Goal: Task Accomplishment & Management: Manage account settings

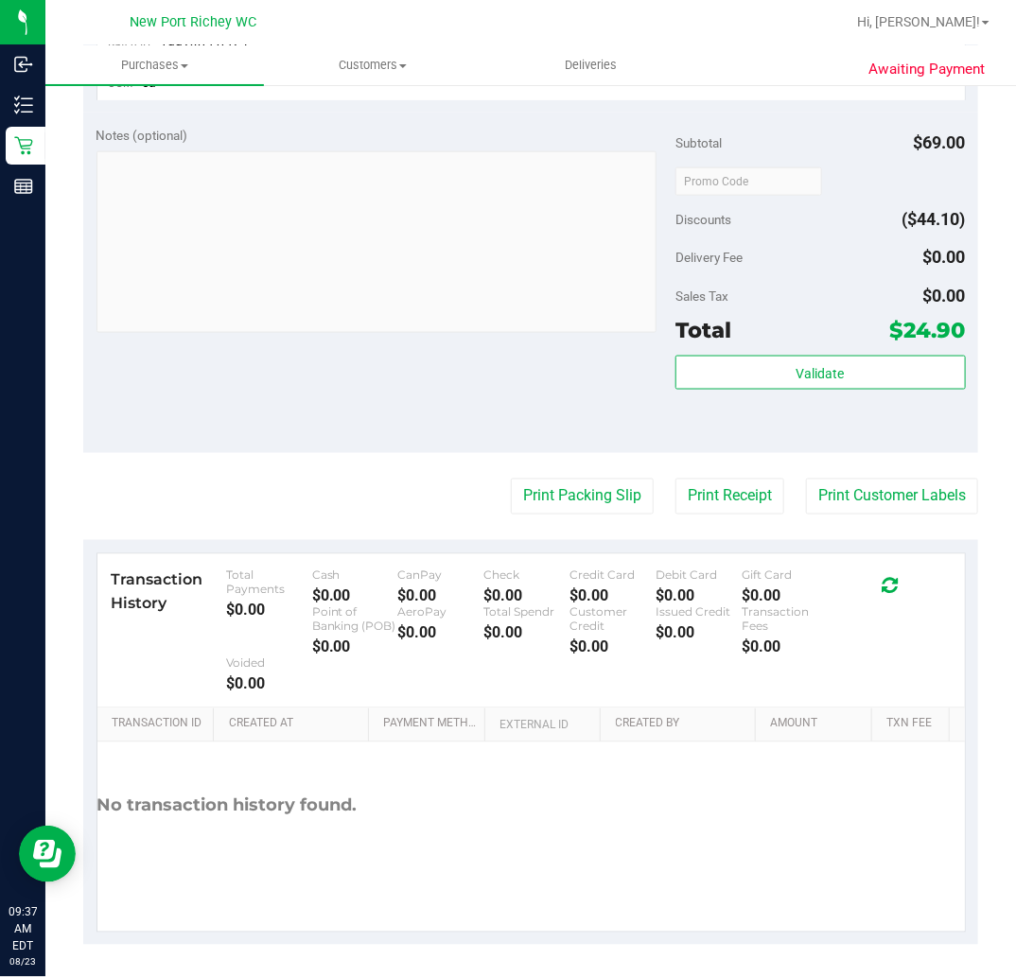
scroll to position [706, 0]
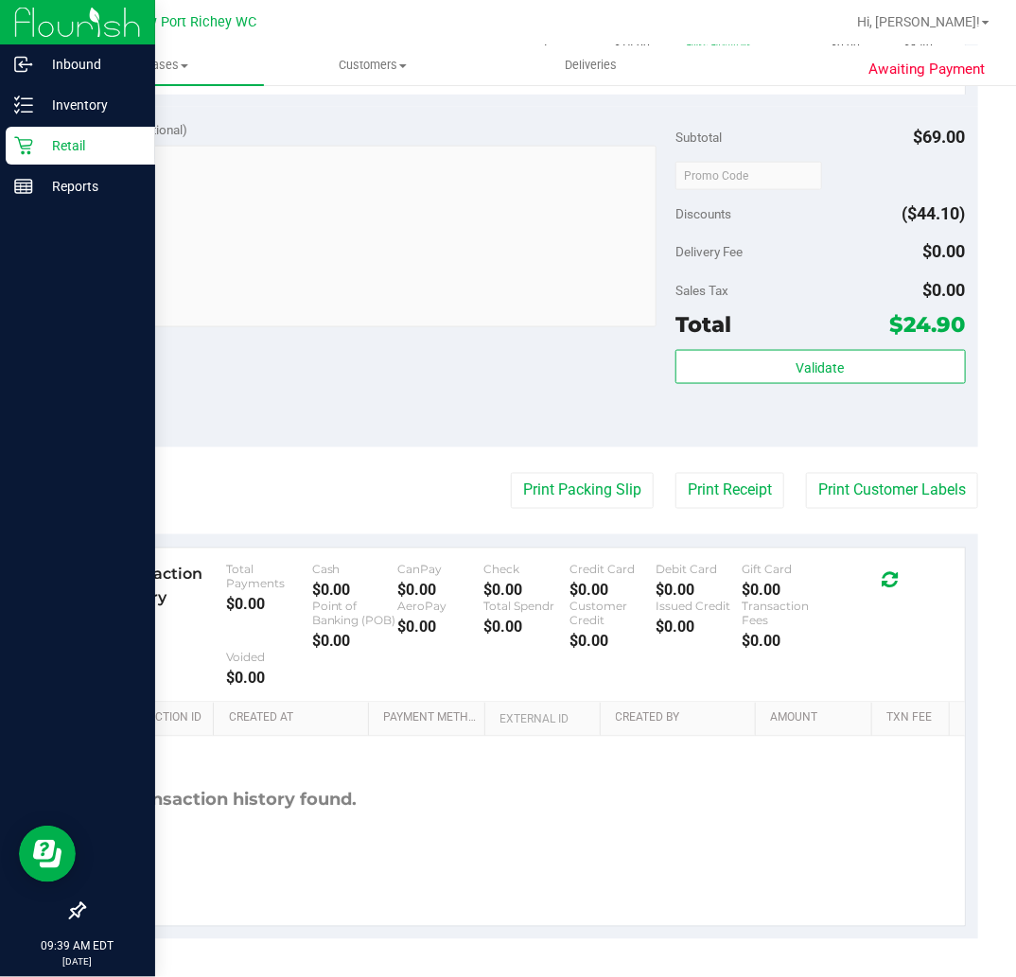
click at [22, 146] on icon at bounding box center [23, 146] width 18 height 18
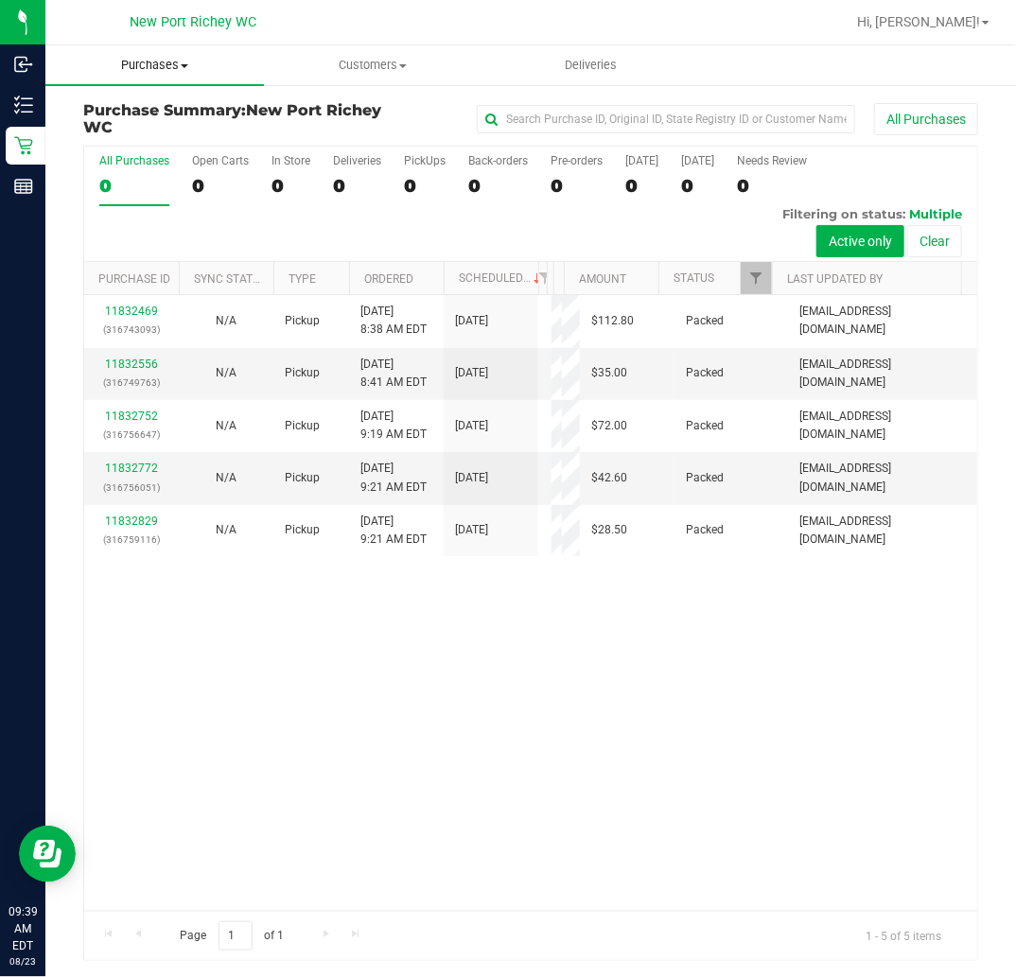
click at [165, 61] on span "Purchases" at bounding box center [154, 65] width 219 height 17
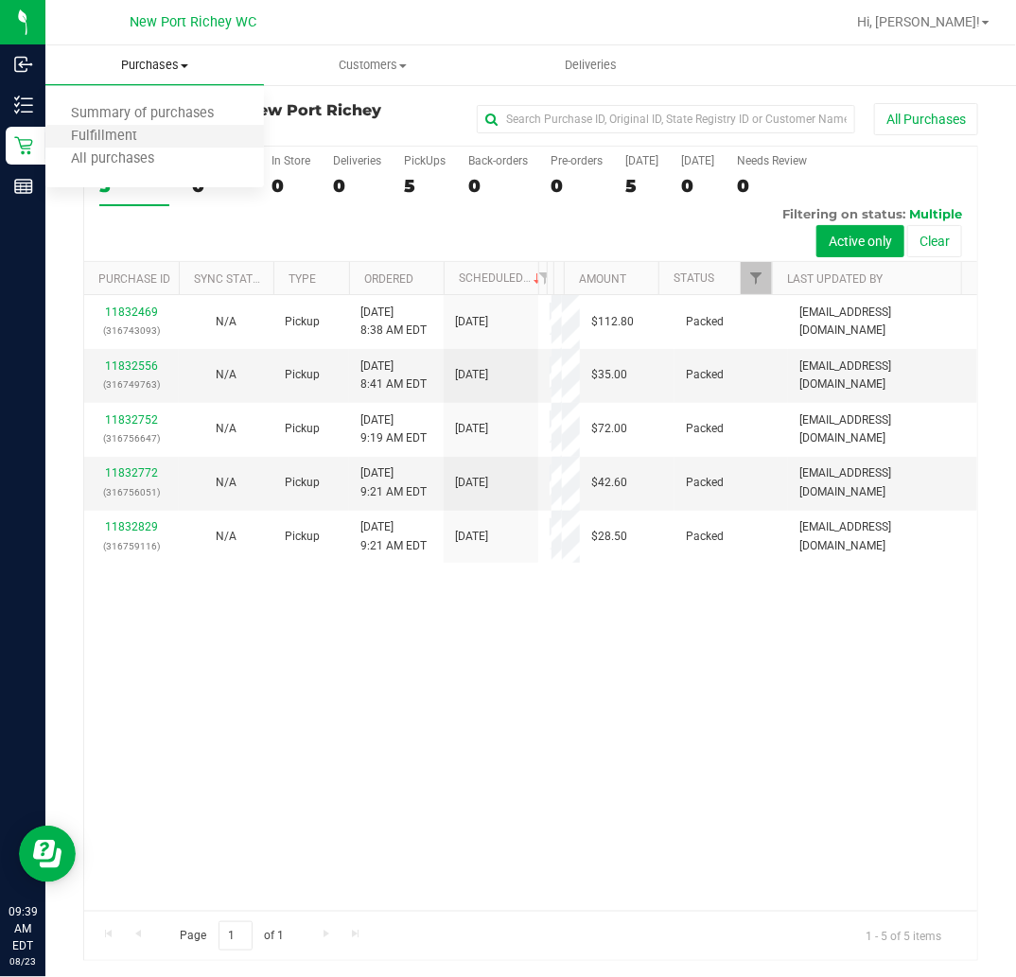
click at [170, 133] on li "Fulfillment" at bounding box center [154, 137] width 219 height 23
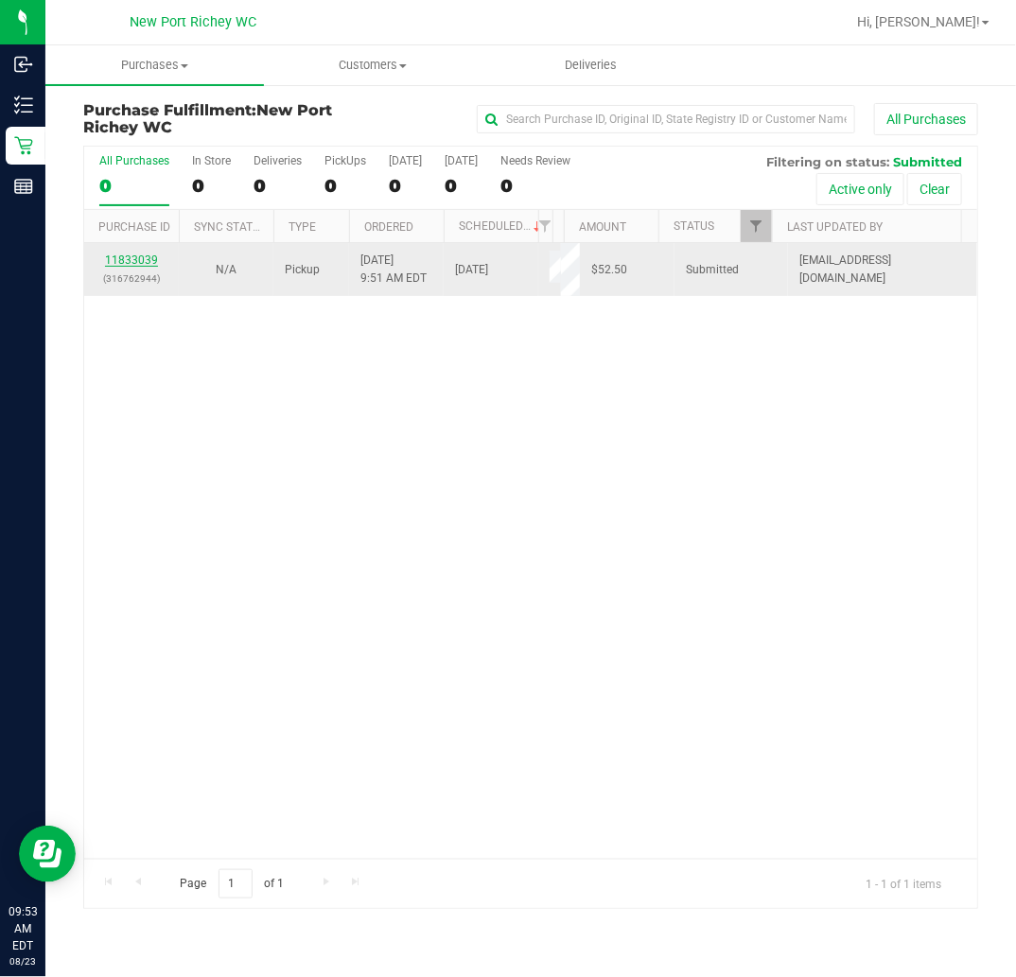
click at [132, 261] on link "11833039" at bounding box center [131, 260] width 53 height 13
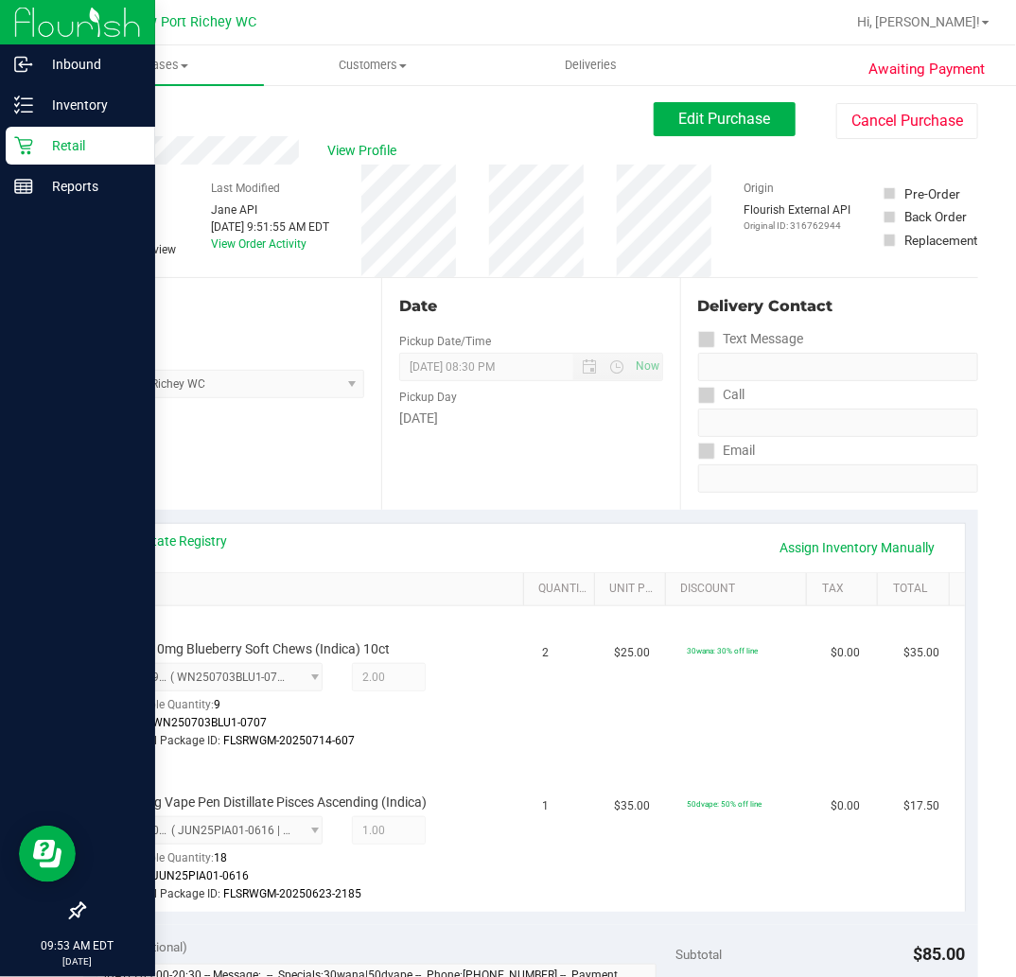
click at [17, 151] on icon at bounding box center [23, 145] width 19 height 19
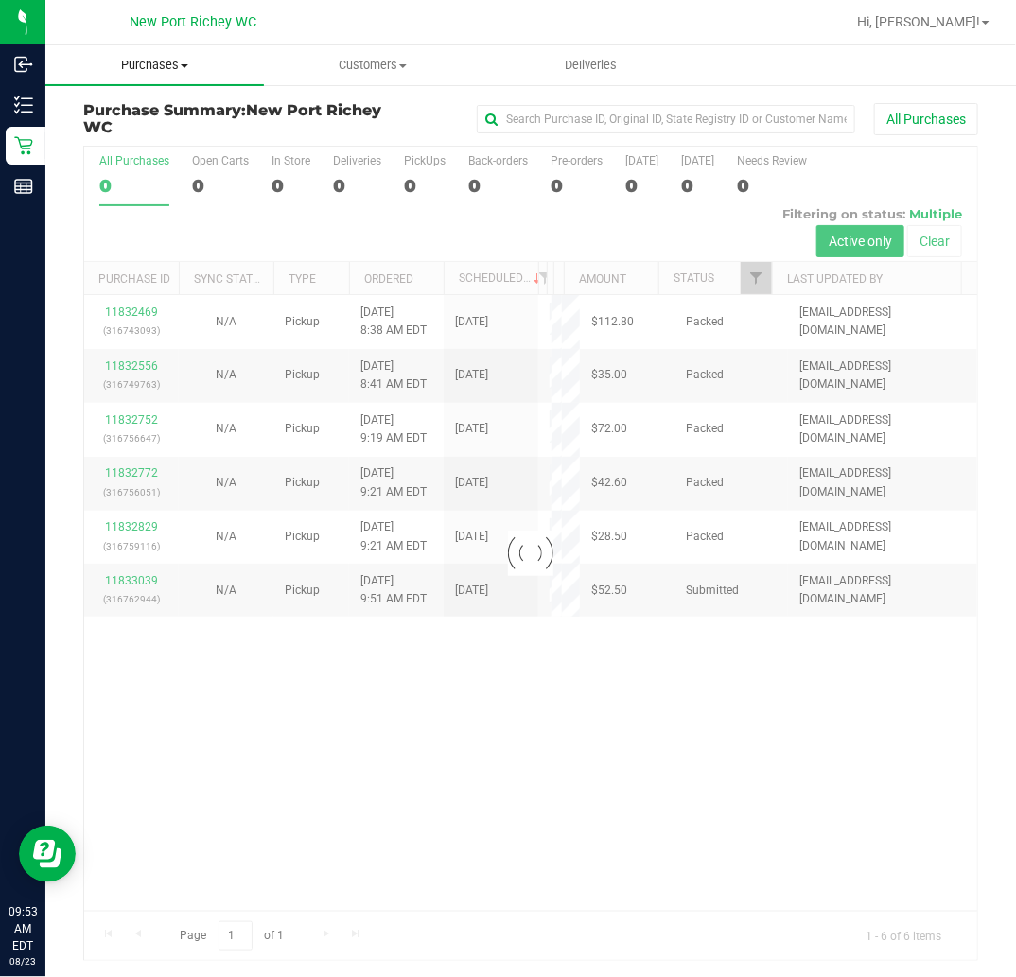
click at [180, 61] on span "Purchases" at bounding box center [154, 65] width 219 height 17
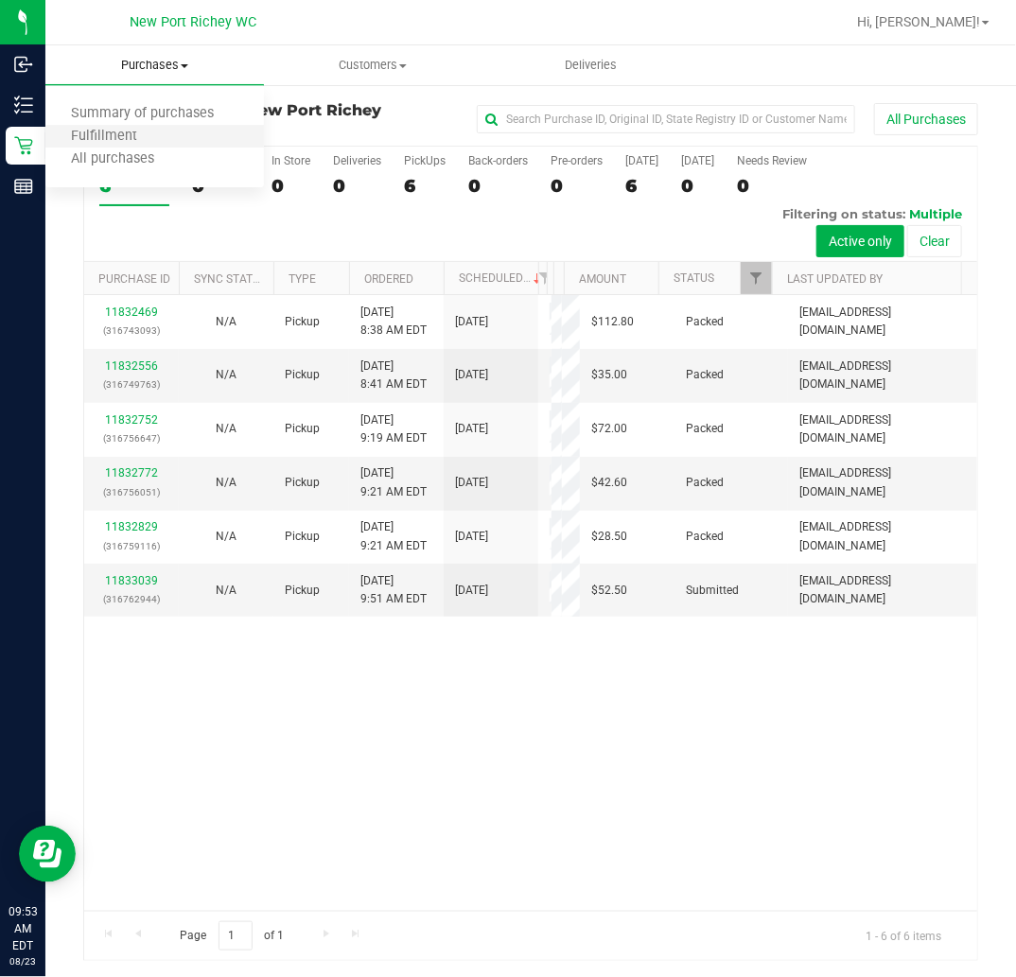
click at [173, 134] on li "Fulfillment" at bounding box center [154, 137] width 219 height 23
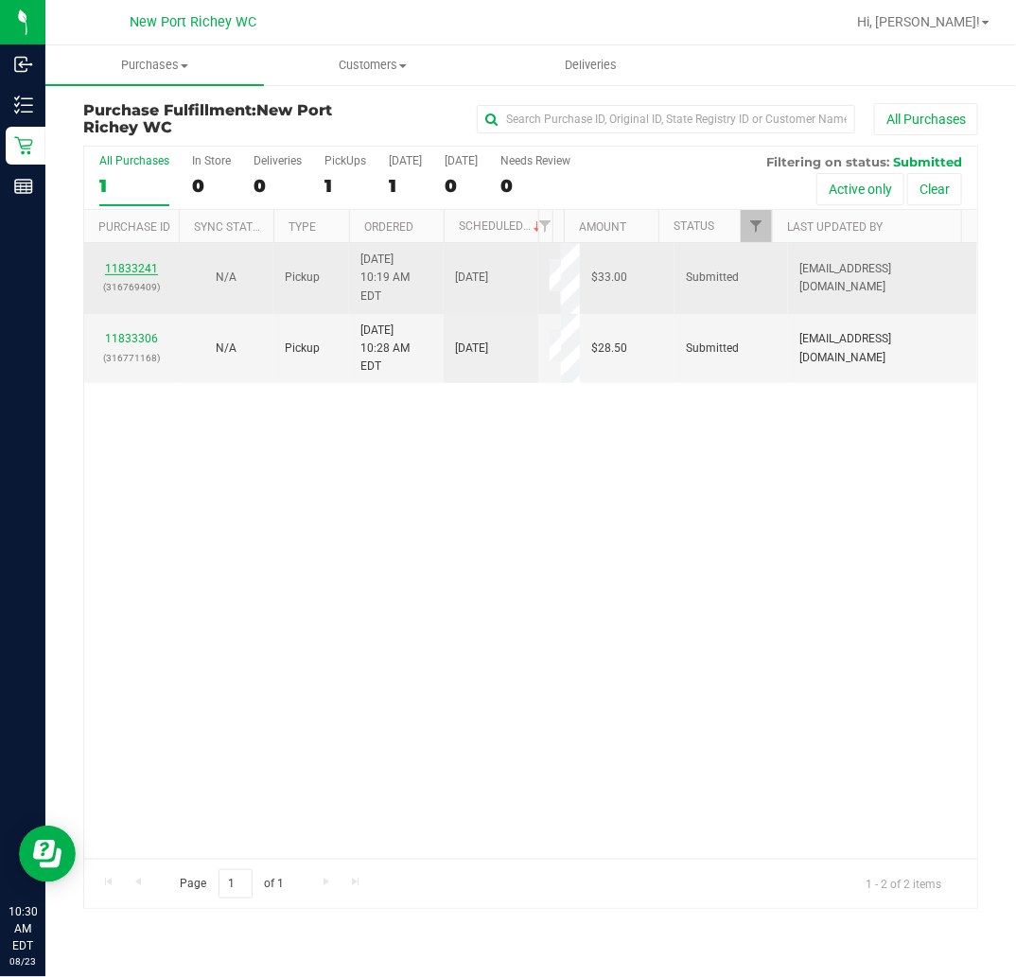
click at [136, 265] on link "11833241" at bounding box center [131, 268] width 53 height 13
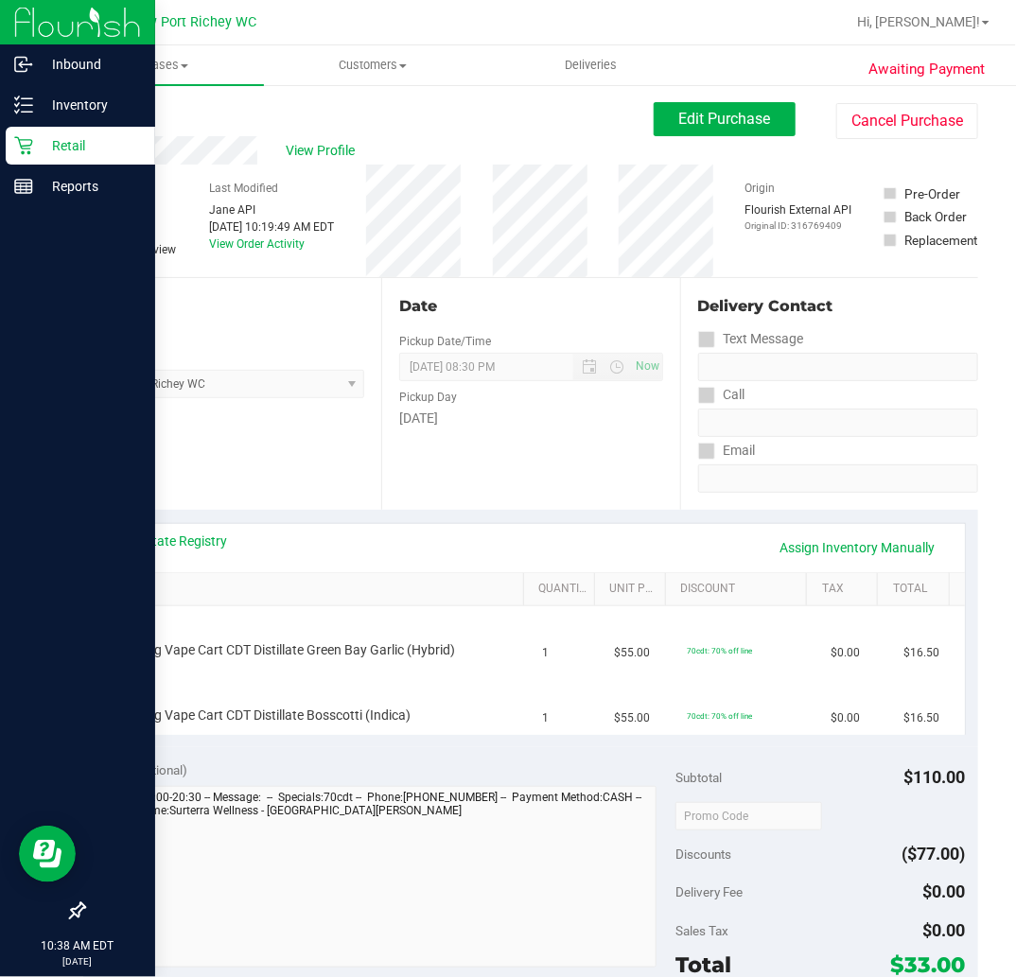
click at [15, 140] on icon at bounding box center [23, 145] width 19 height 19
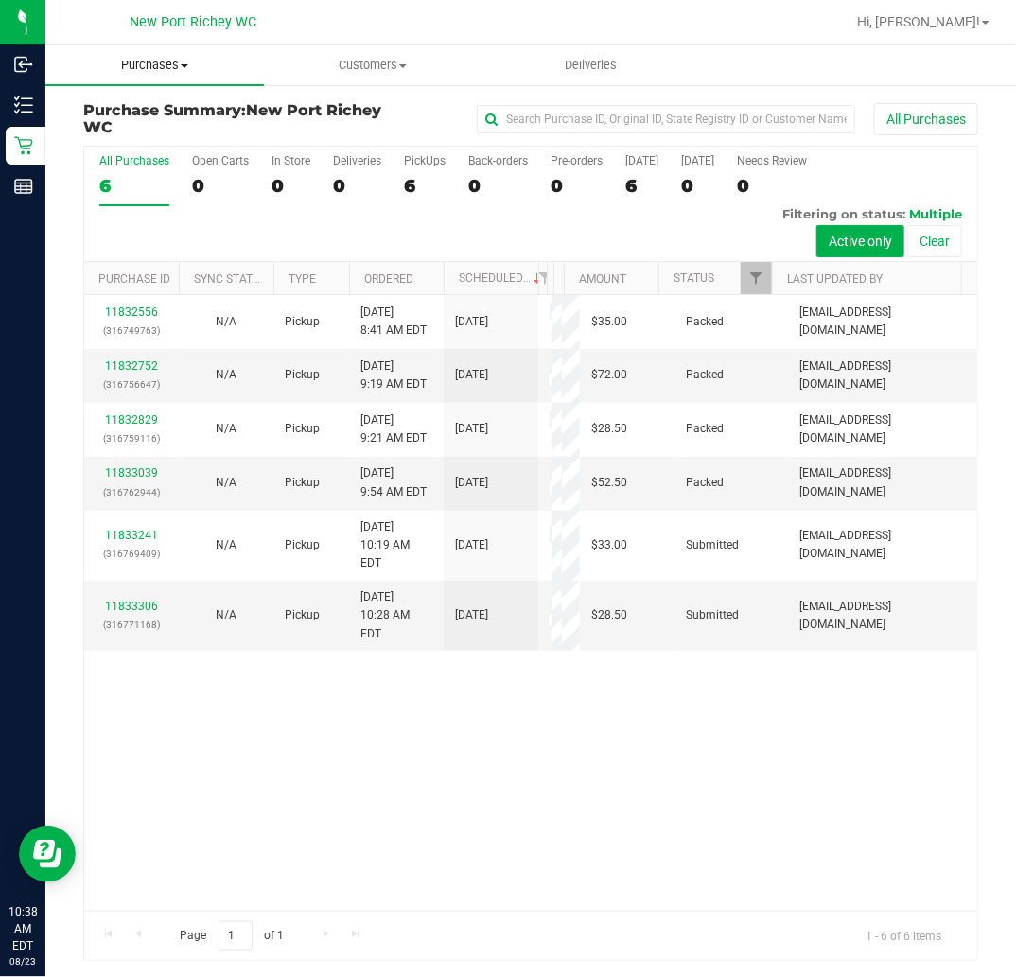
click at [164, 62] on span "Purchases" at bounding box center [154, 65] width 219 height 17
click at [170, 135] on li "Fulfillment" at bounding box center [154, 137] width 219 height 23
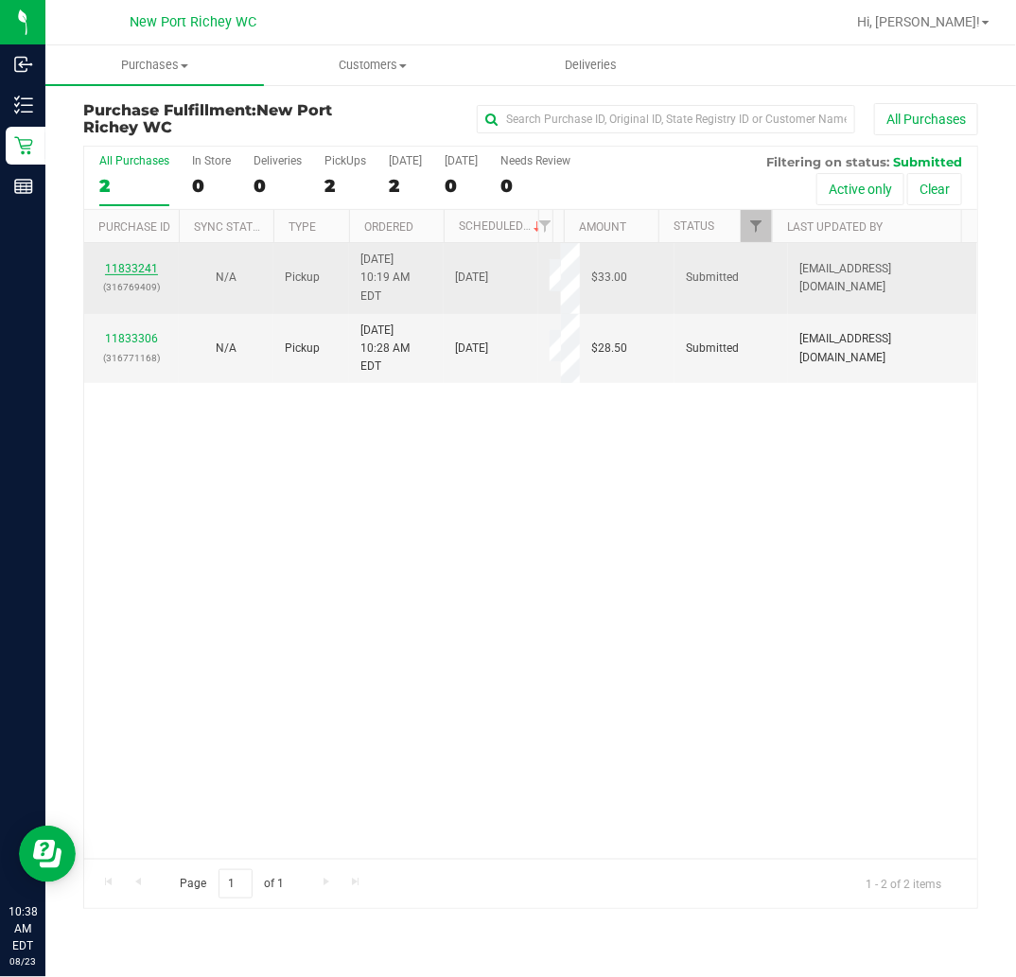
click at [140, 262] on link "11833241" at bounding box center [131, 268] width 53 height 13
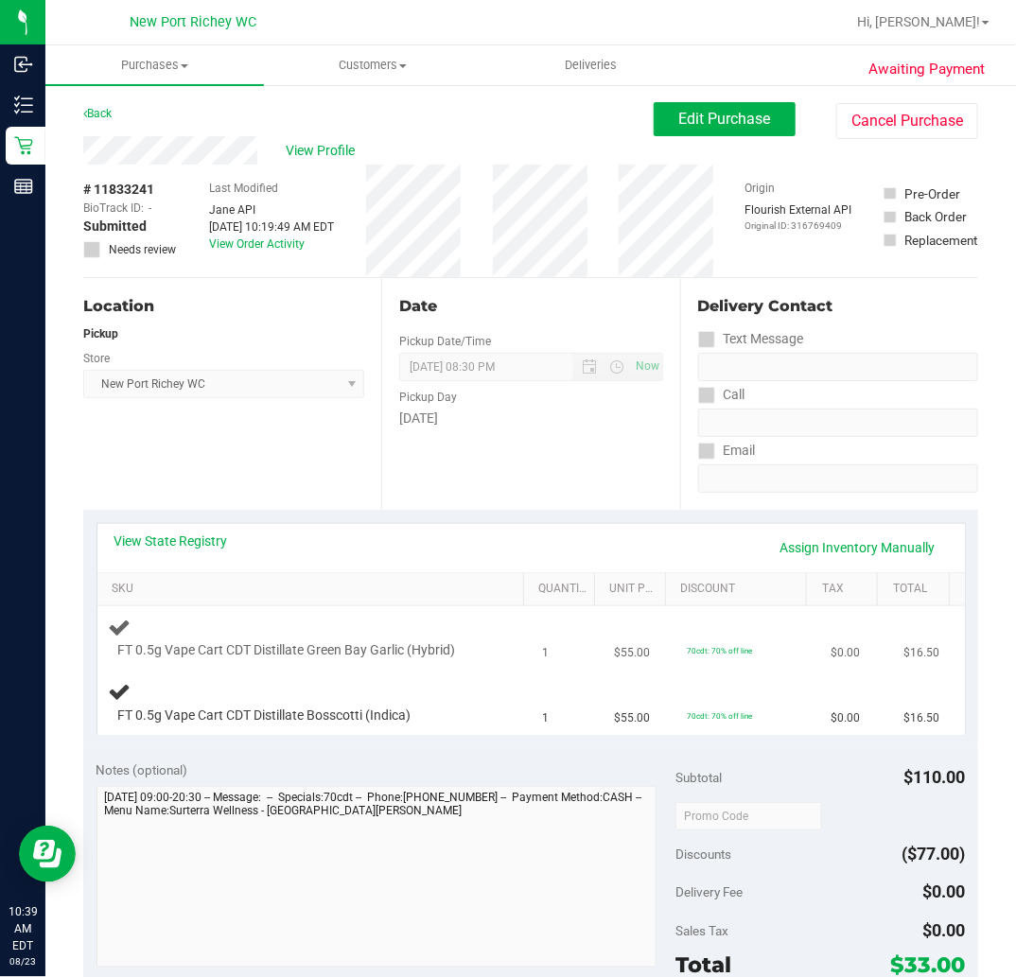
click at [385, 606] on td "FT 0.5g Vape Cart CDT Distillate Green Bay Garlic (Hybrid)" at bounding box center [314, 638] width 434 height 64
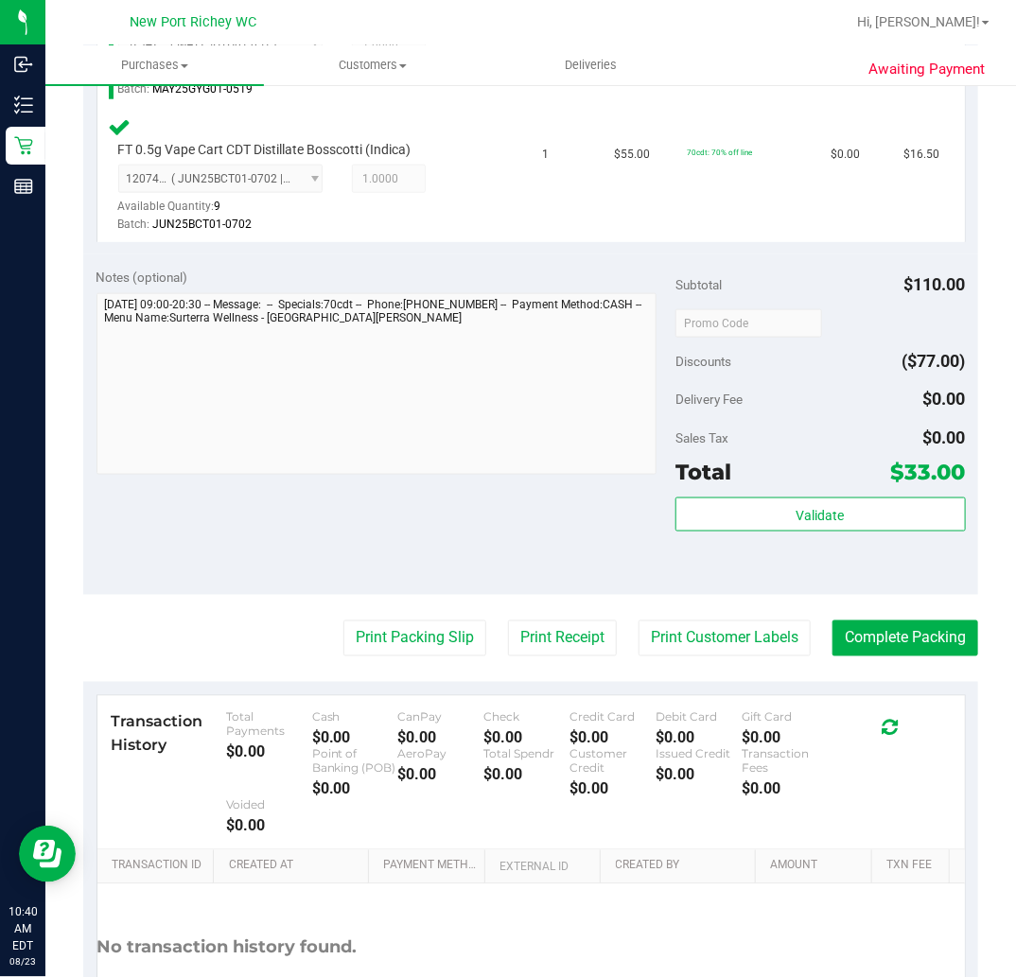
scroll to position [735, 0]
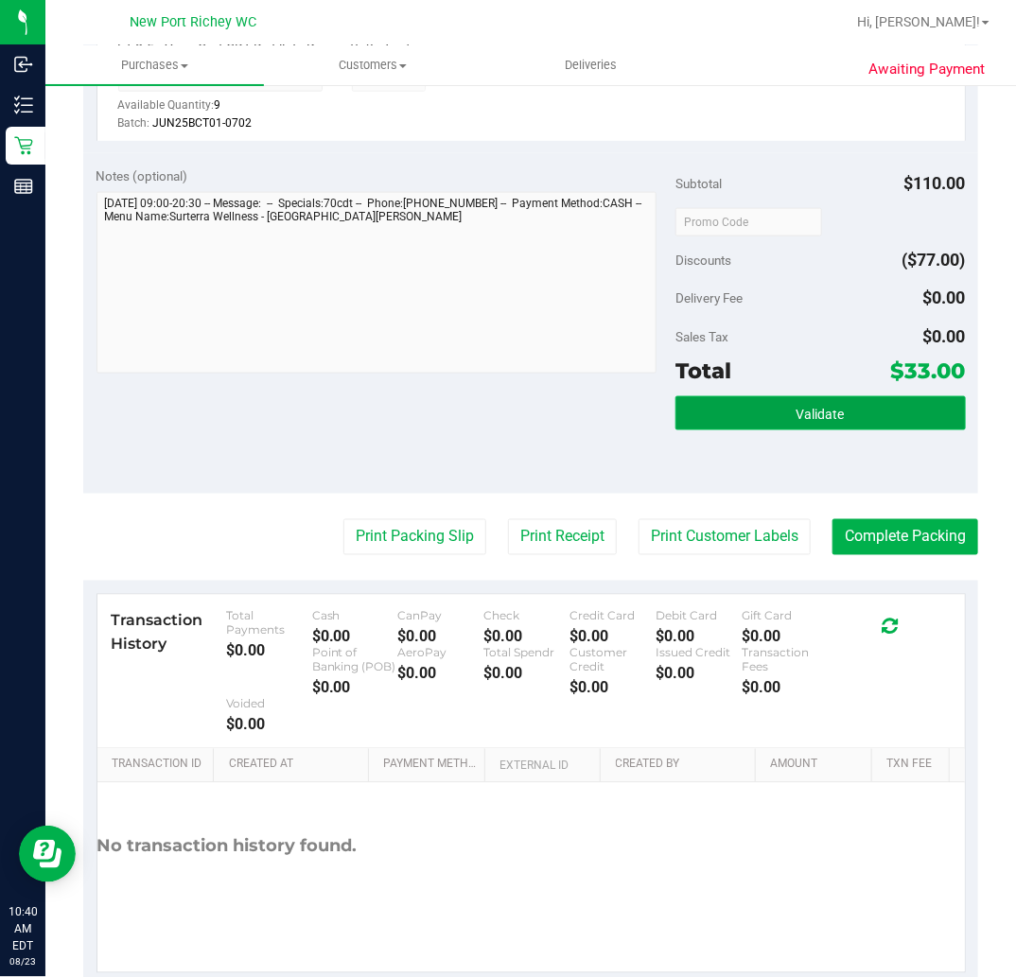
click at [806, 412] on span "Validate" at bounding box center [821, 414] width 48 height 15
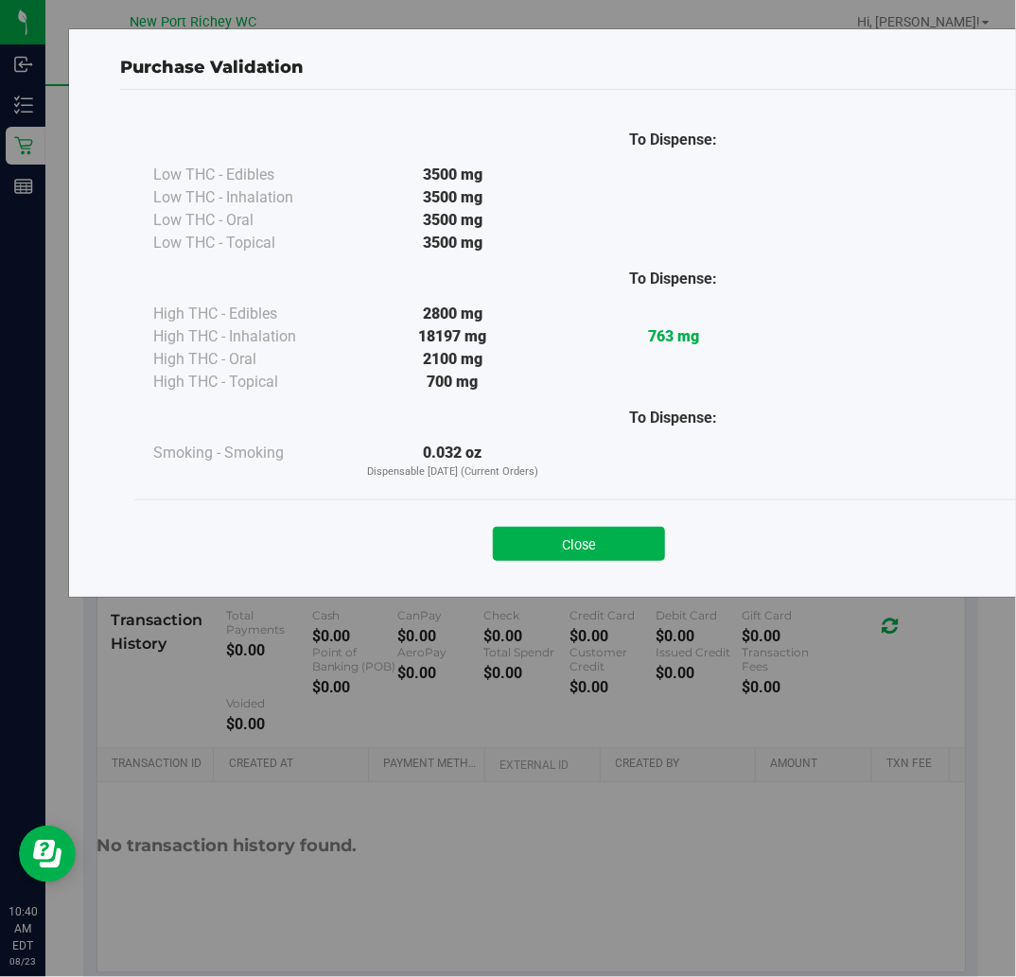
click at [599, 540] on button "Close" at bounding box center [579, 544] width 172 height 34
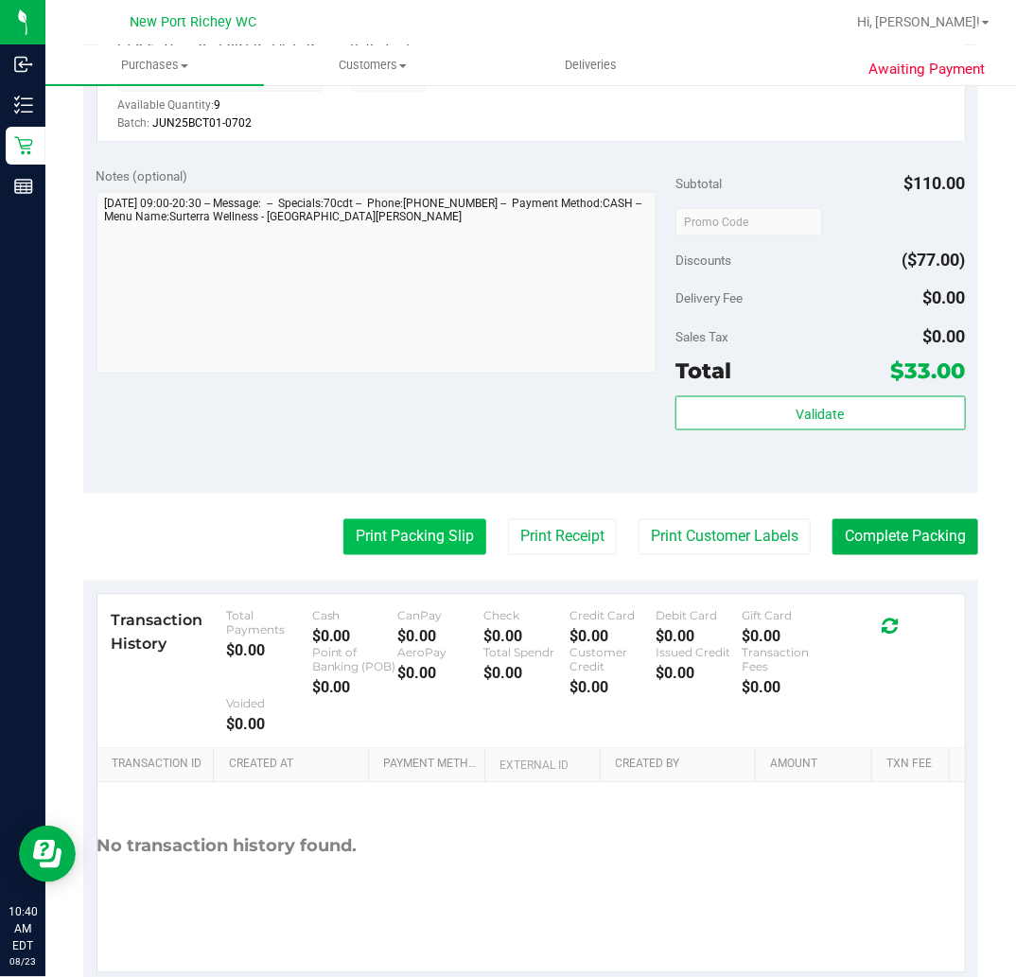
click at [422, 540] on button "Print Packing Slip" at bounding box center [414, 537] width 143 height 36
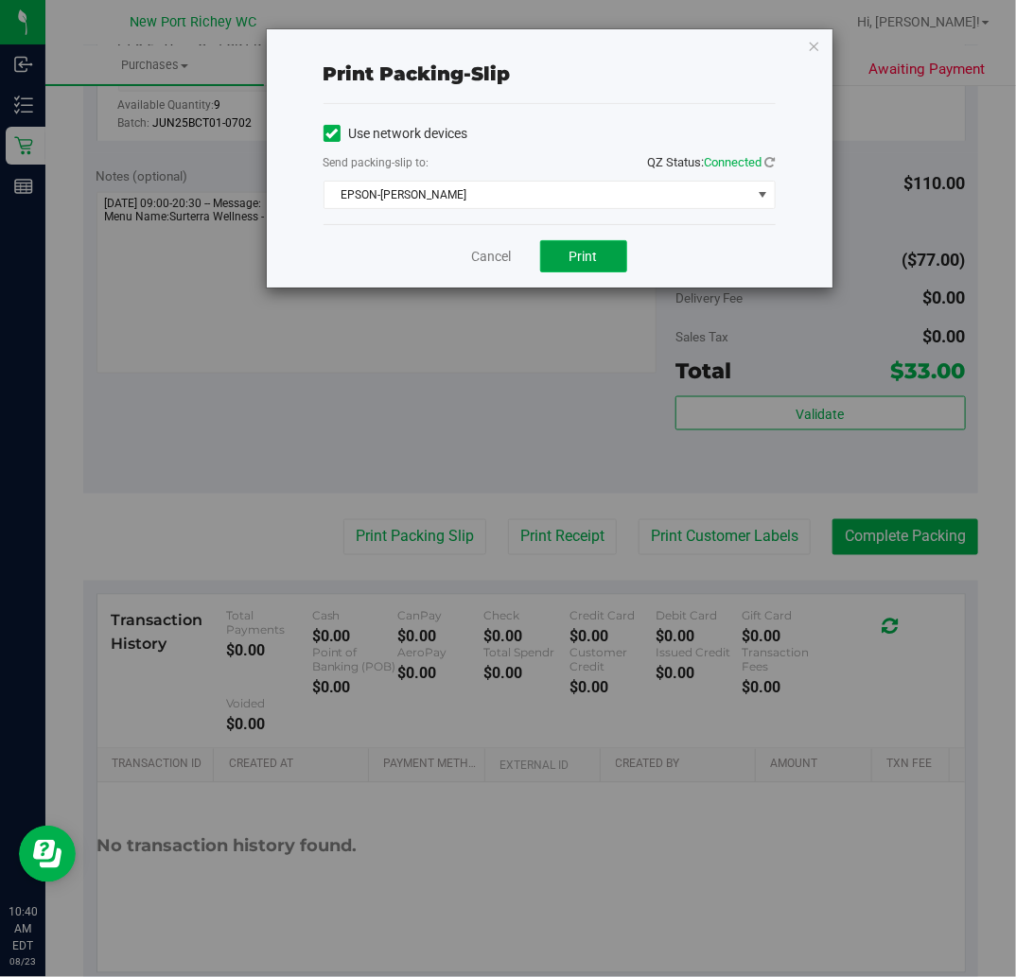
click at [597, 258] on span "Print" at bounding box center [583, 256] width 28 height 15
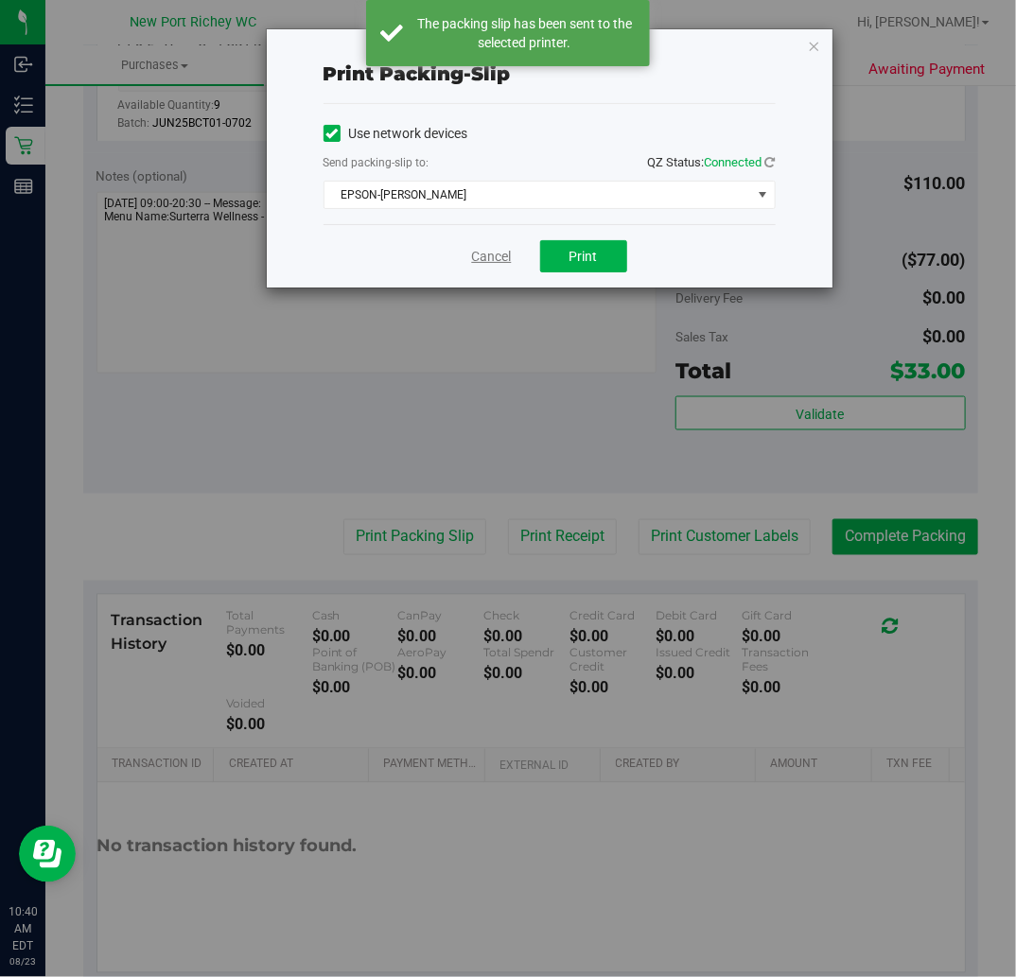
click at [493, 257] on link "Cancel" at bounding box center [492, 257] width 40 height 20
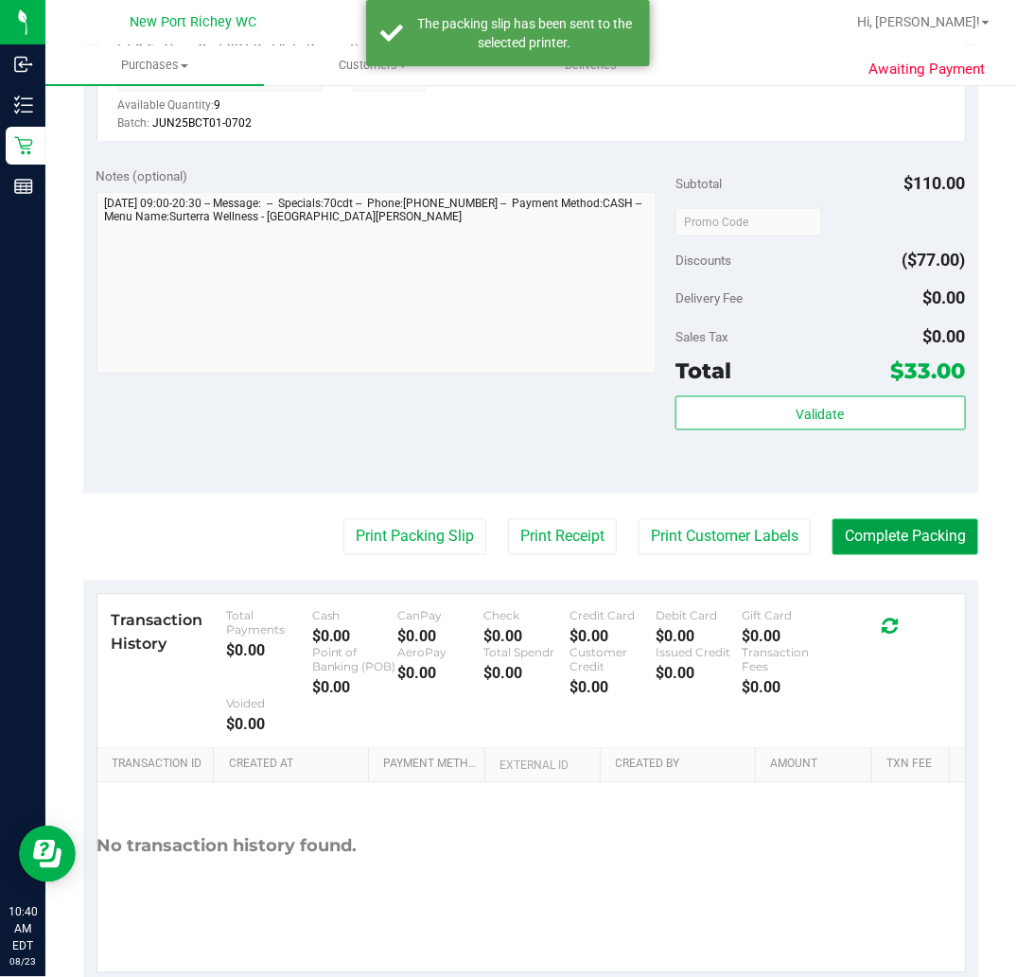
click at [865, 531] on button "Complete Packing" at bounding box center [905, 537] width 146 height 36
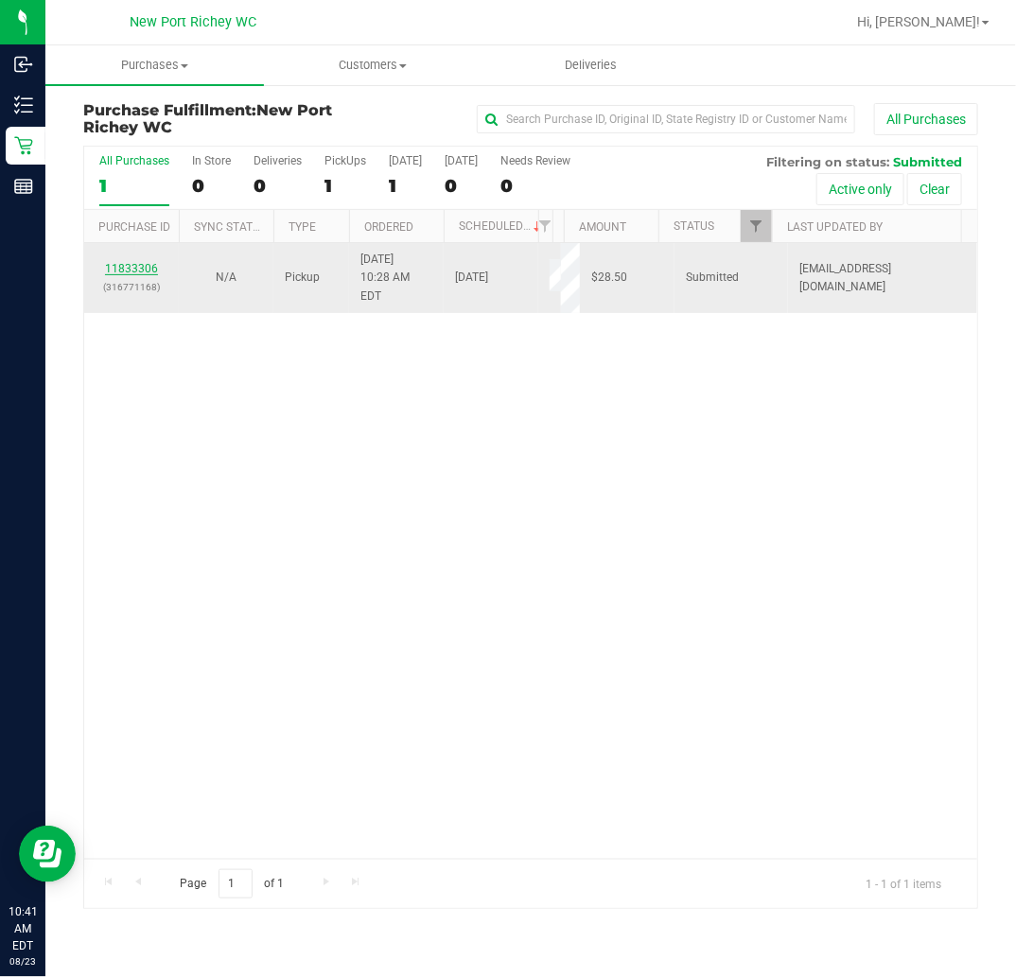
click at [137, 262] on link "11833306" at bounding box center [131, 268] width 53 height 13
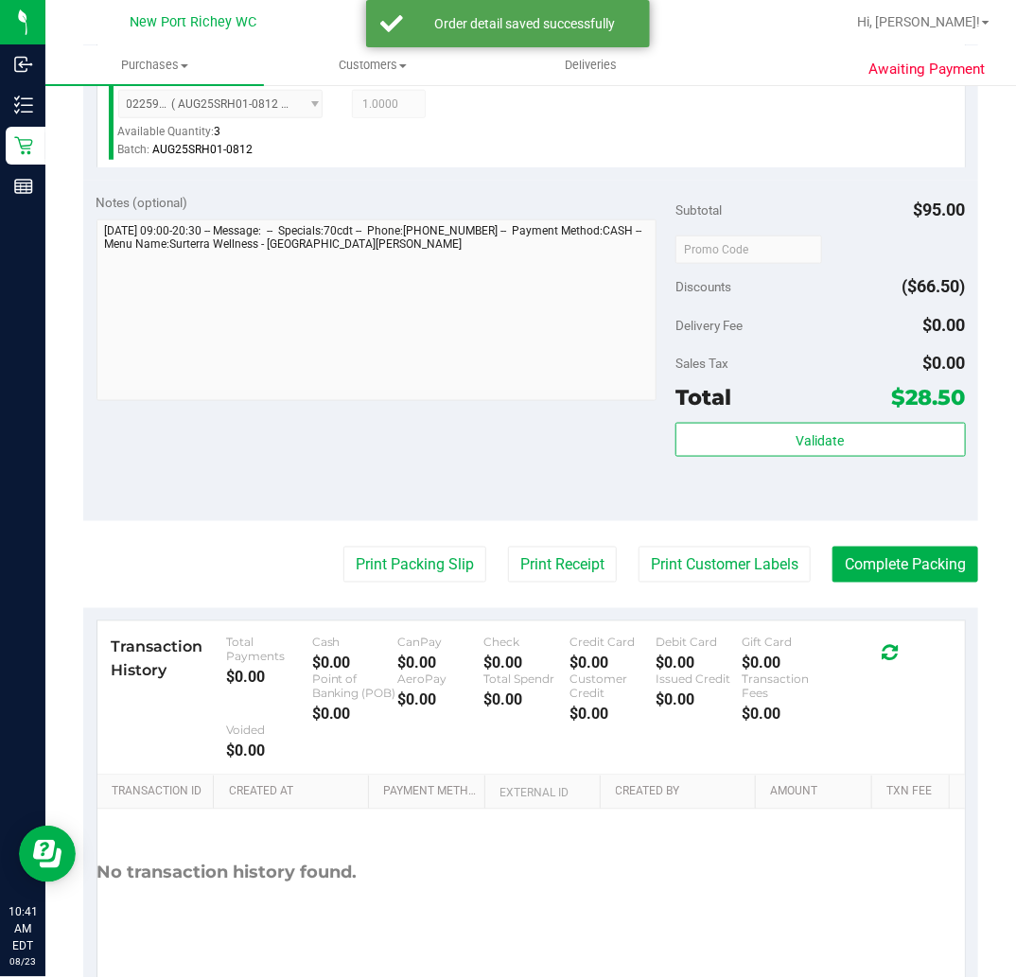
scroll to position [630, 0]
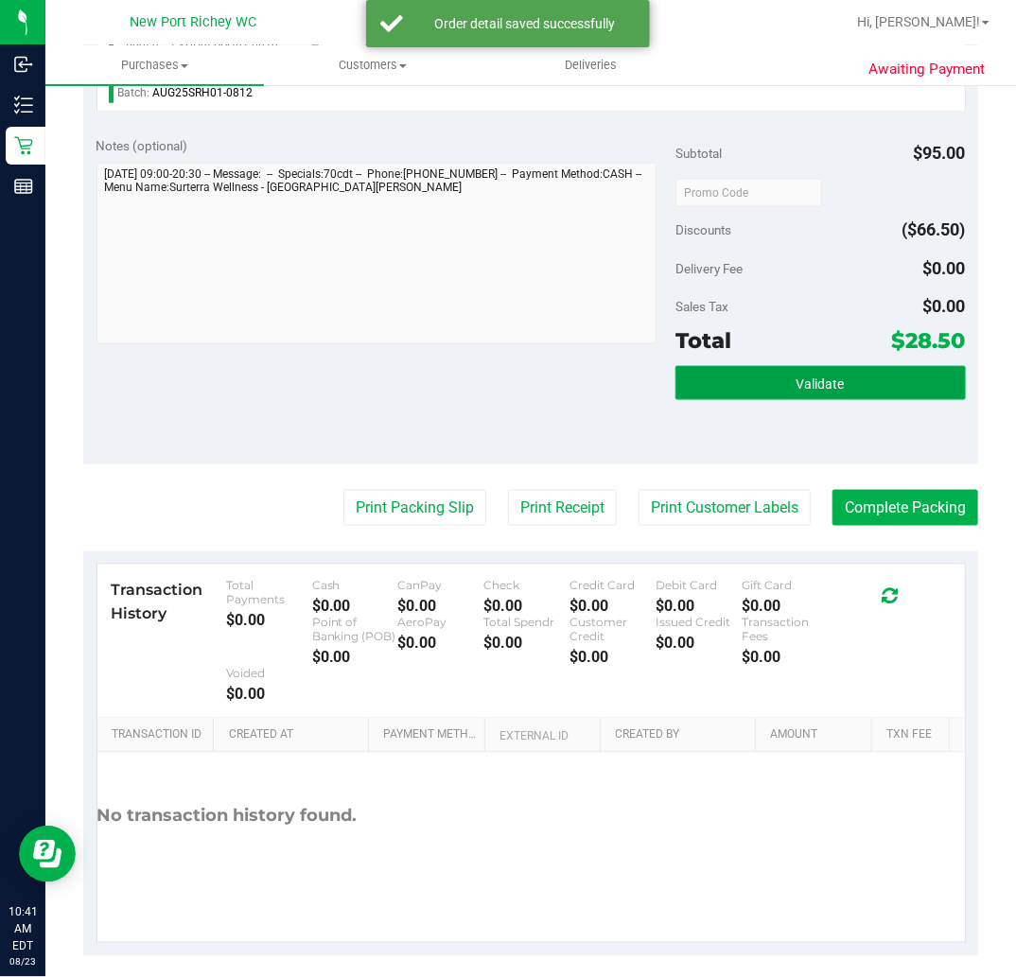
click at [776, 385] on button "Validate" at bounding box center [819, 383] width 289 height 34
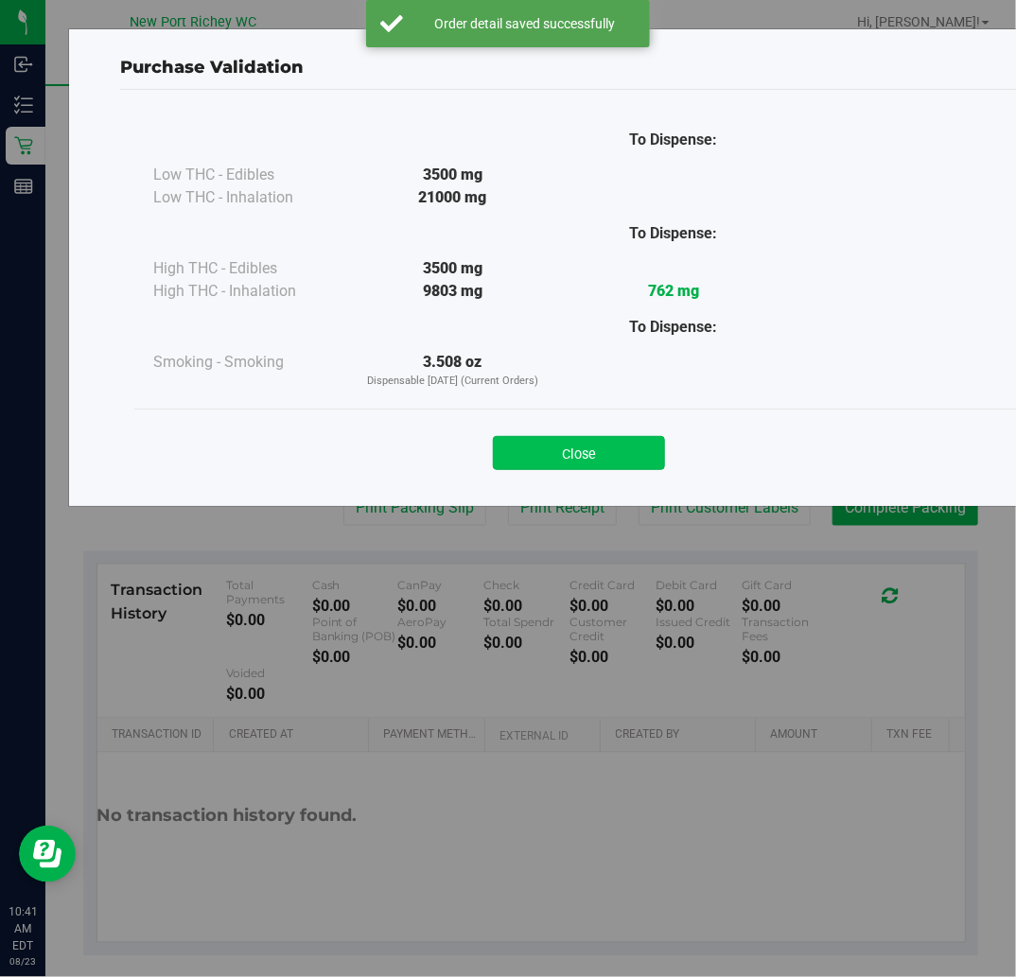
click at [613, 456] on button "Close" at bounding box center [579, 453] width 172 height 34
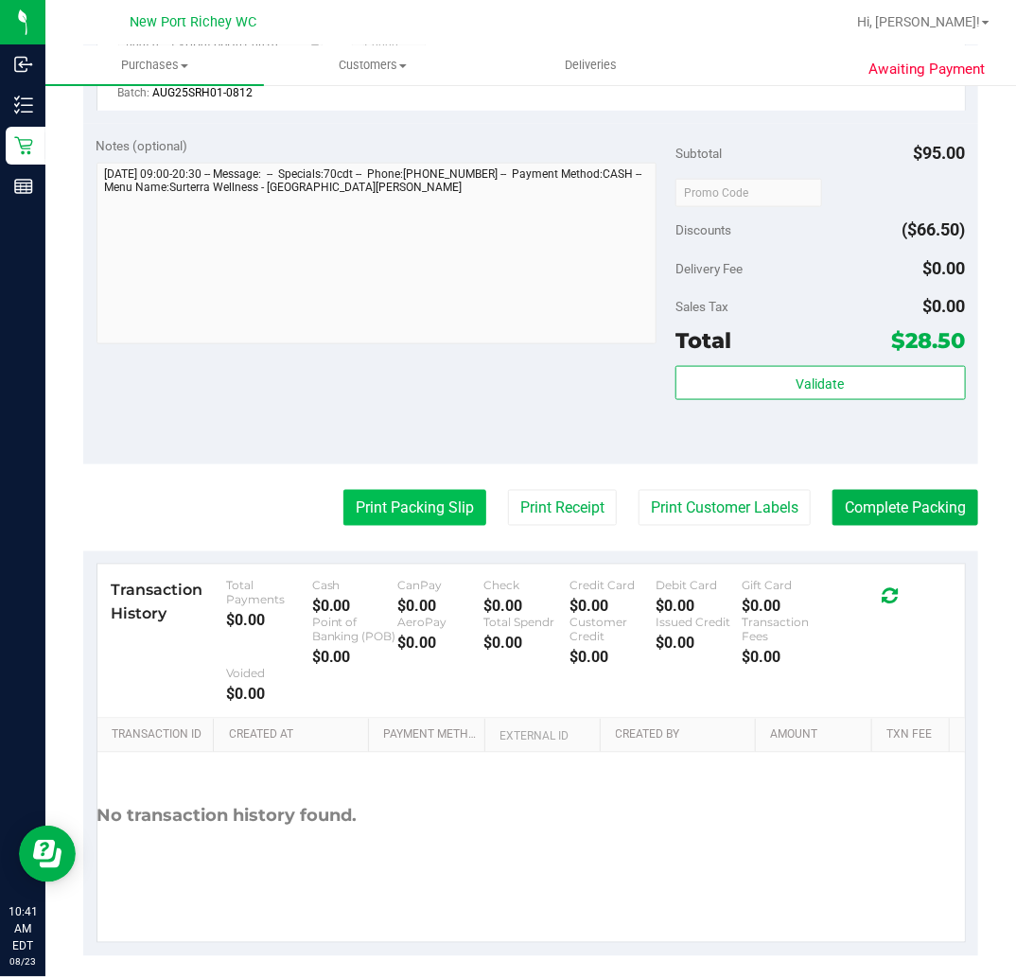
click at [441, 514] on button "Print Packing Slip" at bounding box center [414, 508] width 143 height 36
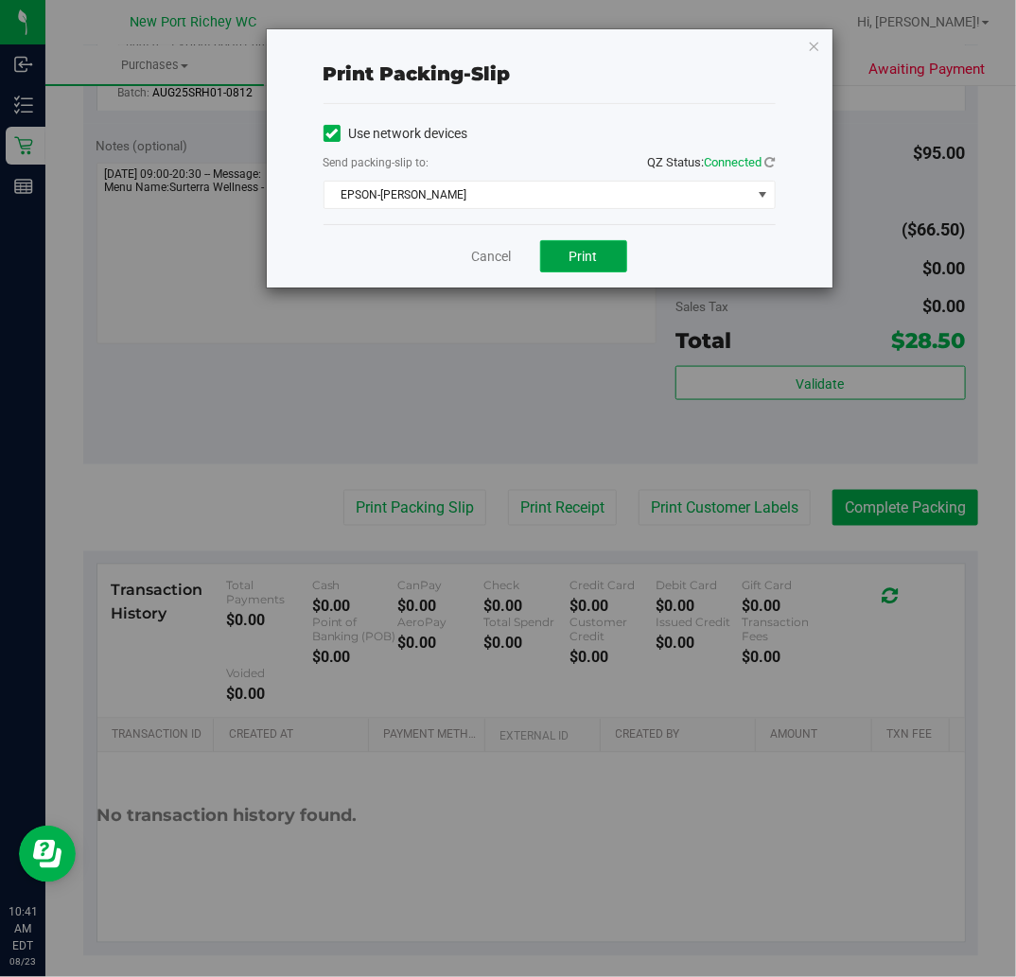
click at [585, 255] on span "Print" at bounding box center [583, 256] width 28 height 15
click at [495, 258] on link "Cancel" at bounding box center [492, 257] width 40 height 20
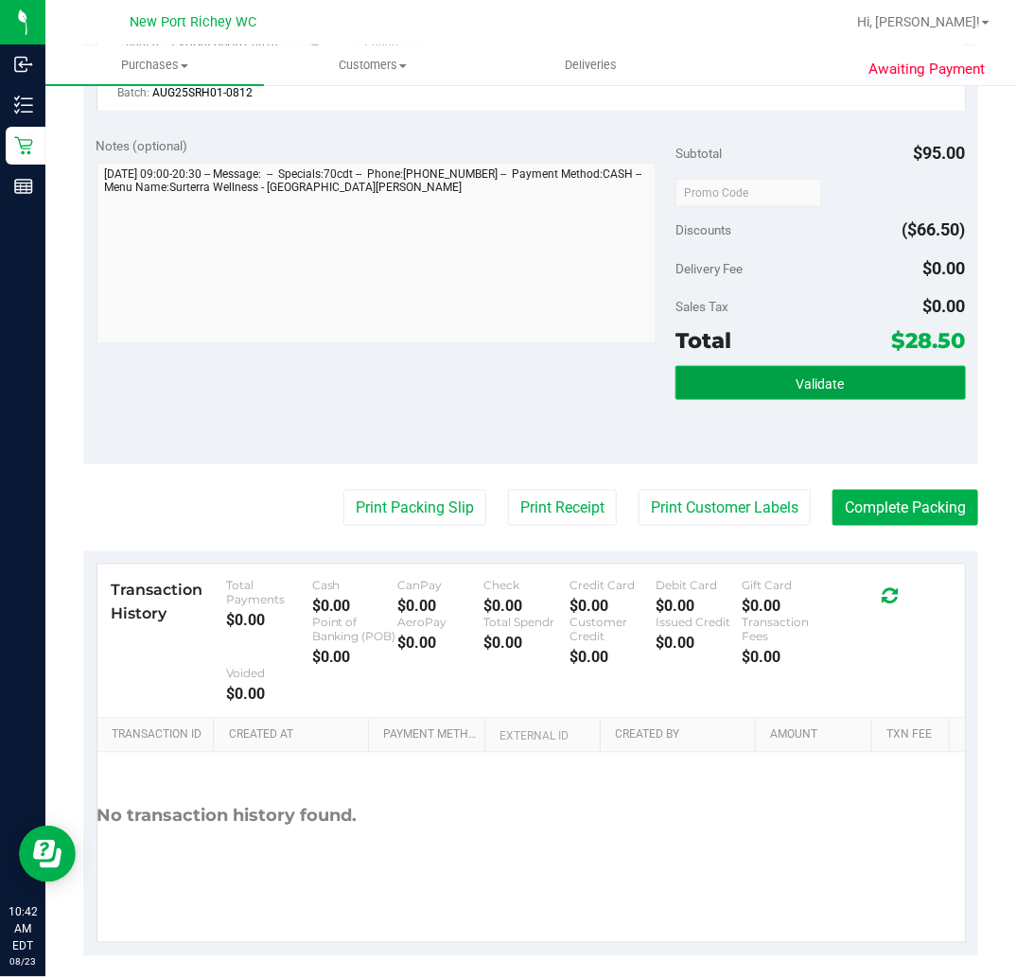
click at [731, 393] on button "Validate" at bounding box center [819, 383] width 289 height 34
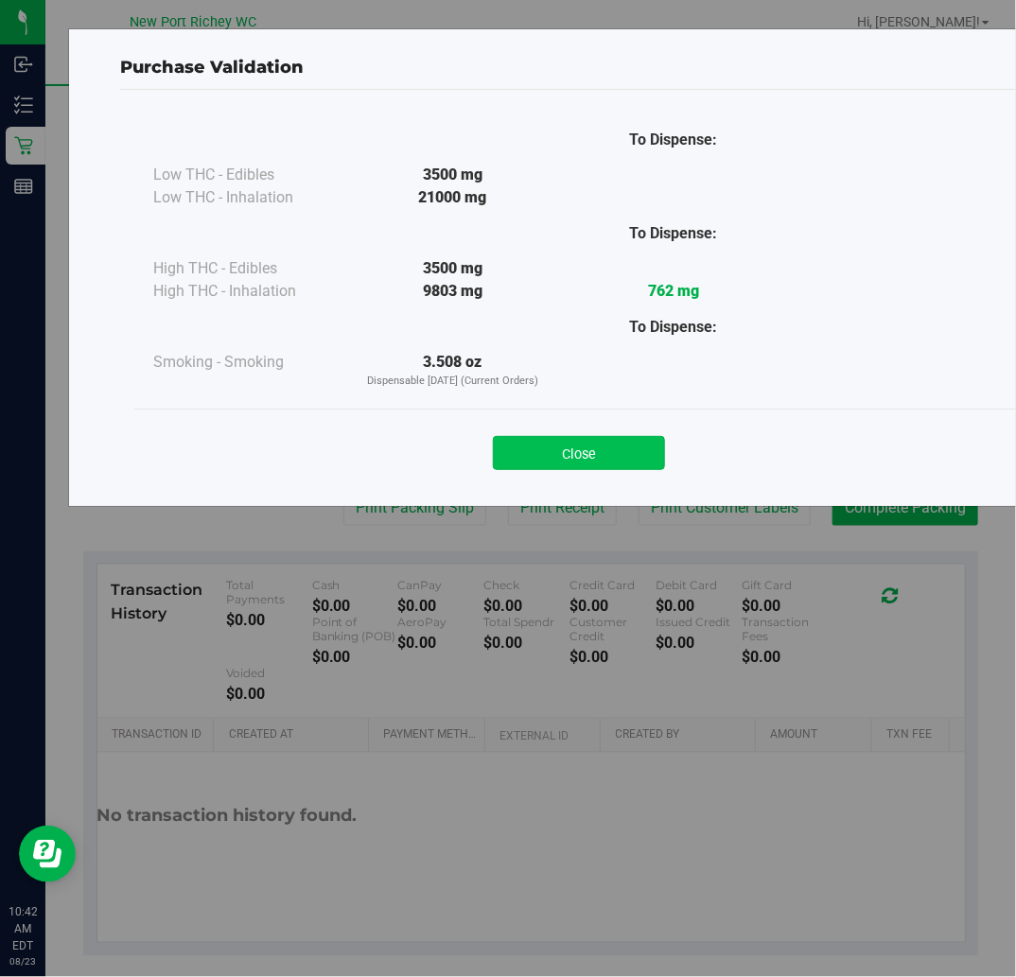
click at [612, 456] on button "Close" at bounding box center [579, 453] width 172 height 34
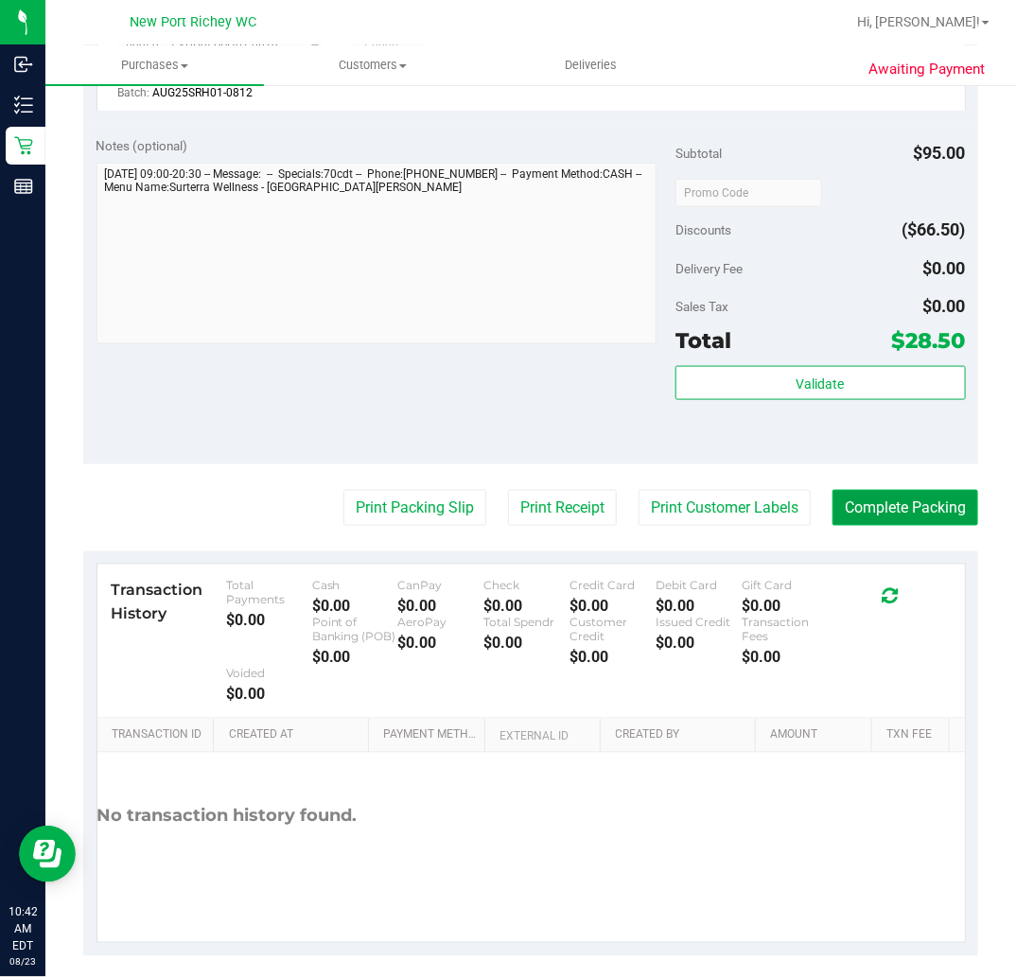
click at [855, 502] on button "Complete Packing" at bounding box center [905, 508] width 146 height 36
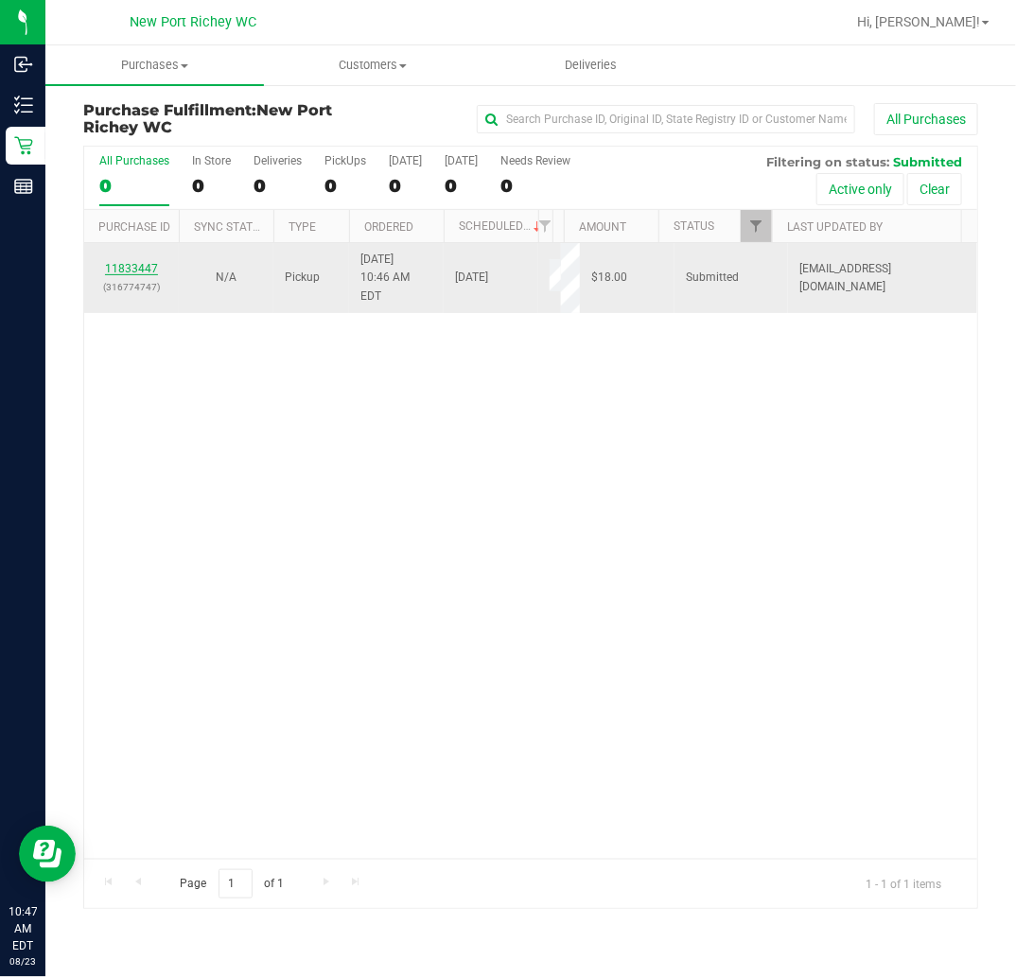
click at [133, 263] on link "11833447" at bounding box center [131, 268] width 53 height 13
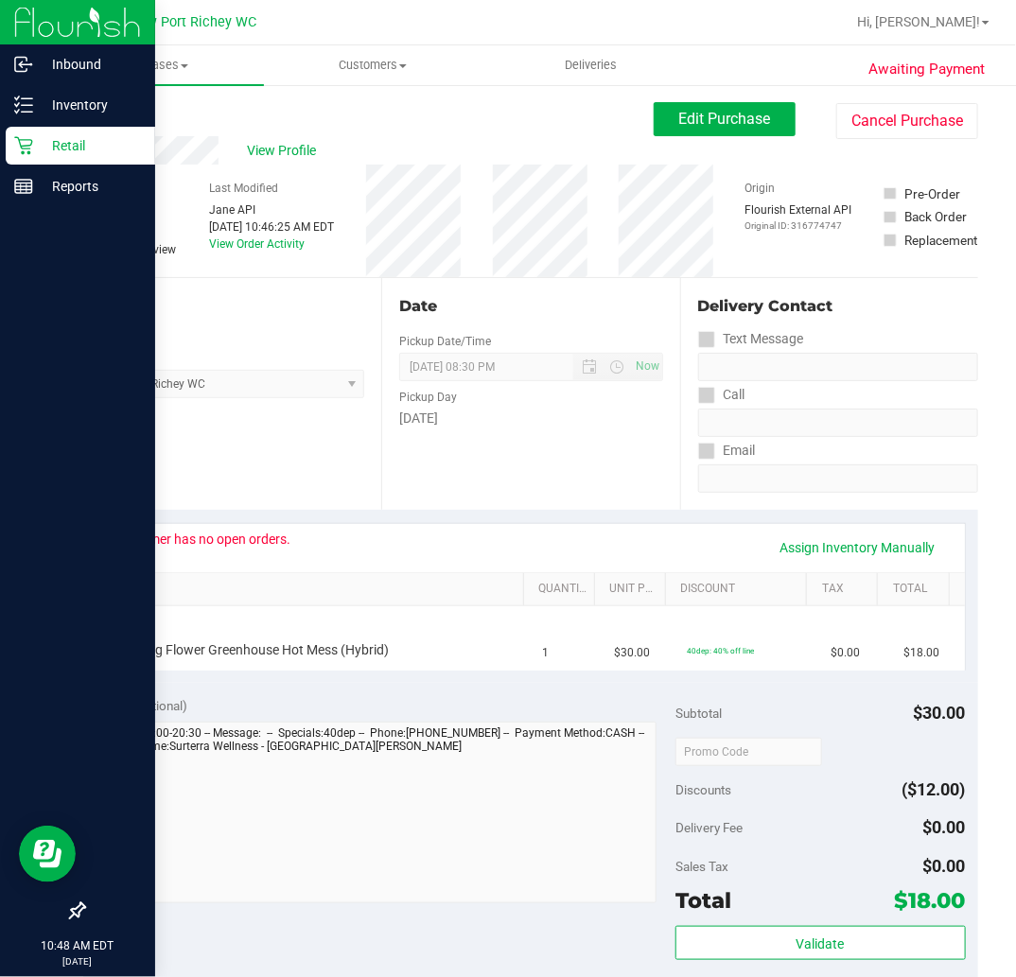
click at [26, 136] on icon at bounding box center [23, 145] width 19 height 19
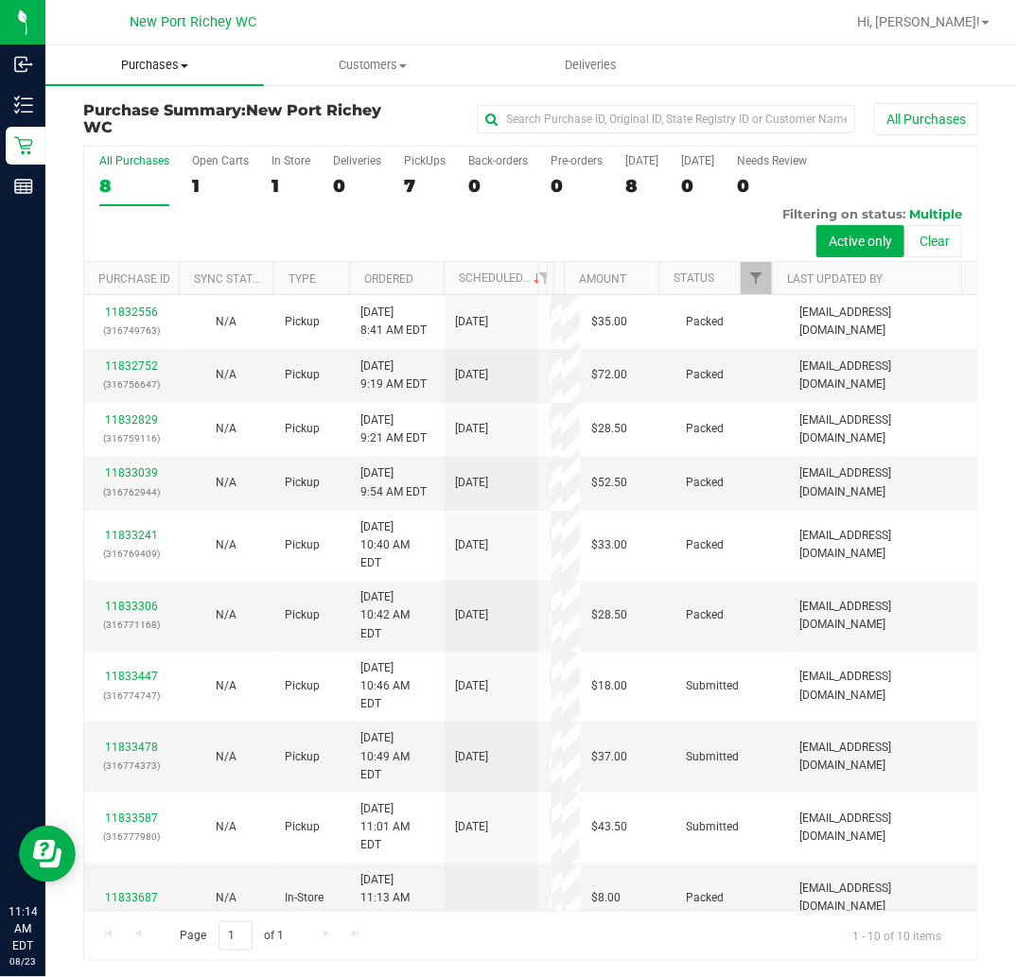
click at [177, 66] on span "Purchases" at bounding box center [154, 65] width 219 height 17
click at [158, 133] on span "Fulfillment" at bounding box center [103, 137] width 117 height 16
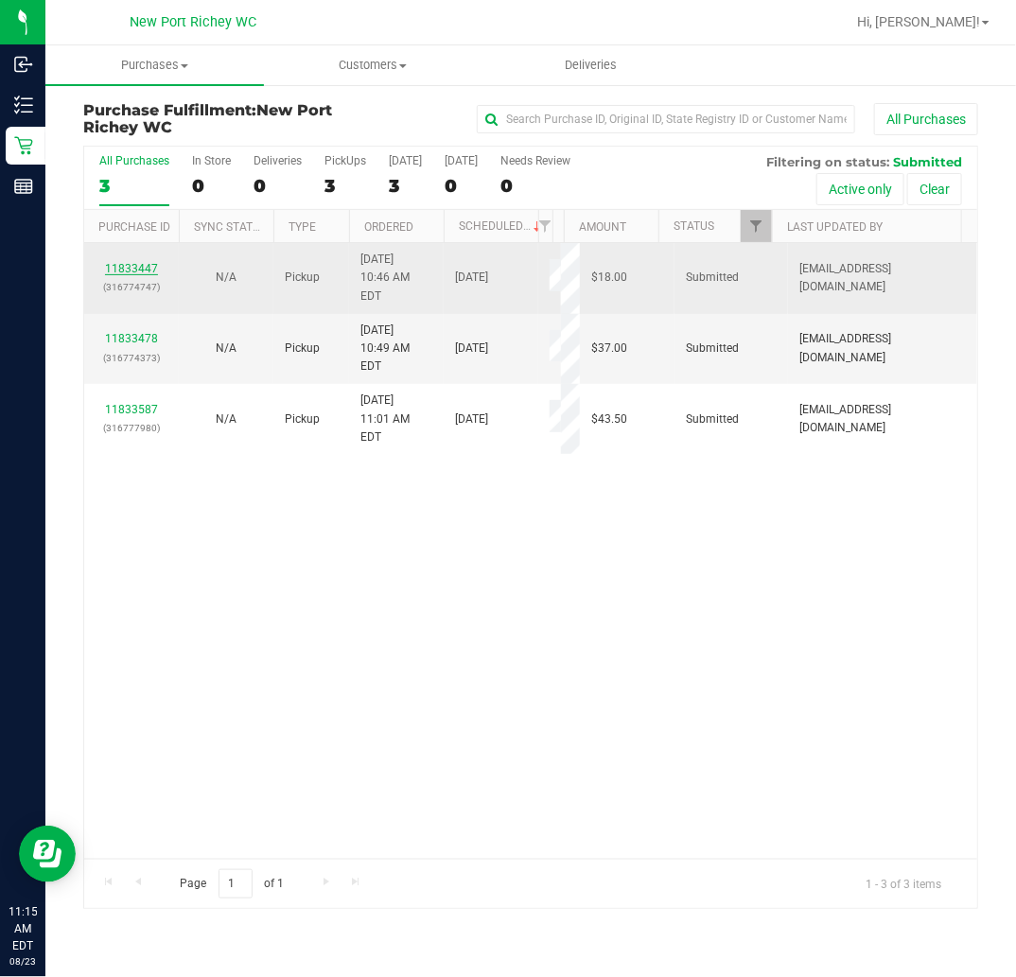
click at [124, 262] on link "11833447" at bounding box center [131, 268] width 53 height 13
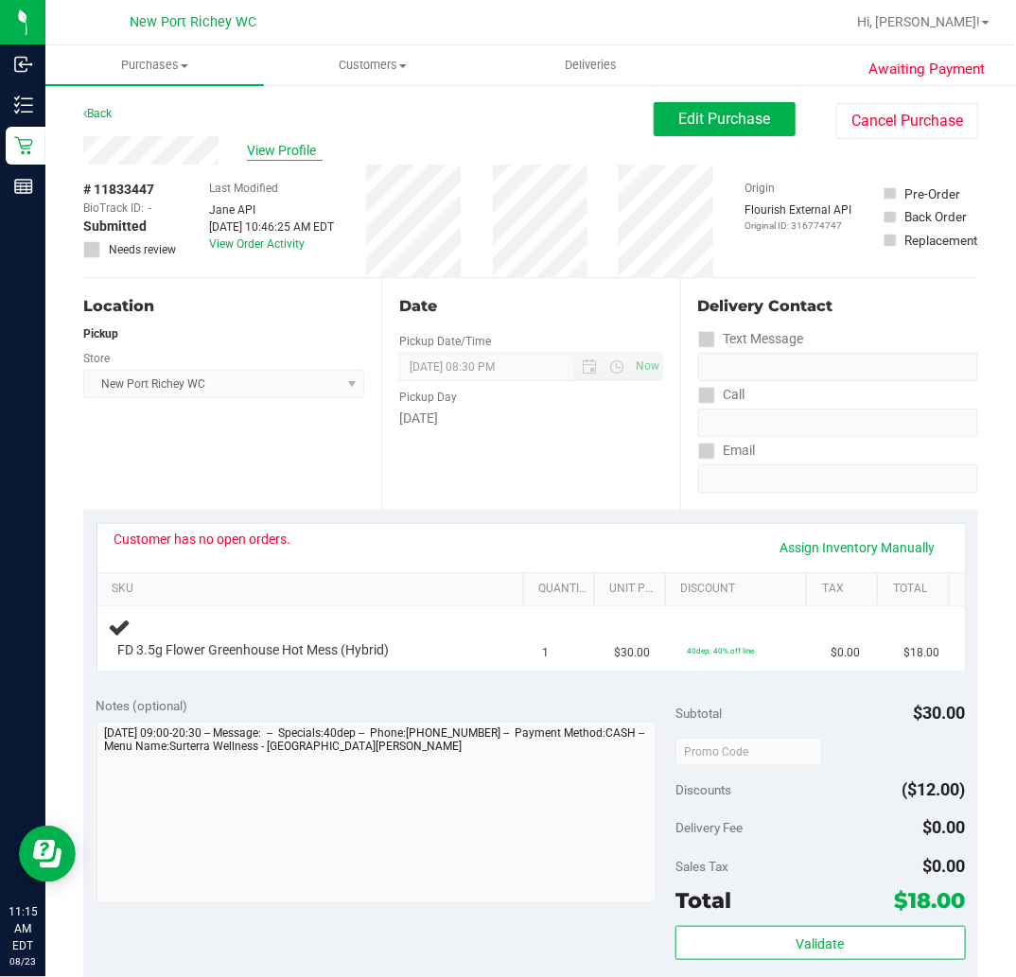
click at [272, 152] on span "View Profile" at bounding box center [285, 151] width 76 height 20
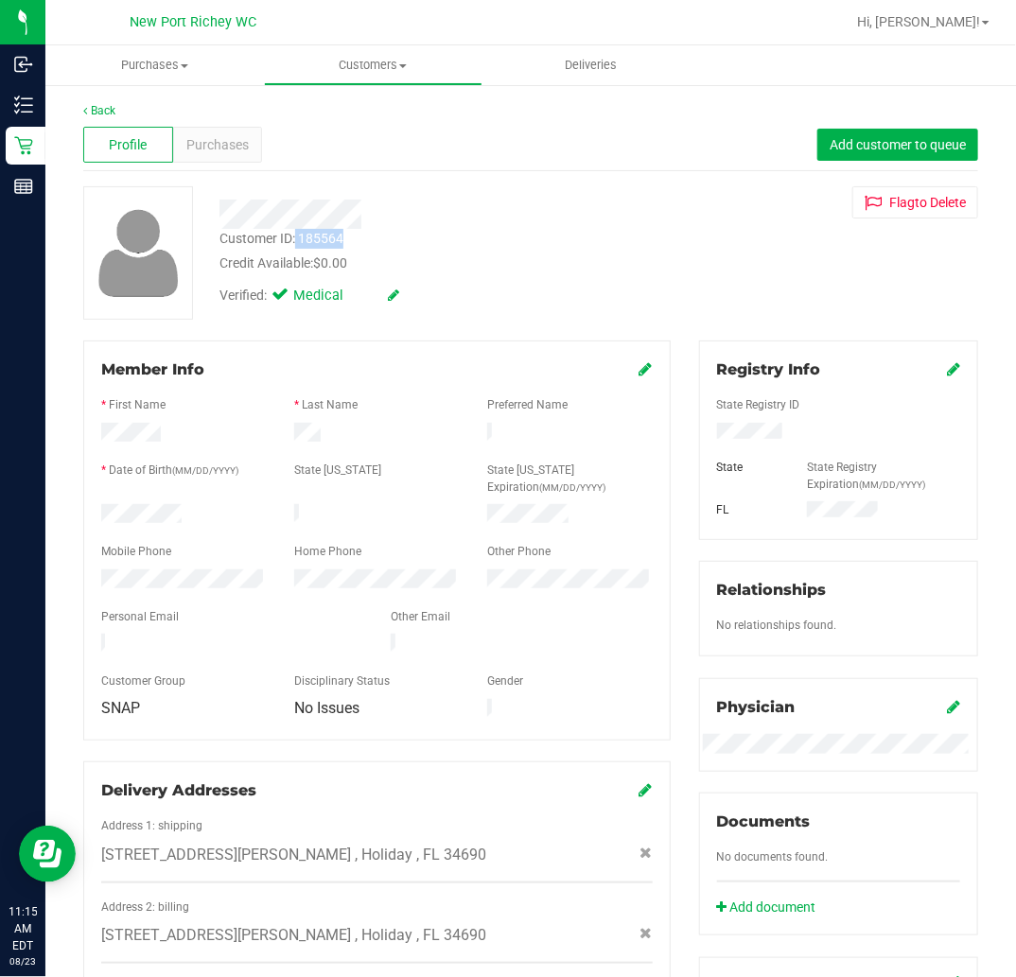
drag, startPoint x: 297, startPoint y: 233, endPoint x: 357, endPoint y: 237, distance: 59.7
click at [357, 237] on div "Customer ID: 185564 Credit Available: $0.00" at bounding box center [436, 251] width 462 height 44
copy div "185564"
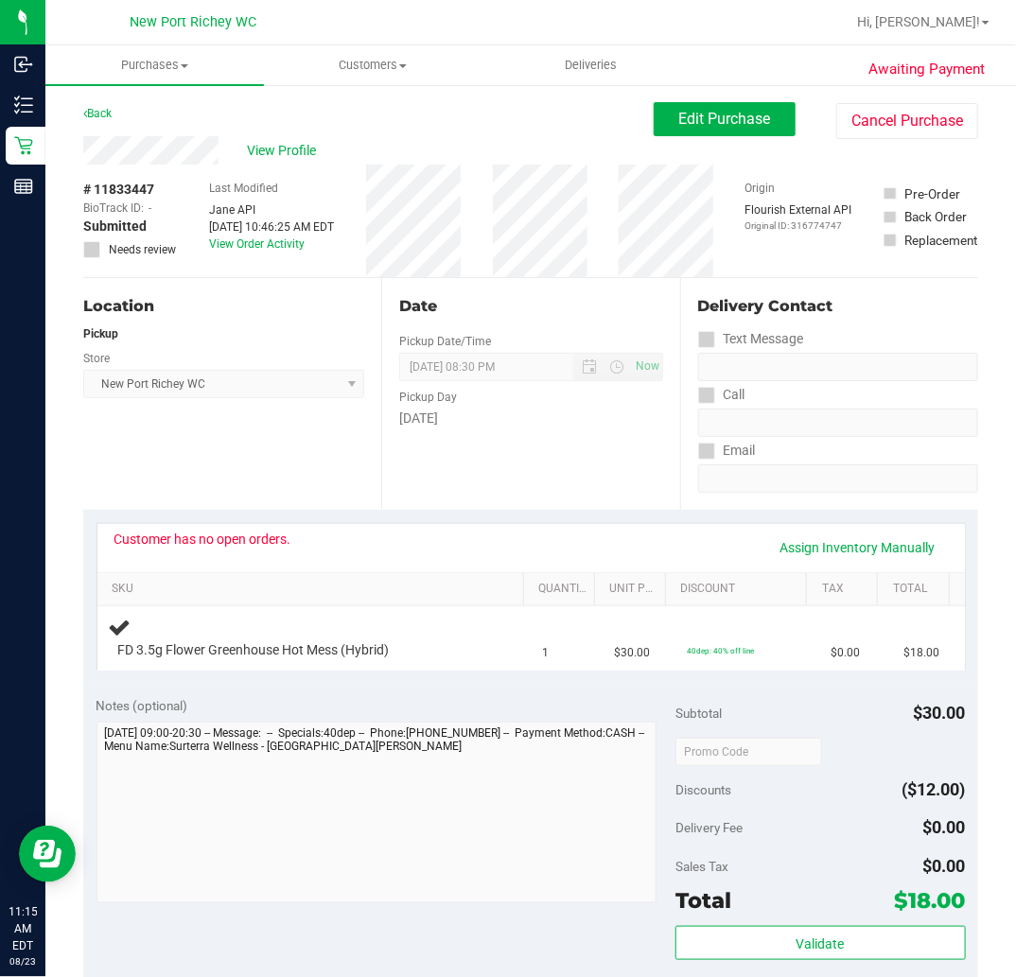
click at [95, 250] on icon at bounding box center [92, 250] width 12 height 0
click at [698, 114] on span "Edit Purchase" at bounding box center [725, 119] width 92 height 18
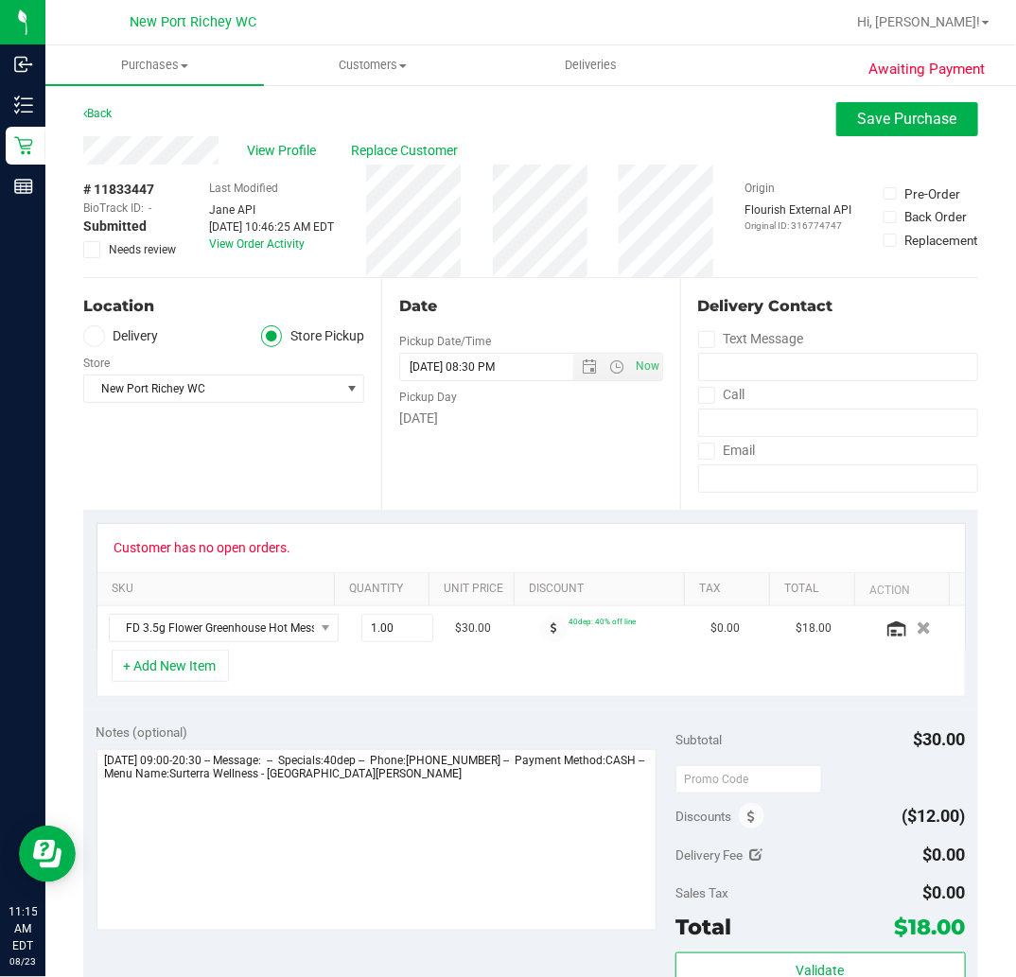
click at [96, 250] on icon at bounding box center [92, 250] width 12 height 0
click at [0, 0] on input "Needs review" at bounding box center [0, 0] width 0 height 0
click at [916, 115] on span "Save Purchase" at bounding box center [907, 119] width 99 height 18
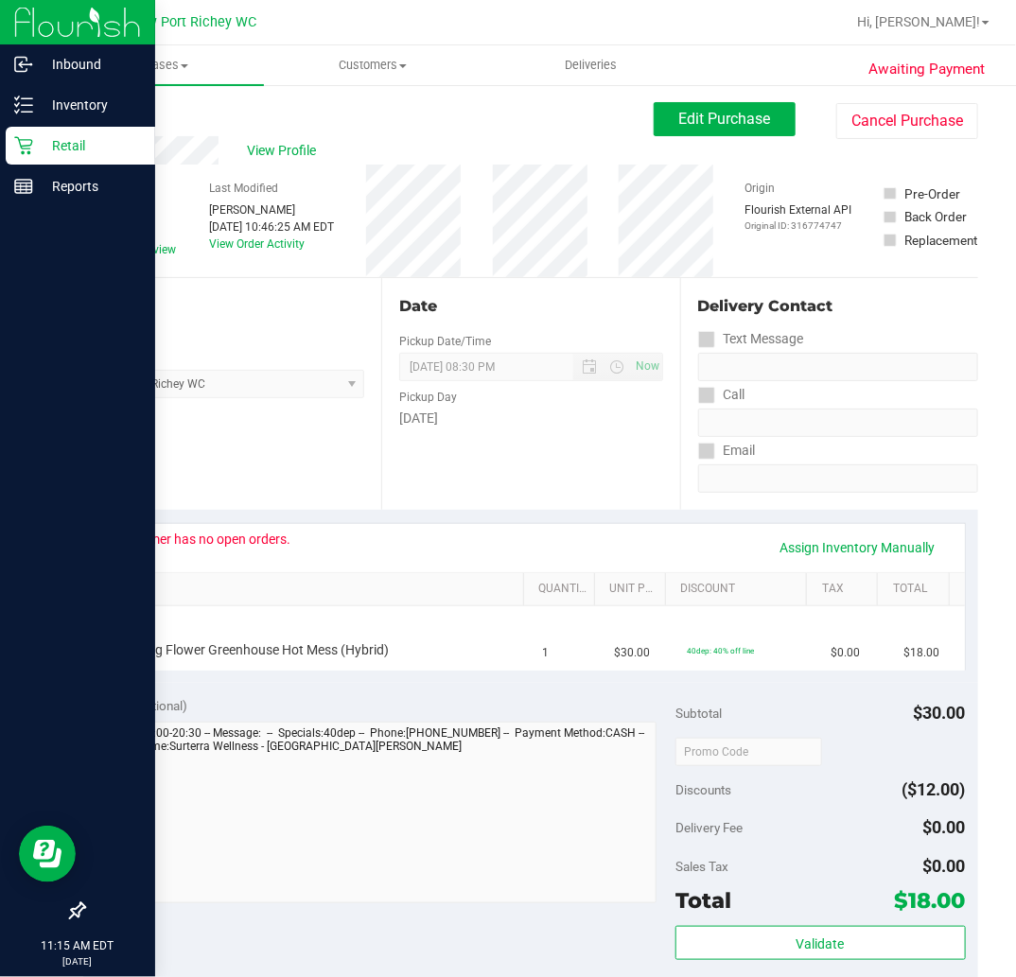
click at [38, 148] on p "Retail" at bounding box center [90, 145] width 114 height 23
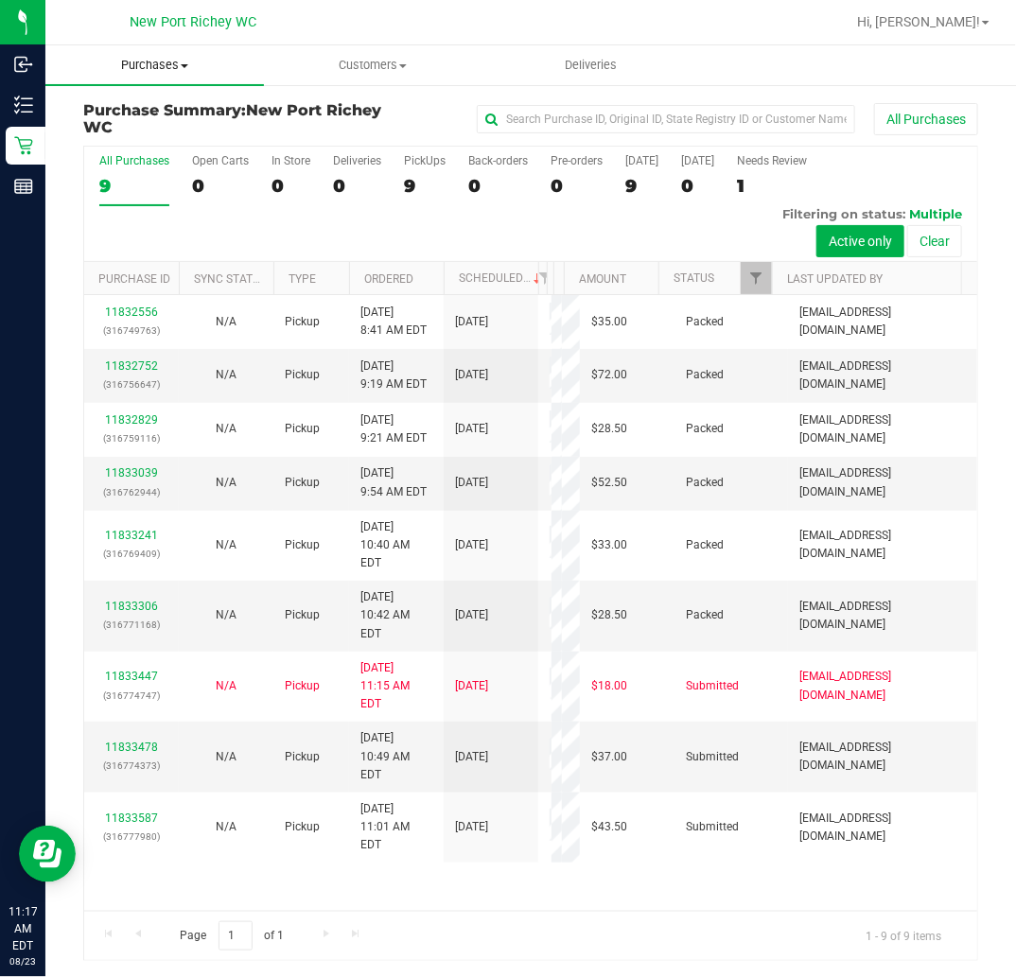
click at [164, 69] on span "Purchases" at bounding box center [154, 65] width 219 height 17
click at [164, 132] on li "Fulfillment" at bounding box center [154, 137] width 219 height 23
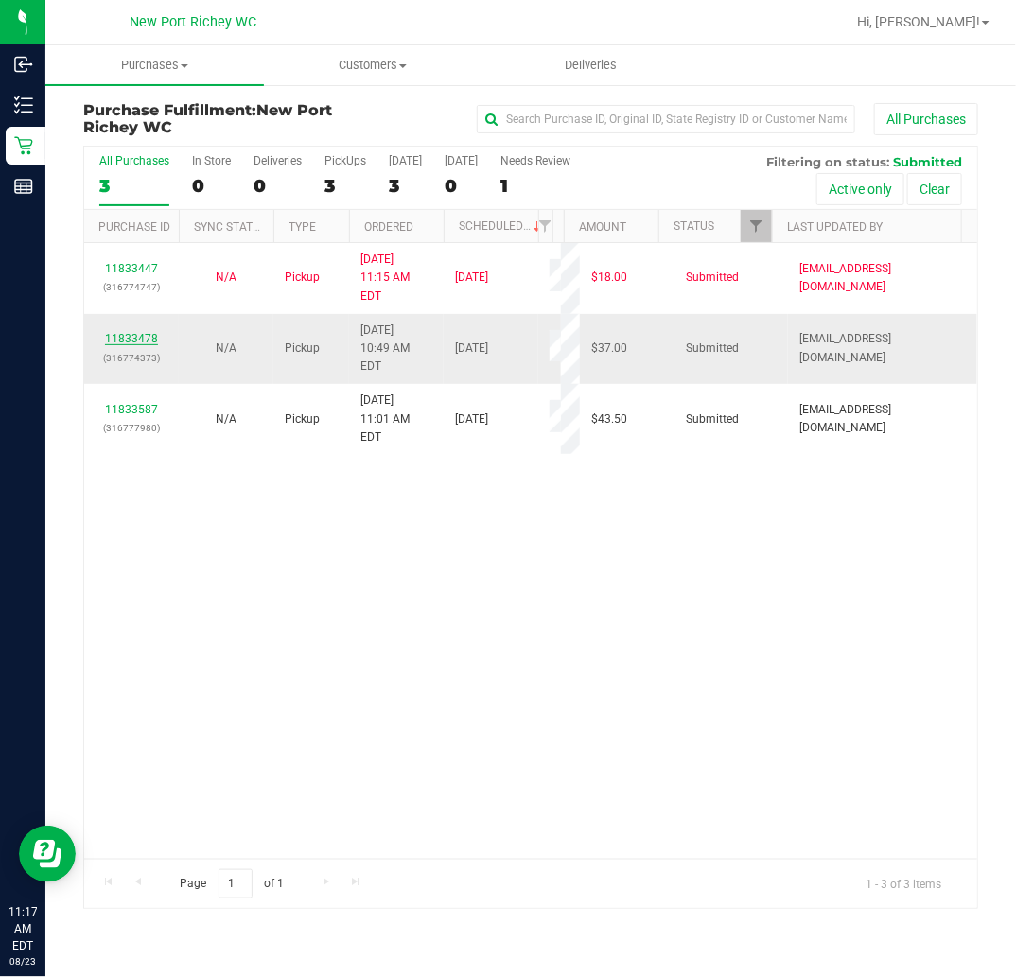
click at [128, 332] on link "11833478" at bounding box center [131, 338] width 53 height 13
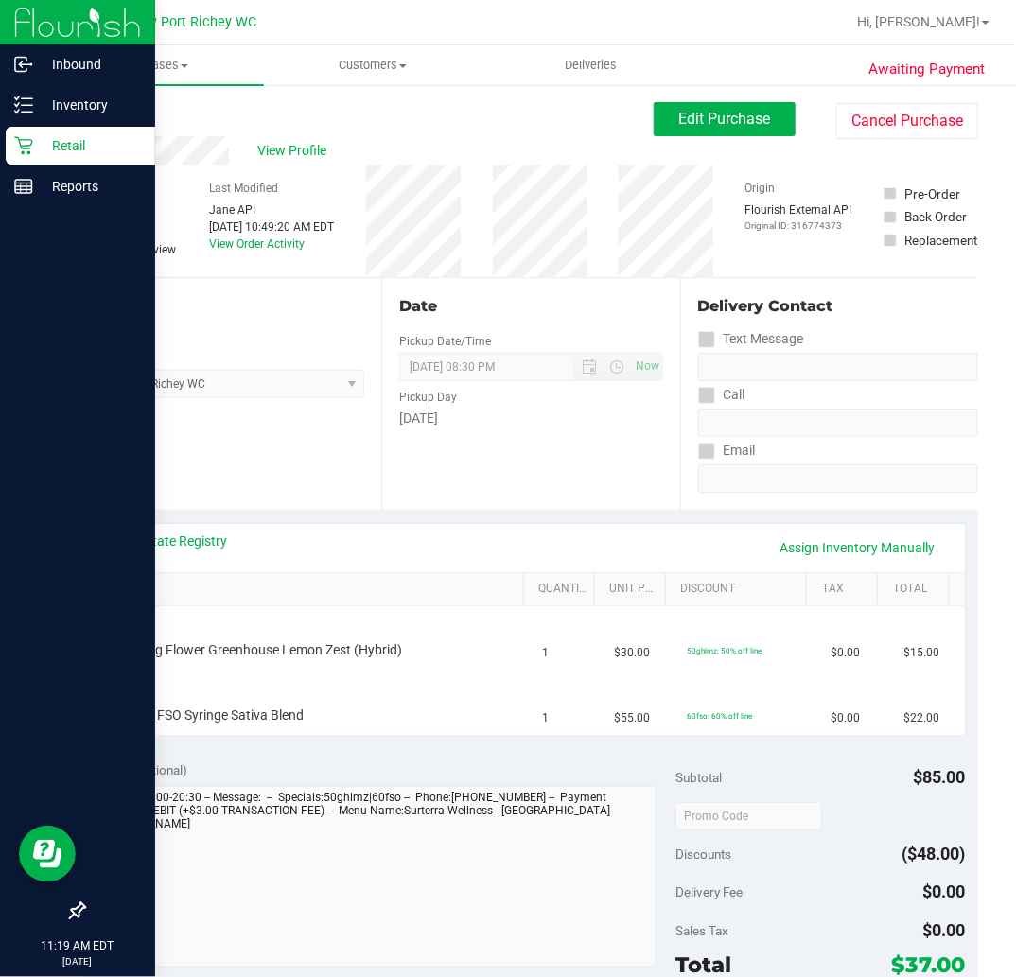
click at [22, 136] on icon at bounding box center [23, 145] width 19 height 19
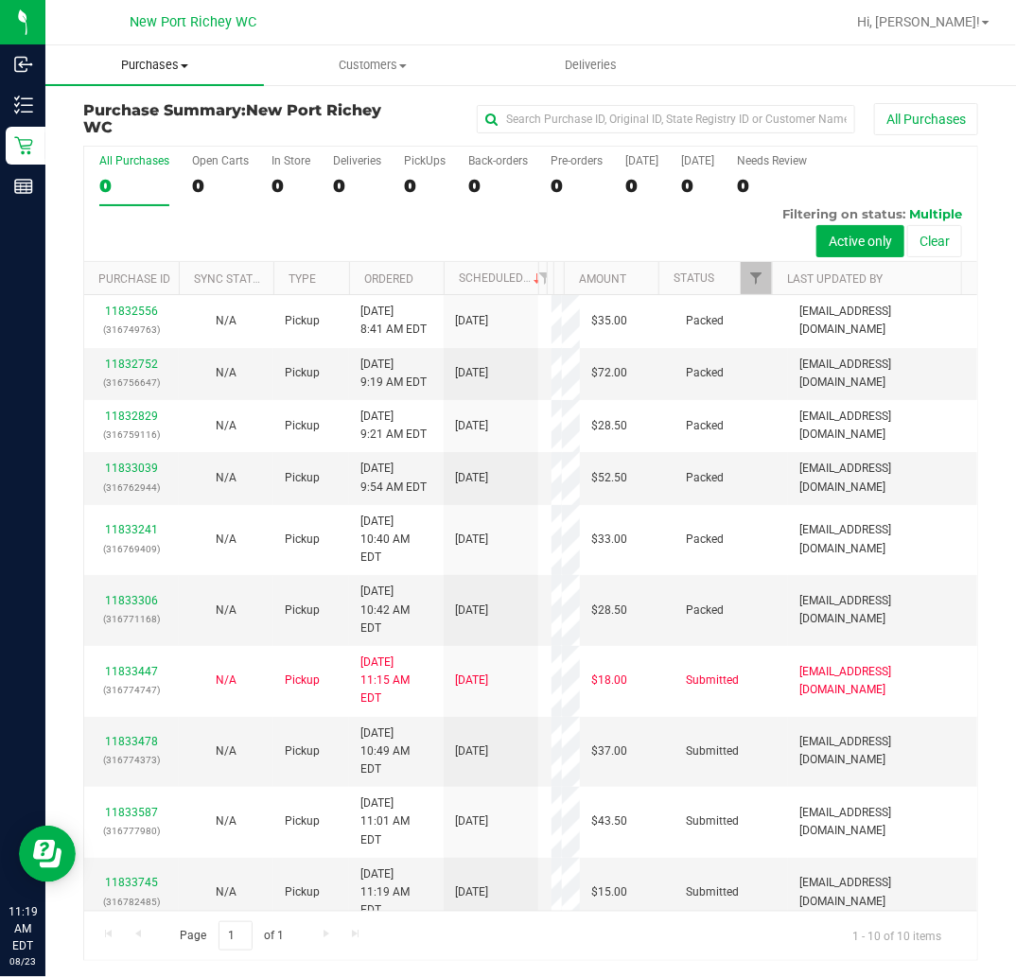
click at [170, 66] on span "Purchases" at bounding box center [154, 65] width 219 height 17
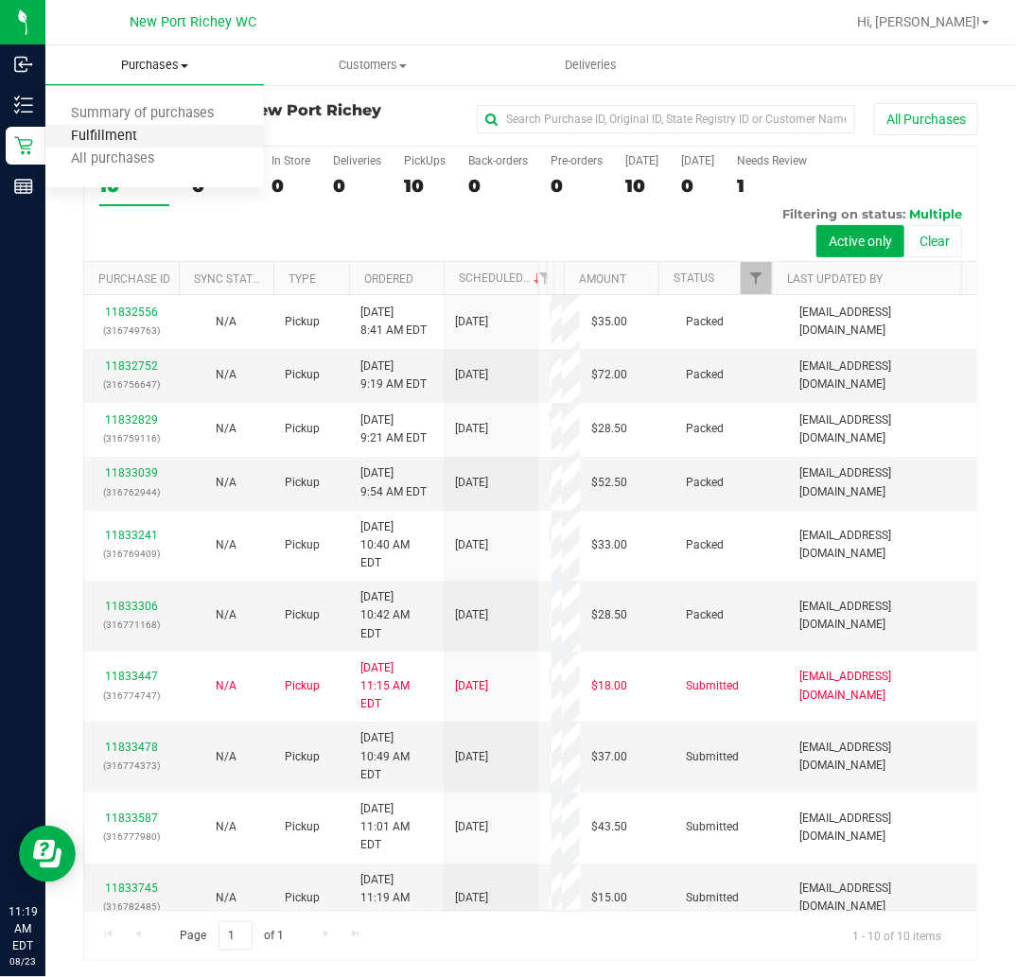
click at [158, 131] on span "Fulfillment" at bounding box center [103, 137] width 117 height 16
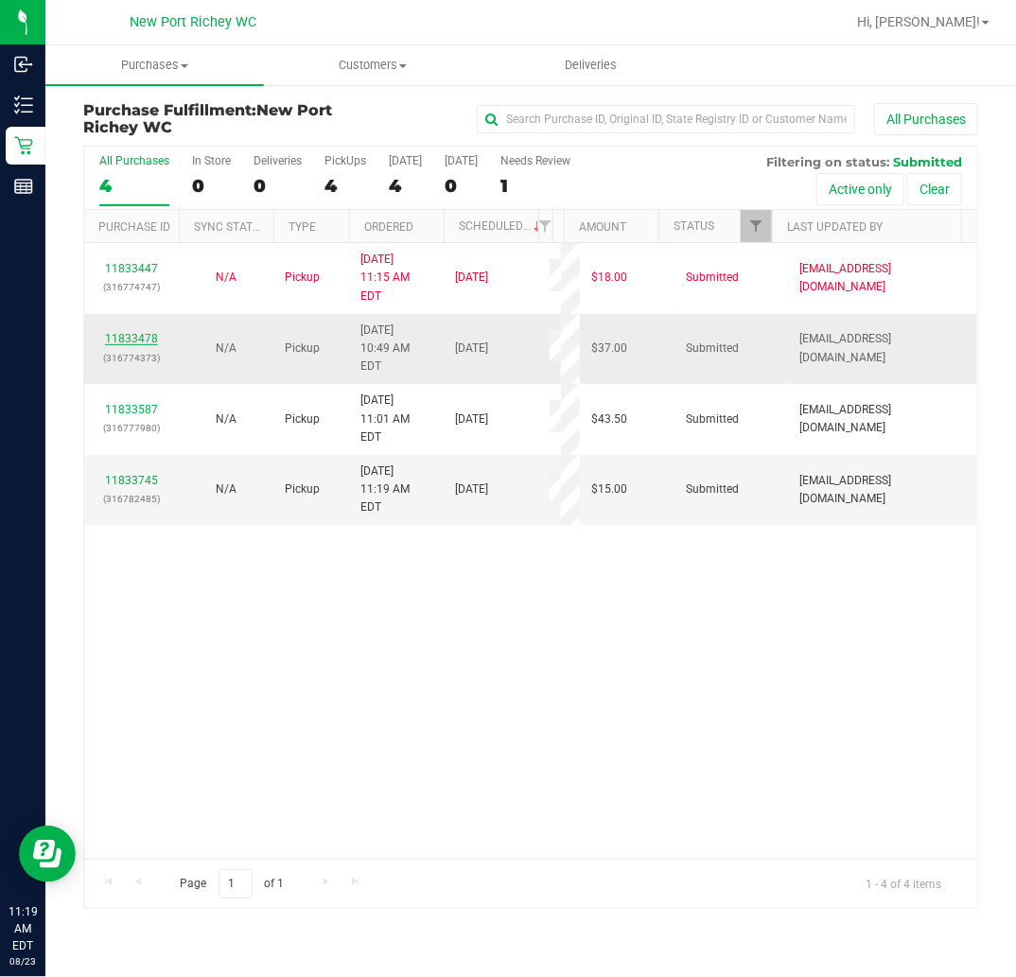
click at [127, 332] on link "11833478" at bounding box center [131, 338] width 53 height 13
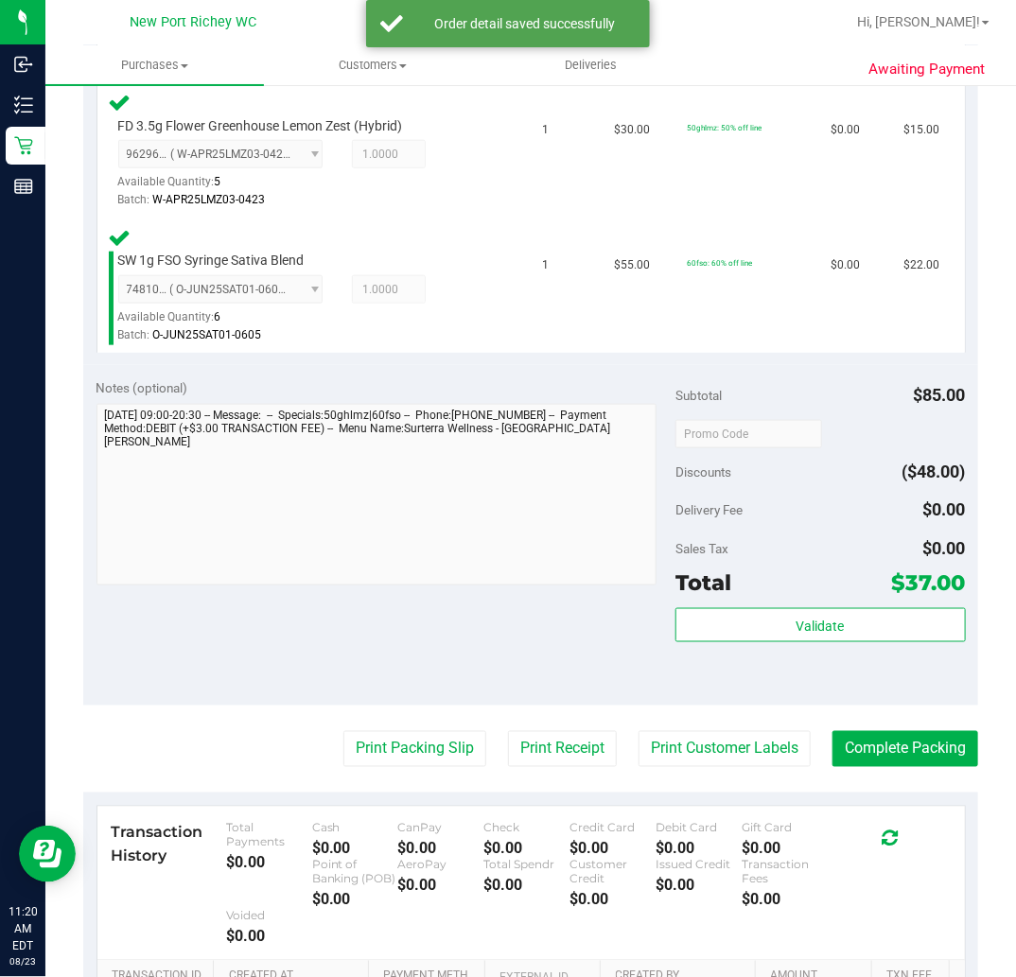
scroll to position [525, 0]
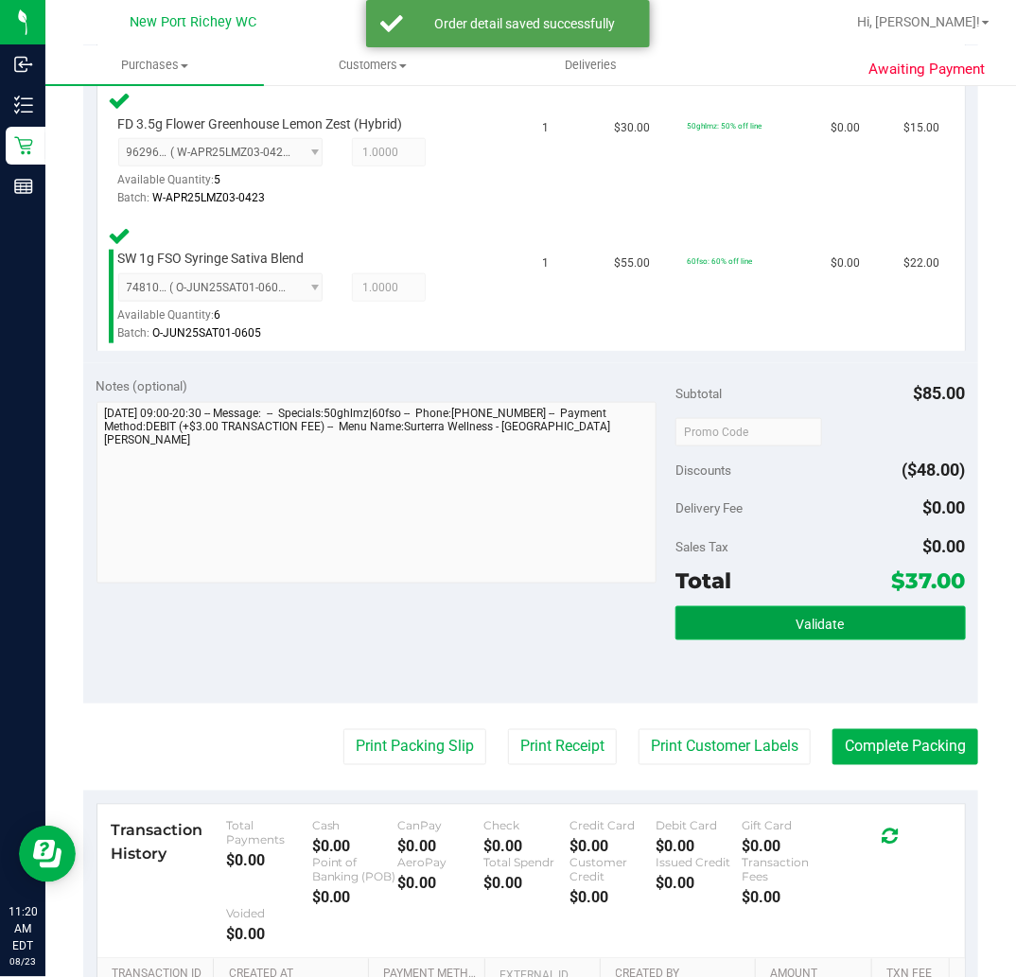
click at [777, 622] on button "Validate" at bounding box center [819, 623] width 289 height 34
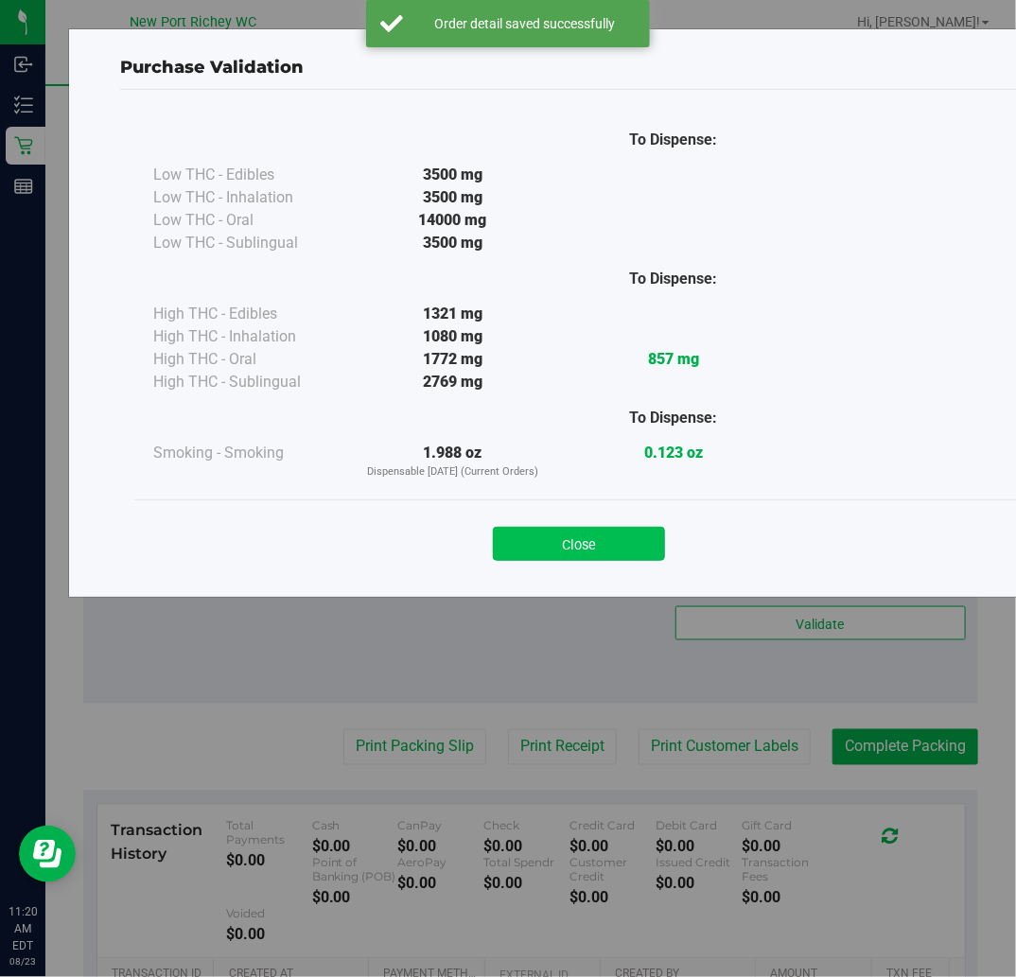
click at [608, 550] on button "Close" at bounding box center [579, 544] width 172 height 34
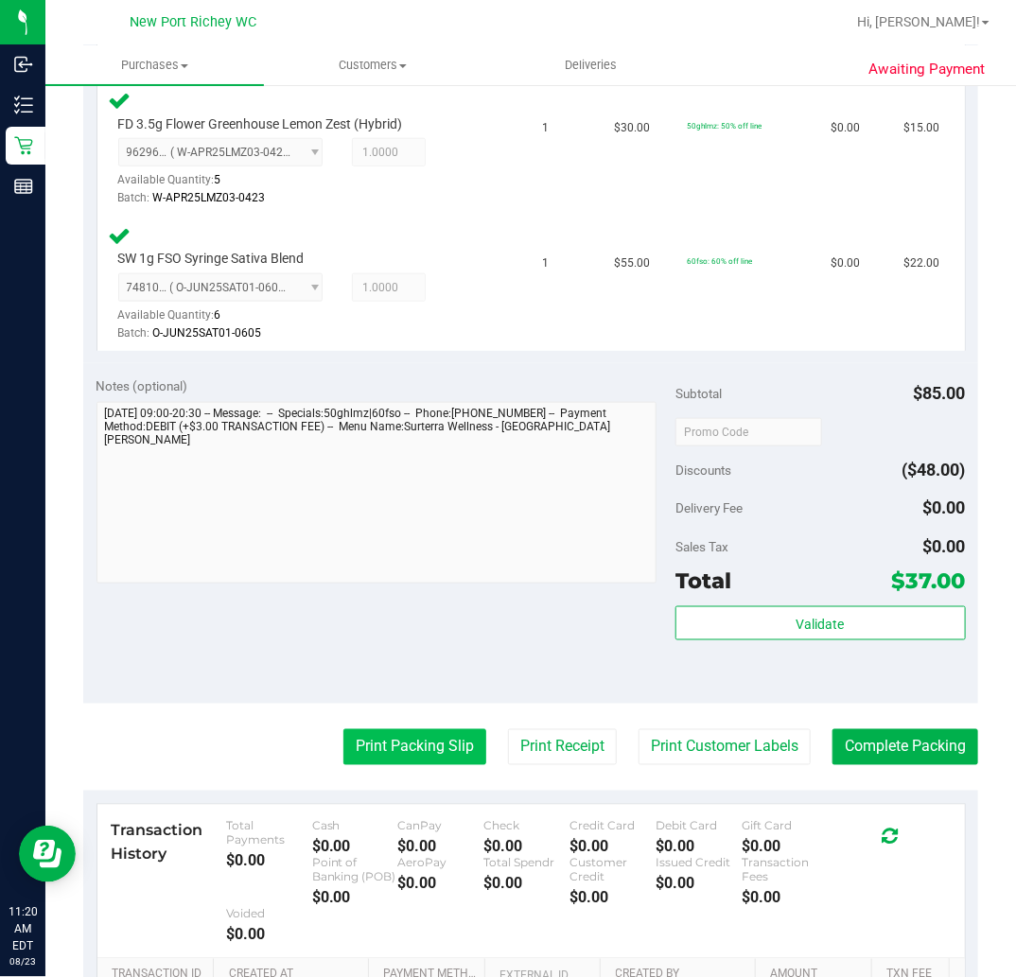
click at [447, 757] on button "Print Packing Slip" at bounding box center [414, 747] width 143 height 36
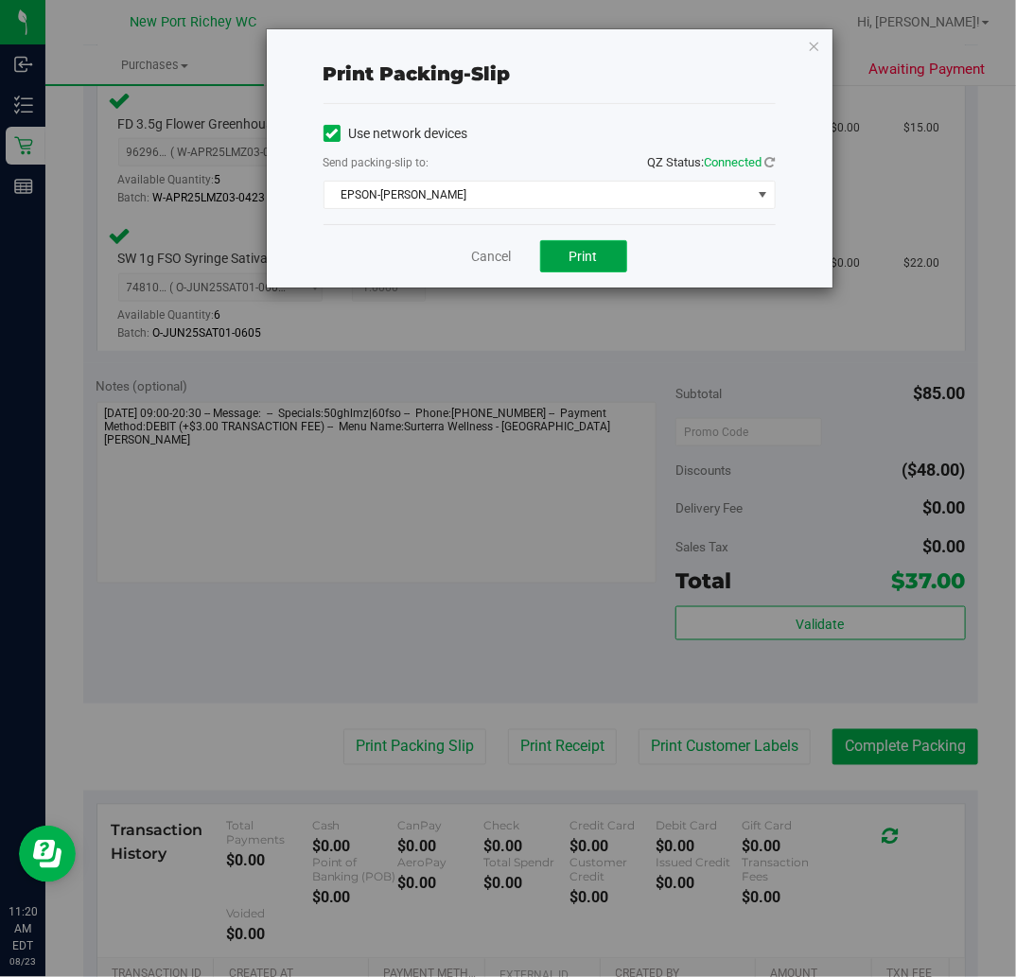
click at [597, 267] on button "Print" at bounding box center [583, 256] width 87 height 32
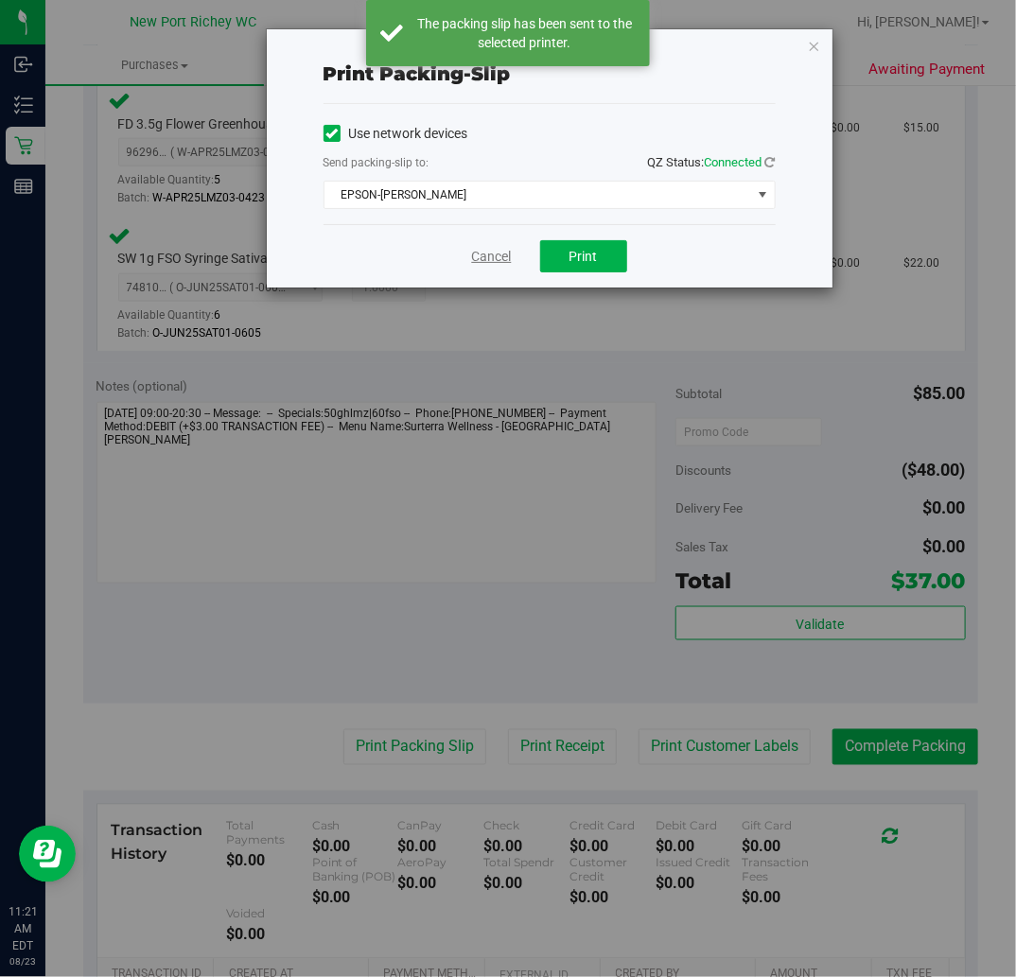
click at [496, 253] on link "Cancel" at bounding box center [492, 257] width 40 height 20
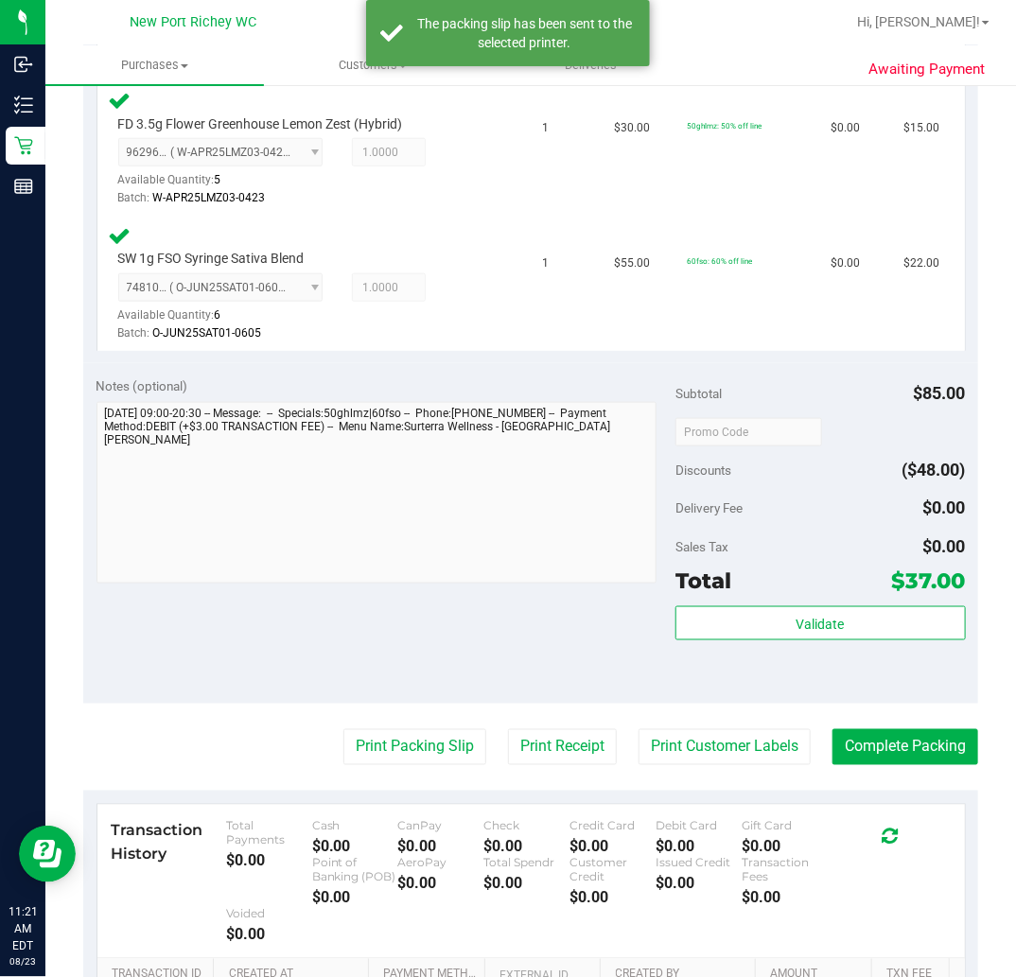
click at [745, 640] on div "Validate" at bounding box center [819, 648] width 289 height 85
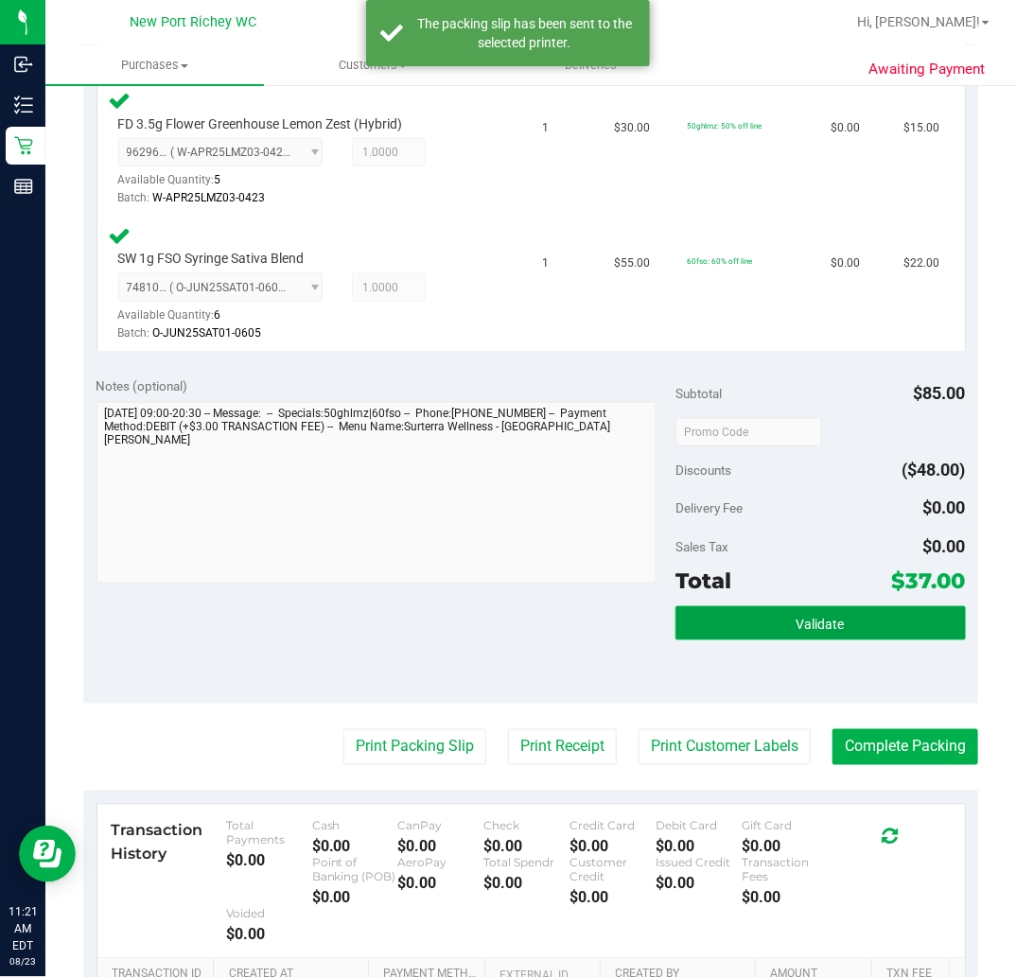
click at [754, 622] on button "Validate" at bounding box center [819, 623] width 289 height 34
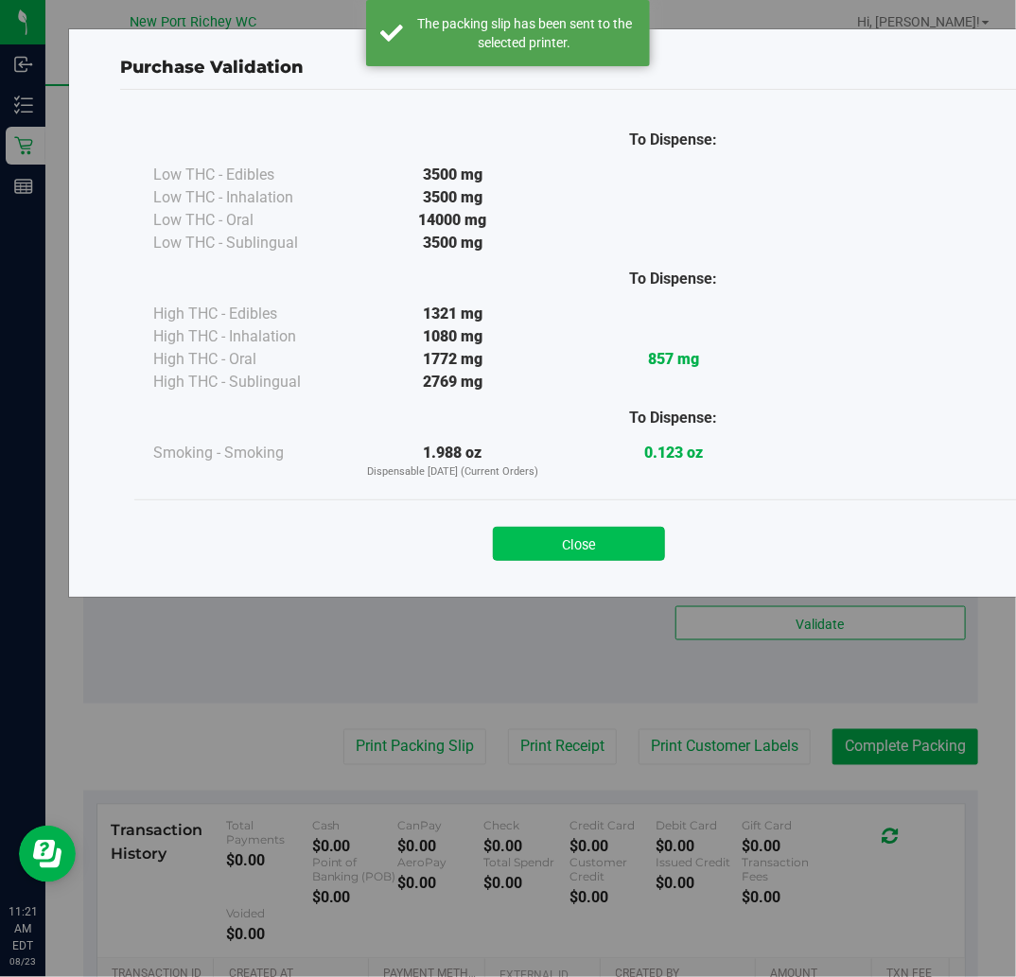
click at [593, 553] on button "Close" at bounding box center [579, 544] width 172 height 34
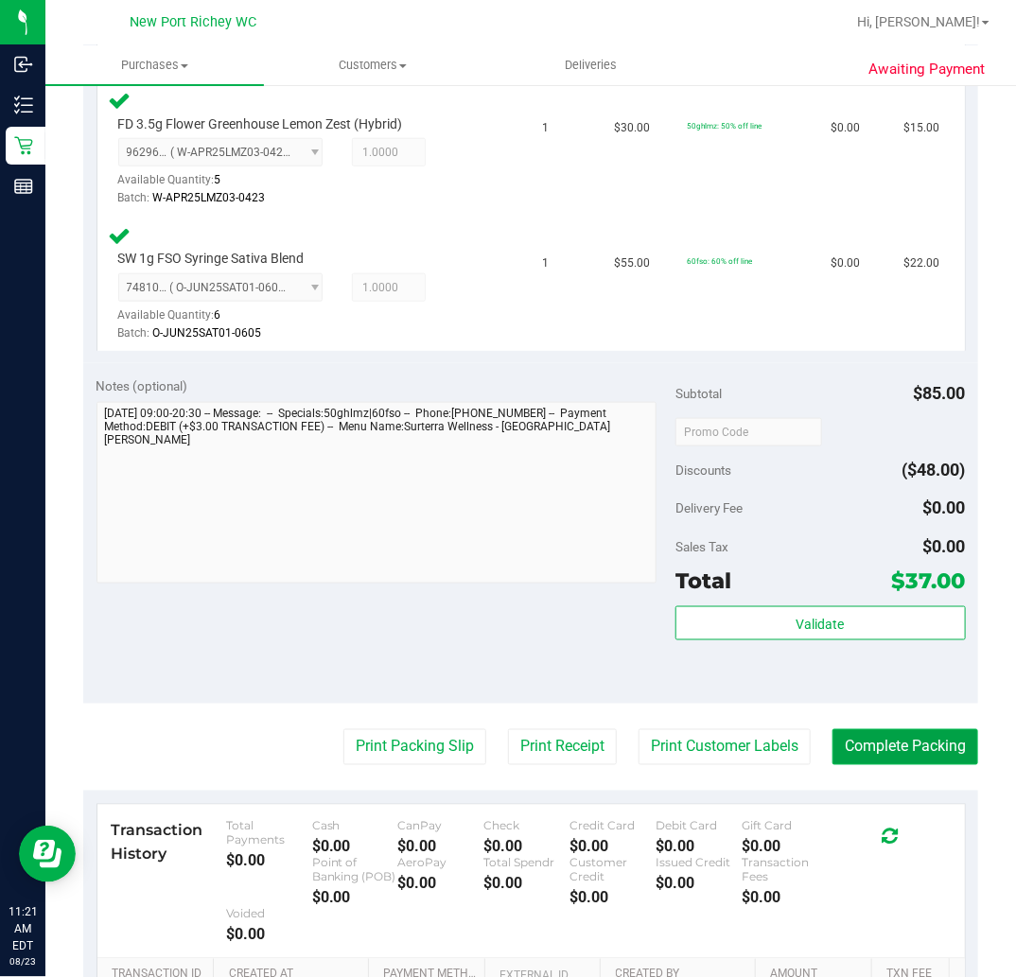
click at [889, 745] on button "Complete Packing" at bounding box center [905, 747] width 146 height 36
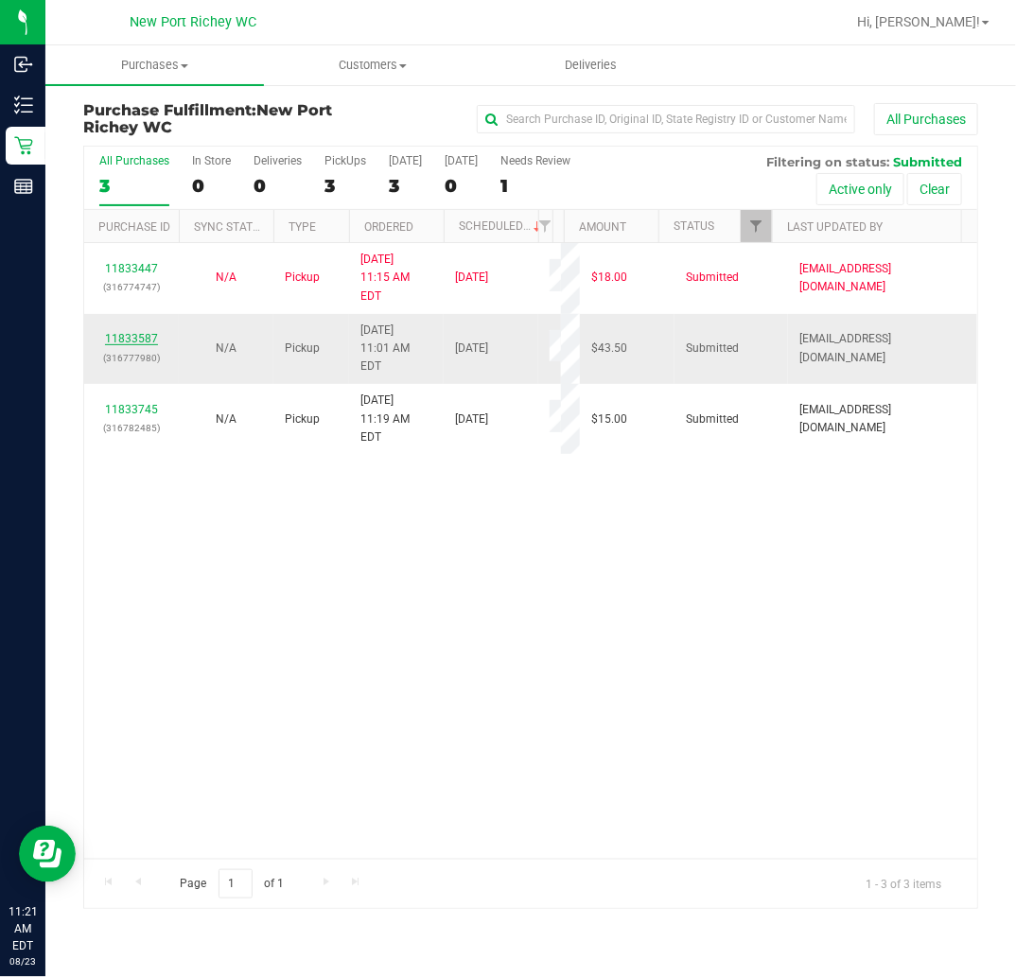
click at [140, 332] on link "11833587" at bounding box center [131, 338] width 53 height 13
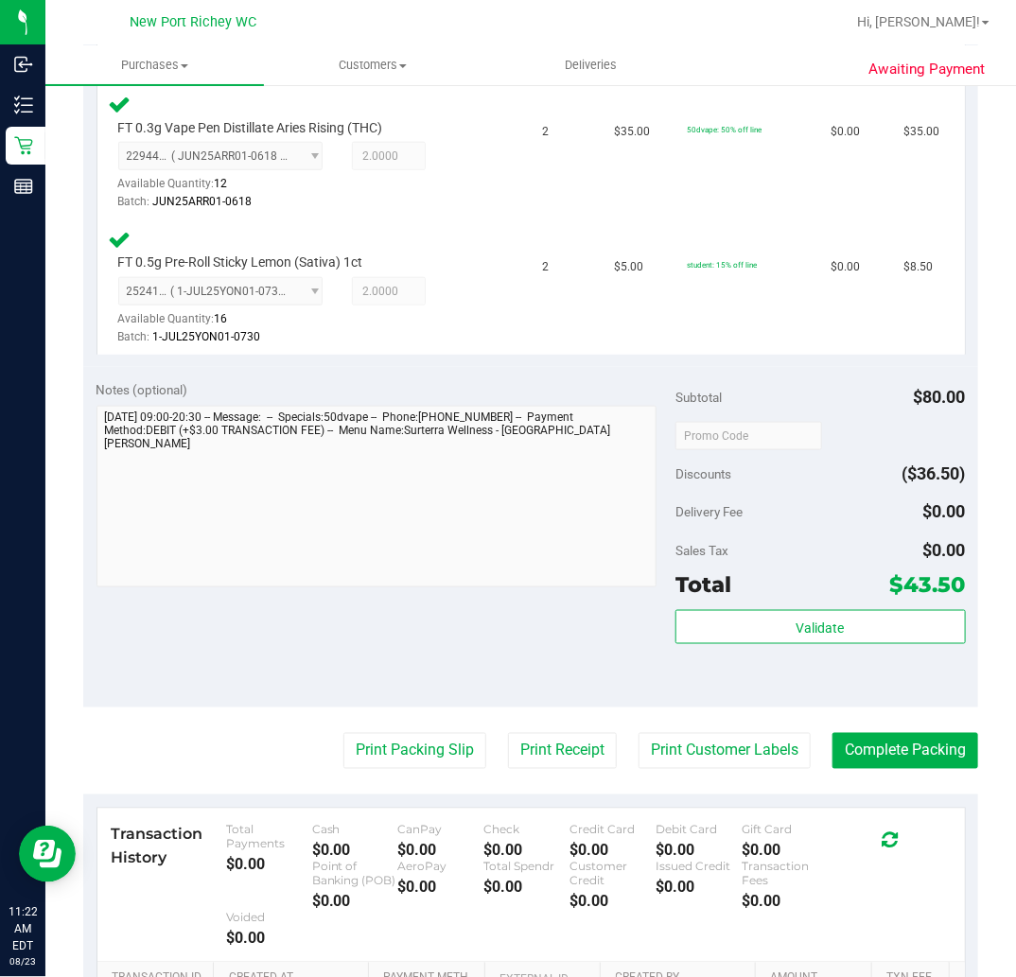
scroll to position [525, 0]
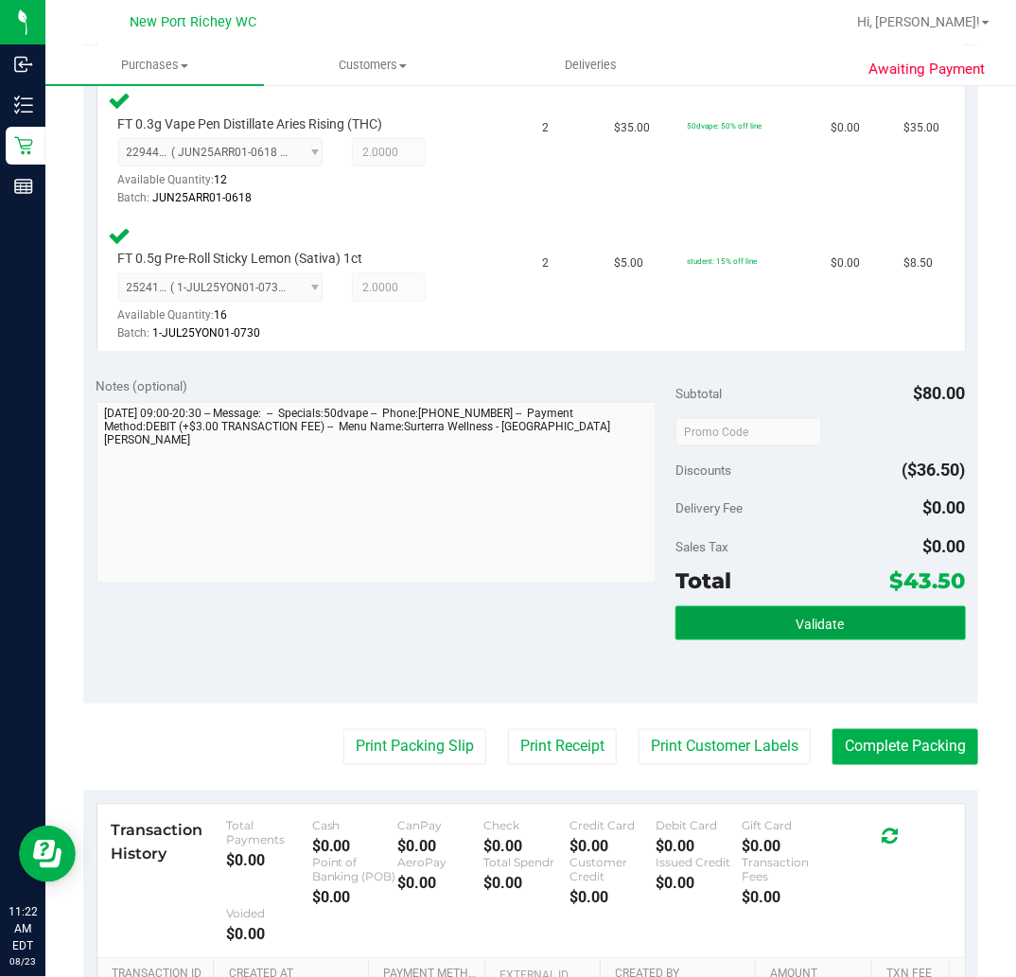
click at [827, 626] on span "Validate" at bounding box center [821, 624] width 48 height 15
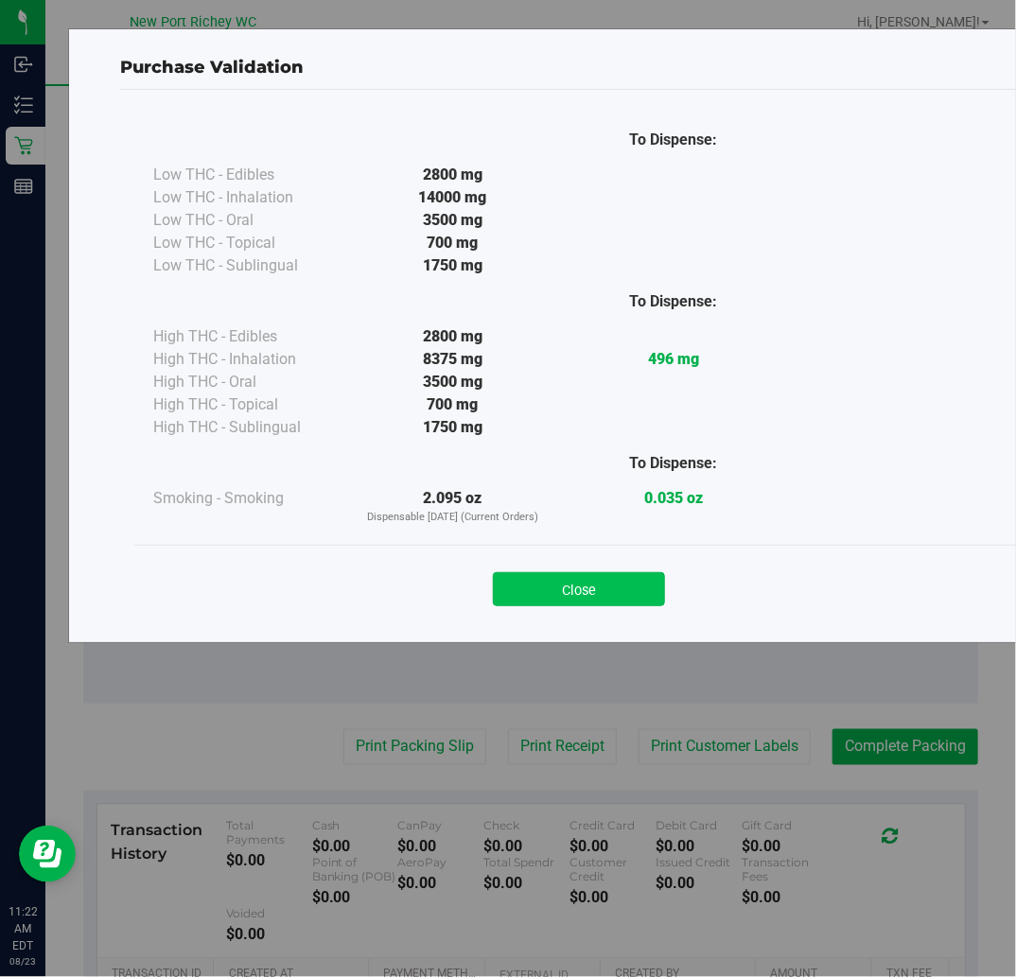
click at [593, 590] on button "Close" at bounding box center [579, 589] width 172 height 34
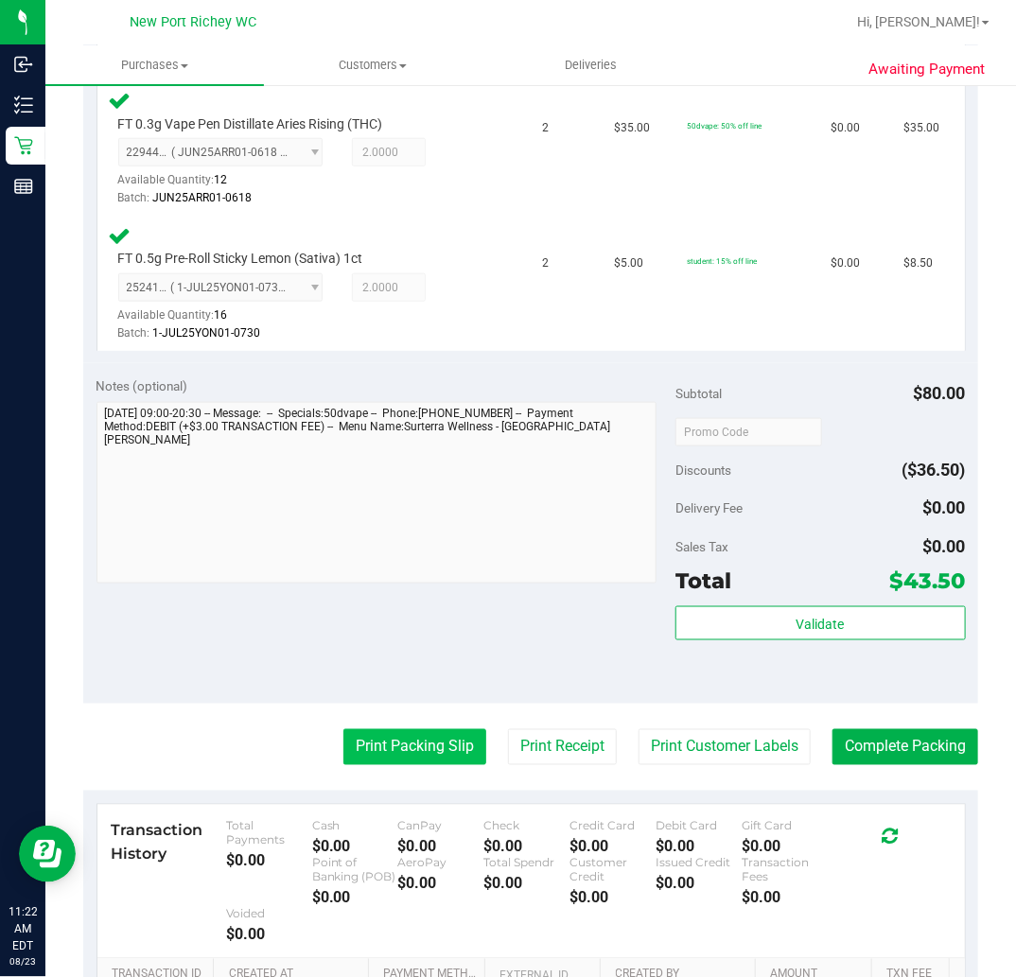
click at [426, 740] on button "Print Packing Slip" at bounding box center [414, 747] width 143 height 36
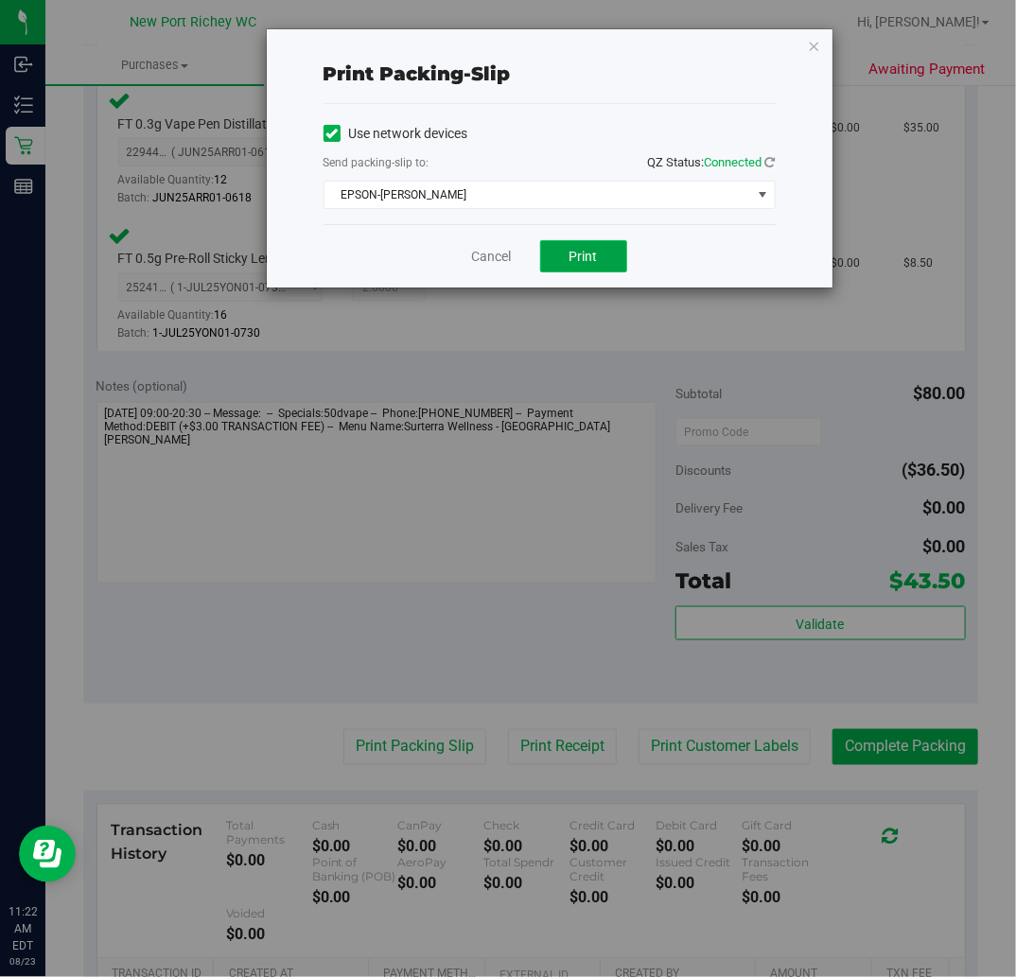
click at [578, 261] on span "Print" at bounding box center [583, 256] width 28 height 15
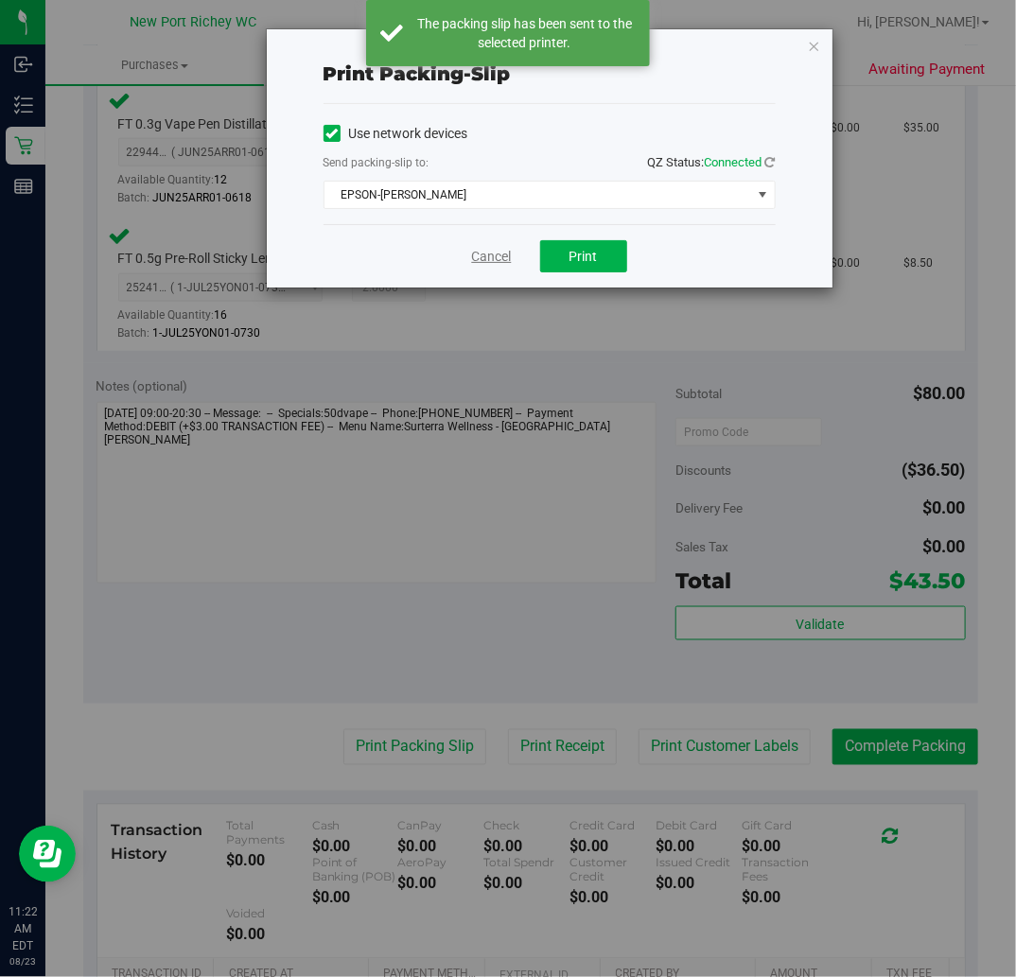
click at [483, 260] on link "Cancel" at bounding box center [492, 257] width 40 height 20
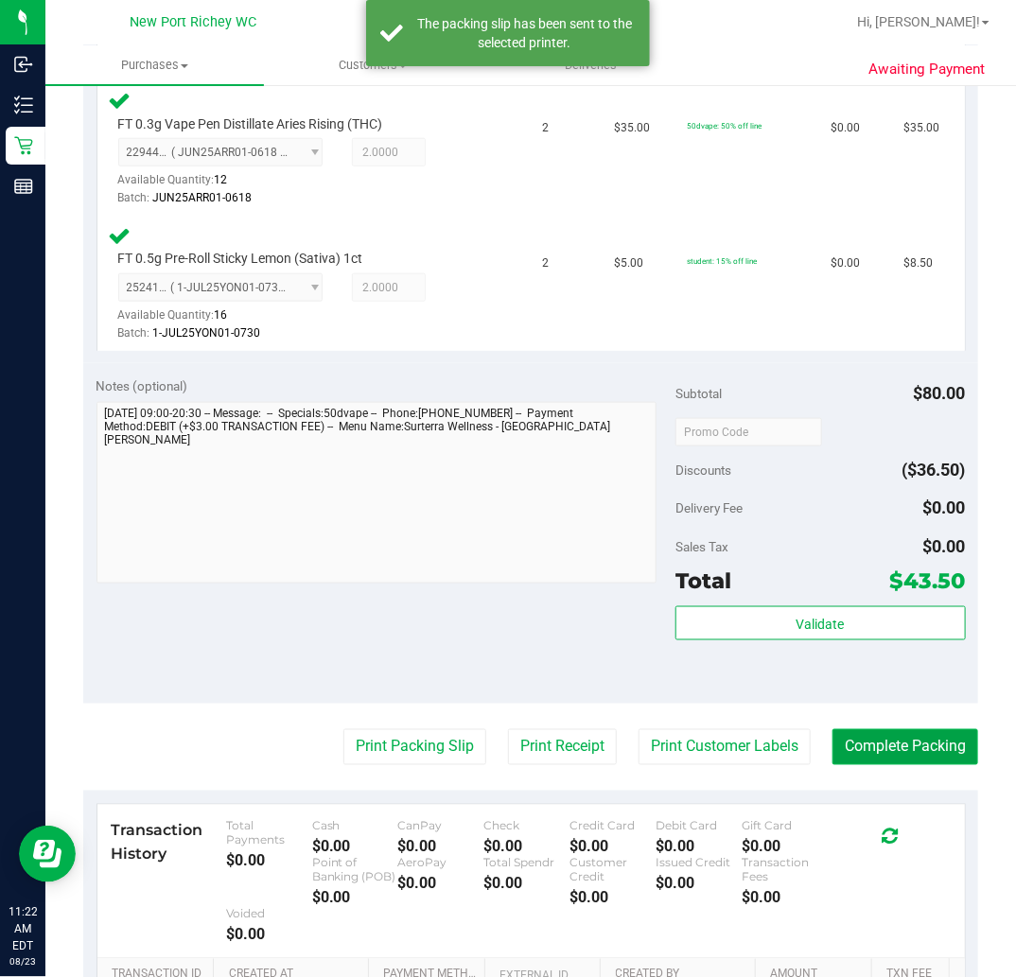
click at [918, 754] on button "Complete Packing" at bounding box center [905, 747] width 146 height 36
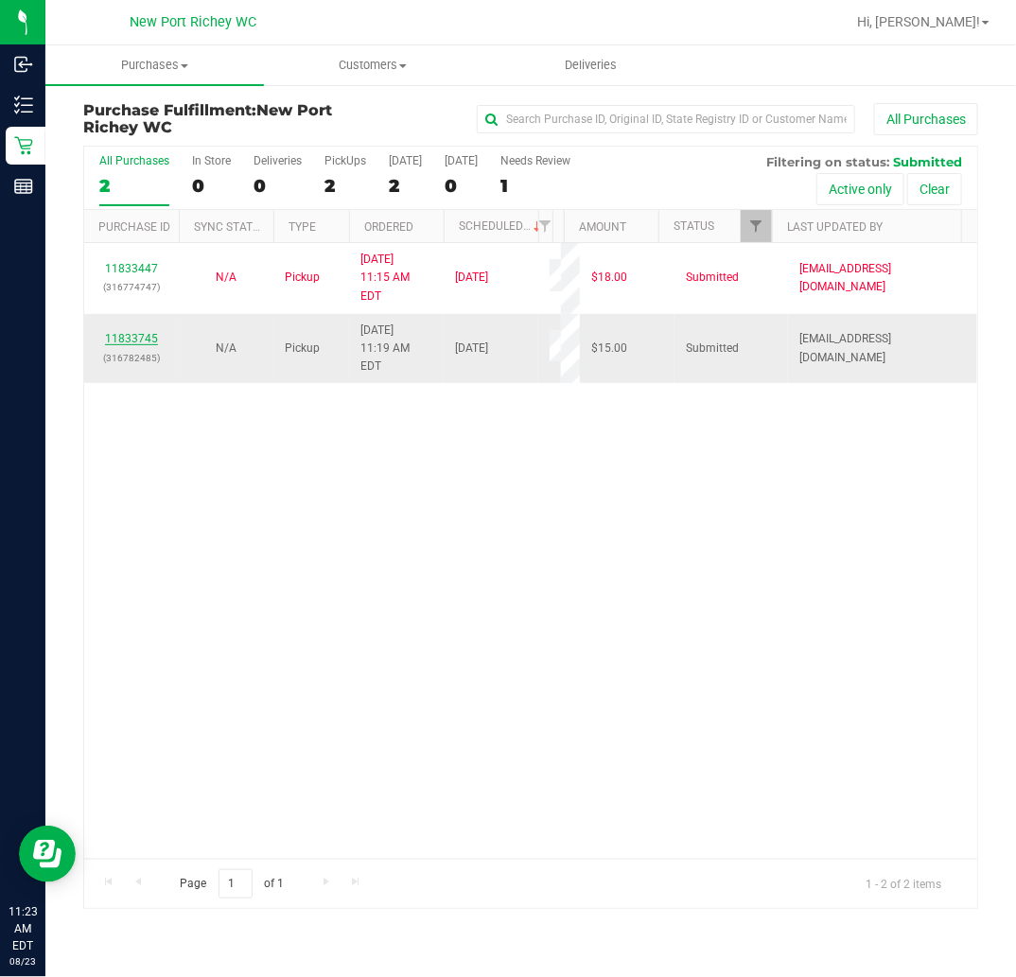
click at [143, 332] on link "11833745" at bounding box center [131, 338] width 53 height 13
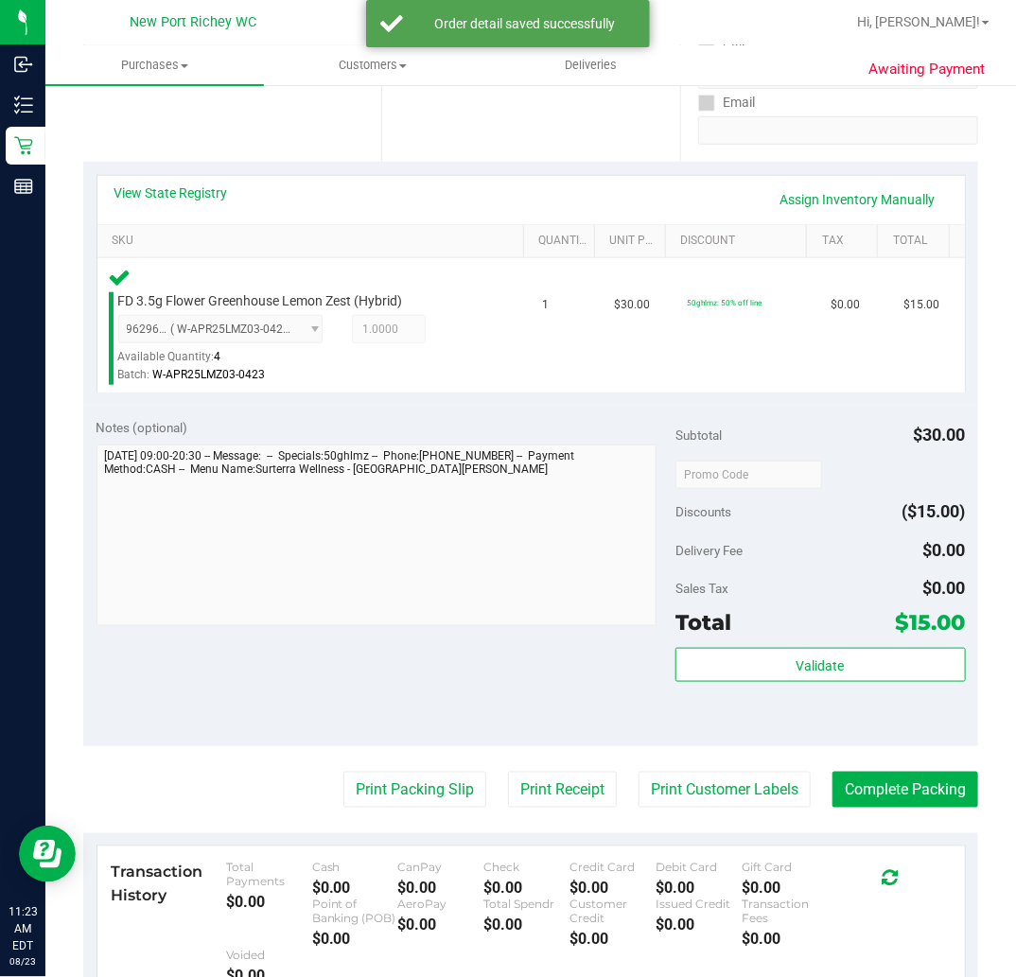
scroll to position [420, 0]
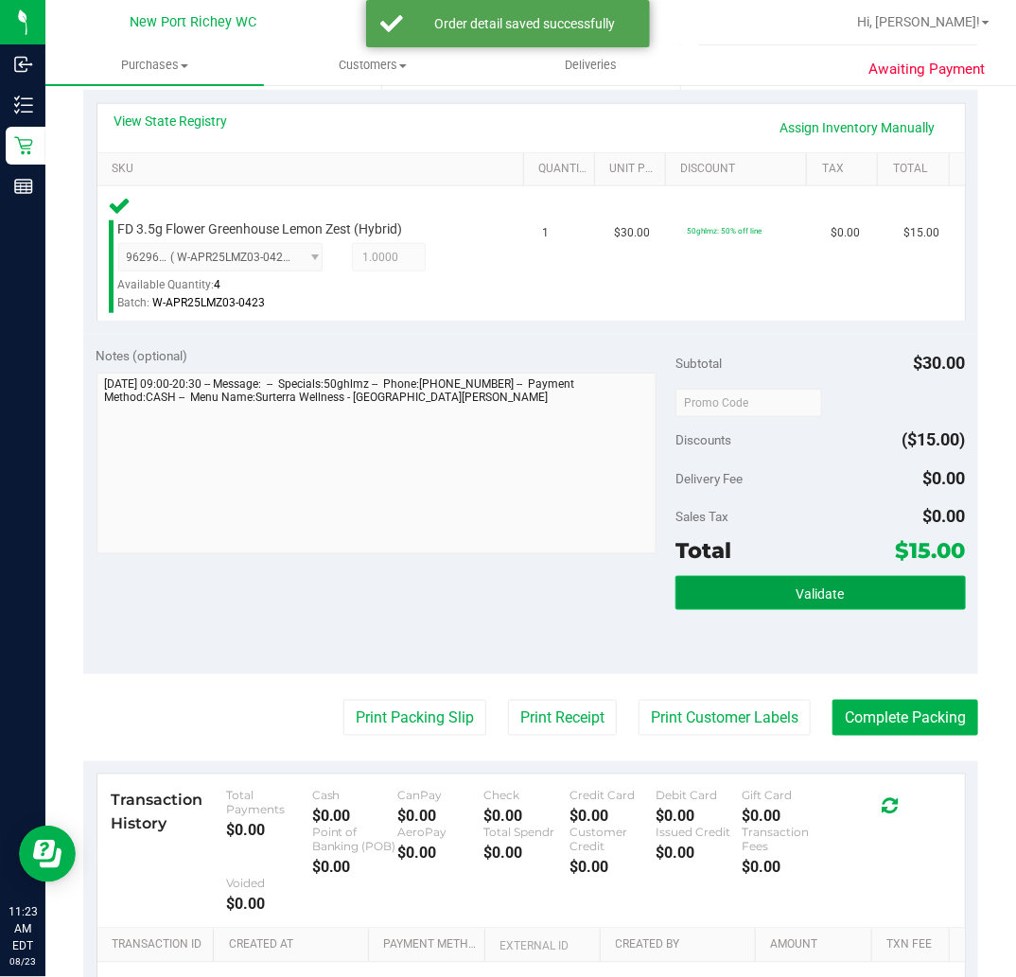
click at [796, 600] on button "Validate" at bounding box center [819, 593] width 289 height 34
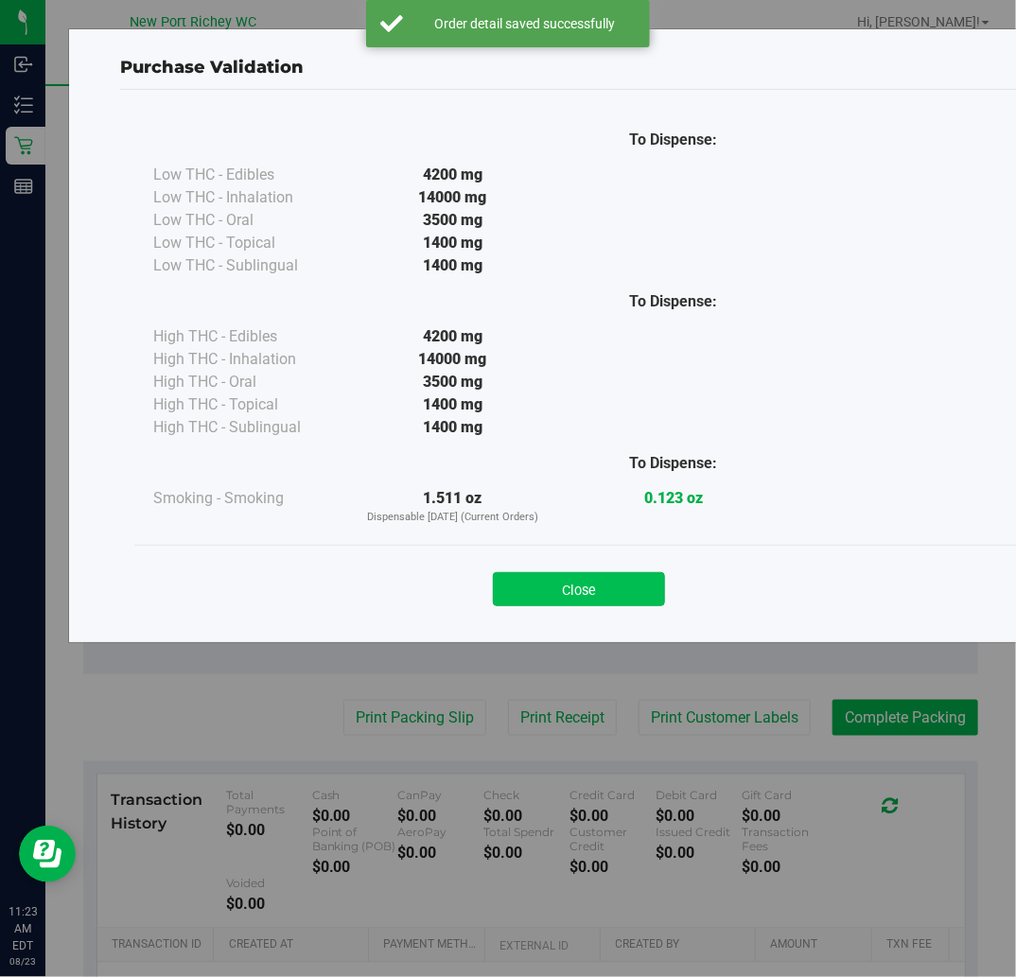
click at [570, 593] on button "Close" at bounding box center [579, 589] width 172 height 34
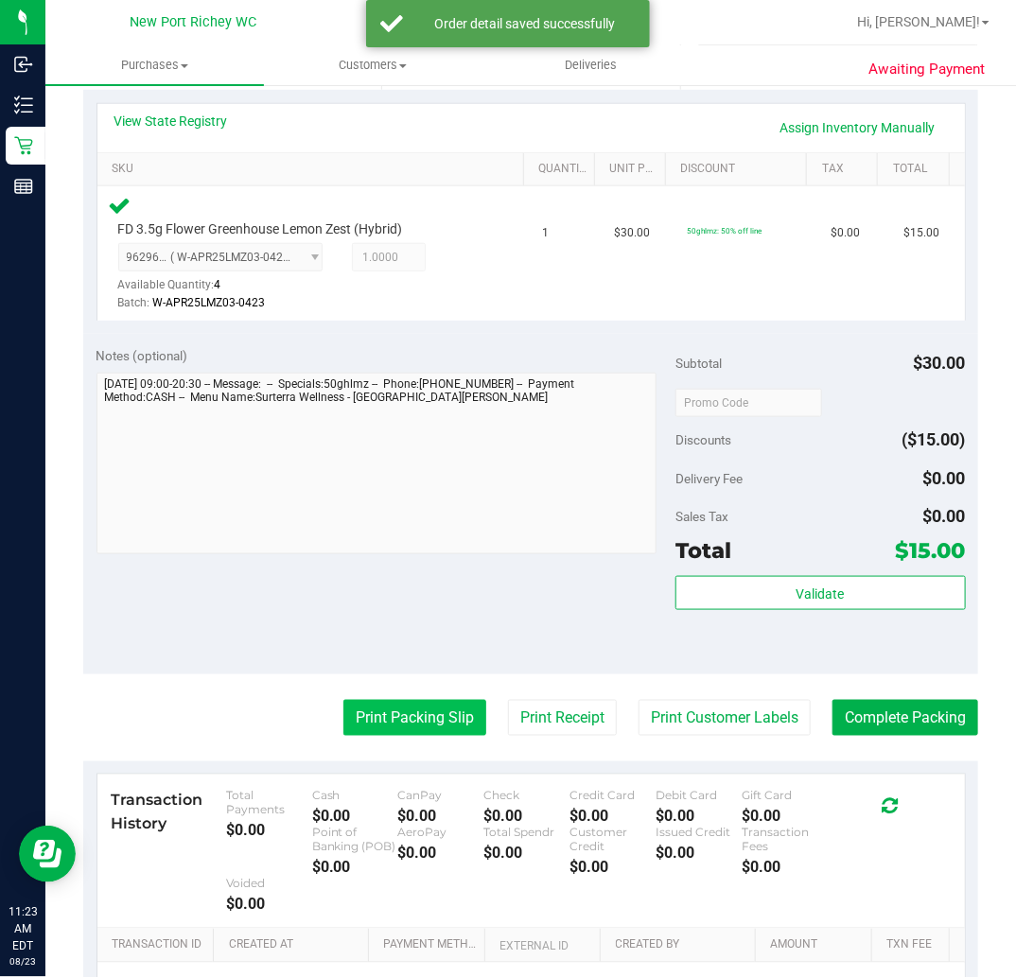
click at [407, 726] on button "Print Packing Slip" at bounding box center [414, 718] width 143 height 36
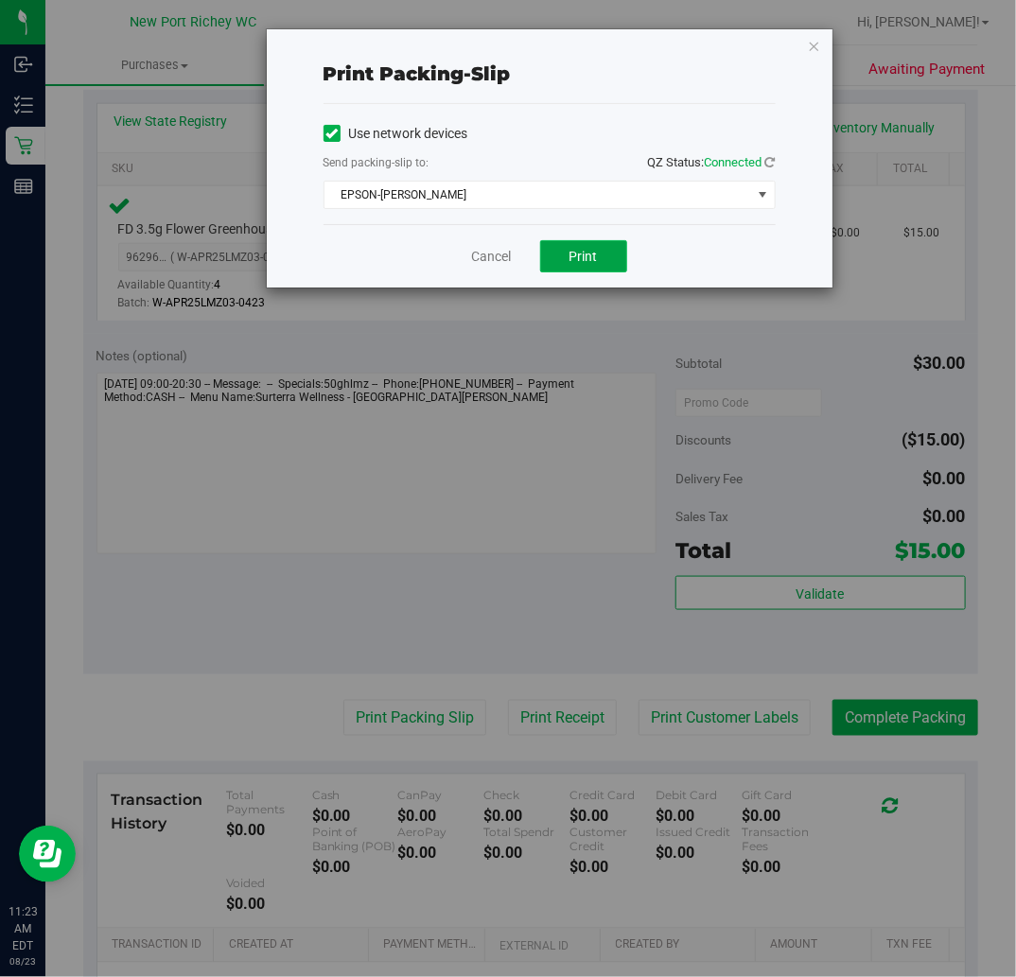
click at [599, 266] on button "Print" at bounding box center [583, 256] width 87 height 32
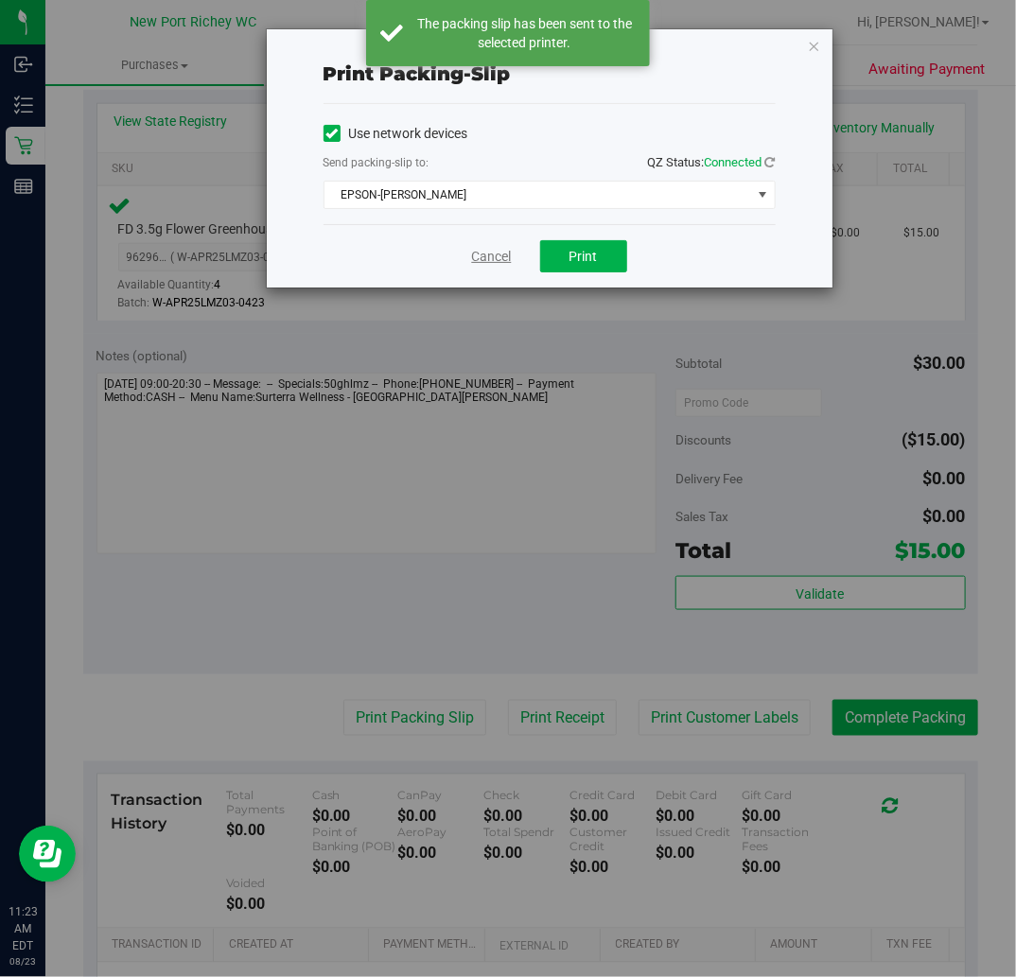
click at [492, 254] on link "Cancel" at bounding box center [492, 257] width 40 height 20
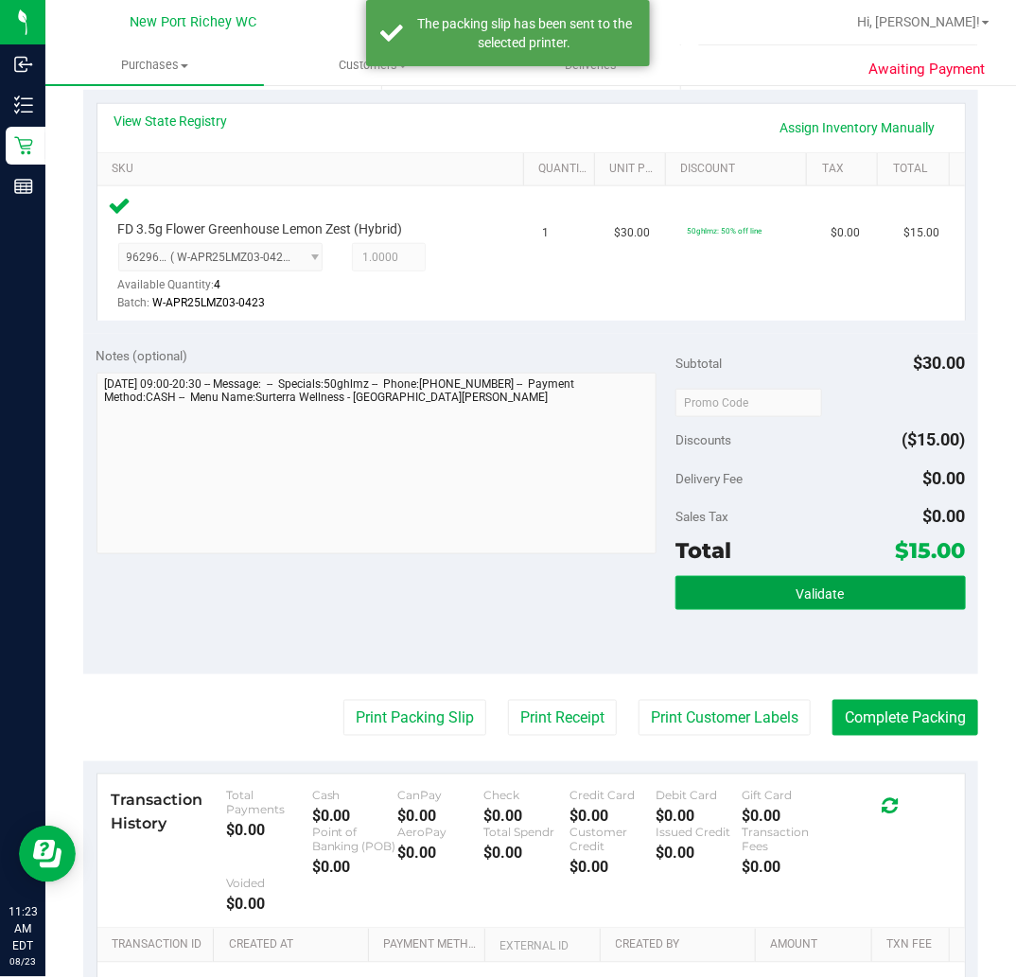
click at [796, 603] on button "Validate" at bounding box center [819, 593] width 289 height 34
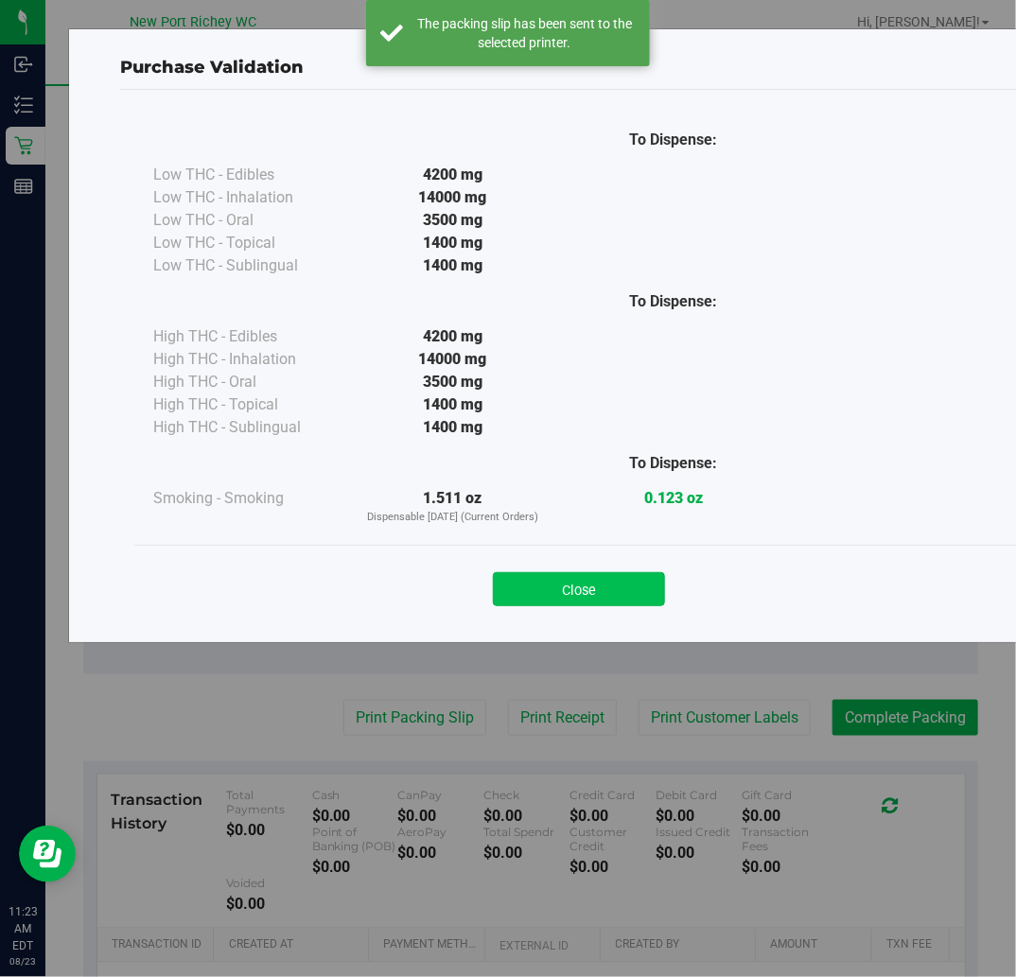
click at [577, 589] on button "Close" at bounding box center [579, 589] width 172 height 34
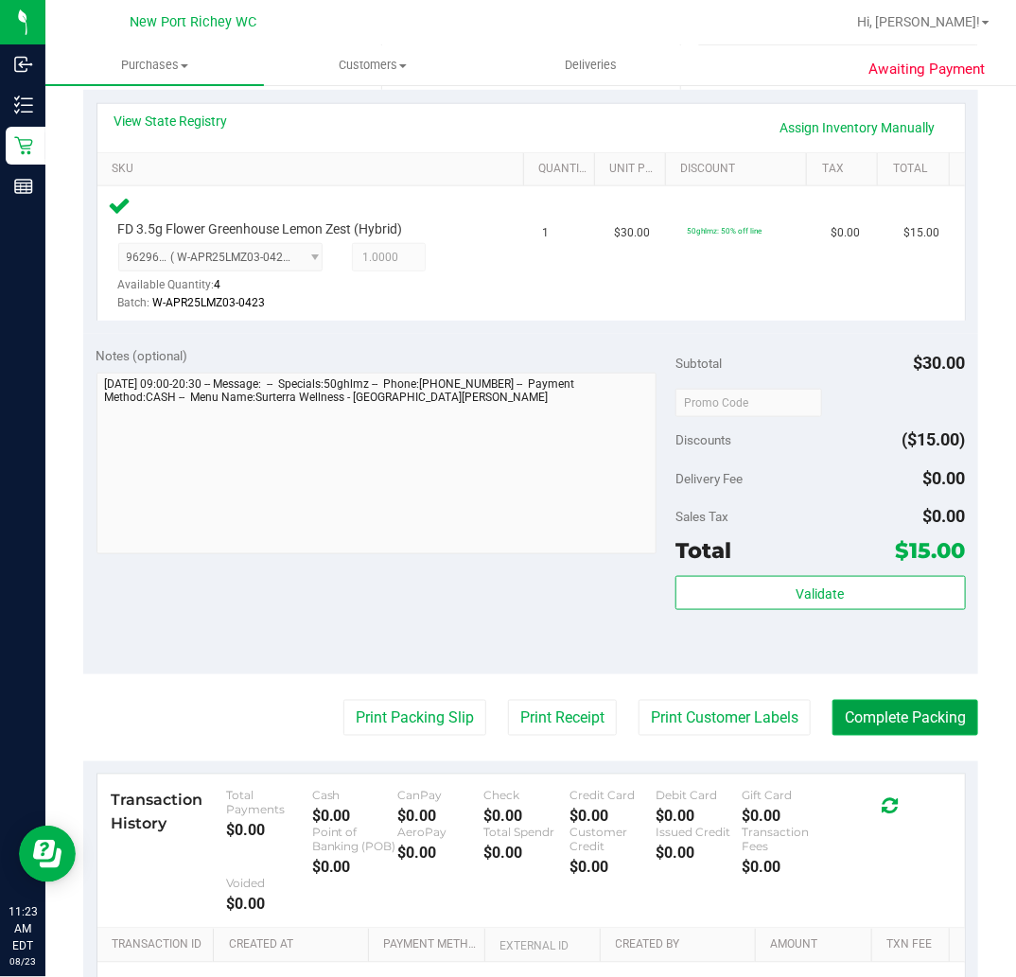
click at [909, 727] on button "Complete Packing" at bounding box center [905, 718] width 146 height 36
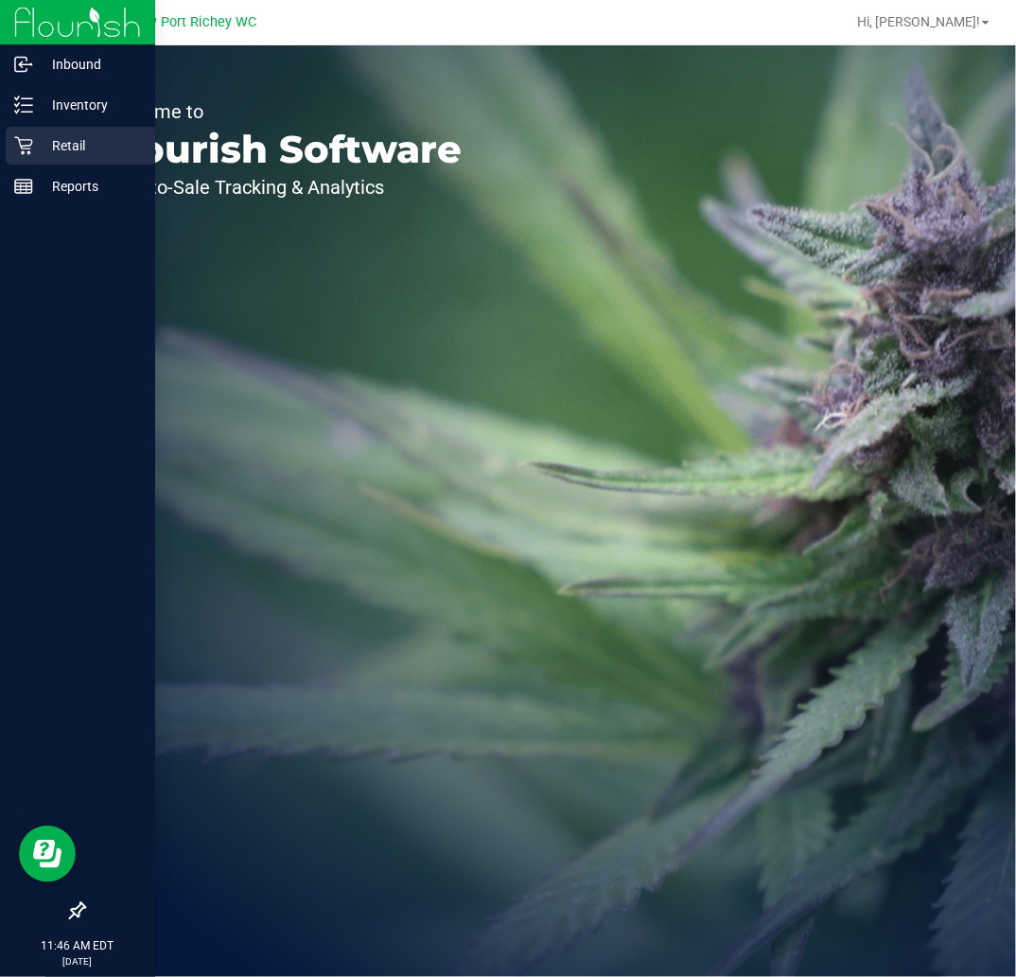
click at [22, 146] on icon at bounding box center [23, 146] width 18 height 18
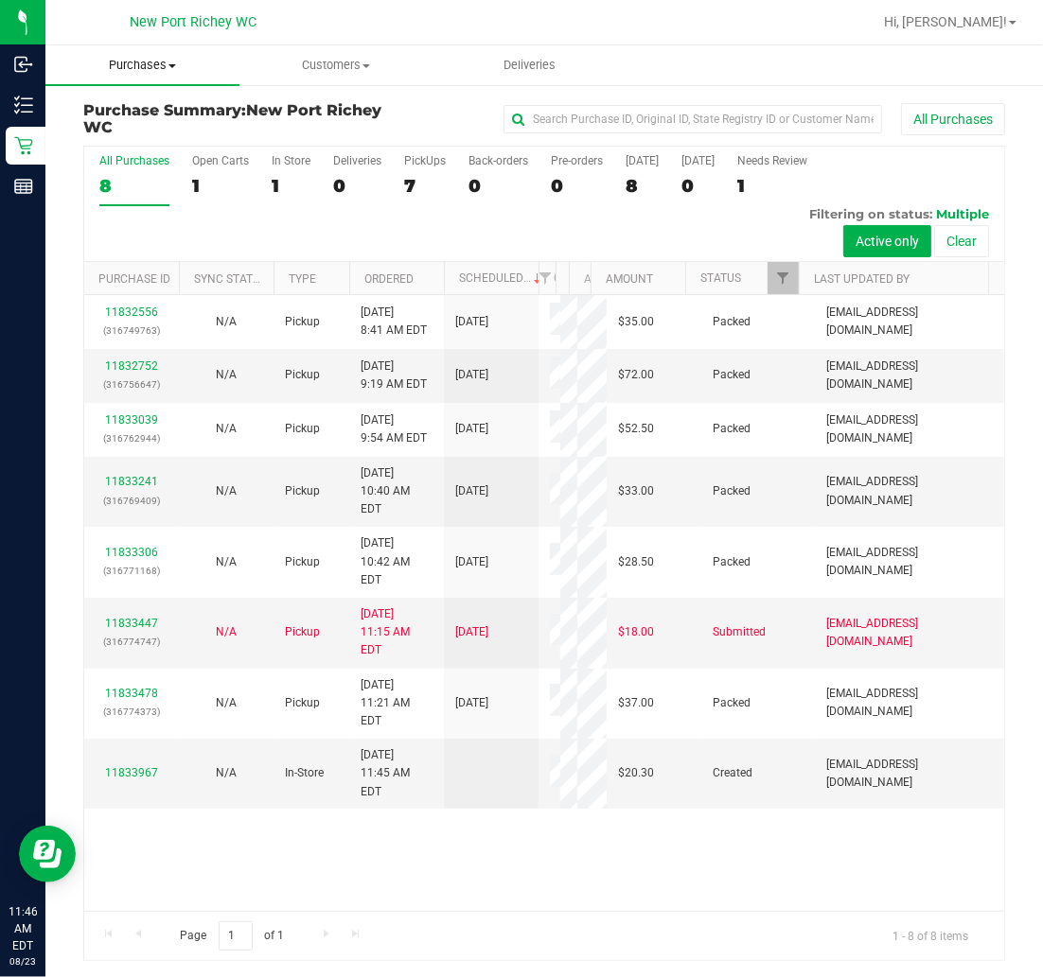
click at [159, 69] on span "Purchases" at bounding box center [142, 65] width 194 height 17
click at [156, 138] on span "Fulfillment" at bounding box center [103, 137] width 117 height 16
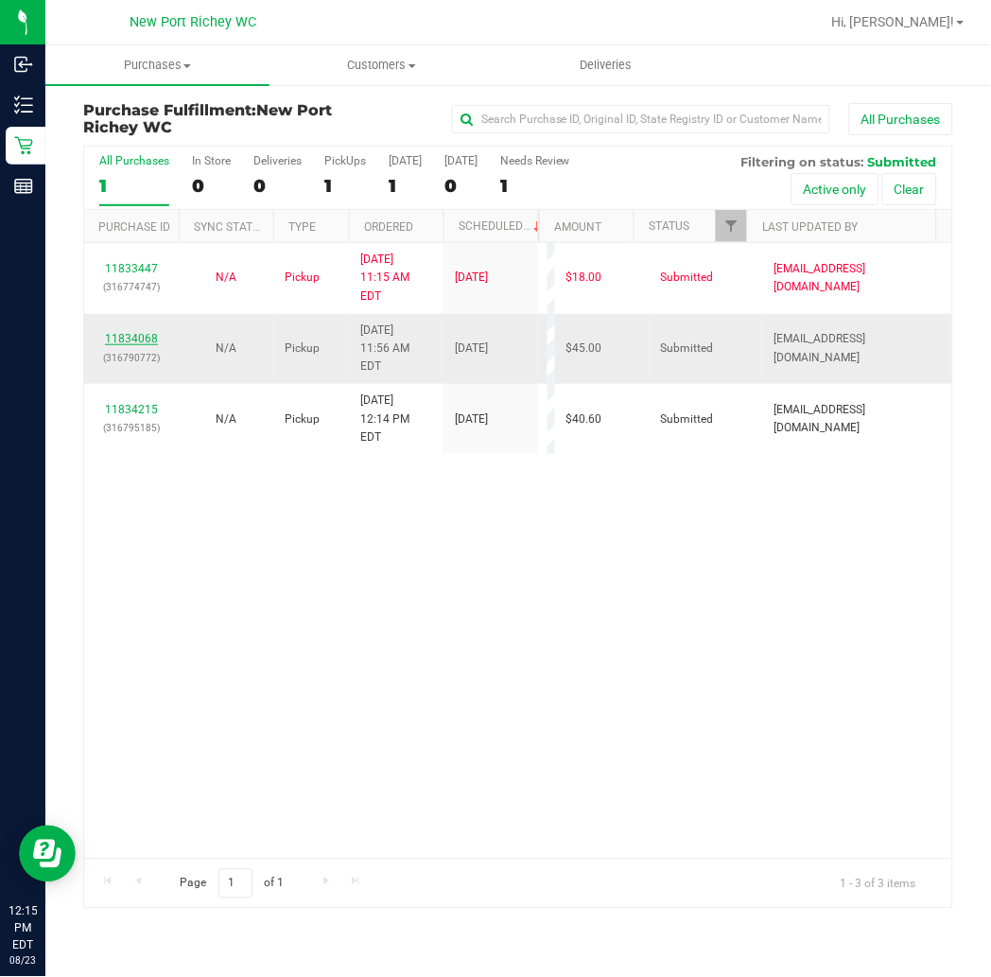
click at [144, 332] on link "11834068" at bounding box center [131, 338] width 53 height 13
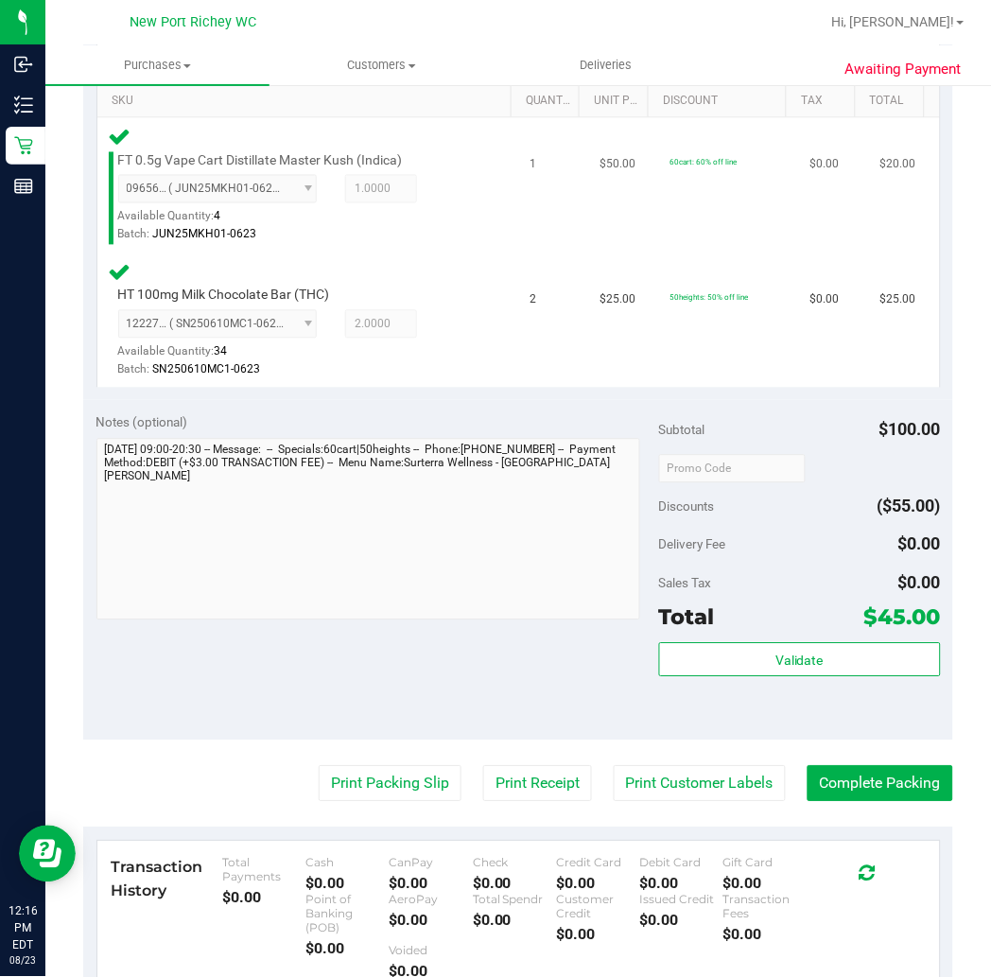
scroll to position [525, 0]
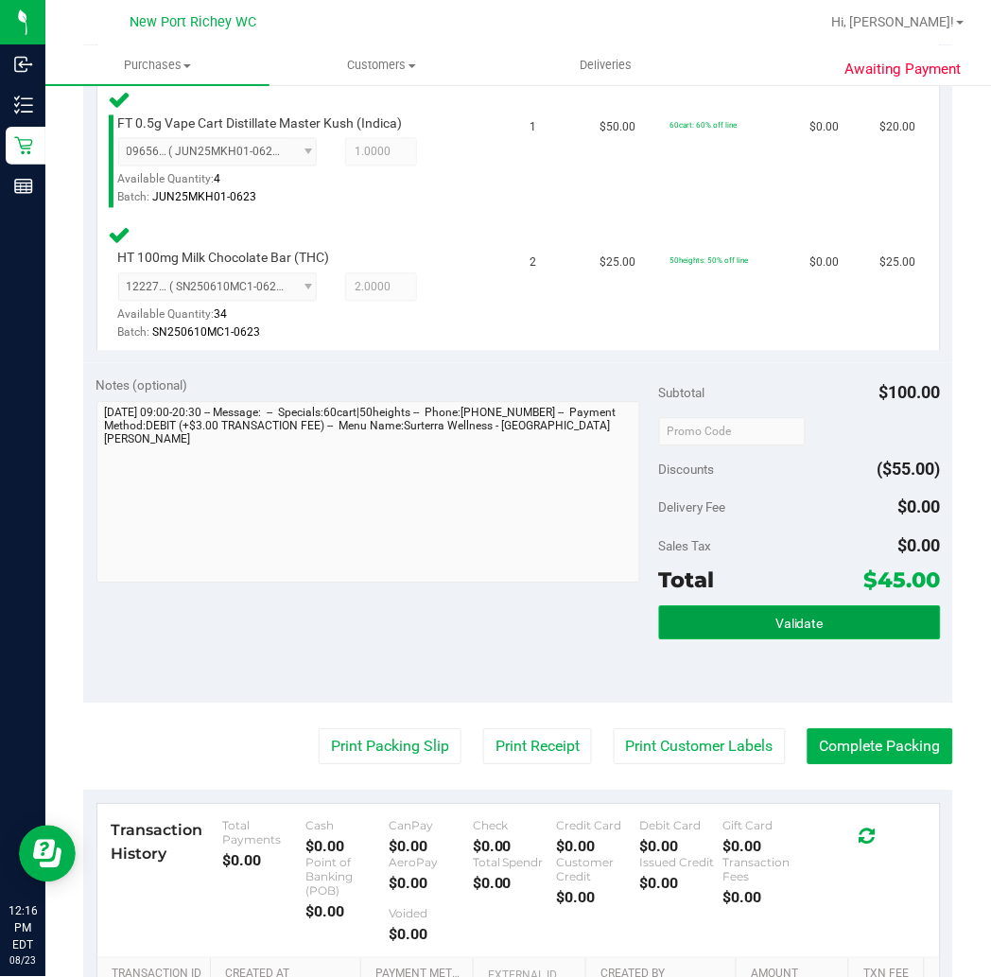
click at [749, 616] on button "Validate" at bounding box center [800, 623] width 282 height 34
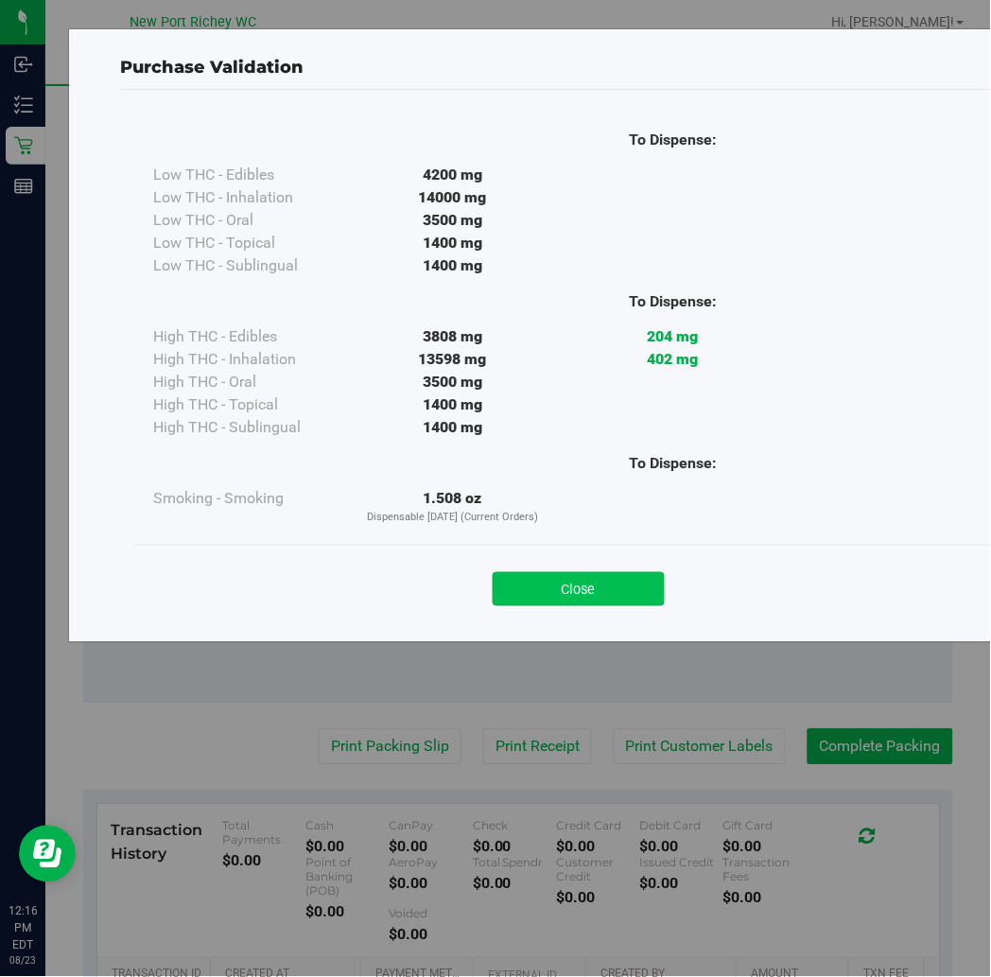
click at [588, 591] on button "Close" at bounding box center [579, 589] width 172 height 34
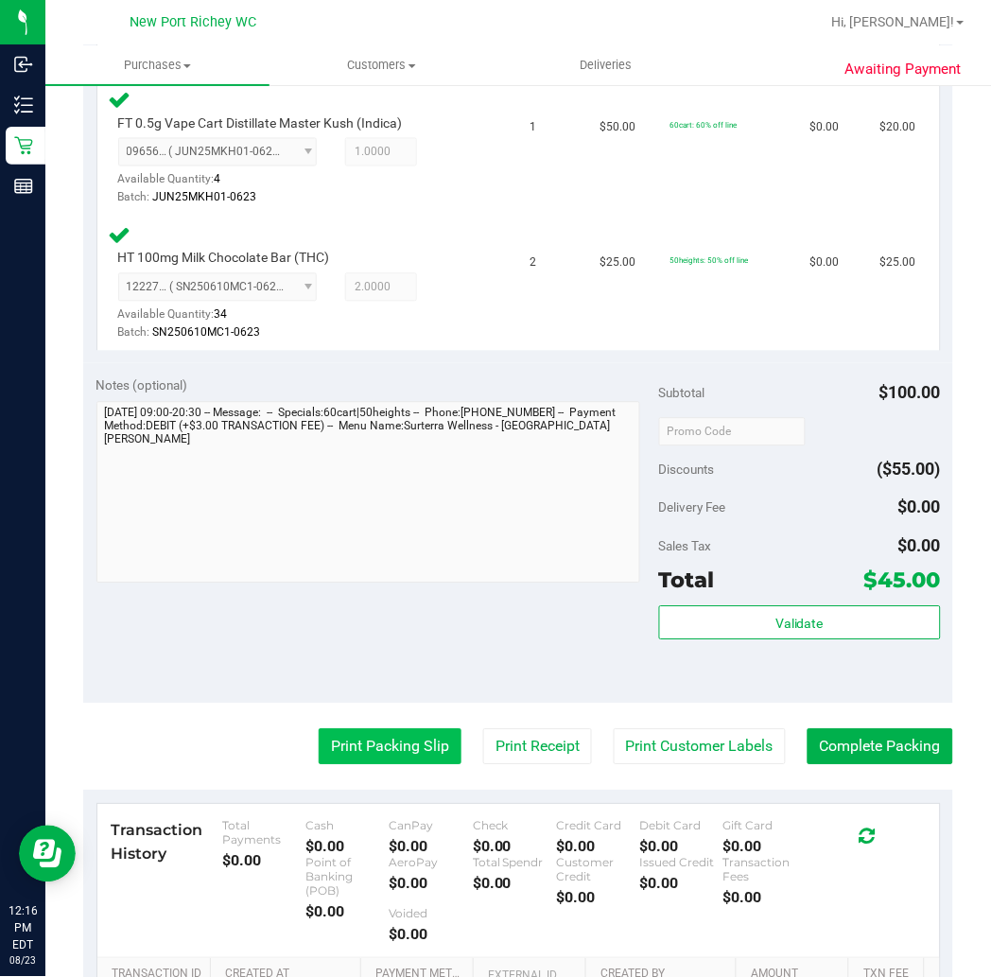
click at [366, 748] on button "Print Packing Slip" at bounding box center [390, 747] width 143 height 36
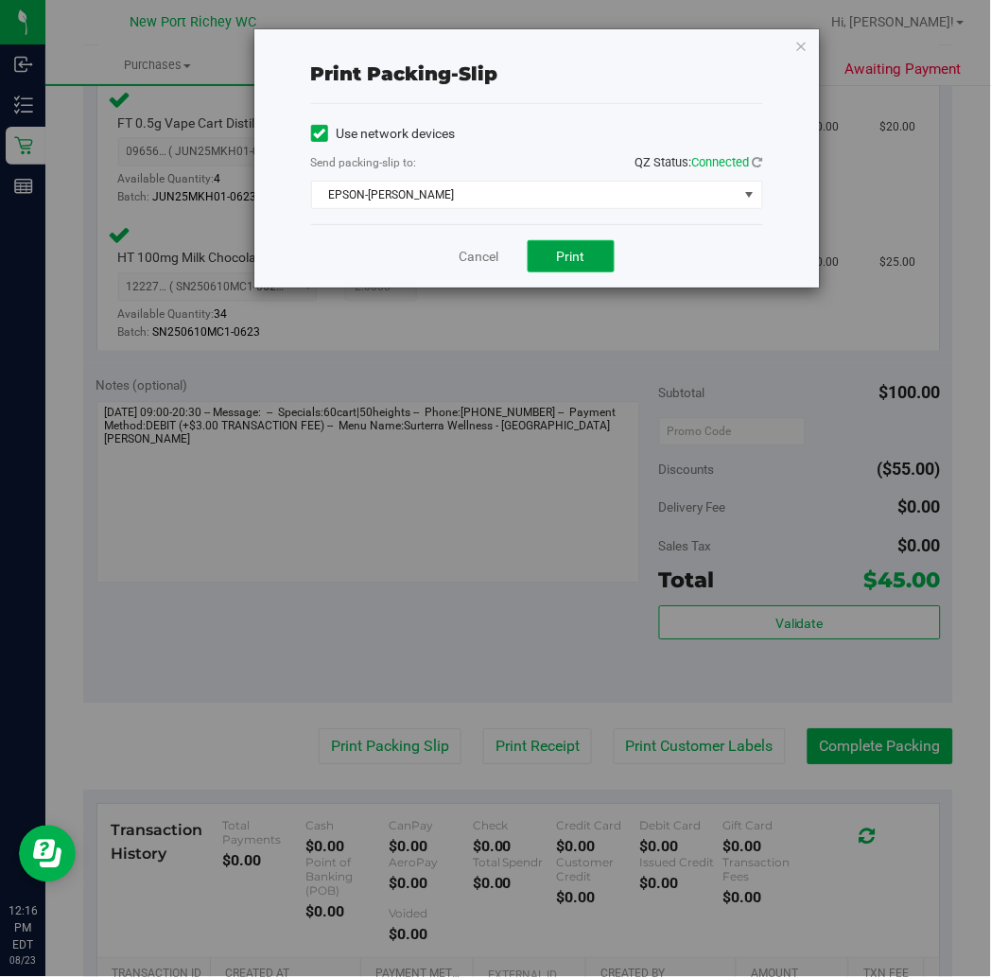
click at [590, 256] on button "Print" at bounding box center [571, 256] width 87 height 32
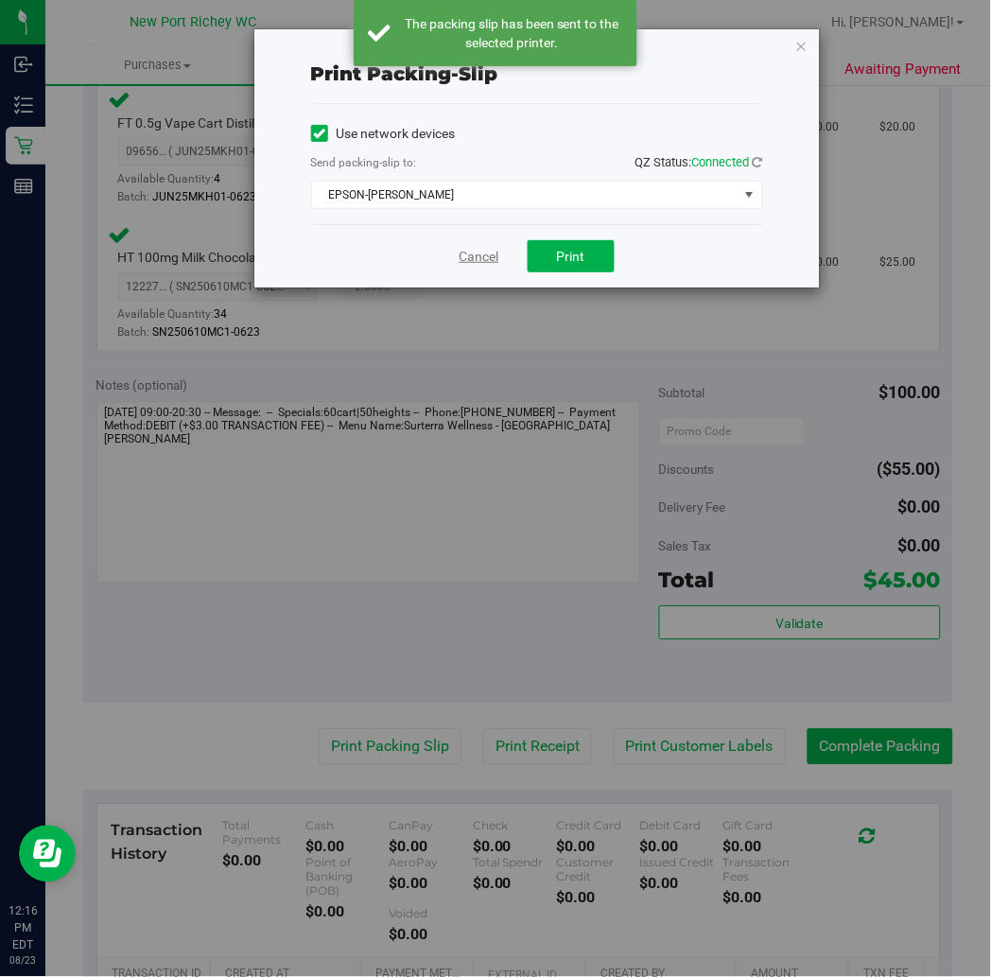
click at [477, 256] on link "Cancel" at bounding box center [480, 257] width 40 height 20
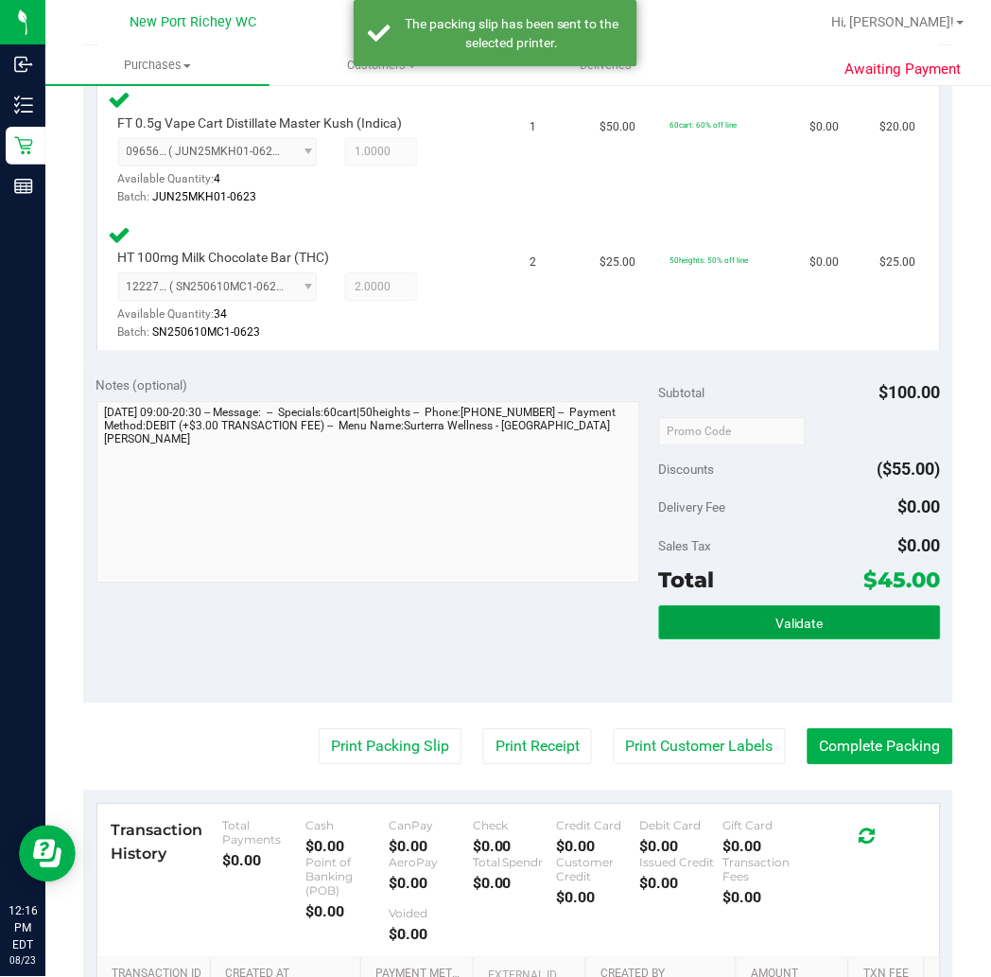
click at [720, 607] on button "Validate" at bounding box center [800, 623] width 282 height 34
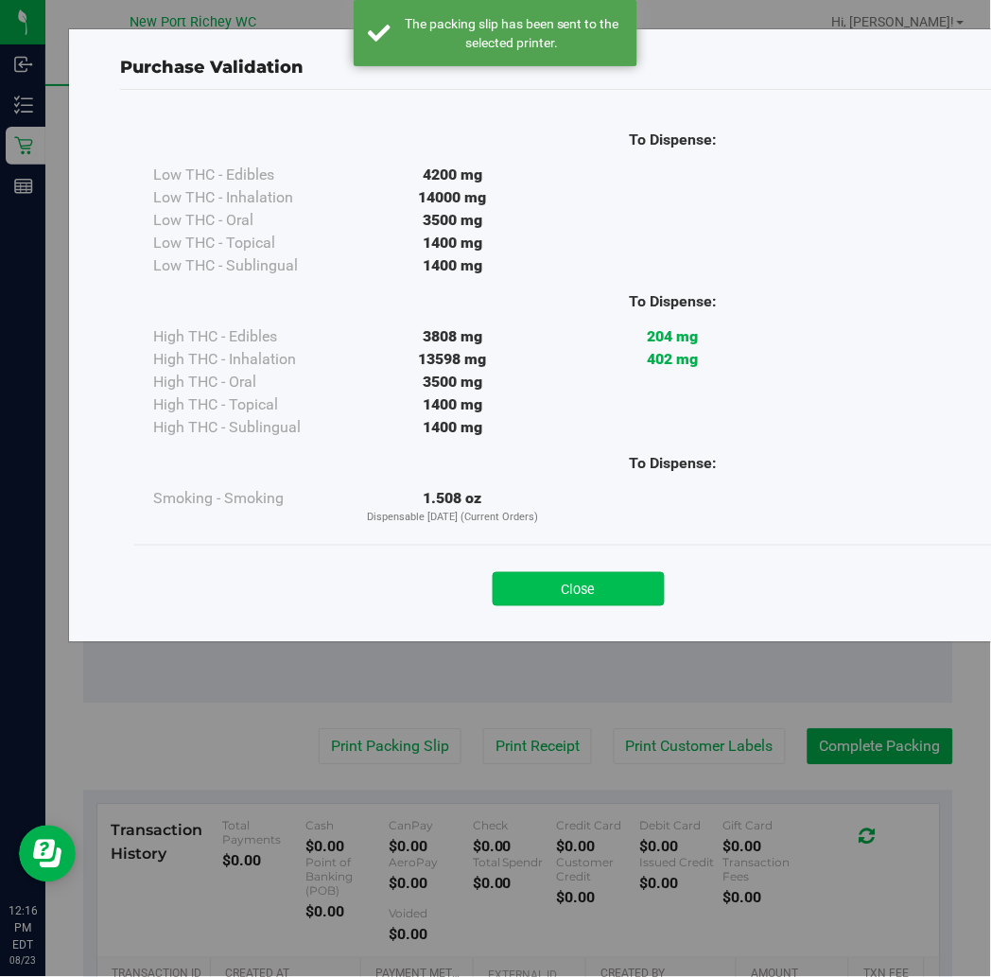
click at [634, 587] on button "Close" at bounding box center [579, 589] width 172 height 34
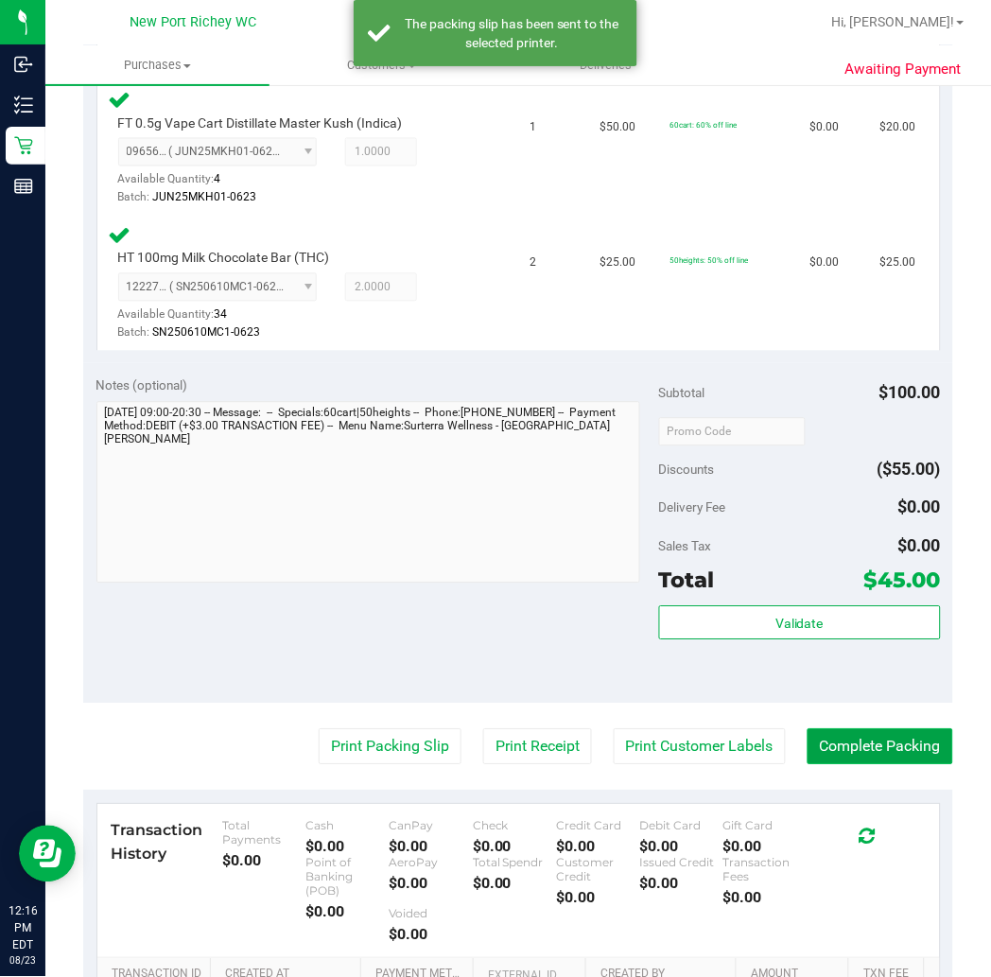
click at [875, 750] on button "Complete Packing" at bounding box center [881, 747] width 146 height 36
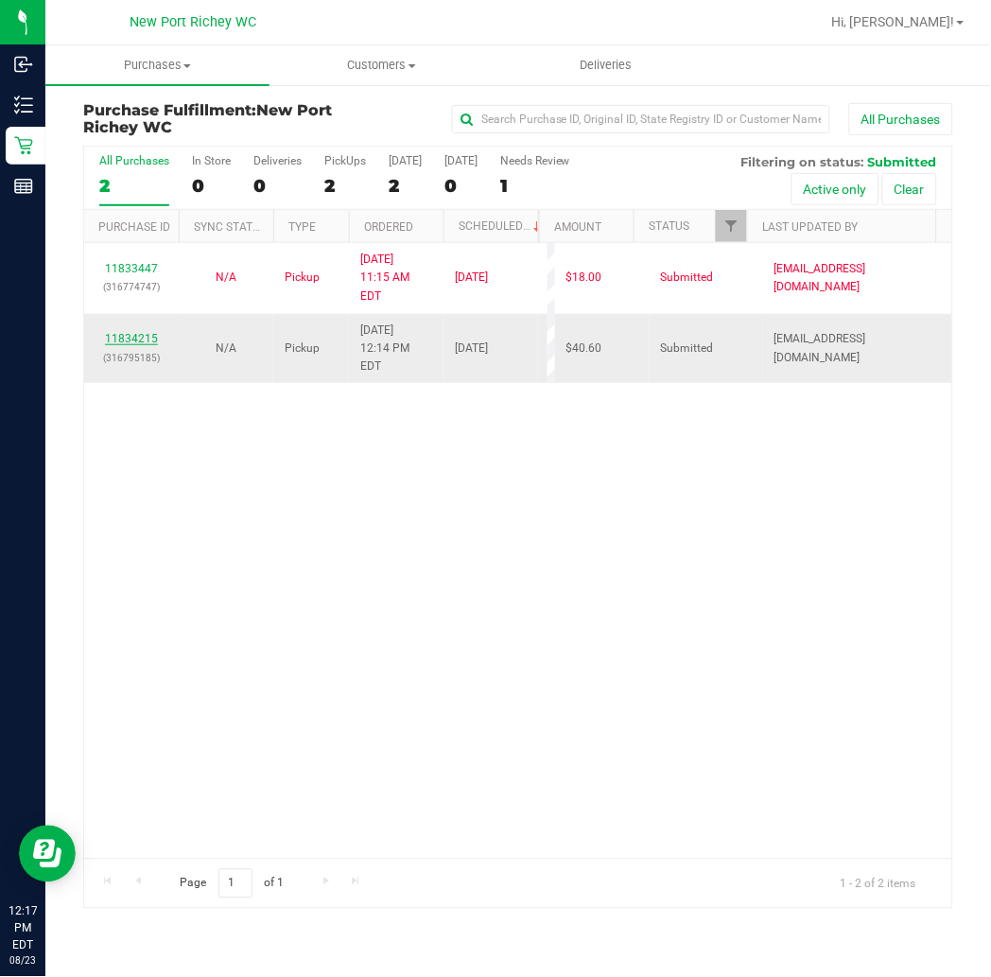
click at [129, 332] on link "11834215" at bounding box center [131, 338] width 53 height 13
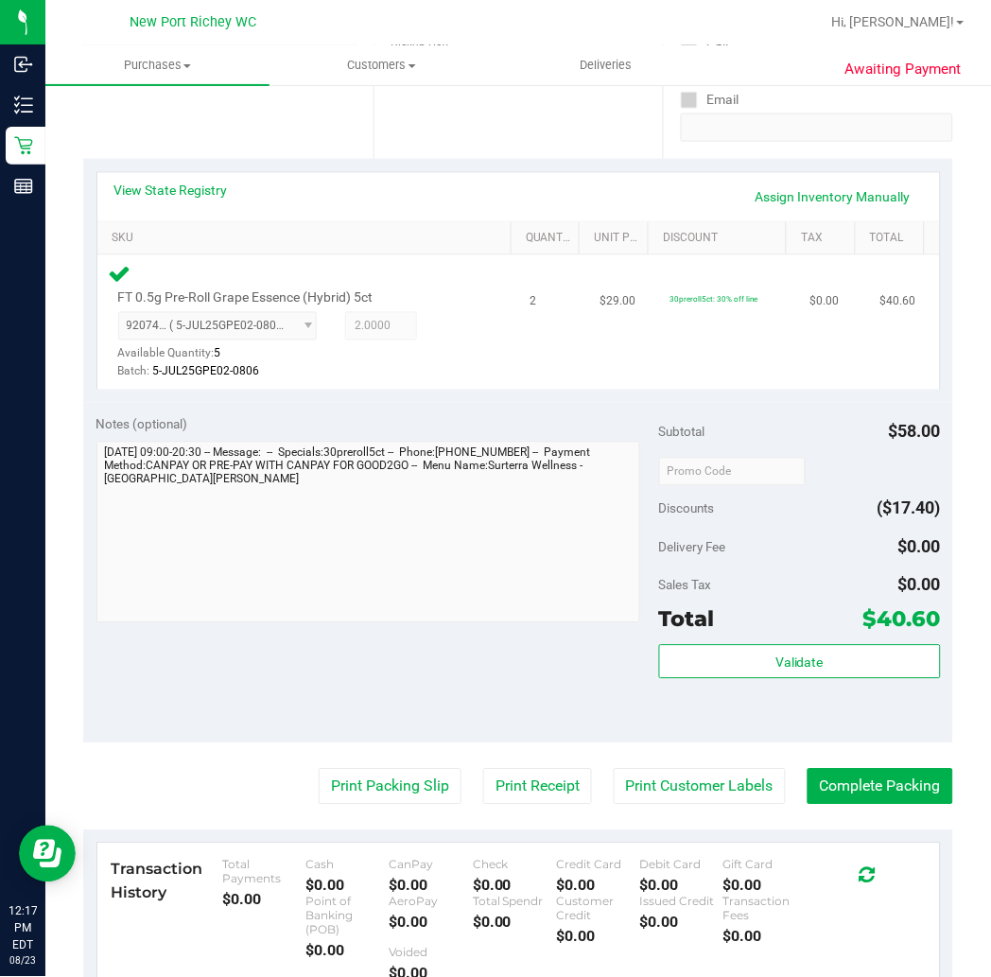
scroll to position [420, 0]
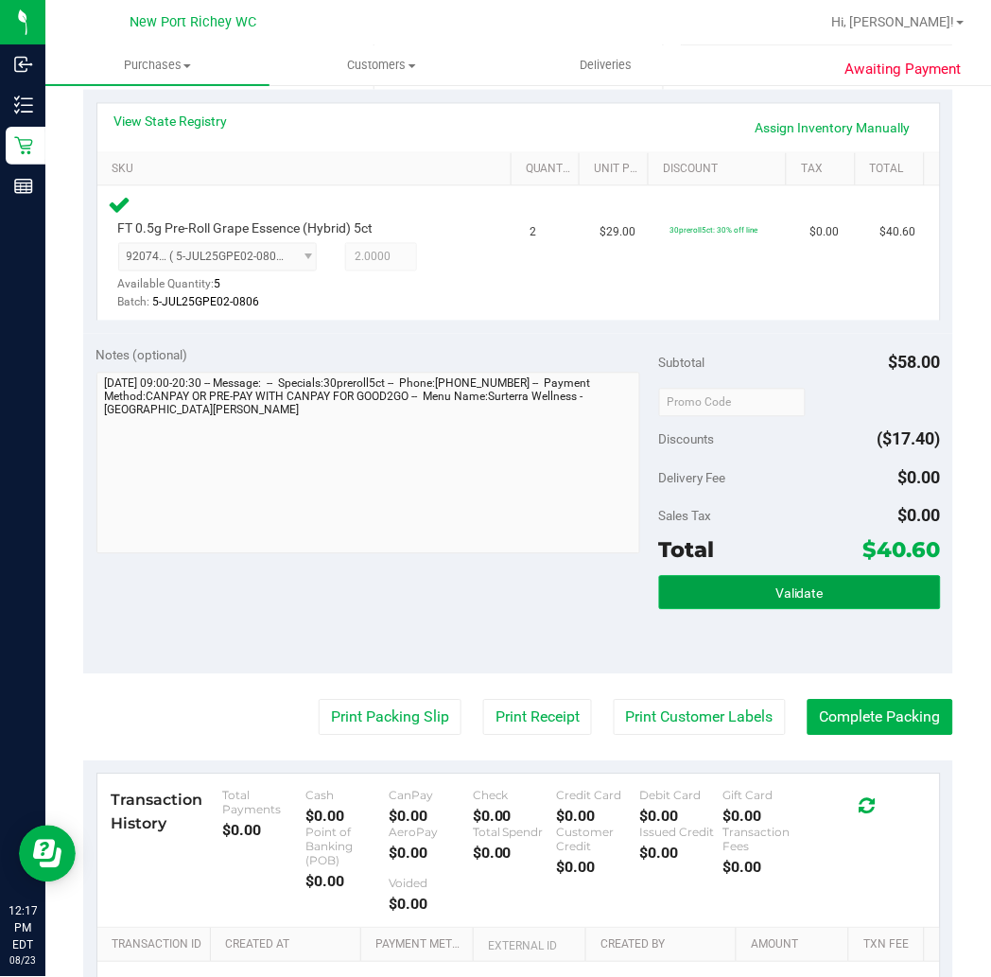
click at [783, 588] on span "Validate" at bounding box center [800, 594] width 48 height 15
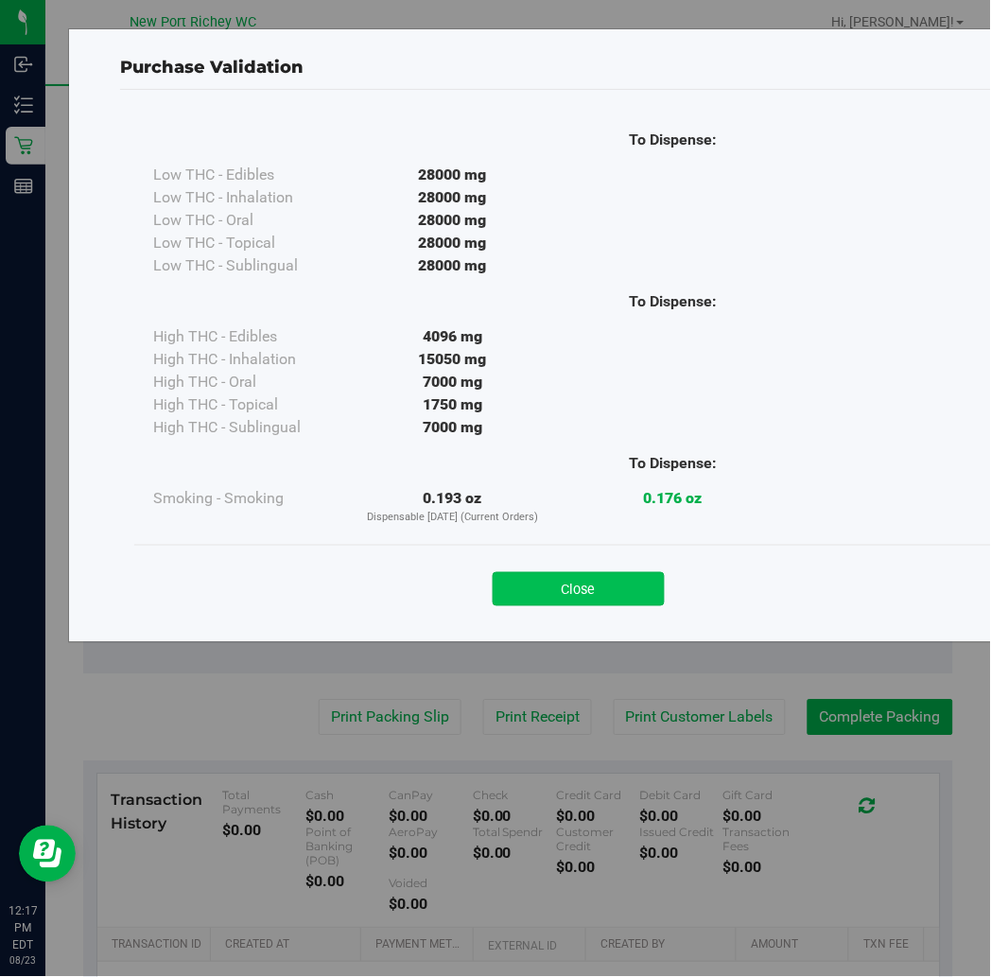
click at [580, 583] on button "Close" at bounding box center [579, 589] width 172 height 34
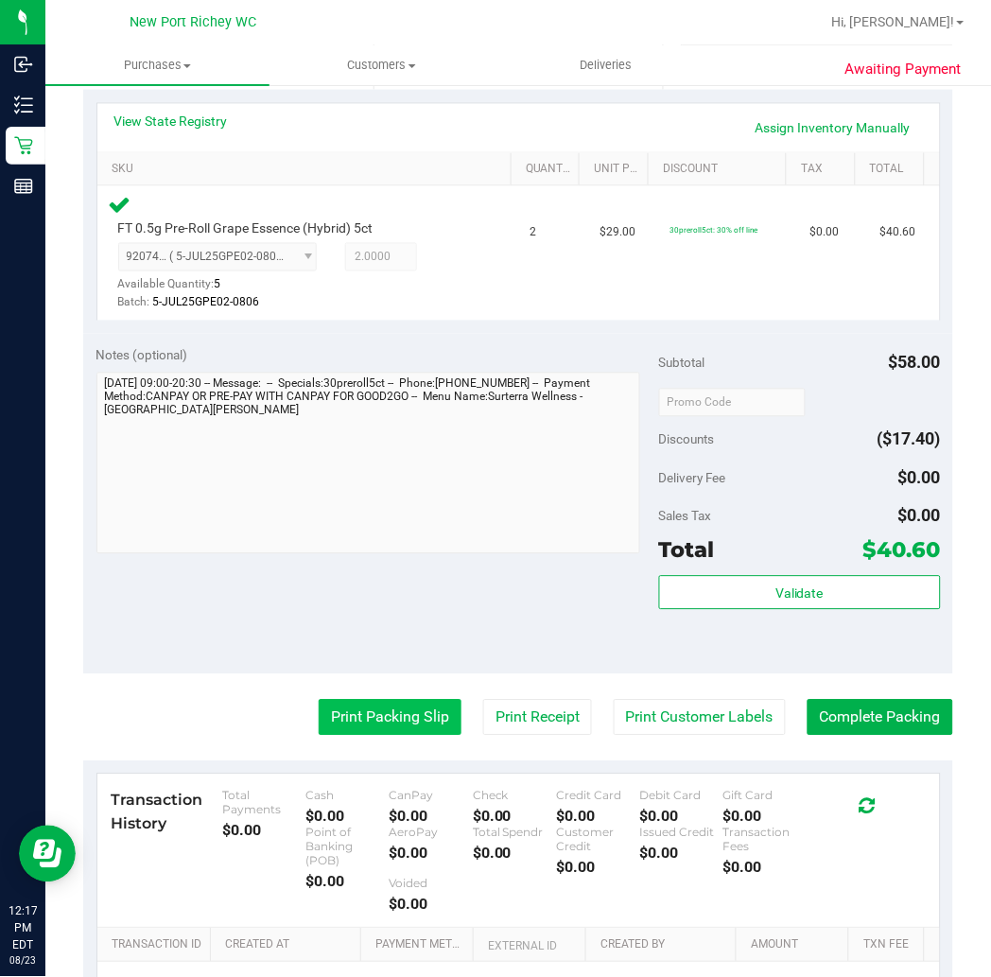
click at [386, 711] on button "Print Packing Slip" at bounding box center [390, 718] width 143 height 36
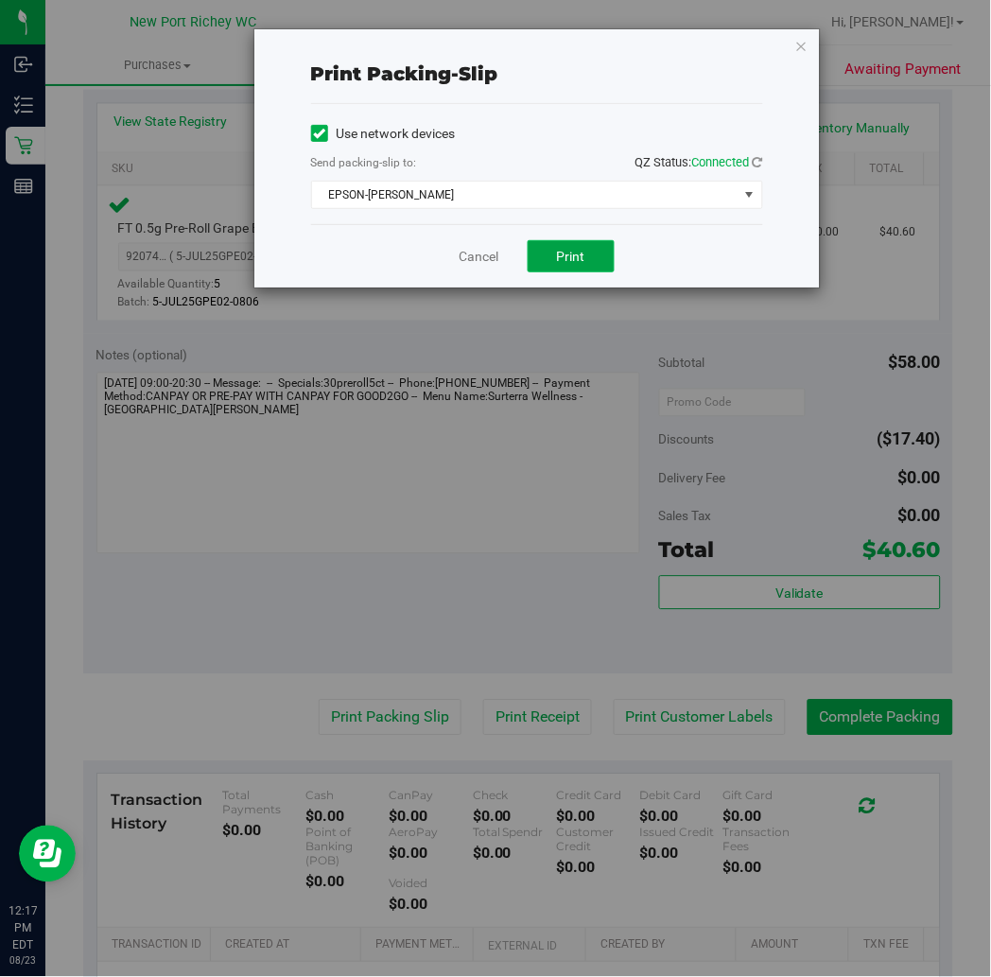
click at [577, 253] on span "Print" at bounding box center [571, 256] width 28 height 15
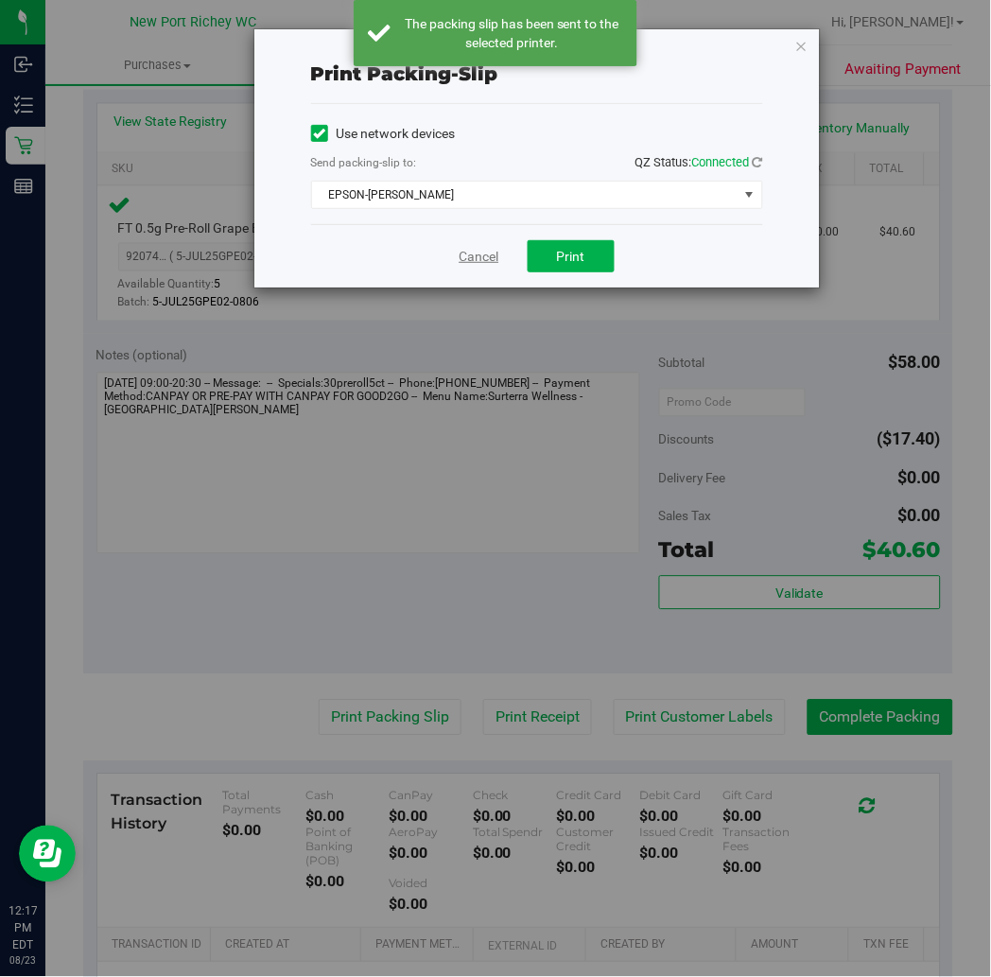
click at [476, 260] on link "Cancel" at bounding box center [480, 257] width 40 height 20
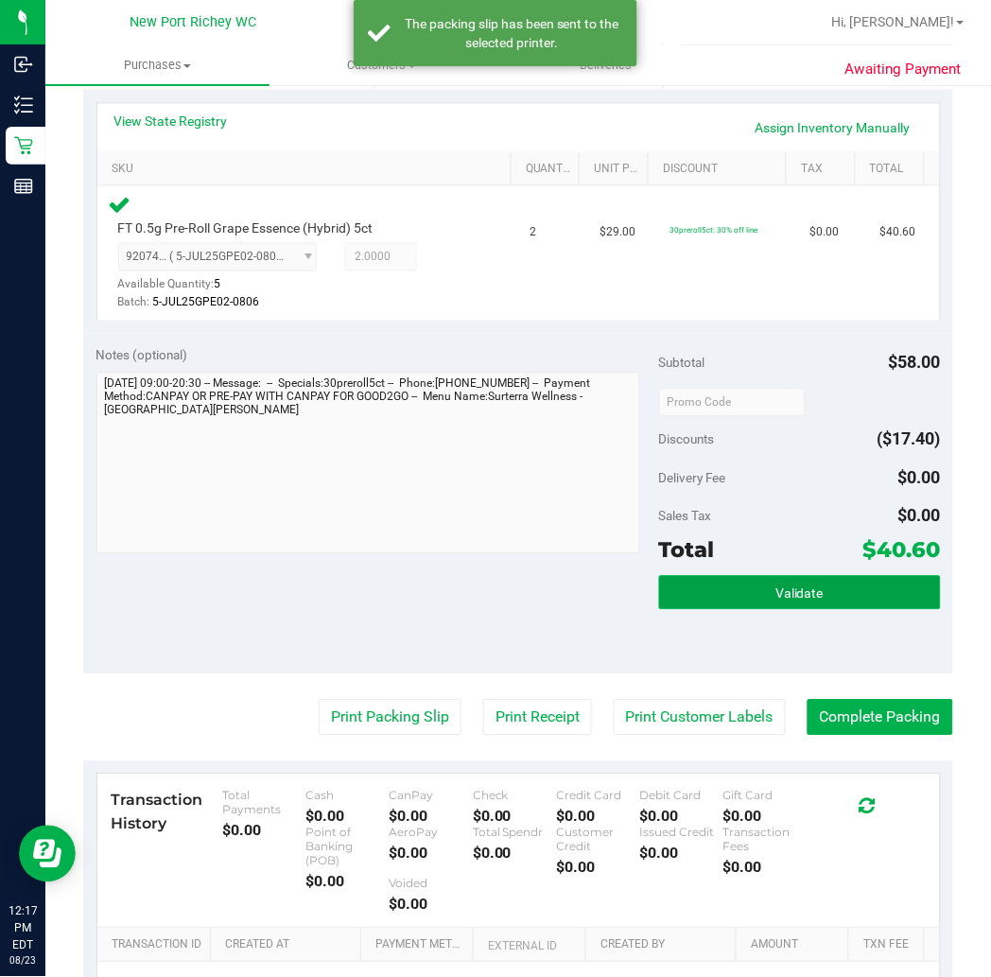
click at [743, 590] on button "Validate" at bounding box center [800, 593] width 282 height 34
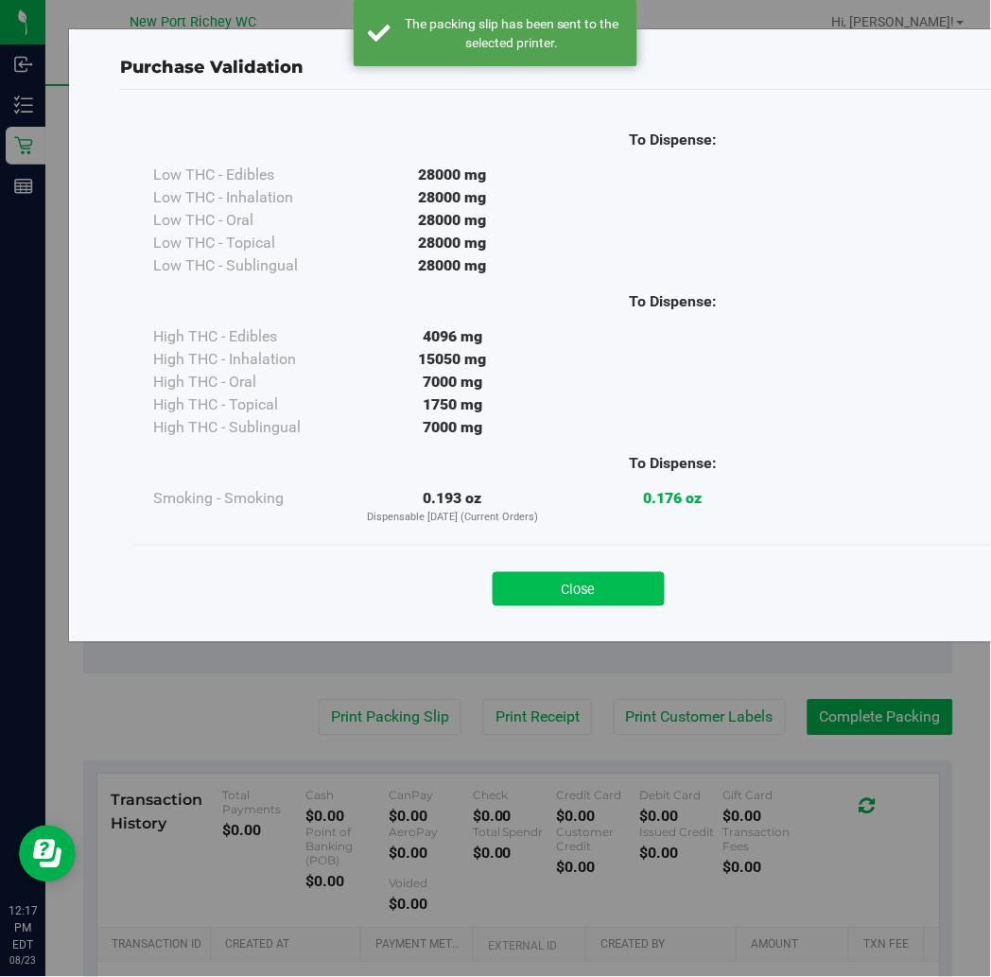
click at [605, 588] on button "Close" at bounding box center [579, 589] width 172 height 34
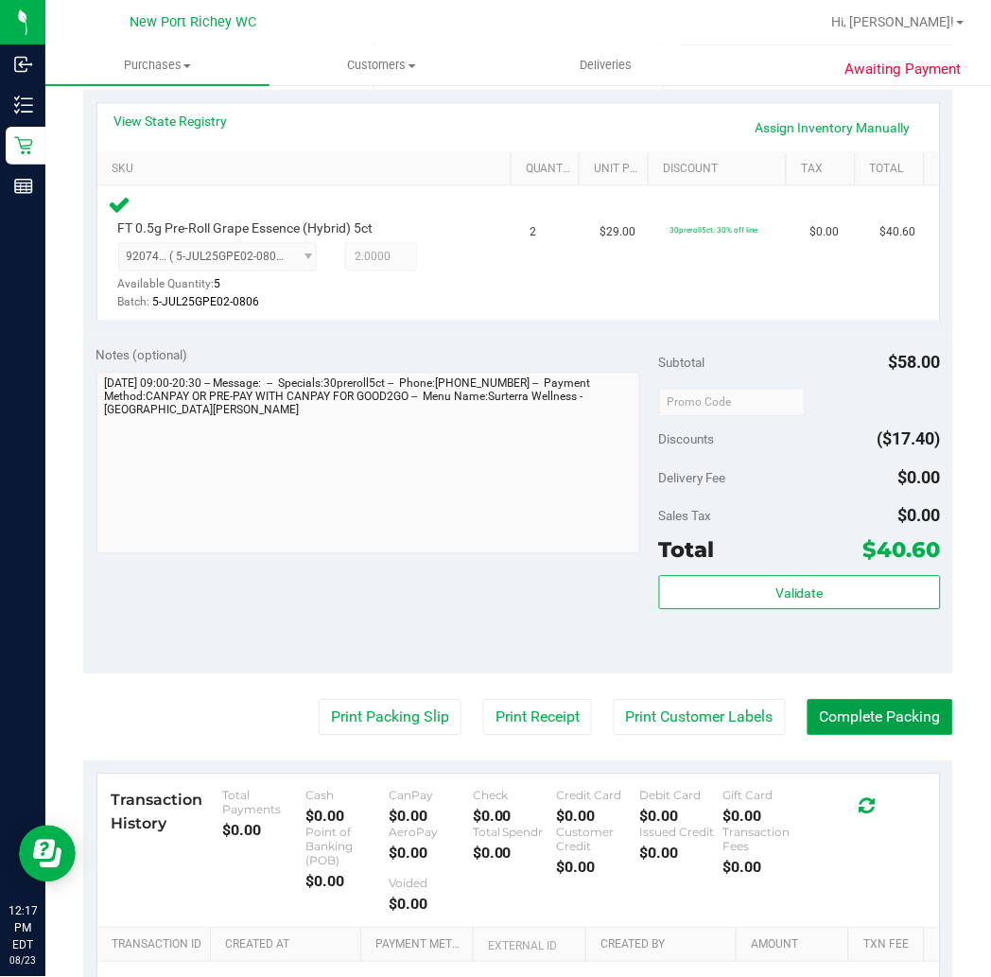
click at [829, 715] on button "Complete Packing" at bounding box center [881, 718] width 146 height 36
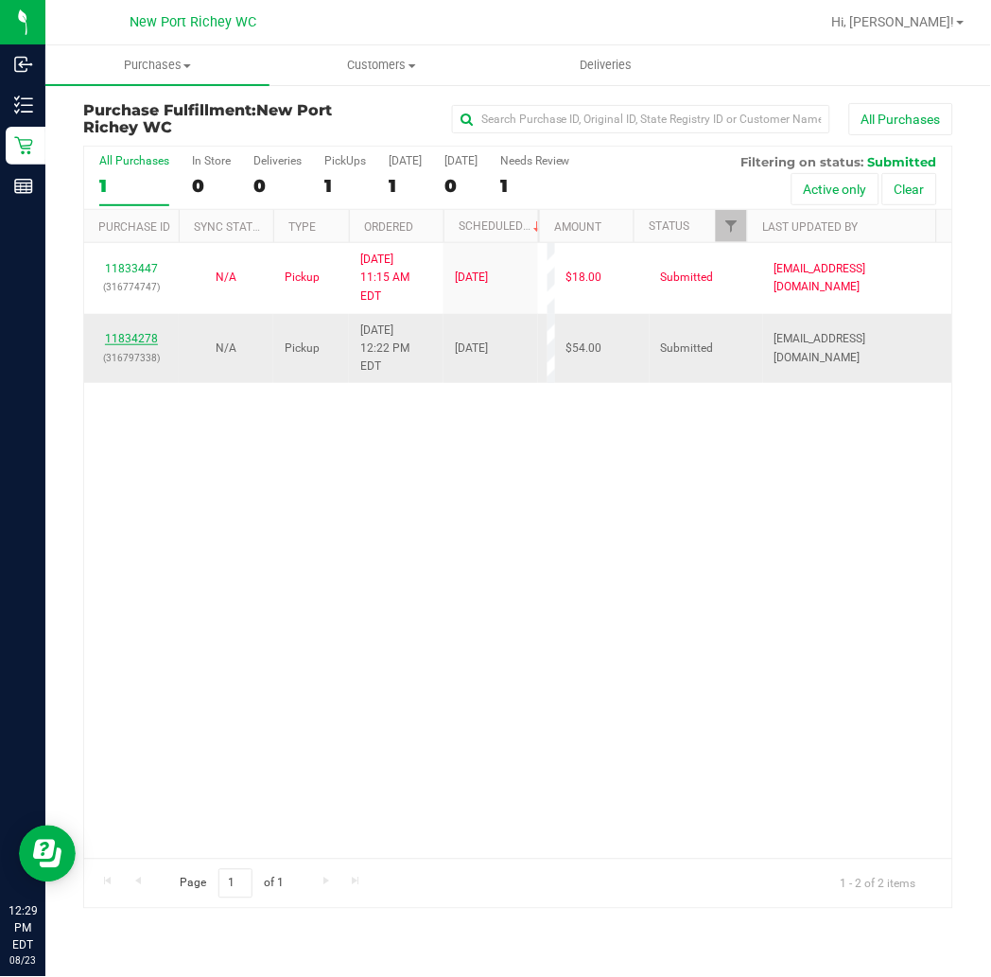
click at [145, 332] on link "11834278" at bounding box center [131, 338] width 53 height 13
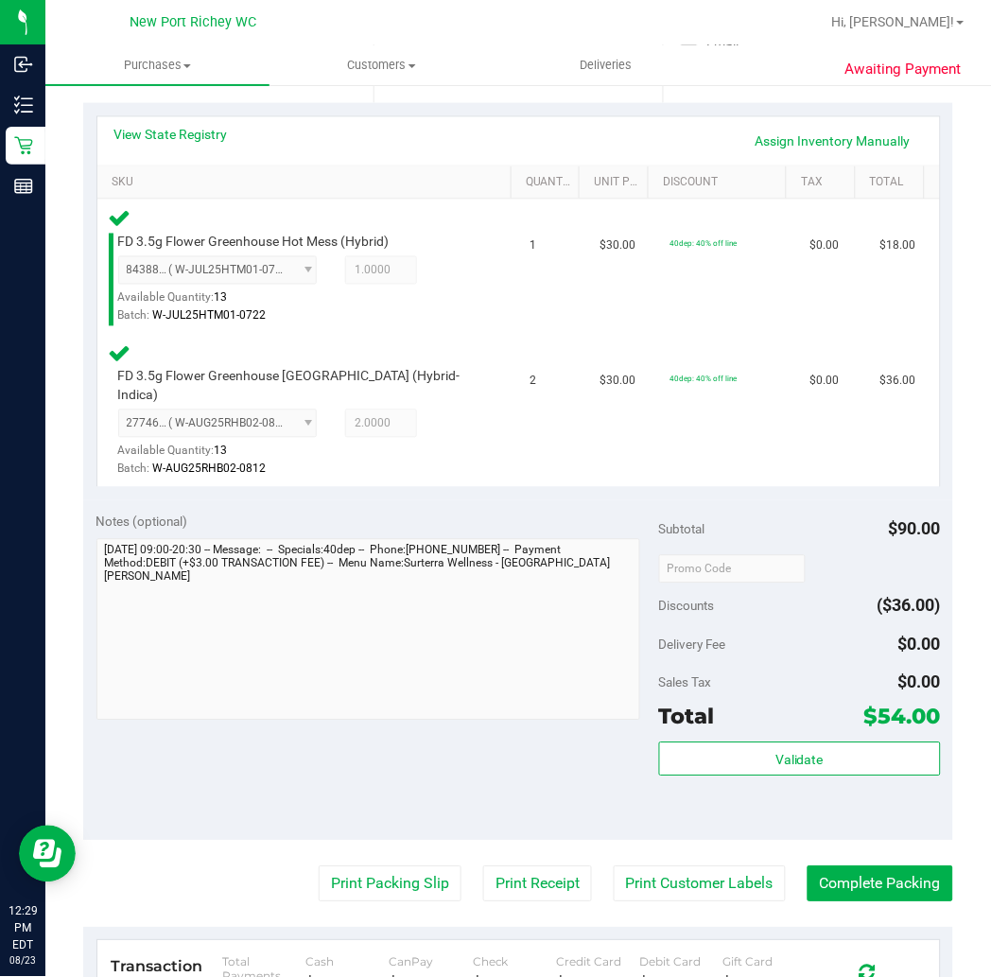
scroll to position [420, 0]
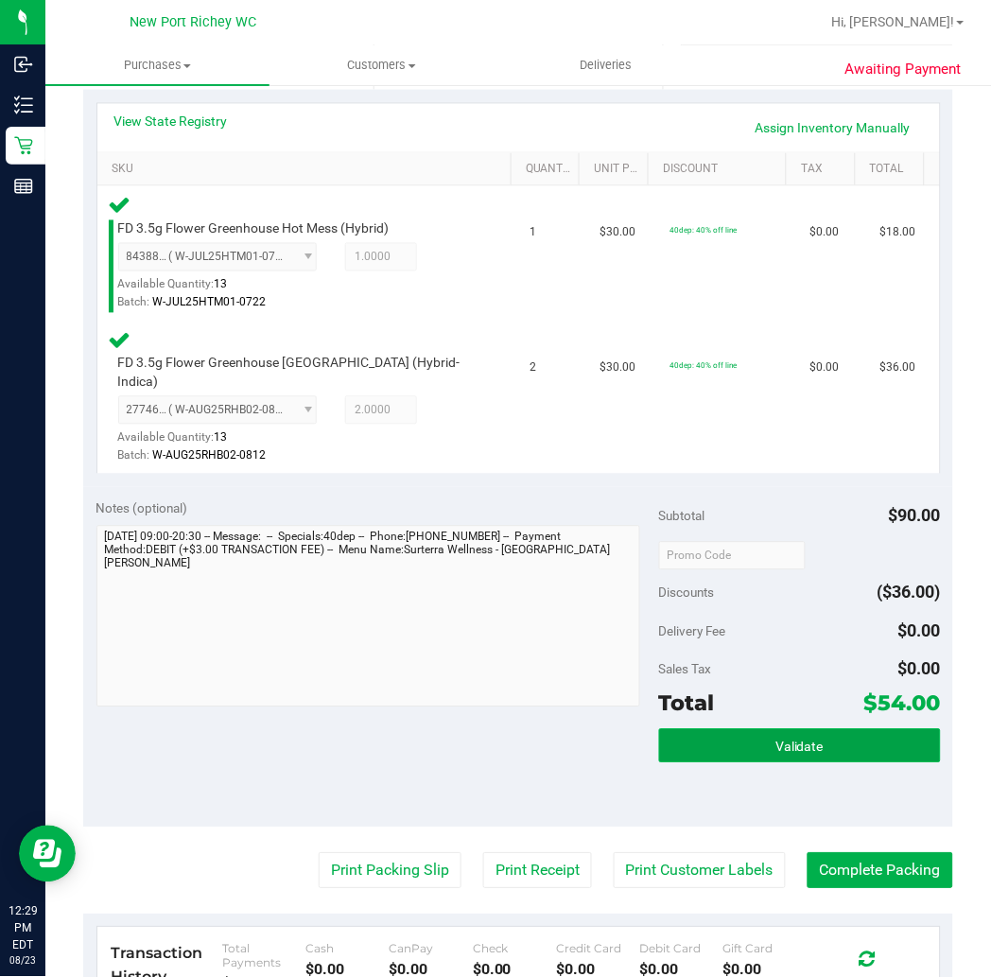
click at [753, 741] on button "Validate" at bounding box center [800, 746] width 282 height 34
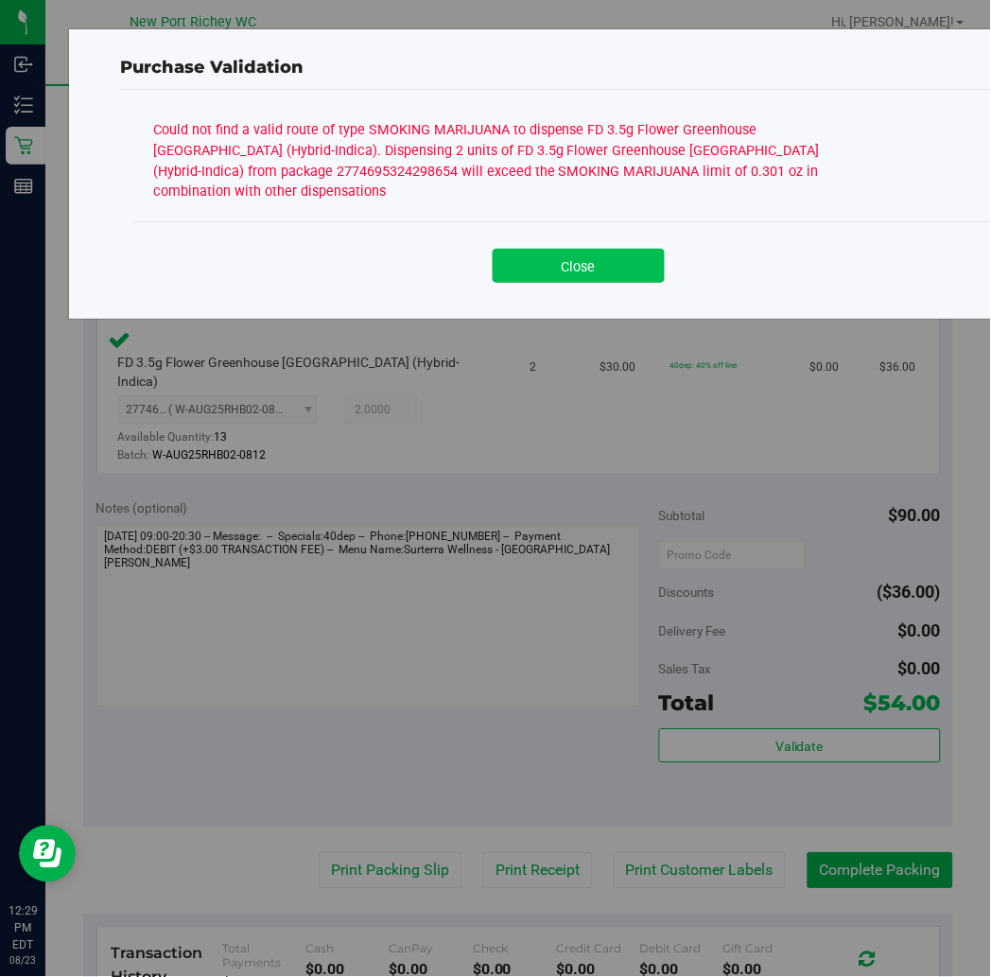
click at [577, 249] on button "Close" at bounding box center [579, 266] width 172 height 34
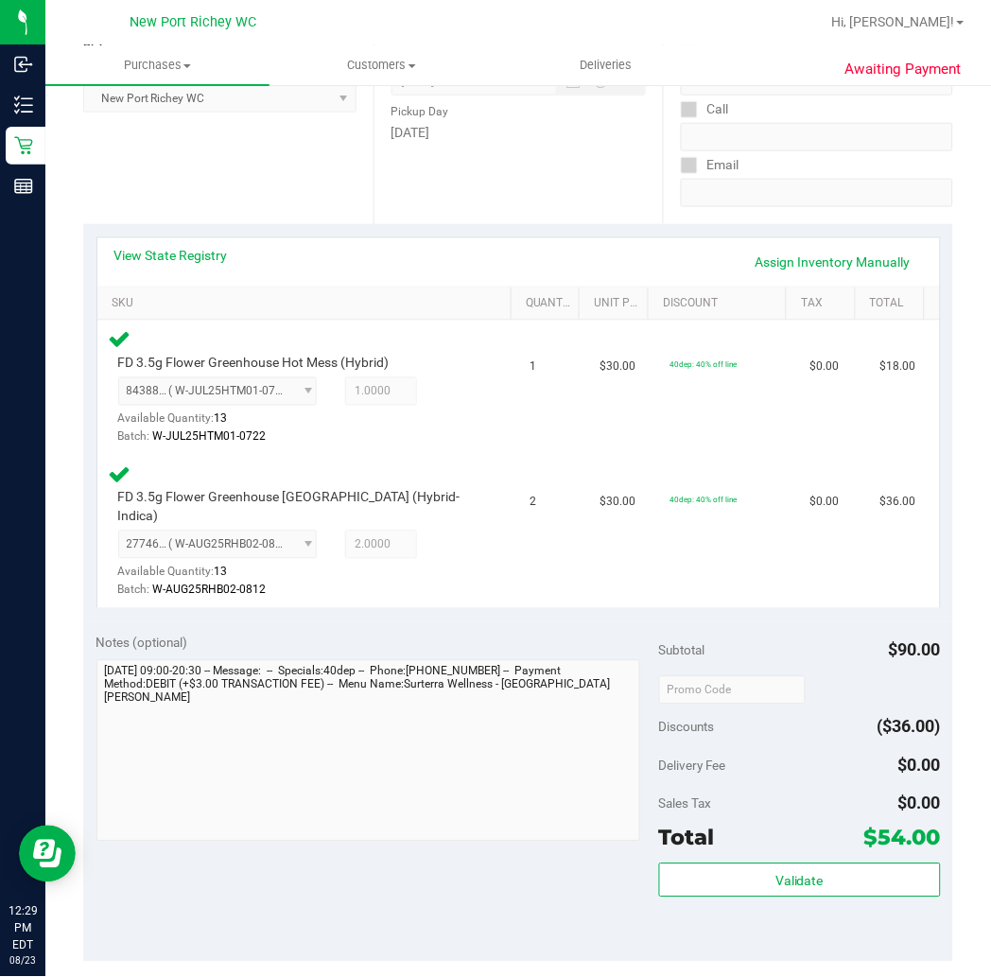
scroll to position [0, 0]
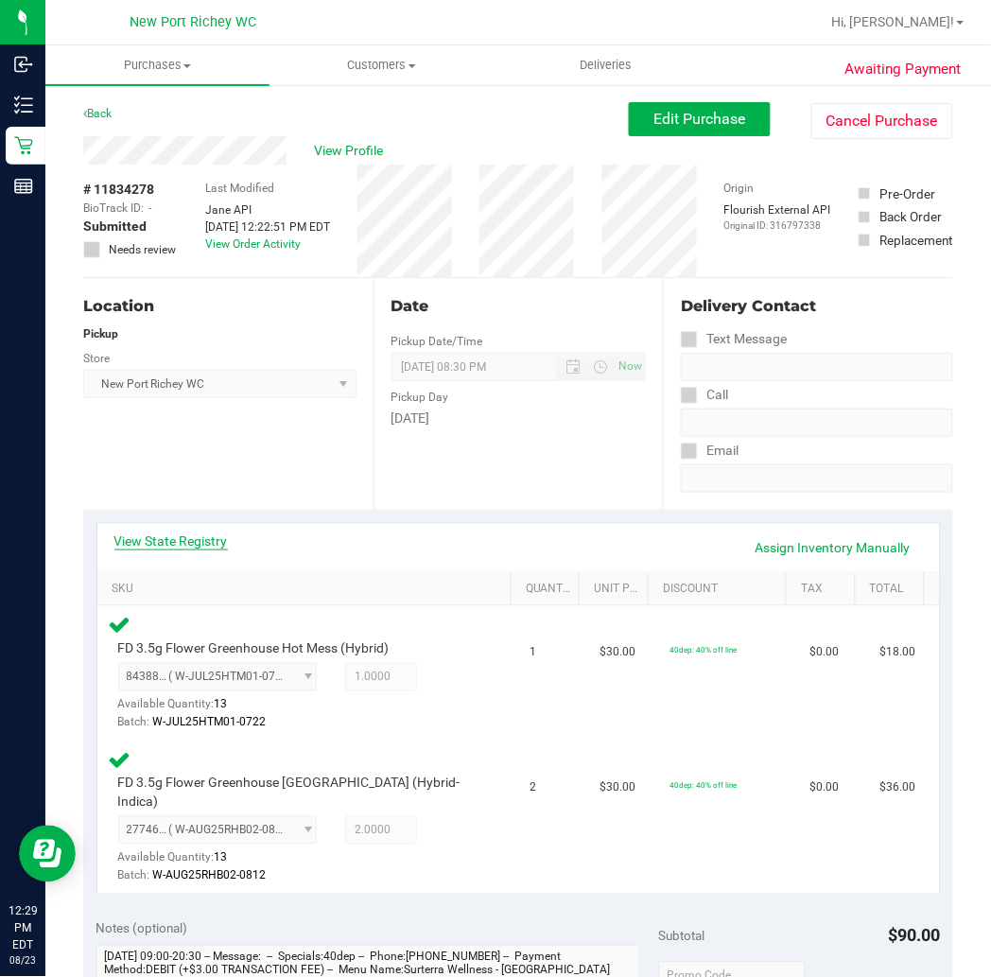
click at [170, 540] on link "View State Registry" at bounding box center [171, 541] width 114 height 19
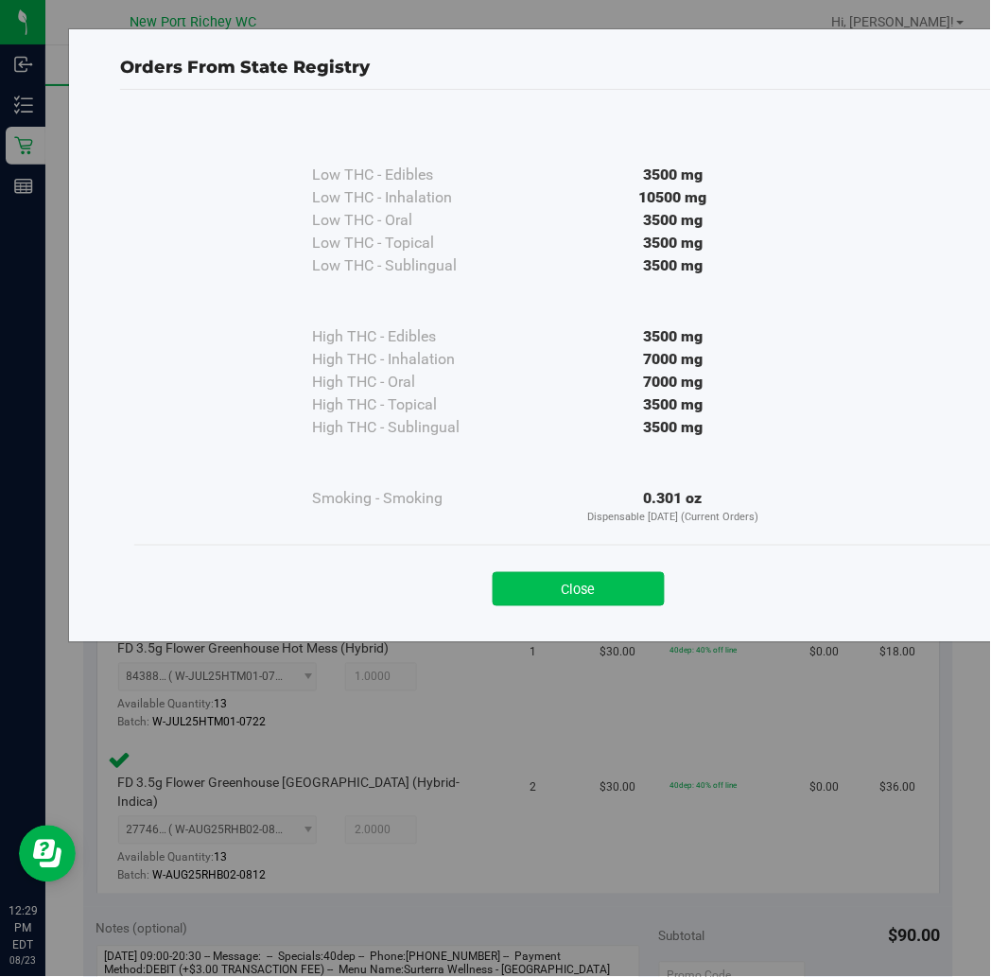
click at [641, 594] on button "Close" at bounding box center [579, 589] width 172 height 34
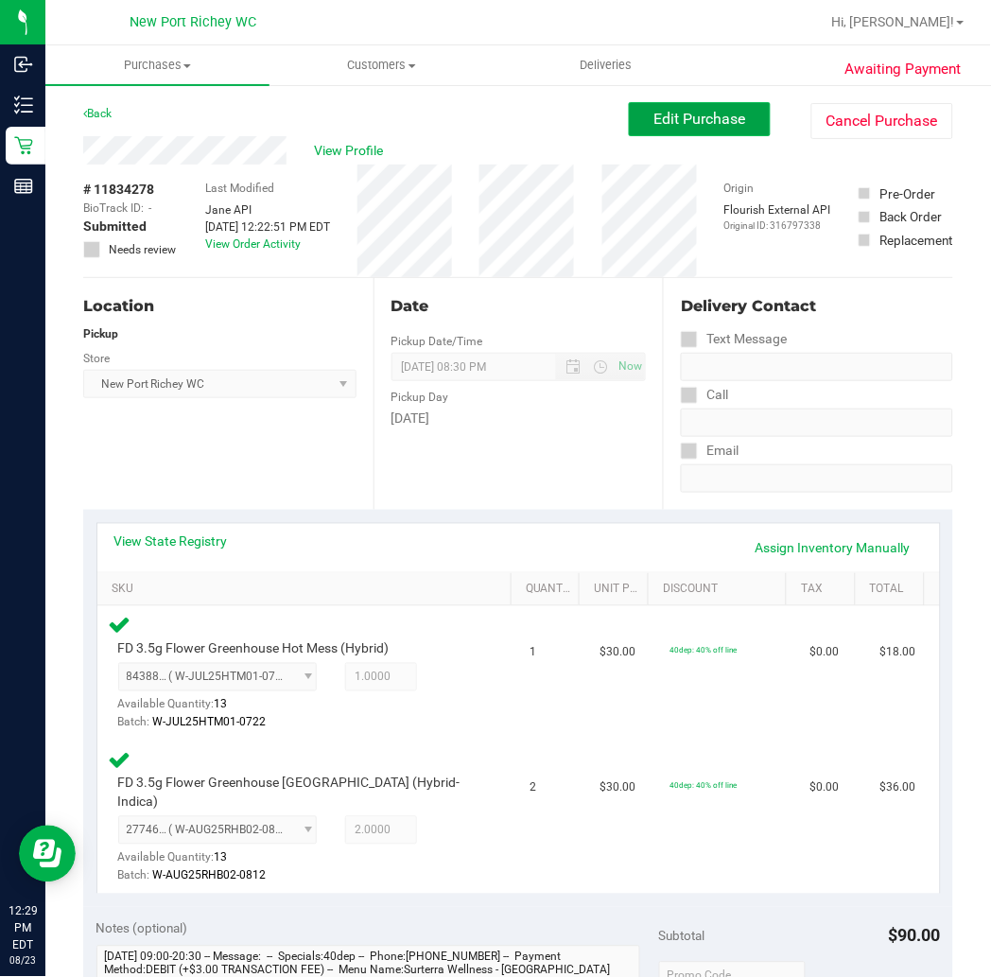
click at [677, 126] on span "Edit Purchase" at bounding box center [701, 119] width 92 height 18
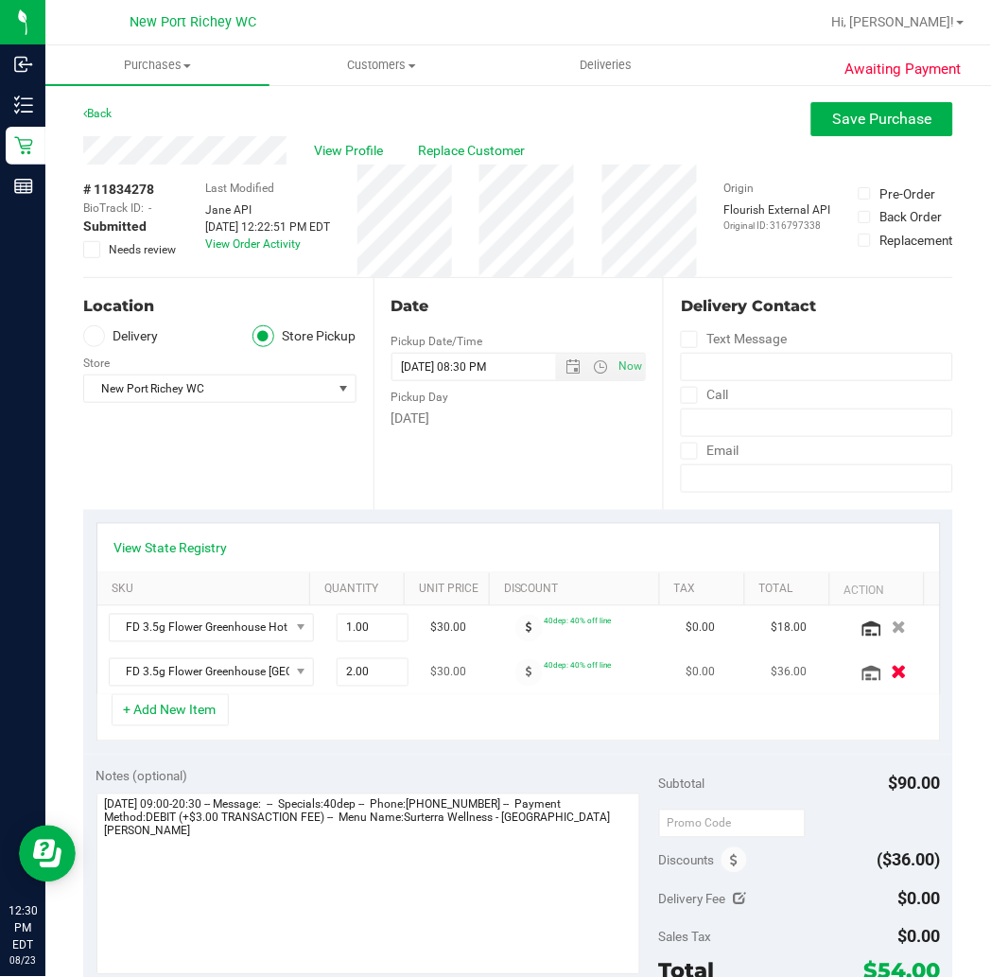
click at [892, 676] on icon "button" at bounding box center [900, 673] width 16 height 14
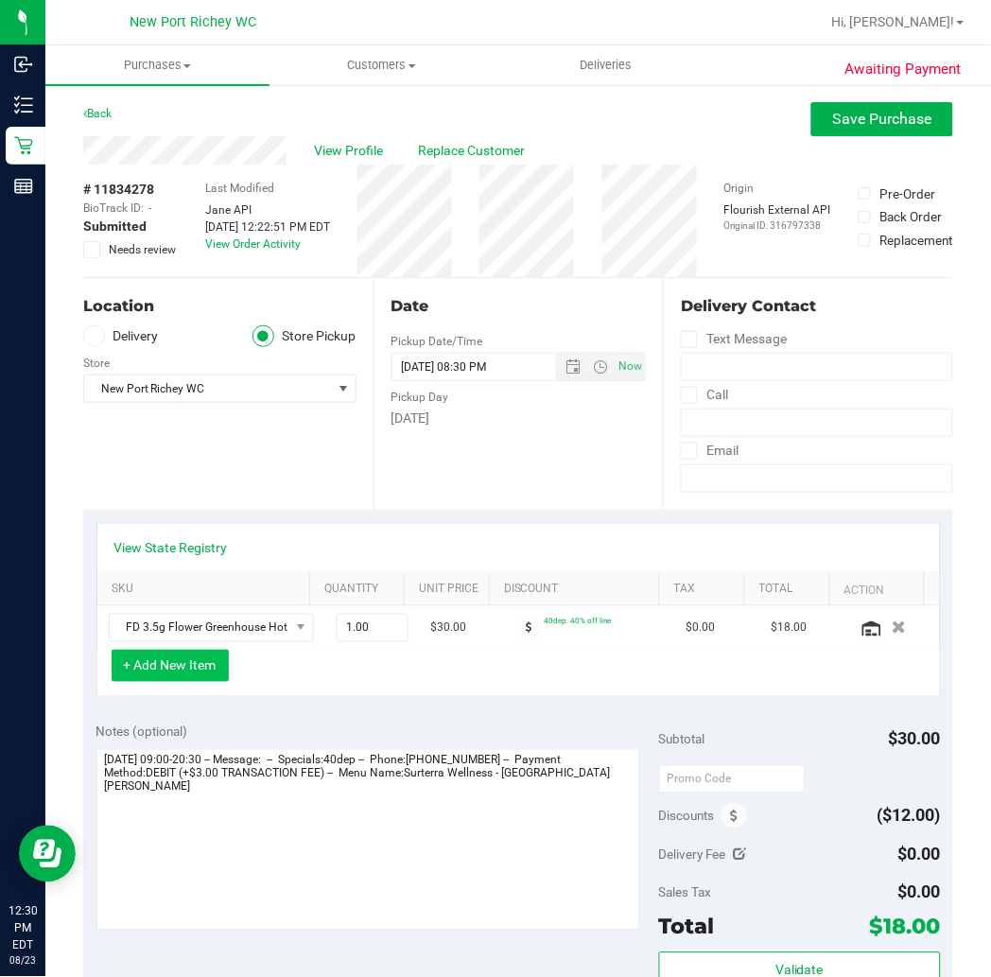
click at [184, 675] on button "+ Add New Item" at bounding box center [170, 666] width 117 height 32
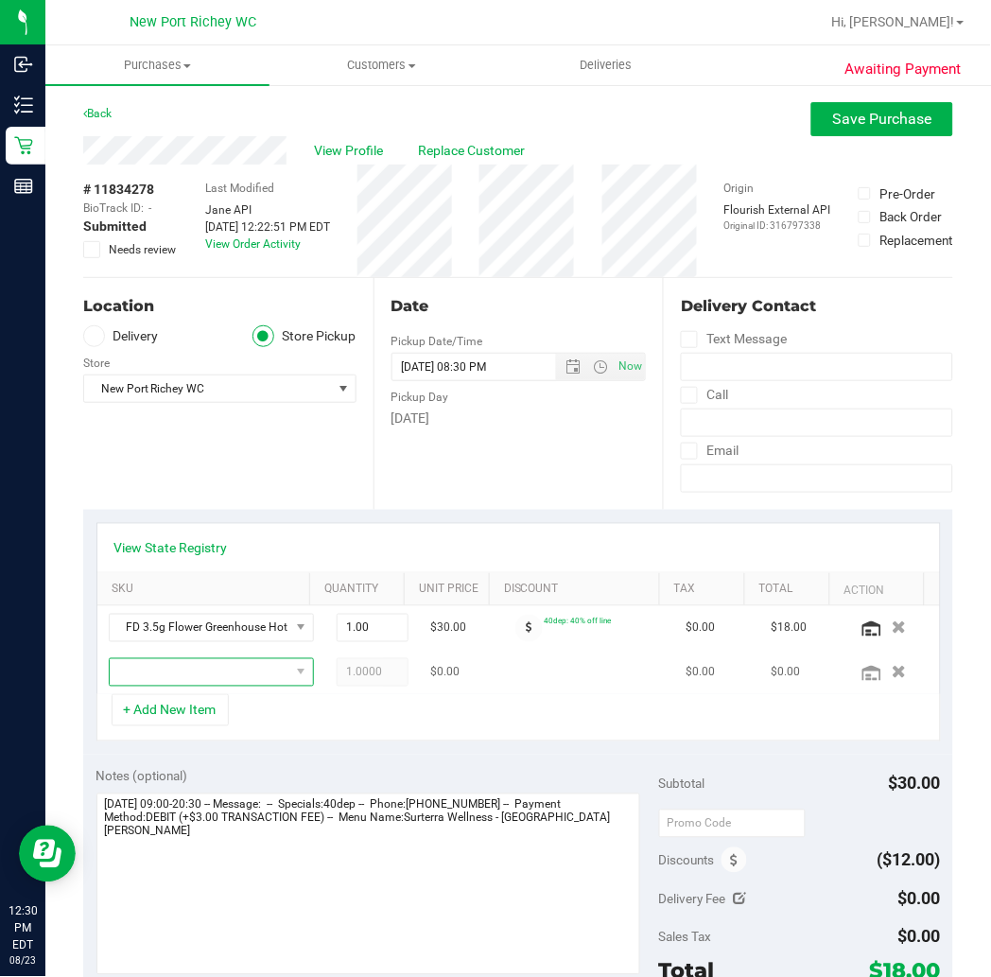
click at [208, 677] on span "NO DATA FOUND" at bounding box center [200, 672] width 180 height 26
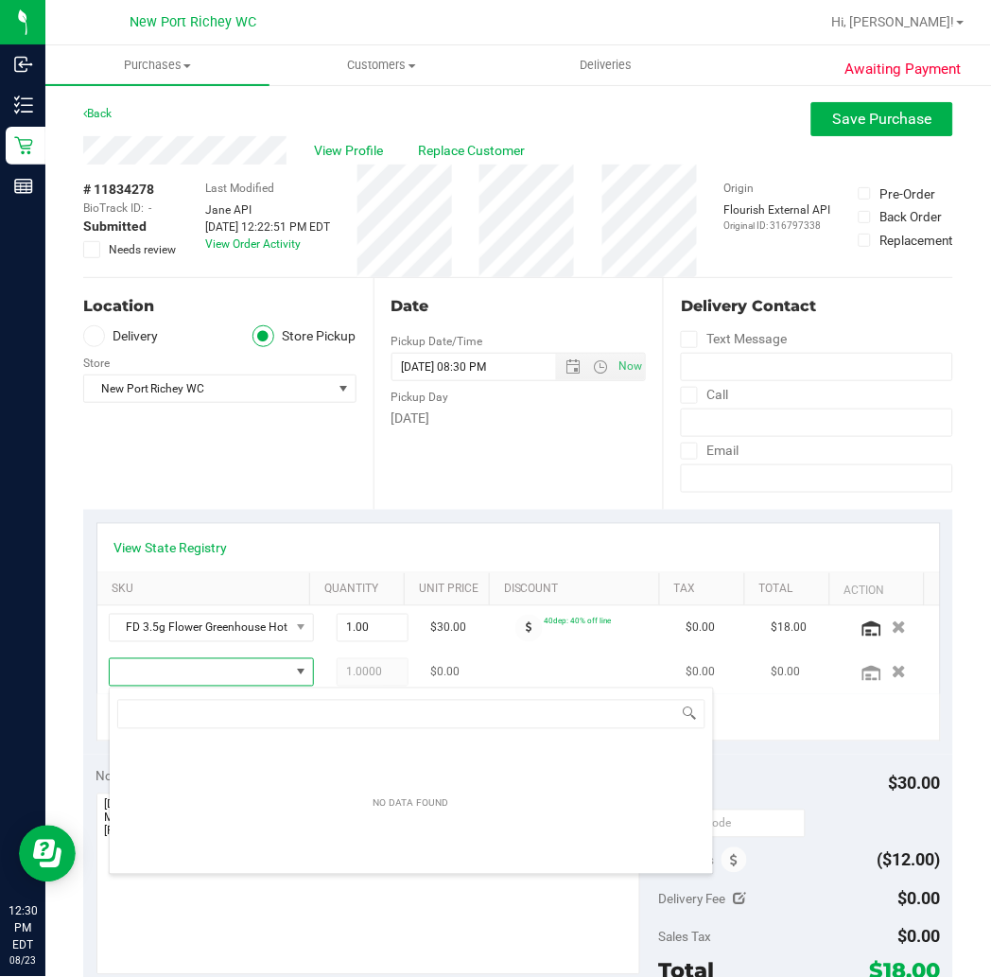
scroll to position [28, 158]
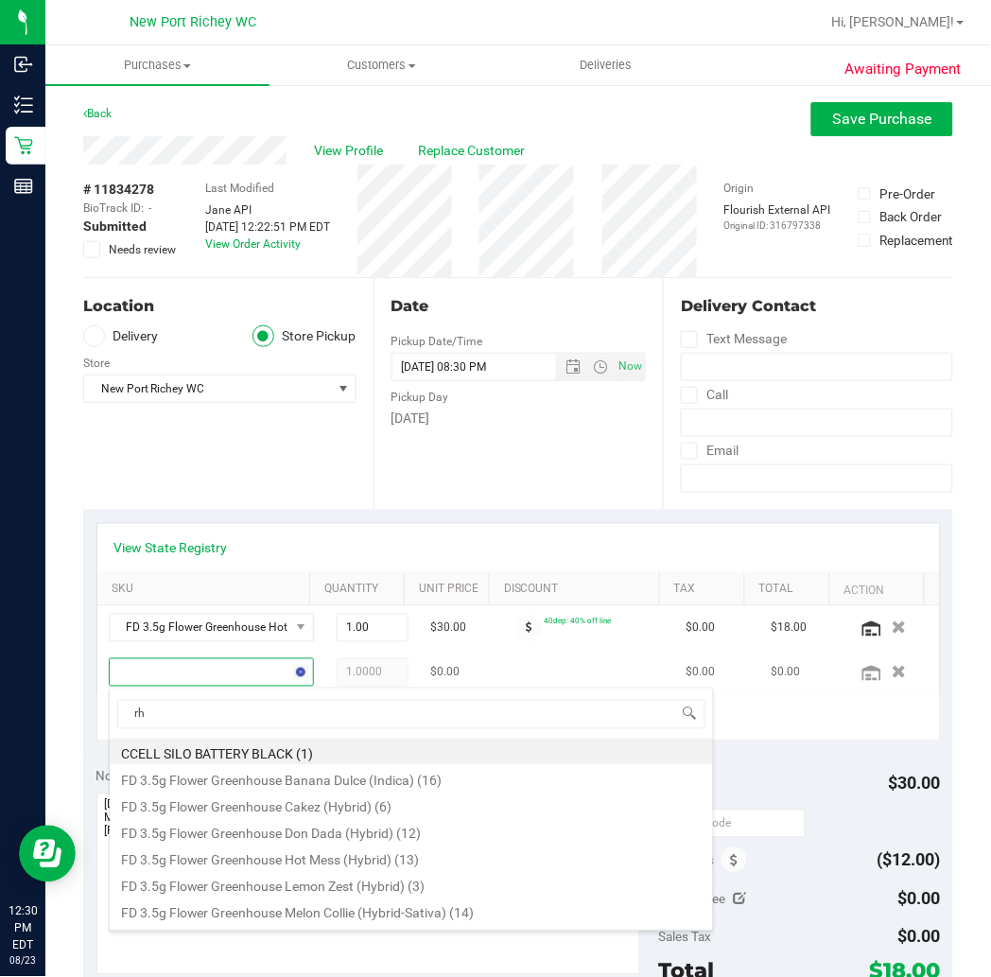
type input "rhb"
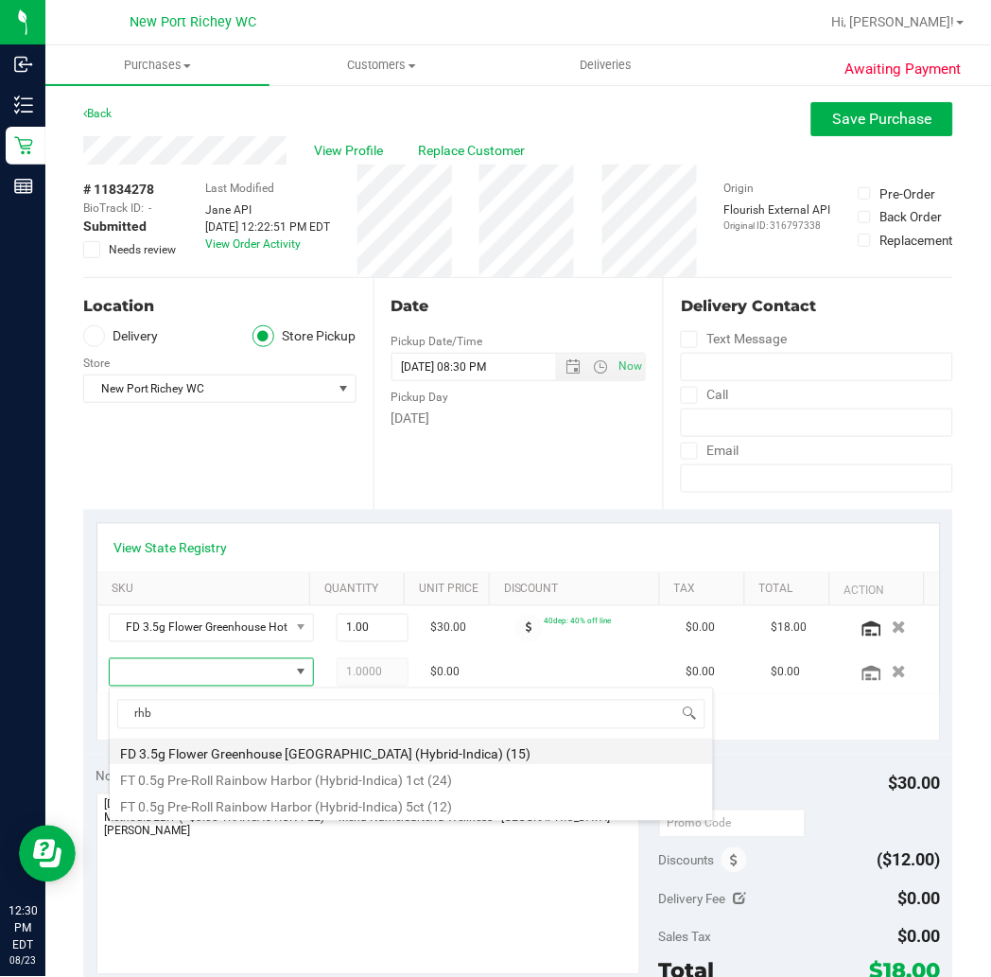
click at [306, 748] on li "FD 3.5g Flower Greenhouse [GEOGRAPHIC_DATA] (Hybrid-Indica) (15)" at bounding box center [412, 752] width 604 height 26
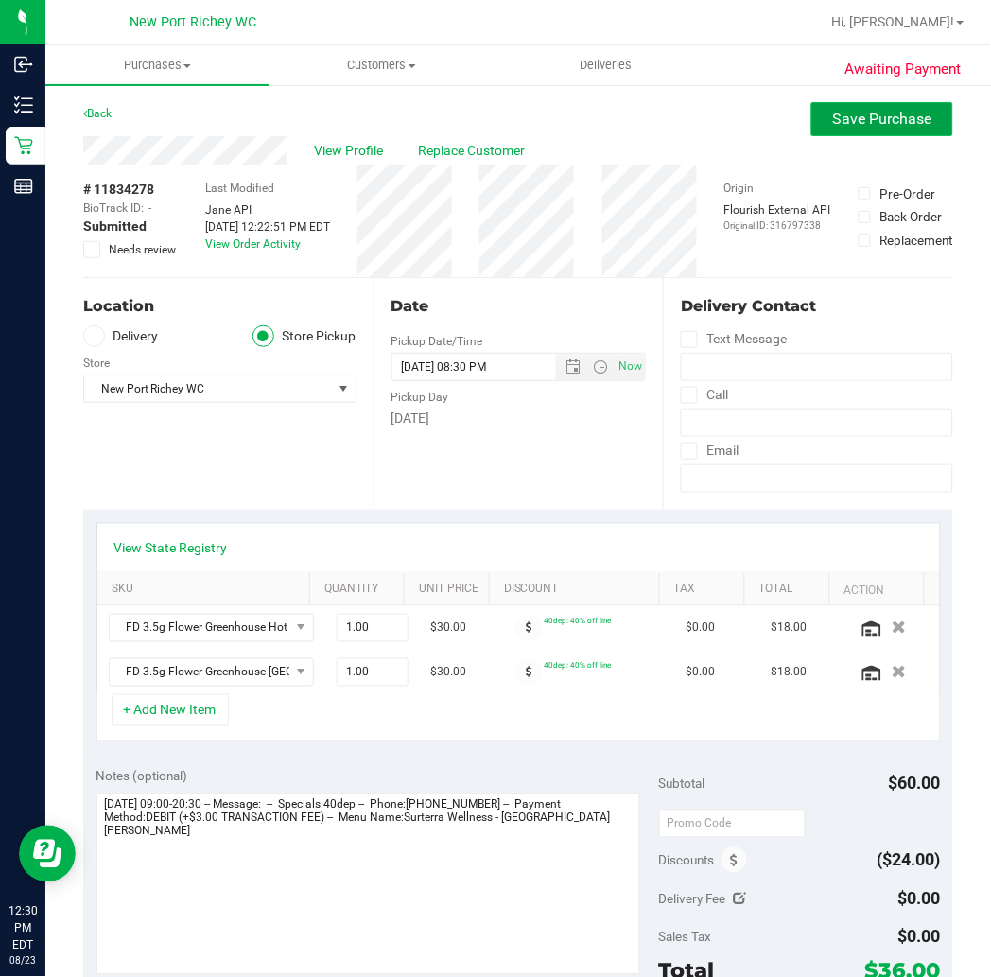
click at [833, 119] on span "Save Purchase" at bounding box center [882, 119] width 99 height 18
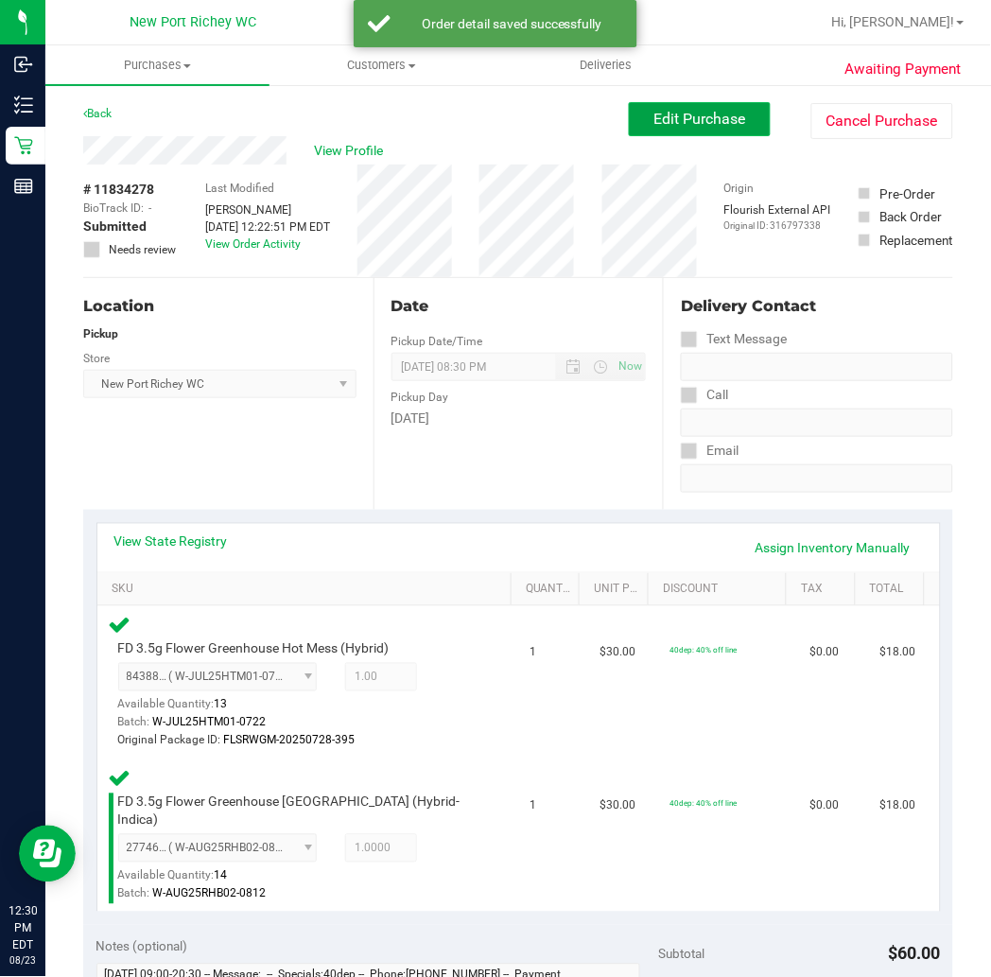
click at [674, 128] on button "Edit Purchase" at bounding box center [700, 119] width 142 height 34
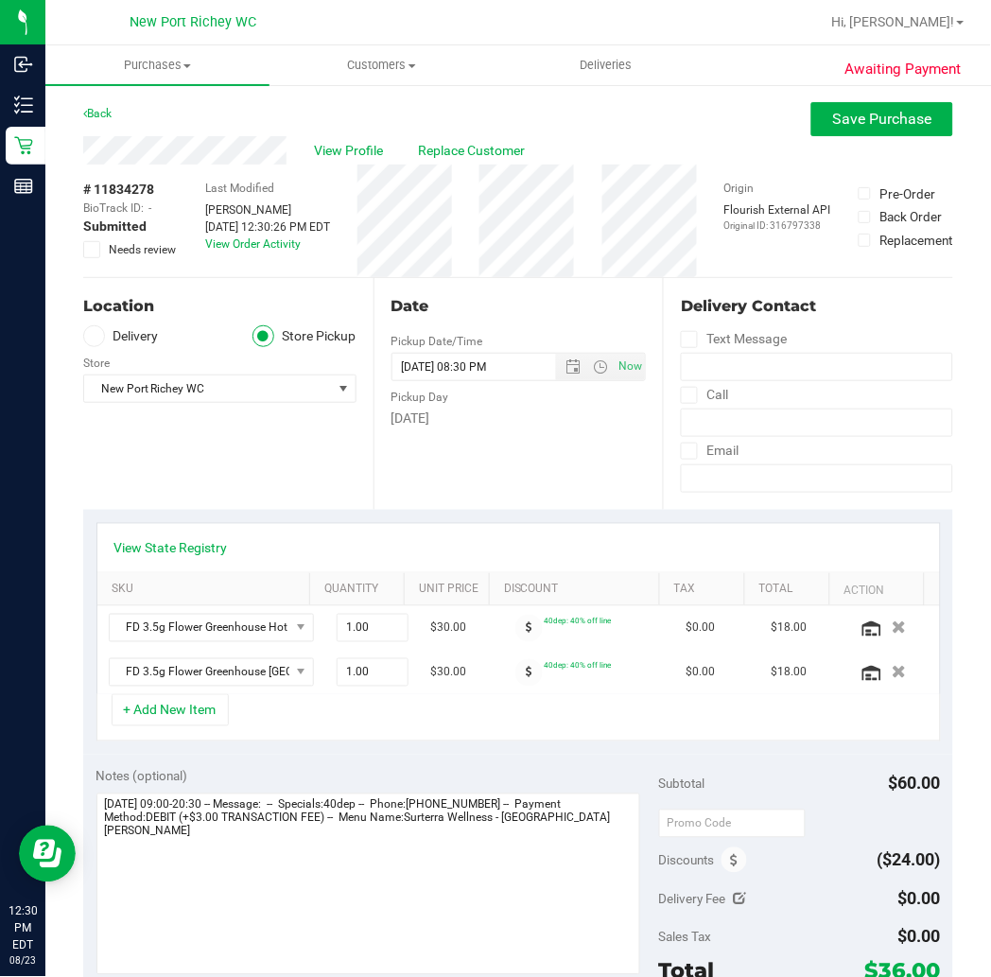
click at [93, 250] on icon at bounding box center [92, 250] width 12 height 0
click at [0, 0] on input "Needs review" at bounding box center [0, 0] width 0 height 0
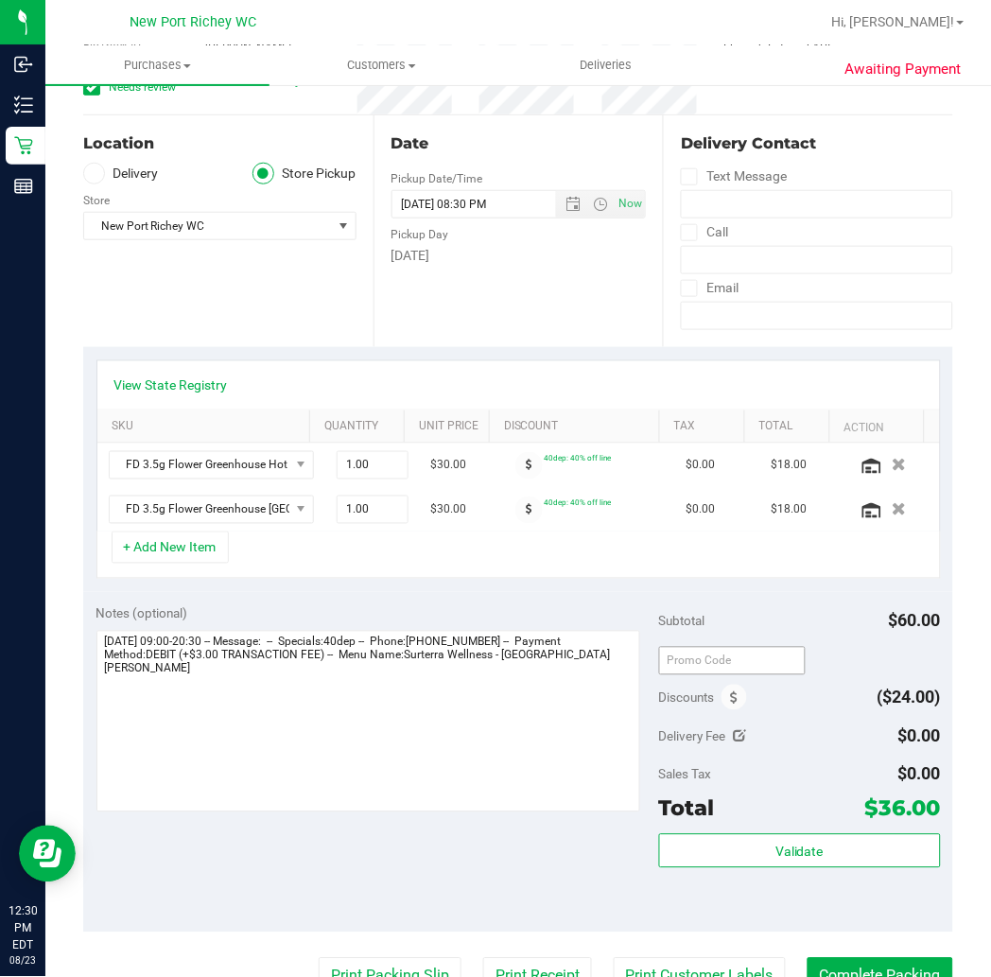
scroll to position [525, 0]
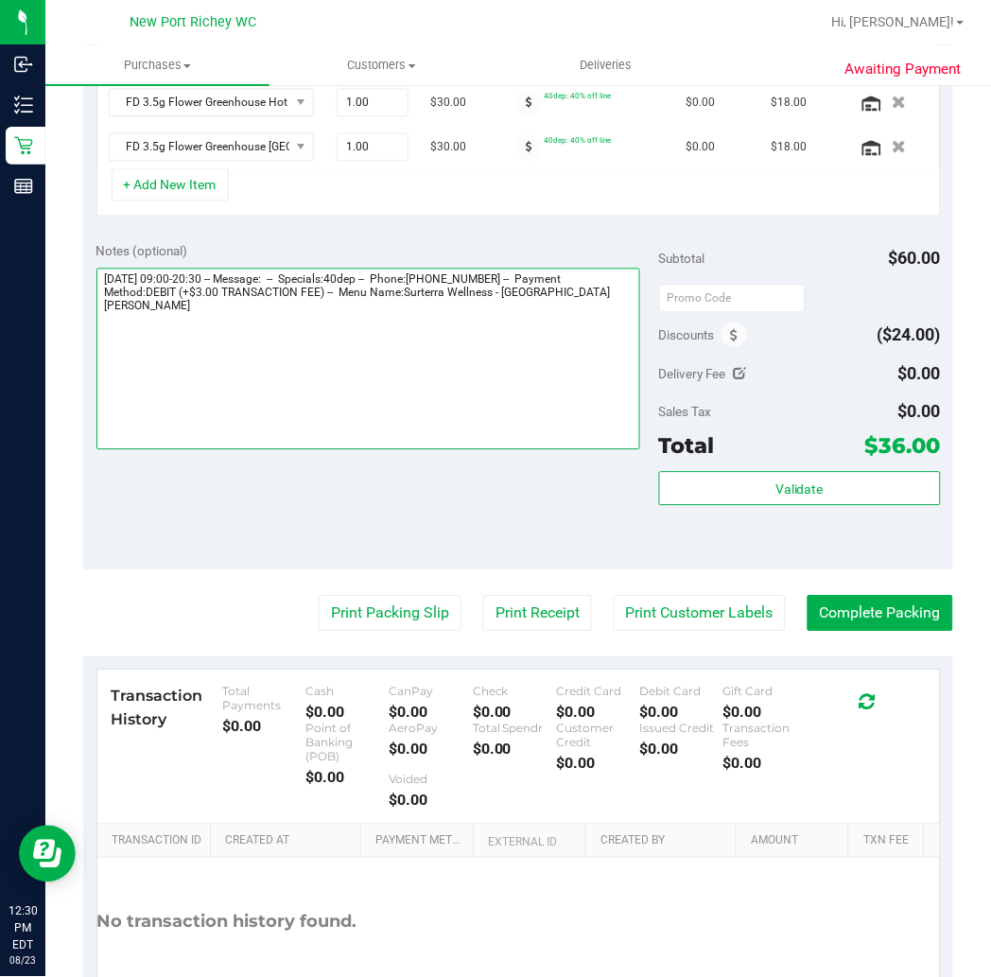
click at [592, 299] on textarea at bounding box center [368, 360] width 544 height 182
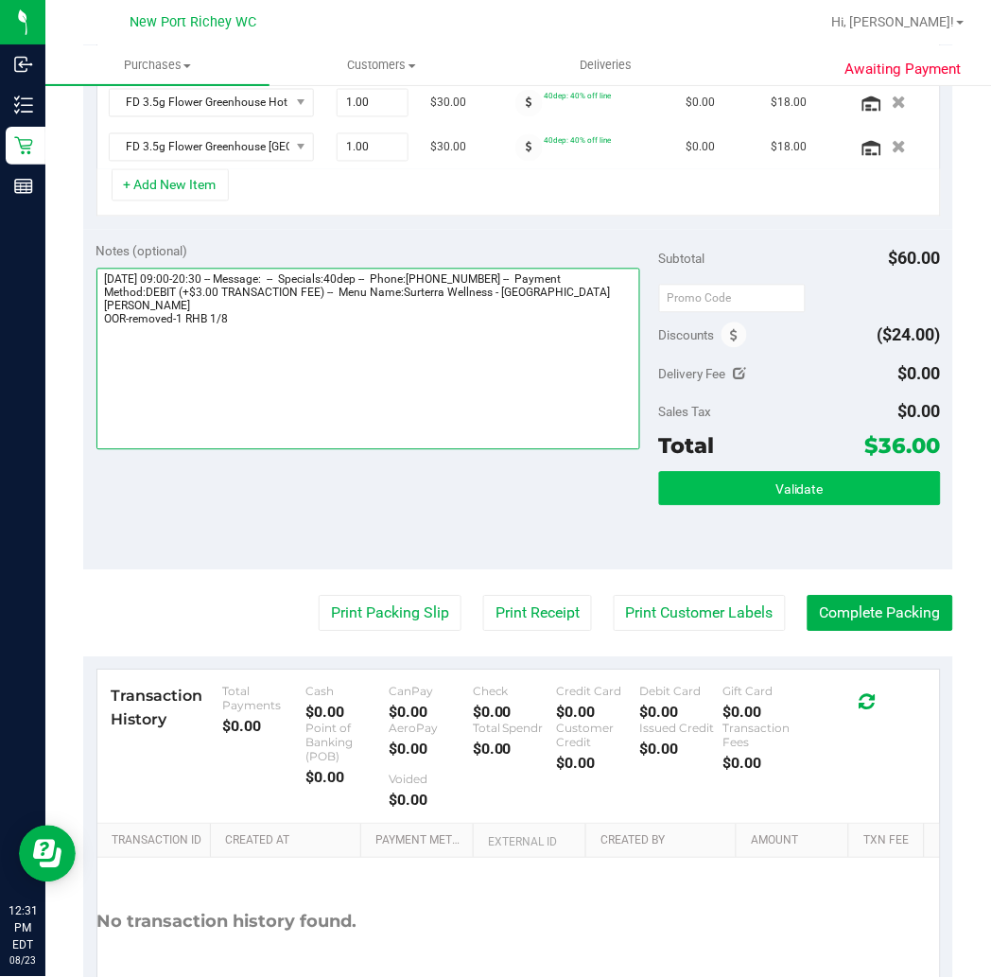
type textarea "[DATE] 09:00-20:30 -- Message: -- Specials:40dep -- Phone:[PHONE_NUMBER] -- Pay…"
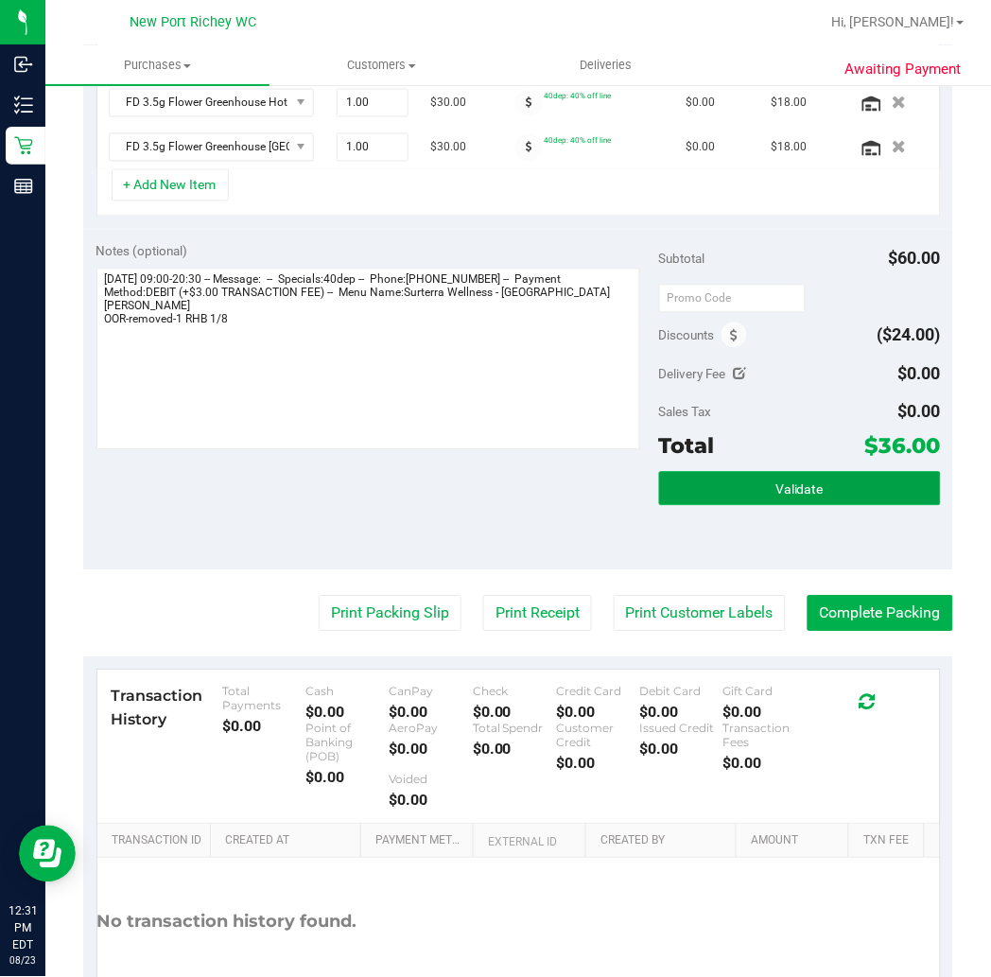
click at [865, 498] on button "Validate" at bounding box center [800, 489] width 282 height 34
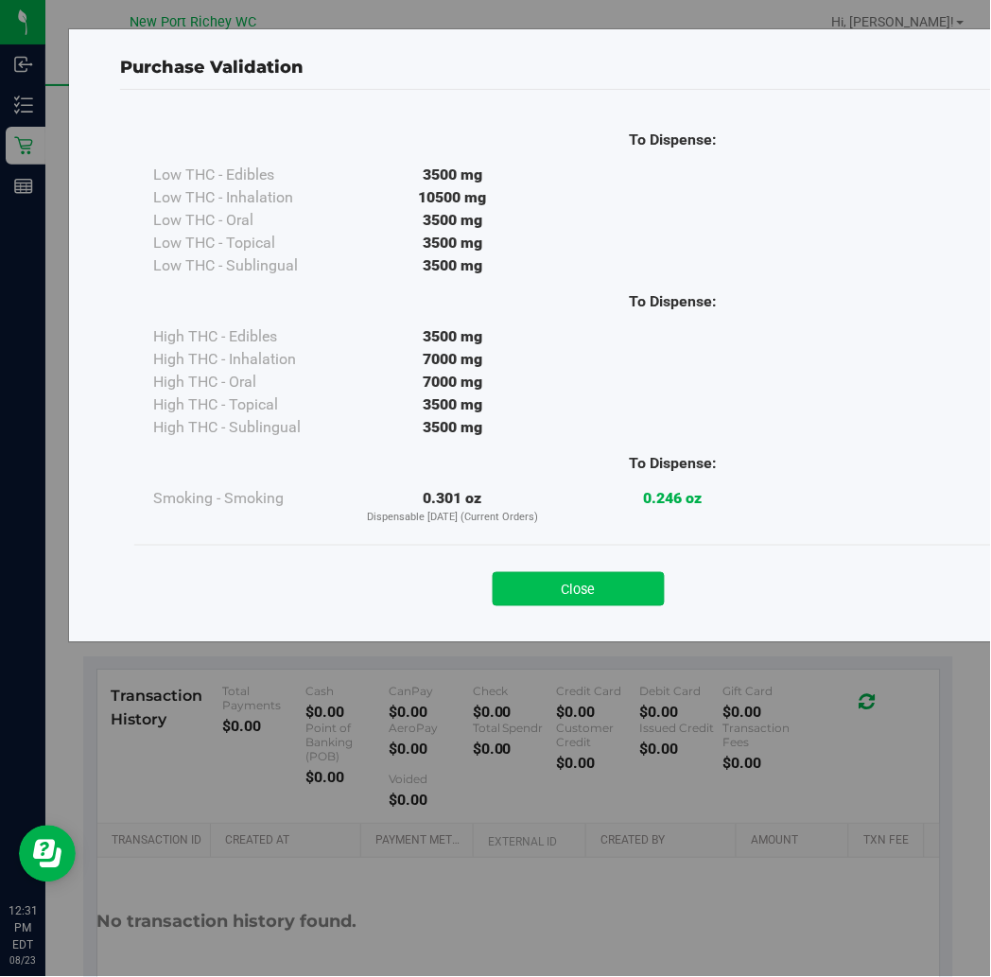
click at [629, 588] on button "Close" at bounding box center [579, 589] width 172 height 34
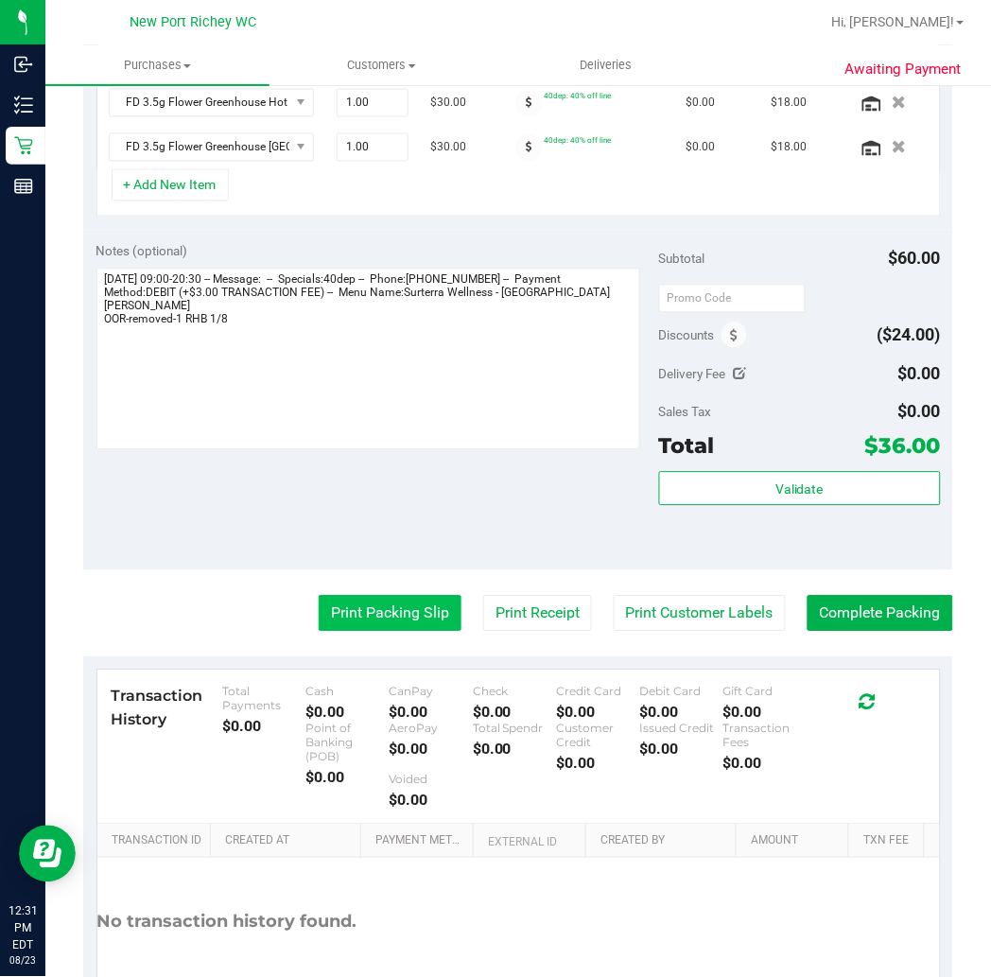
click at [390, 620] on button "Print Packing Slip" at bounding box center [390, 614] width 143 height 36
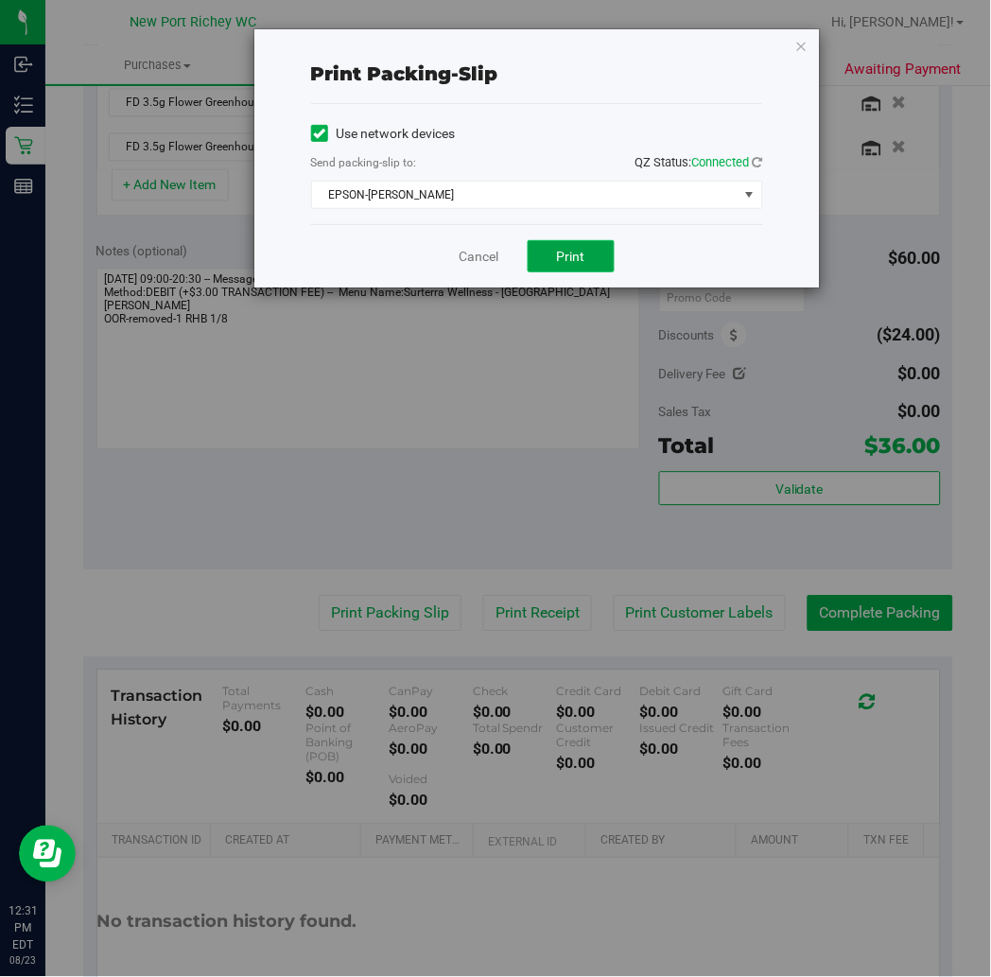
click at [606, 250] on button "Print" at bounding box center [571, 256] width 87 height 32
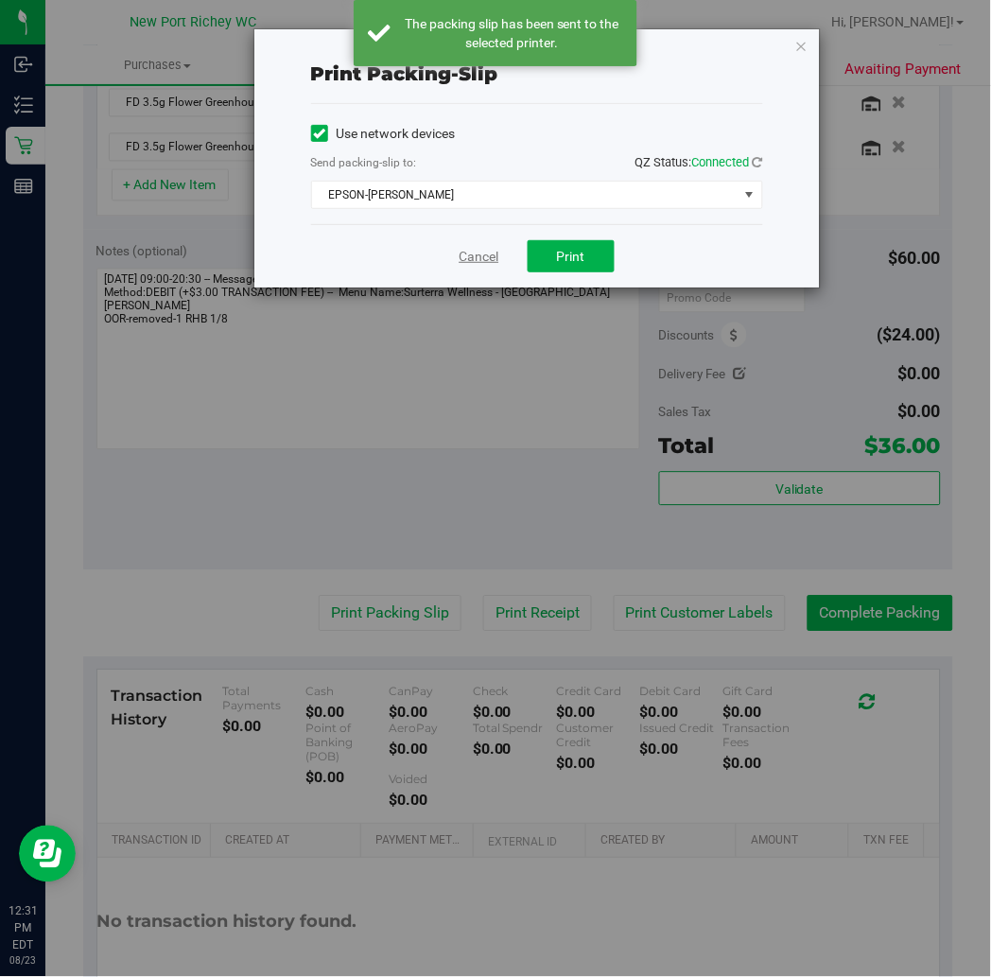
click at [473, 256] on link "Cancel" at bounding box center [480, 257] width 40 height 20
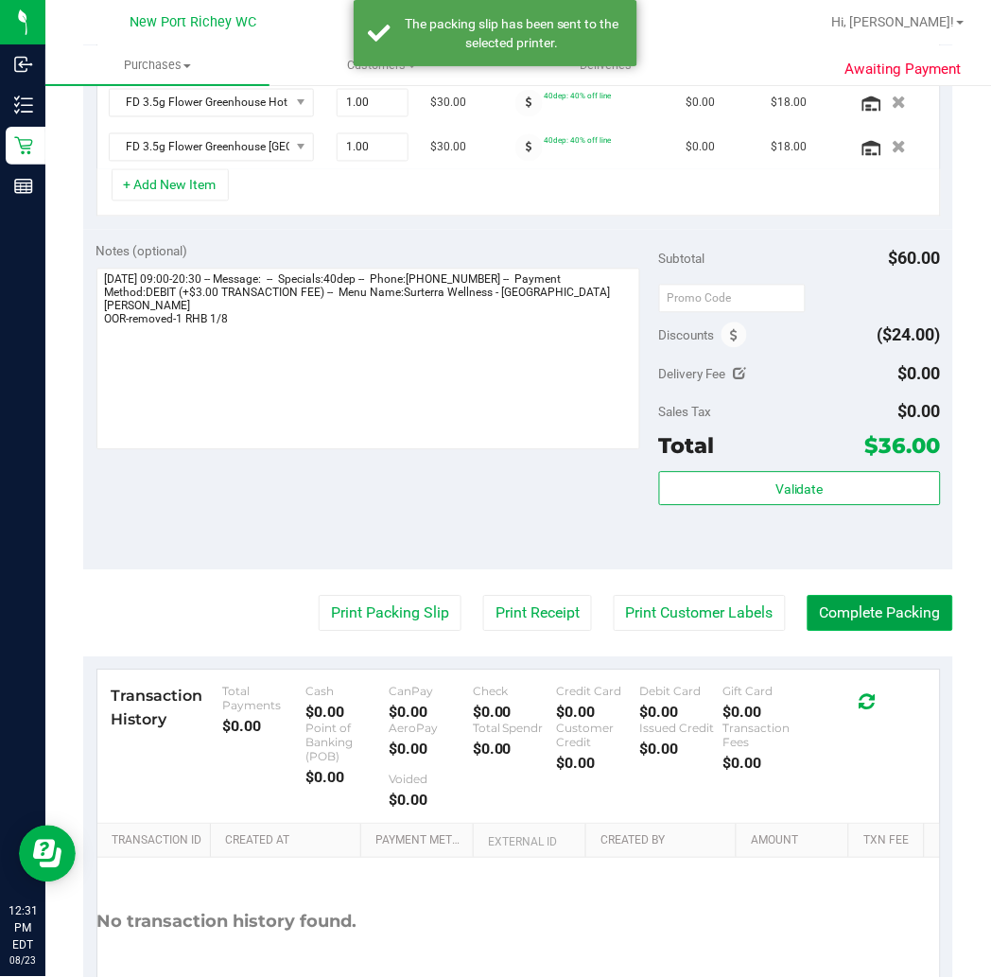
click at [887, 612] on button "Complete Packing" at bounding box center [881, 614] width 146 height 36
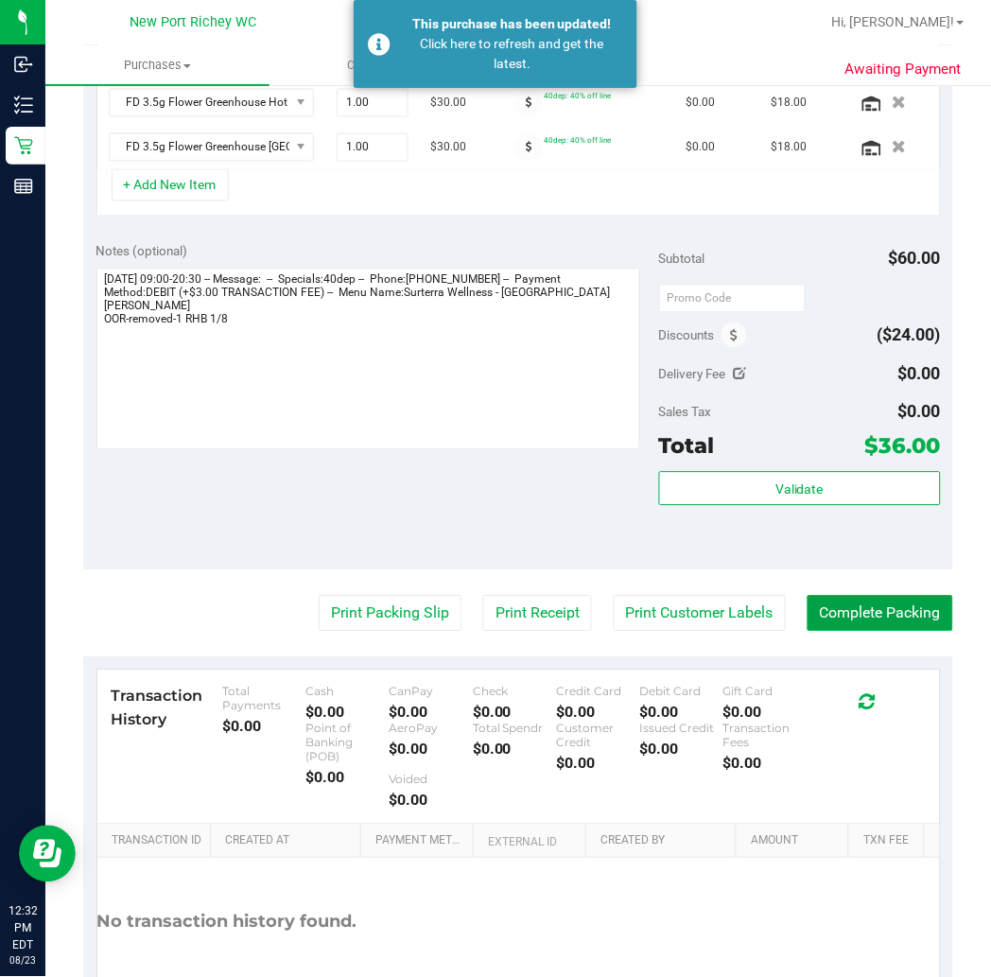
click at [854, 603] on button "Complete Packing" at bounding box center [881, 614] width 146 height 36
click at [887, 605] on button "Complete Packing" at bounding box center [881, 614] width 146 height 36
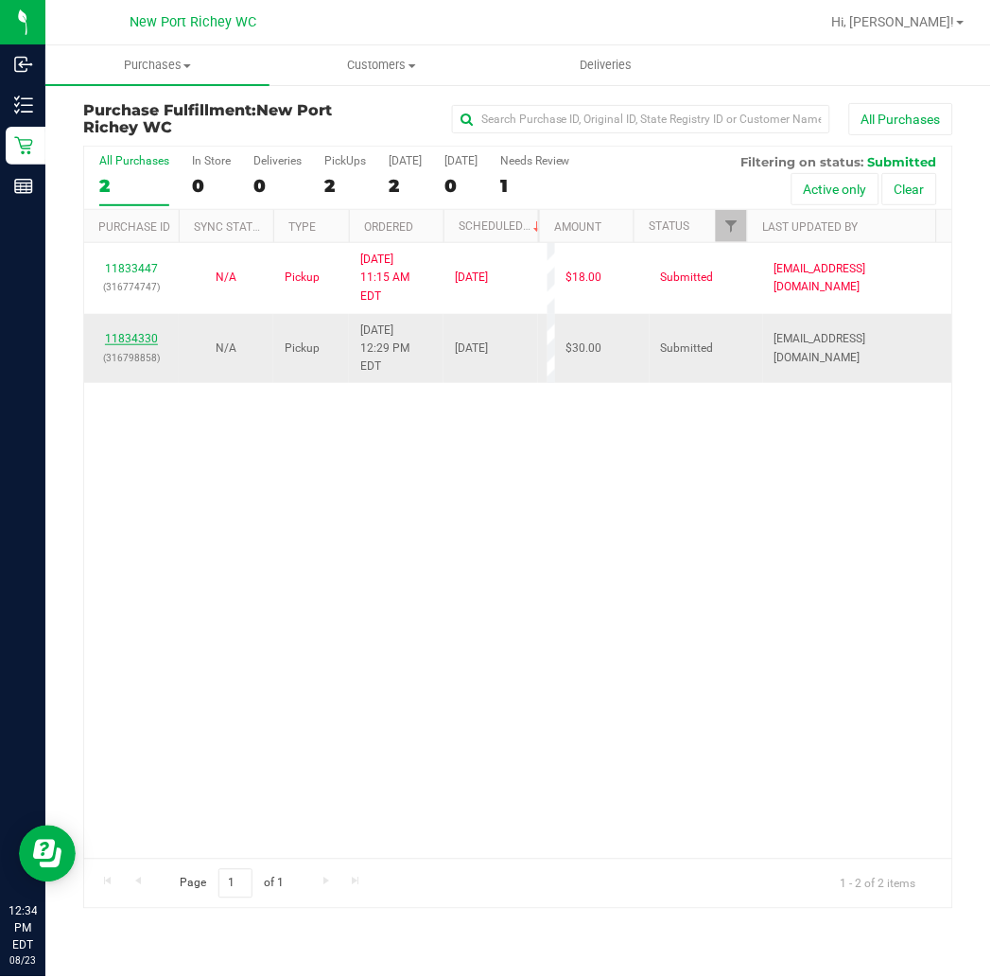
click at [140, 332] on link "11834330" at bounding box center [131, 338] width 53 height 13
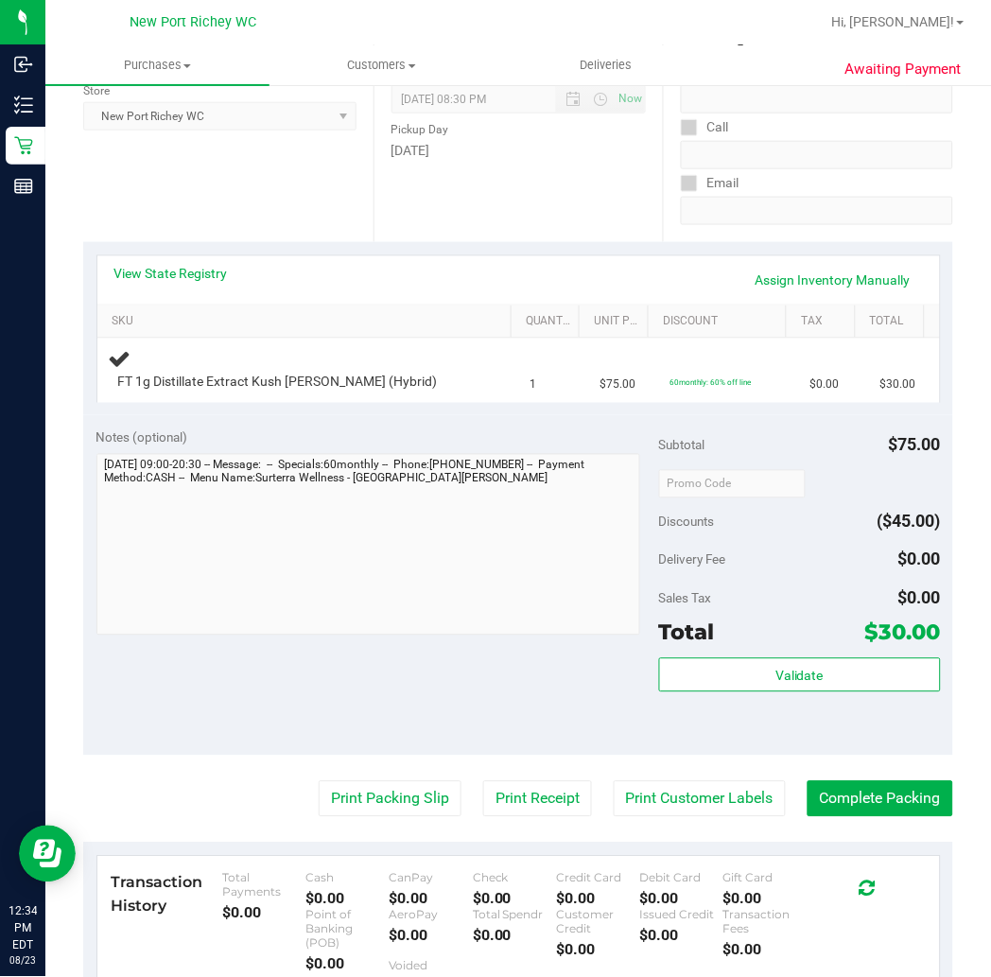
scroll to position [315, 0]
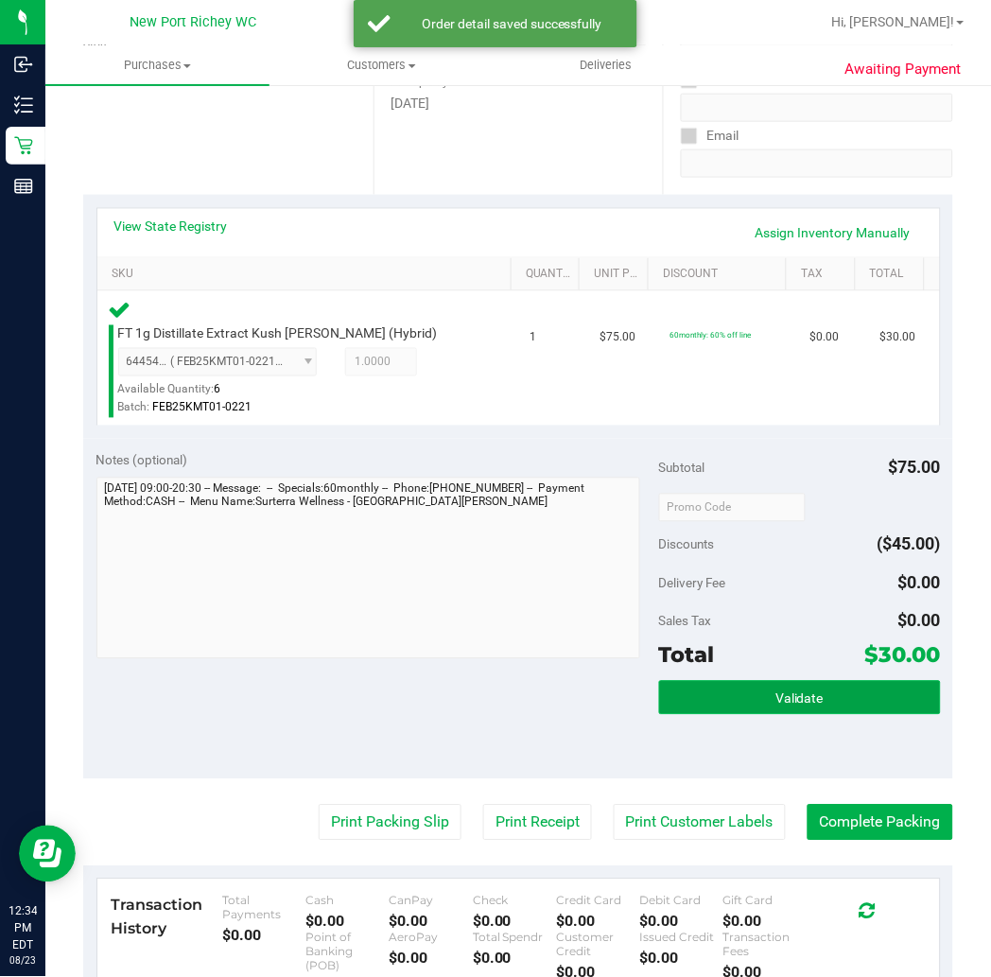
click at [829, 691] on button "Validate" at bounding box center [800, 698] width 282 height 34
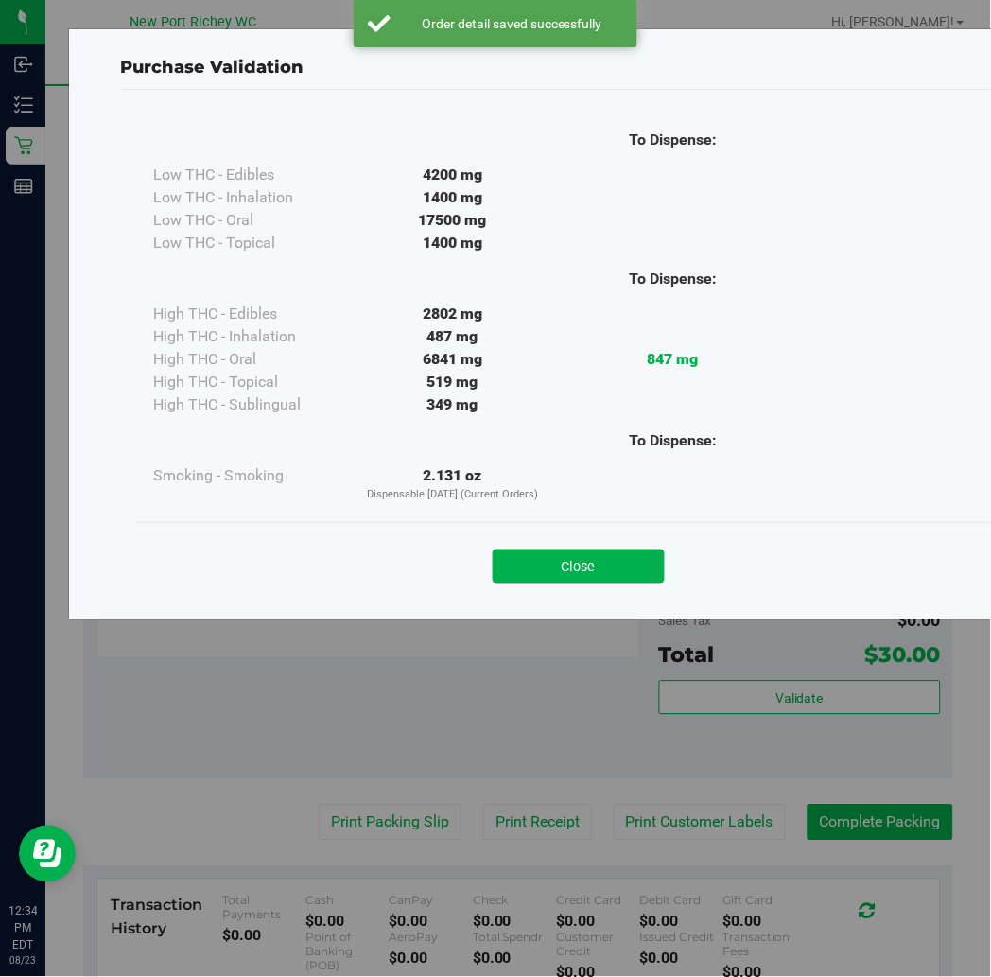
click at [556, 568] on button "Close" at bounding box center [579, 567] width 172 height 34
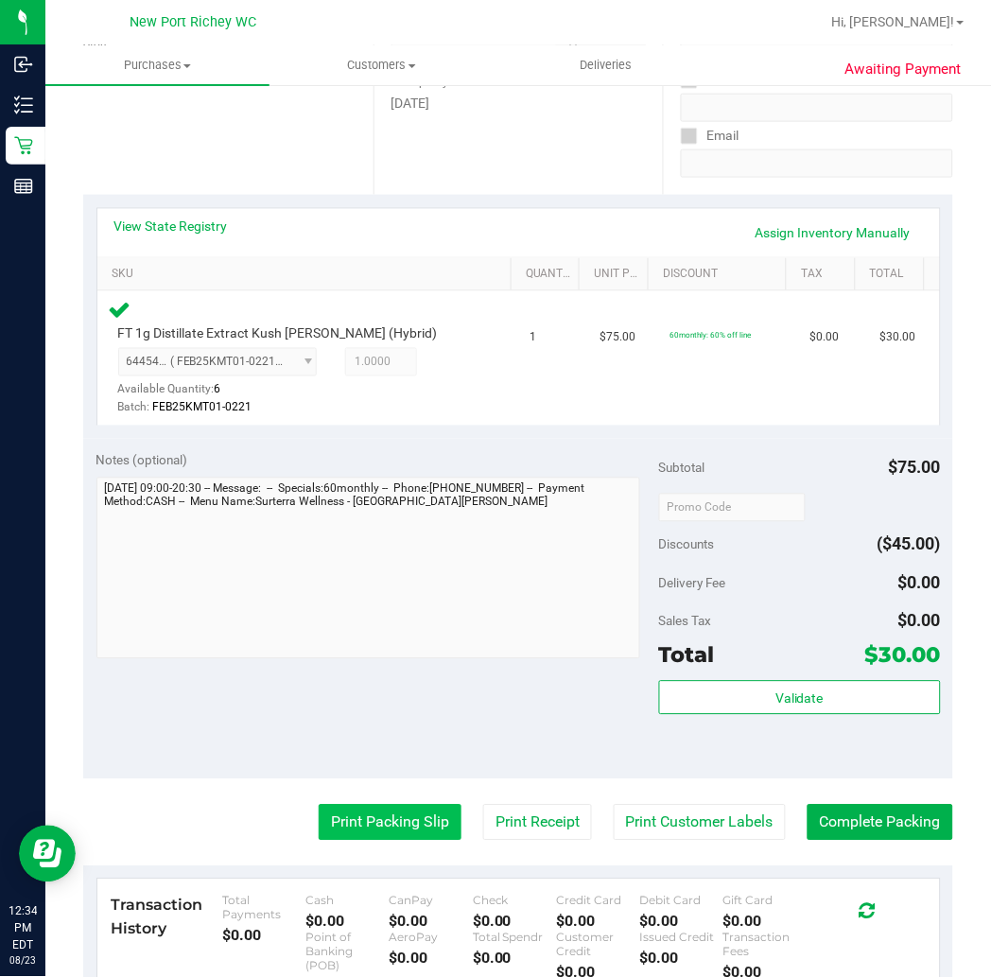
click at [412, 815] on button "Print Packing Slip" at bounding box center [390, 823] width 143 height 36
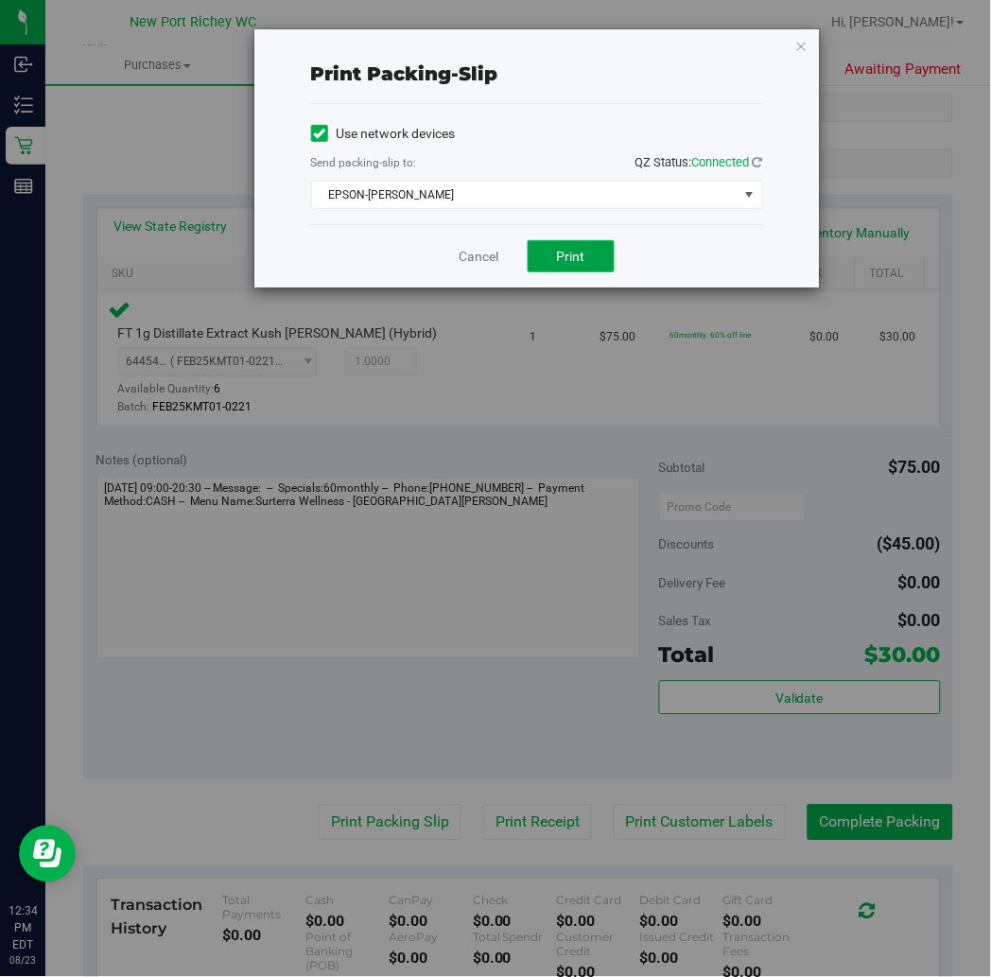
click at [585, 265] on button "Print" at bounding box center [571, 256] width 87 height 32
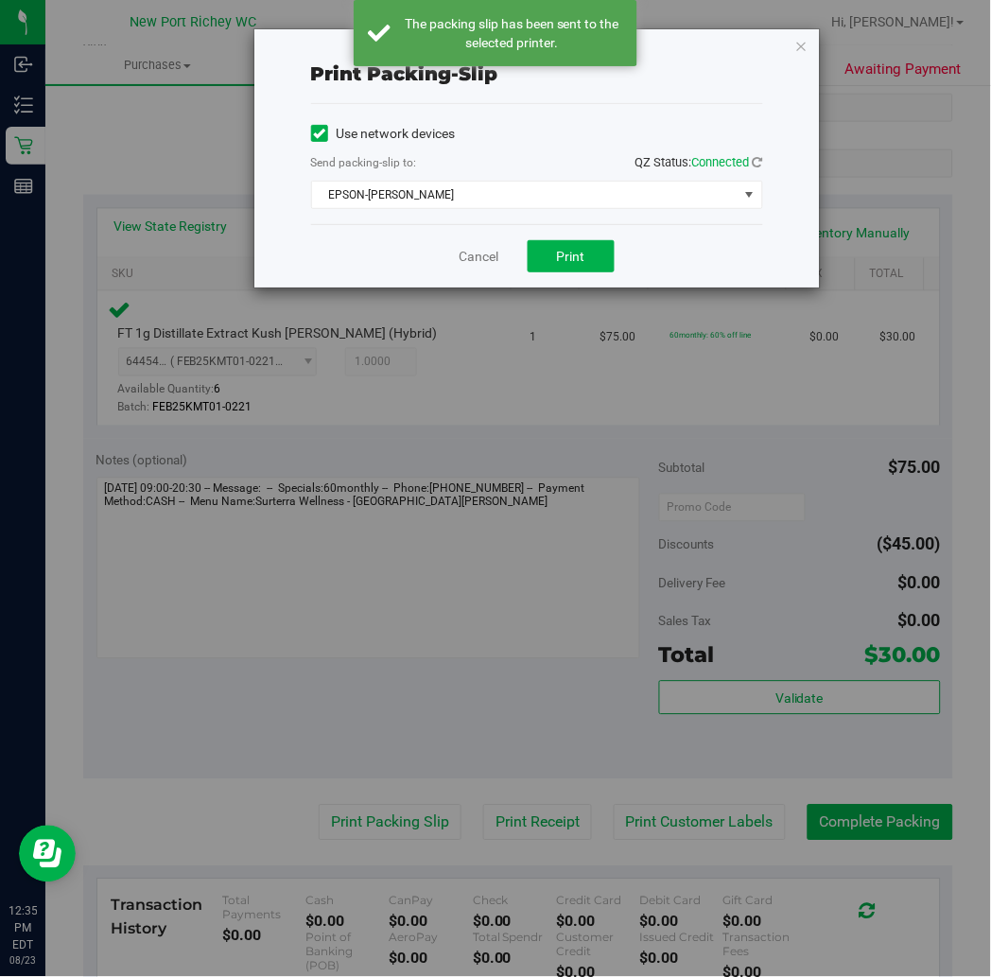
click at [499, 255] on div "Cancel Print" at bounding box center [537, 255] width 452 height 63
click at [486, 265] on link "Cancel" at bounding box center [480, 257] width 40 height 20
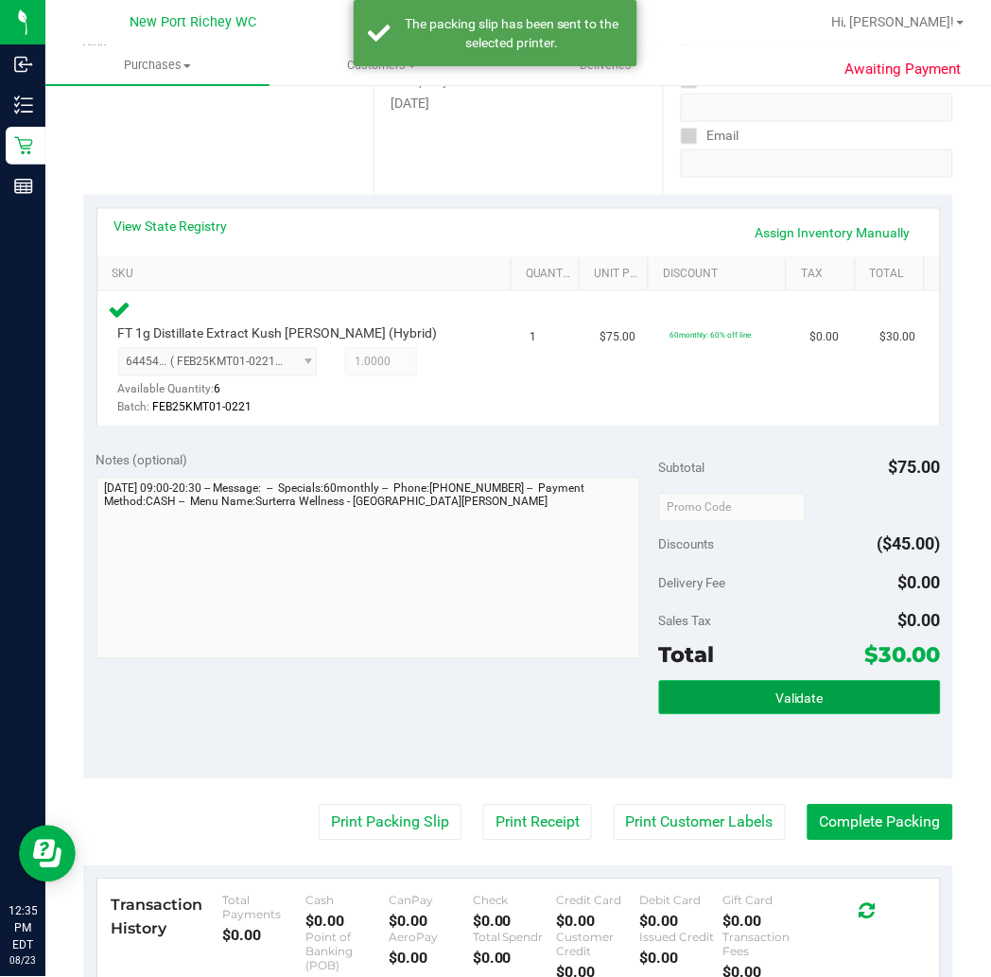
click at [714, 685] on button "Validate" at bounding box center [800, 698] width 282 height 34
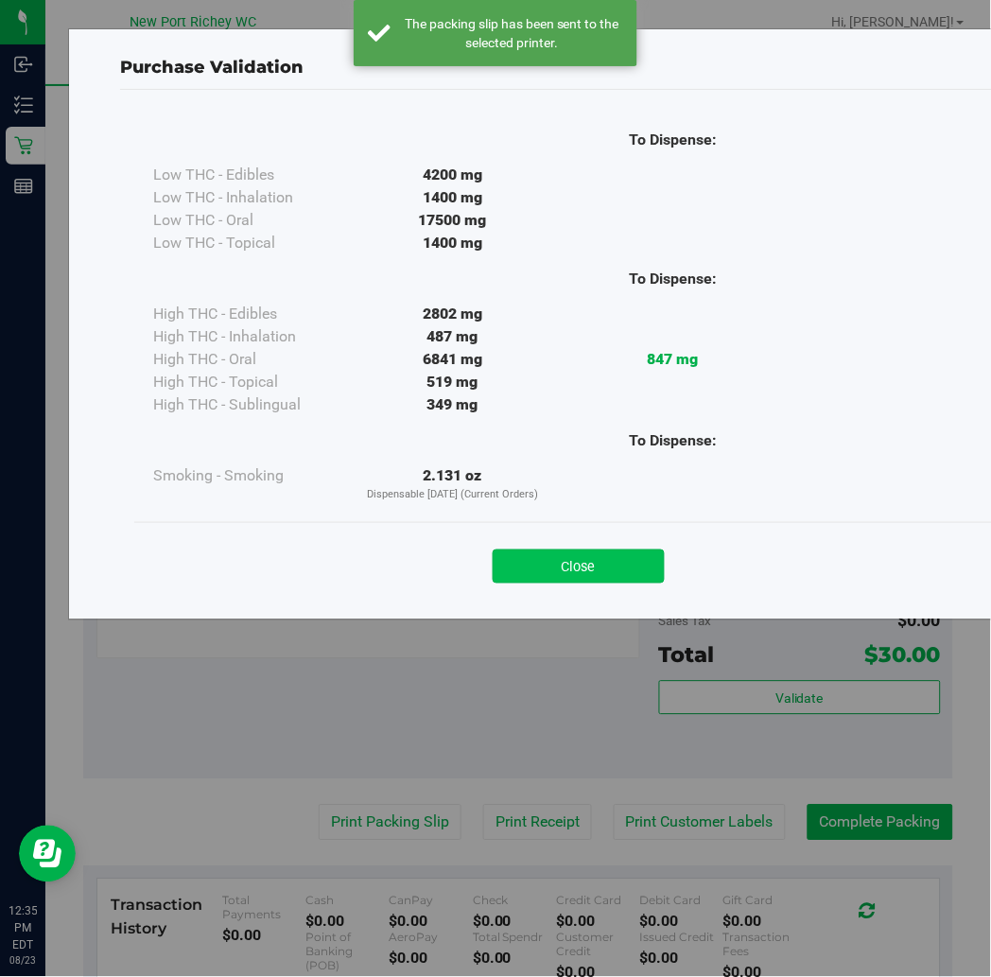
click at [569, 555] on button "Close" at bounding box center [579, 567] width 172 height 34
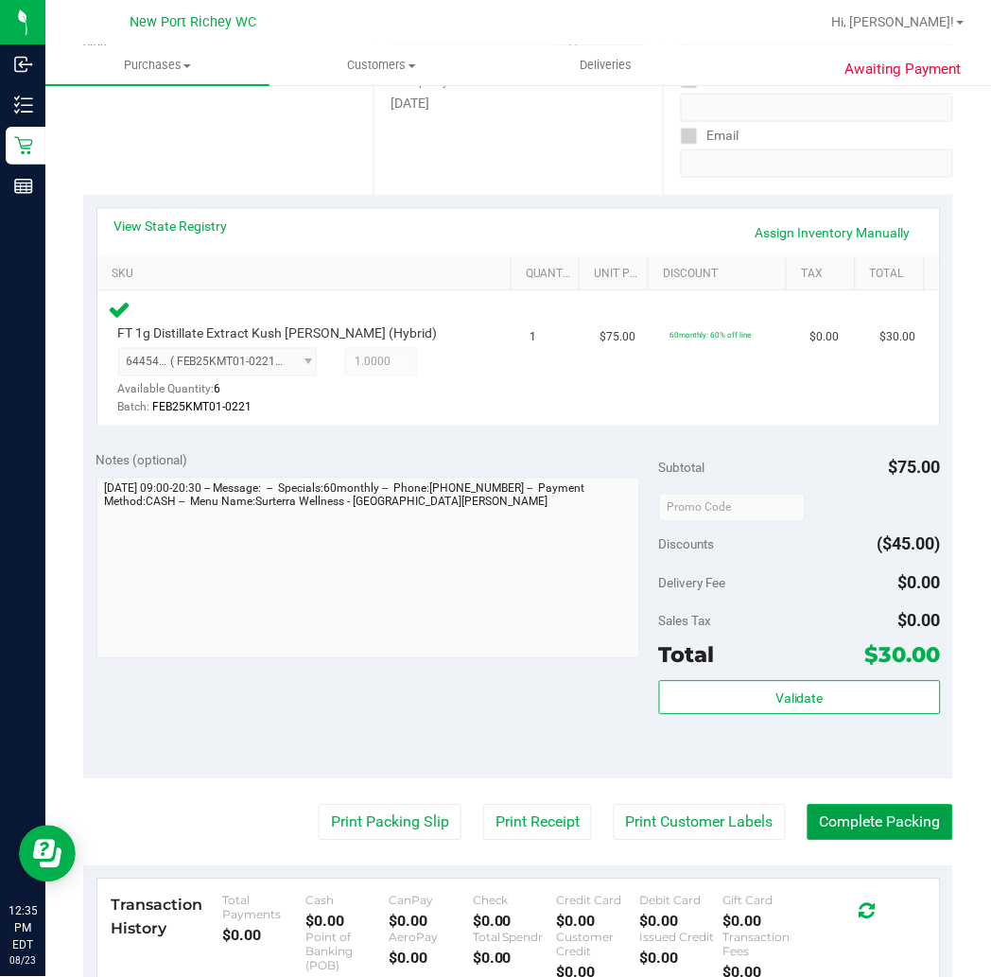
click at [859, 823] on button "Complete Packing" at bounding box center [881, 823] width 146 height 36
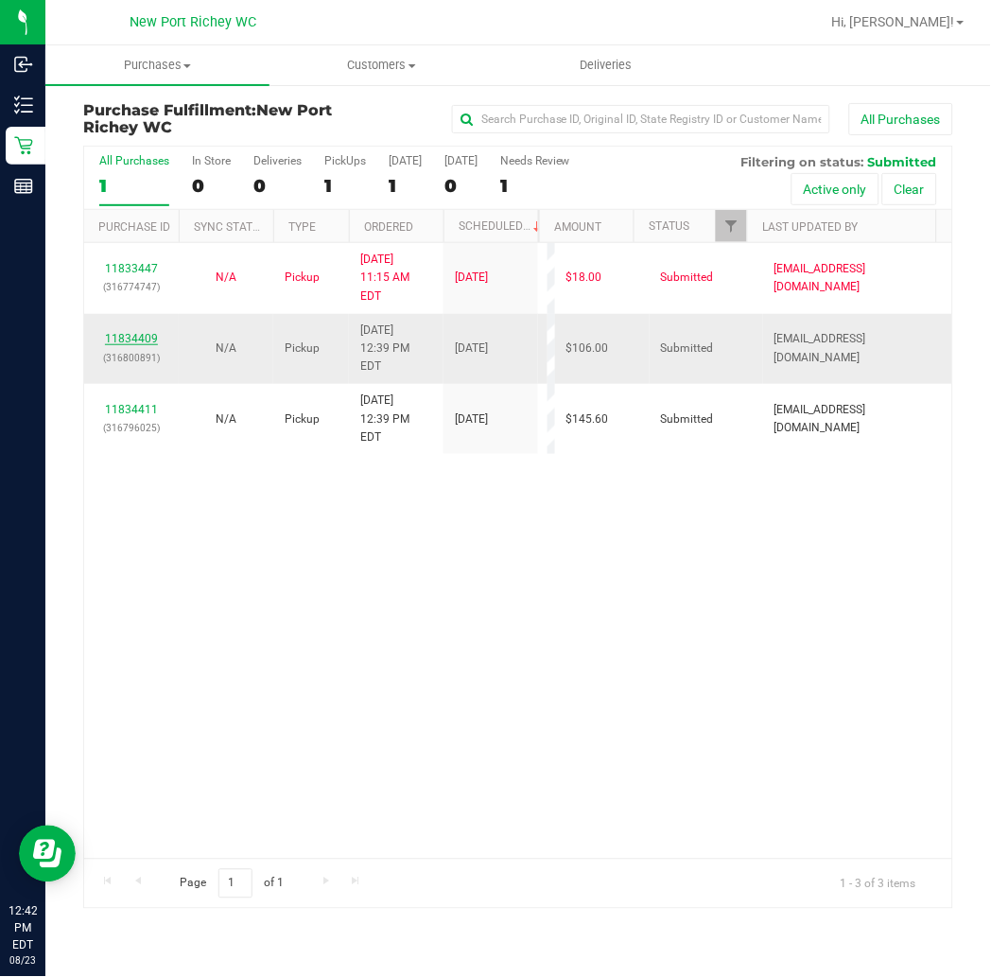
click at [139, 332] on link "11834409" at bounding box center [131, 338] width 53 height 13
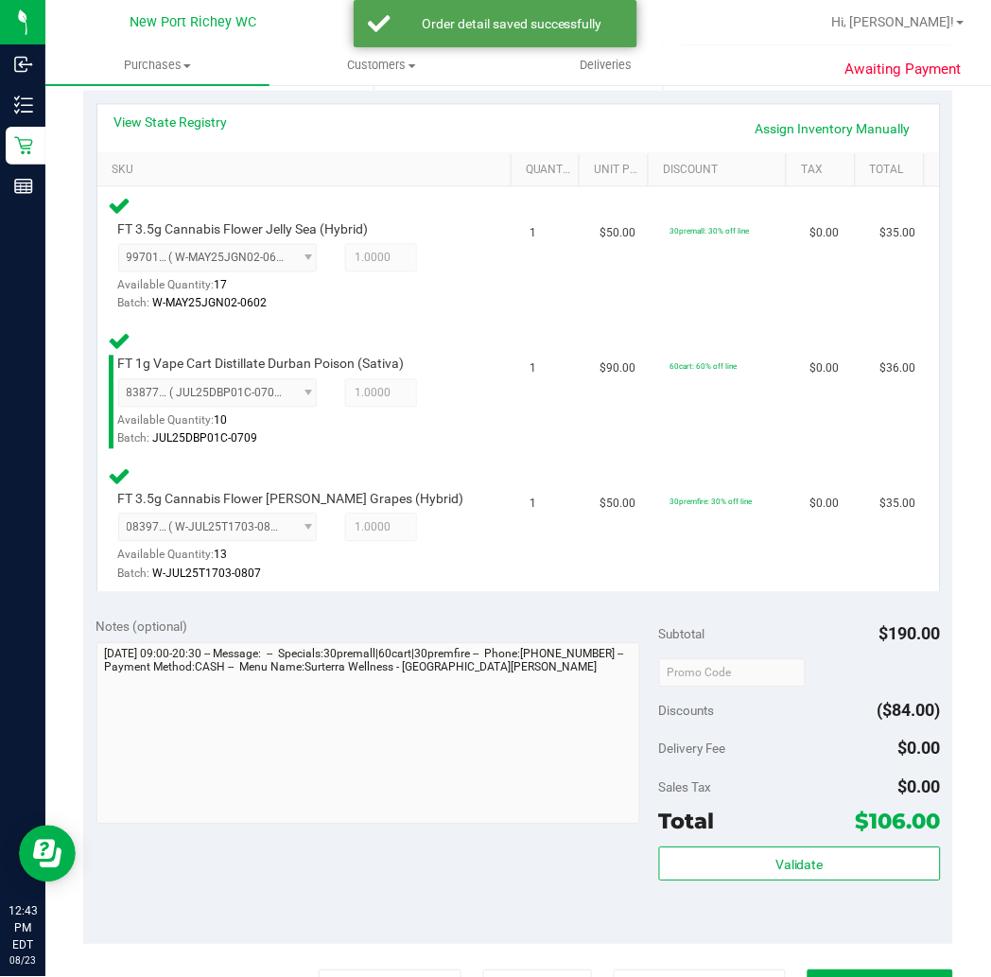
scroll to position [420, 0]
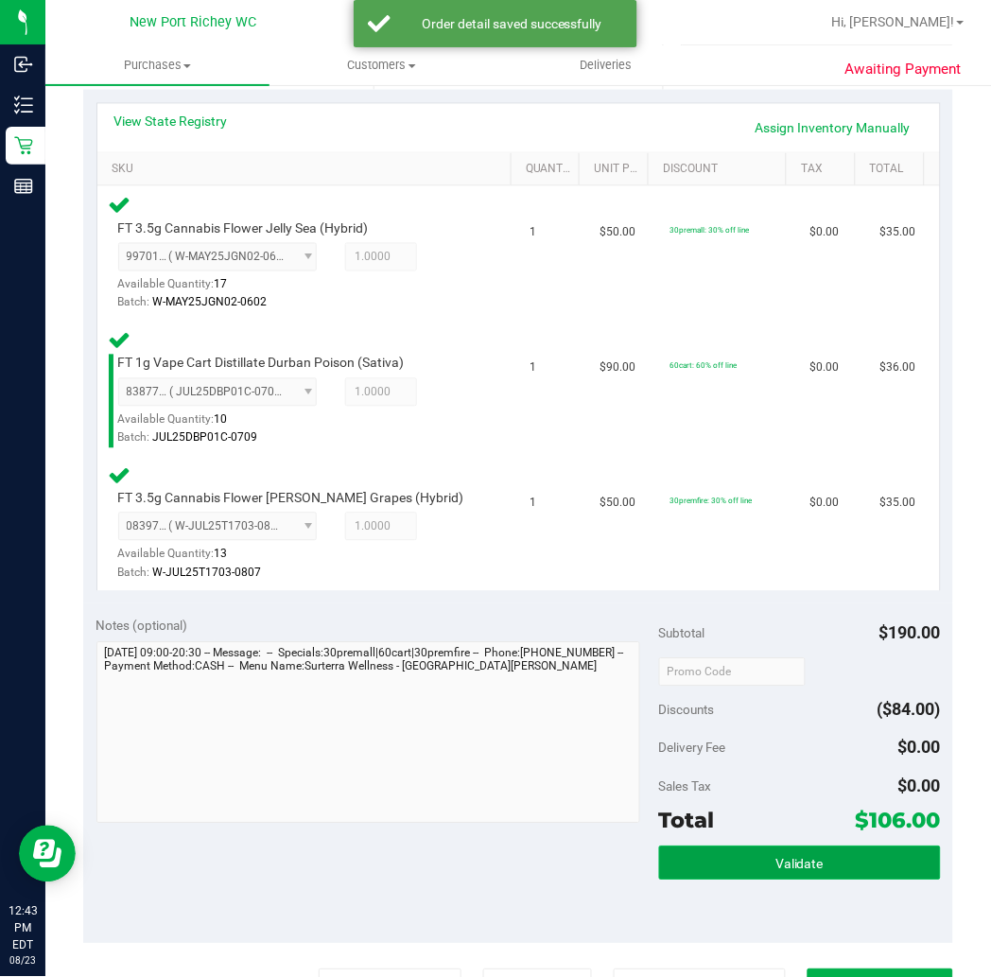
click at [776, 867] on span "Validate" at bounding box center [800, 864] width 48 height 15
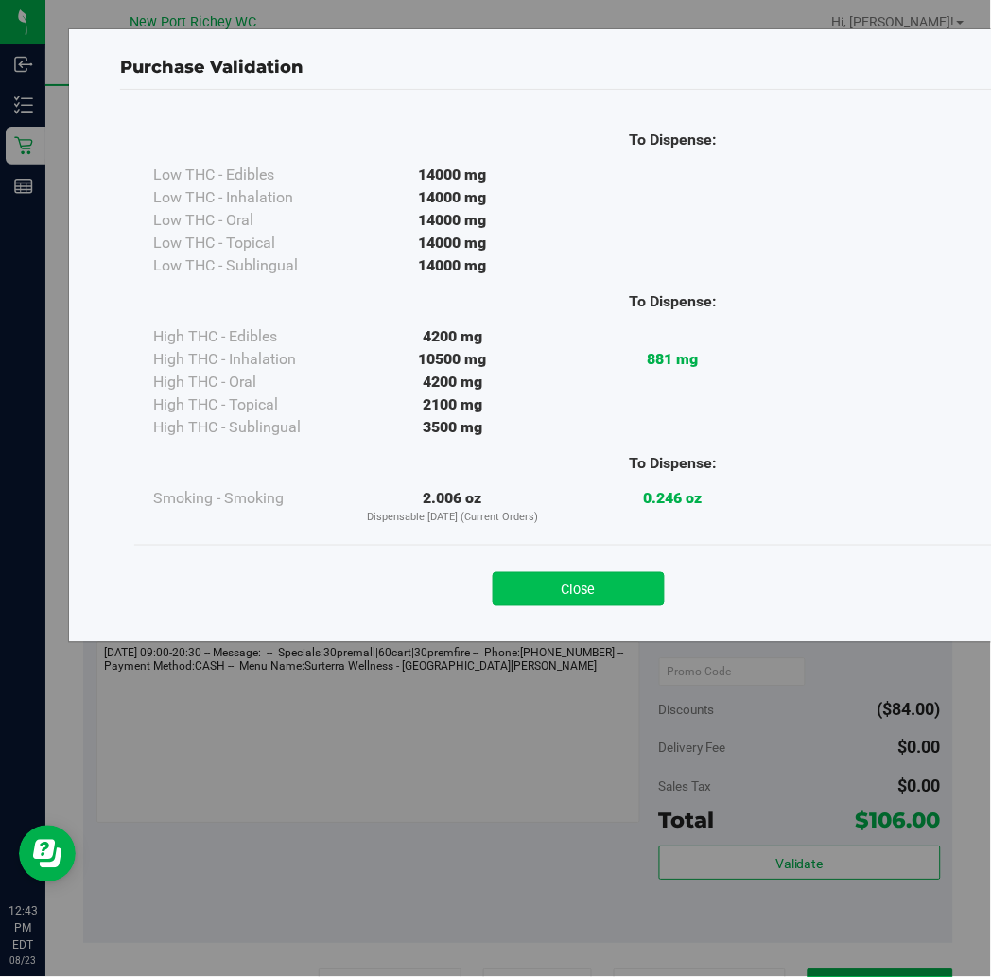
click at [577, 587] on button "Close" at bounding box center [579, 589] width 172 height 34
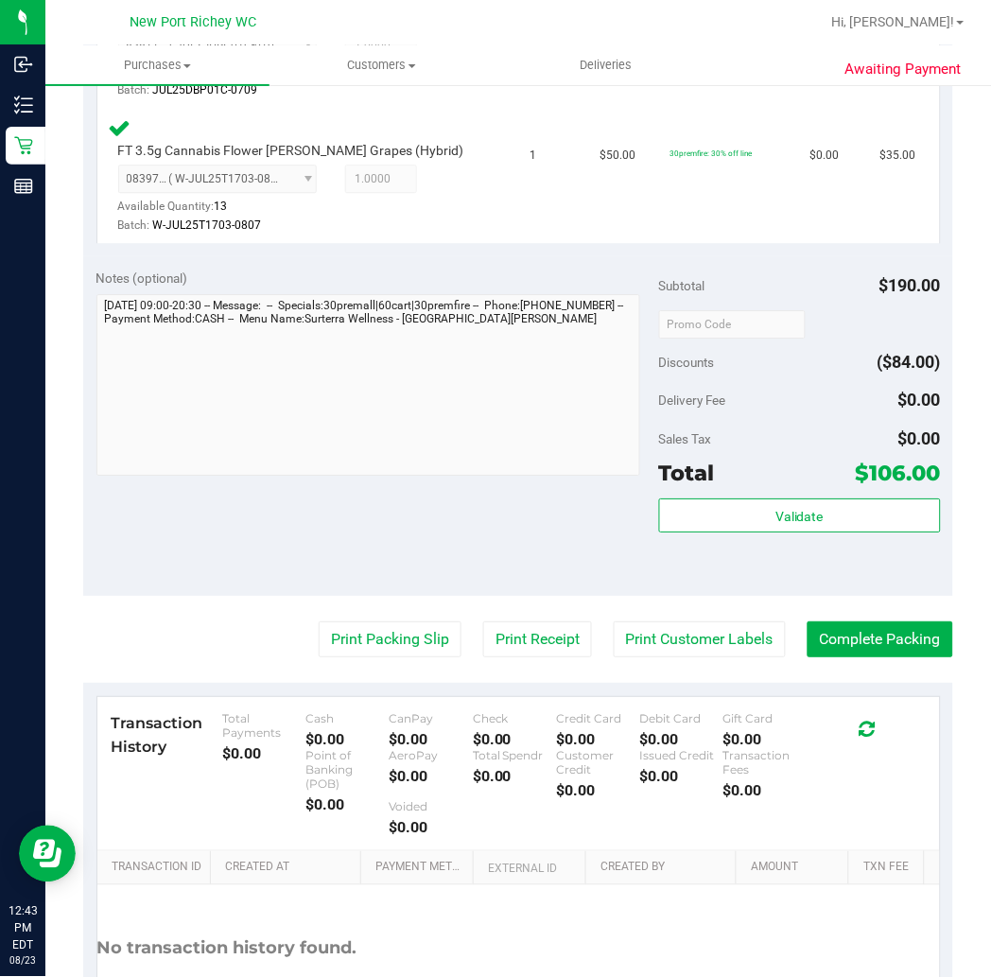
scroll to position [840, 0]
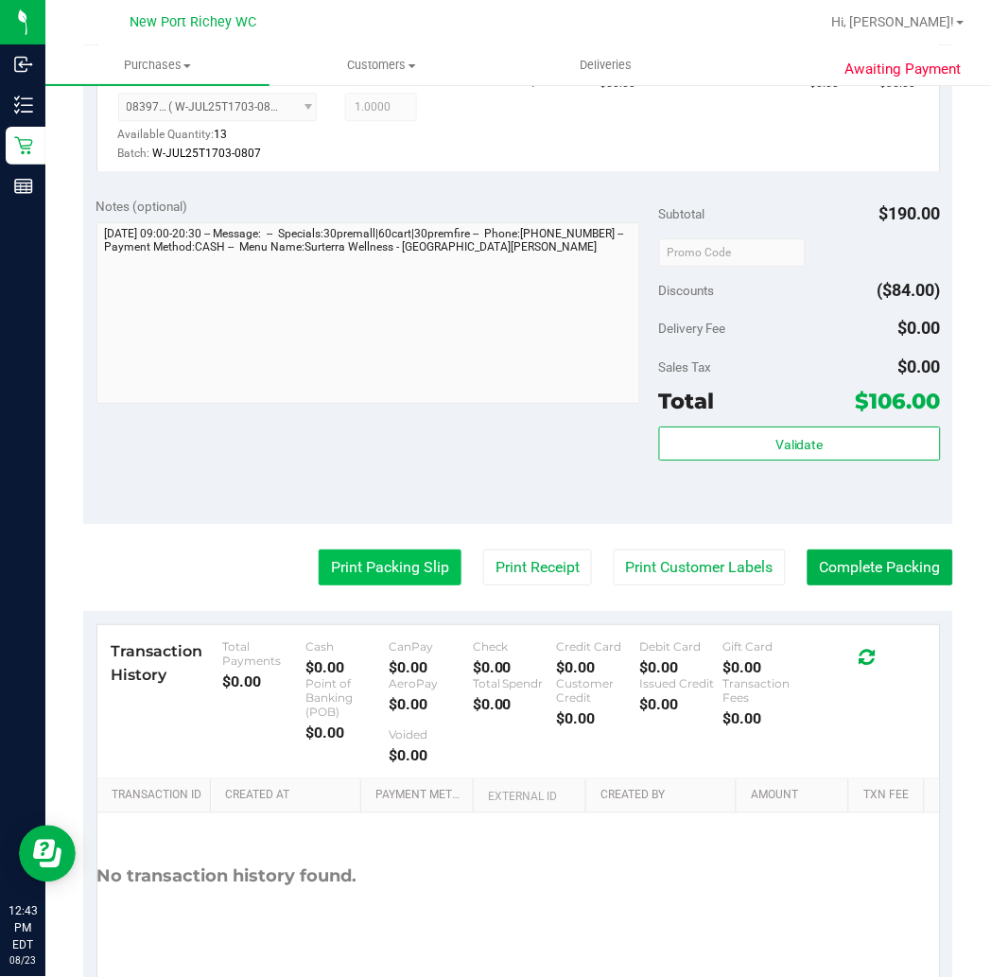
click at [350, 560] on button "Print Packing Slip" at bounding box center [390, 568] width 143 height 36
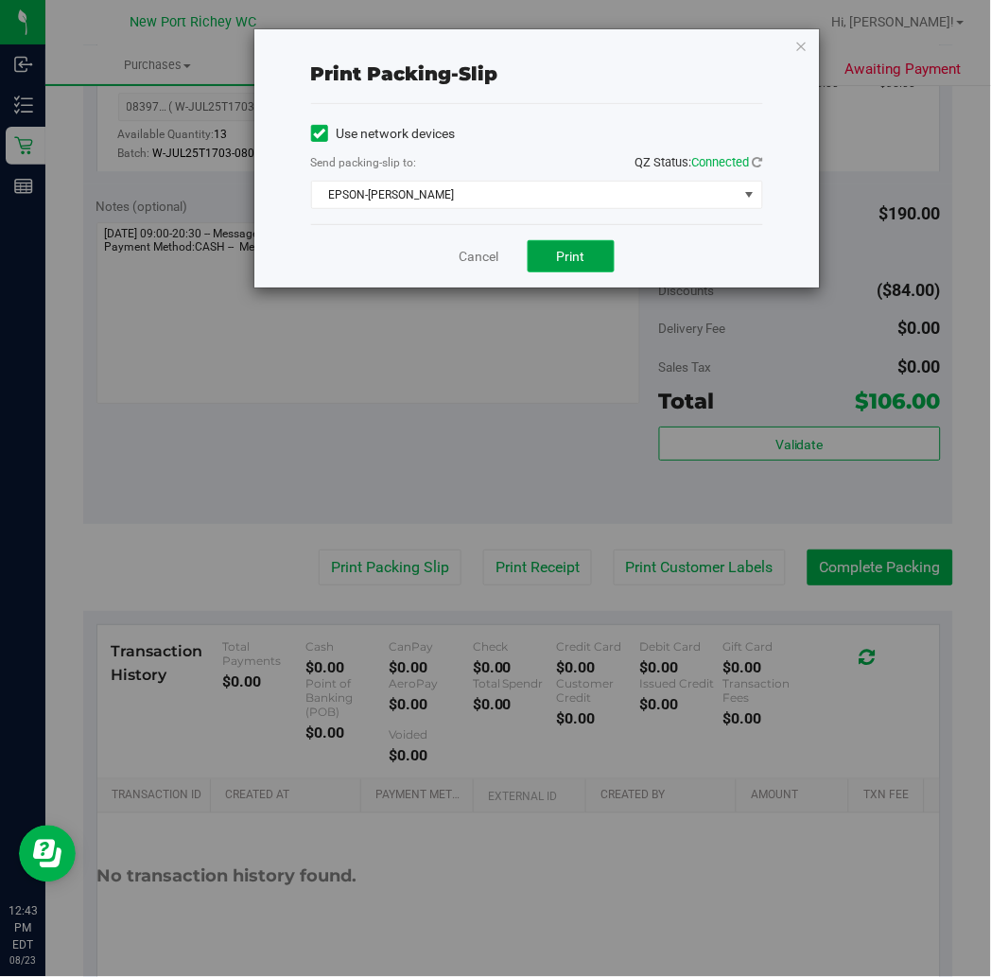
click at [592, 248] on button "Print" at bounding box center [571, 256] width 87 height 32
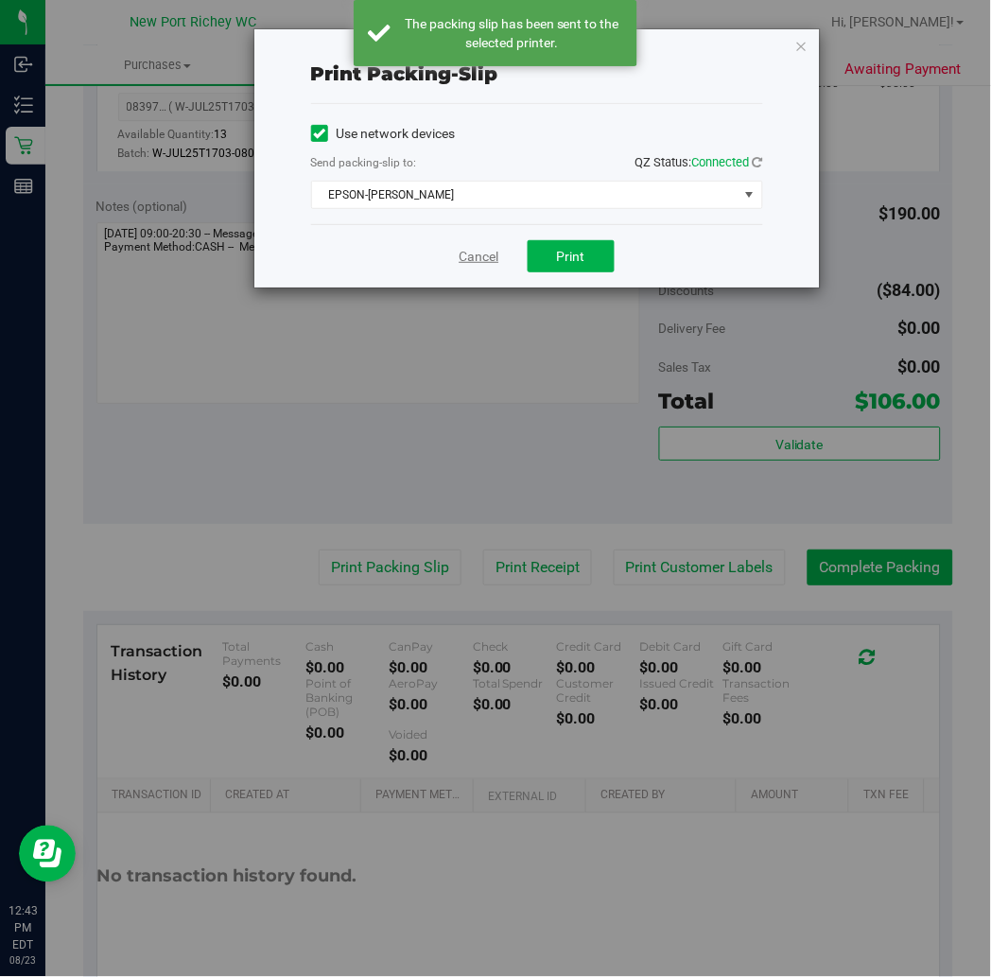
click at [467, 259] on link "Cancel" at bounding box center [480, 257] width 40 height 20
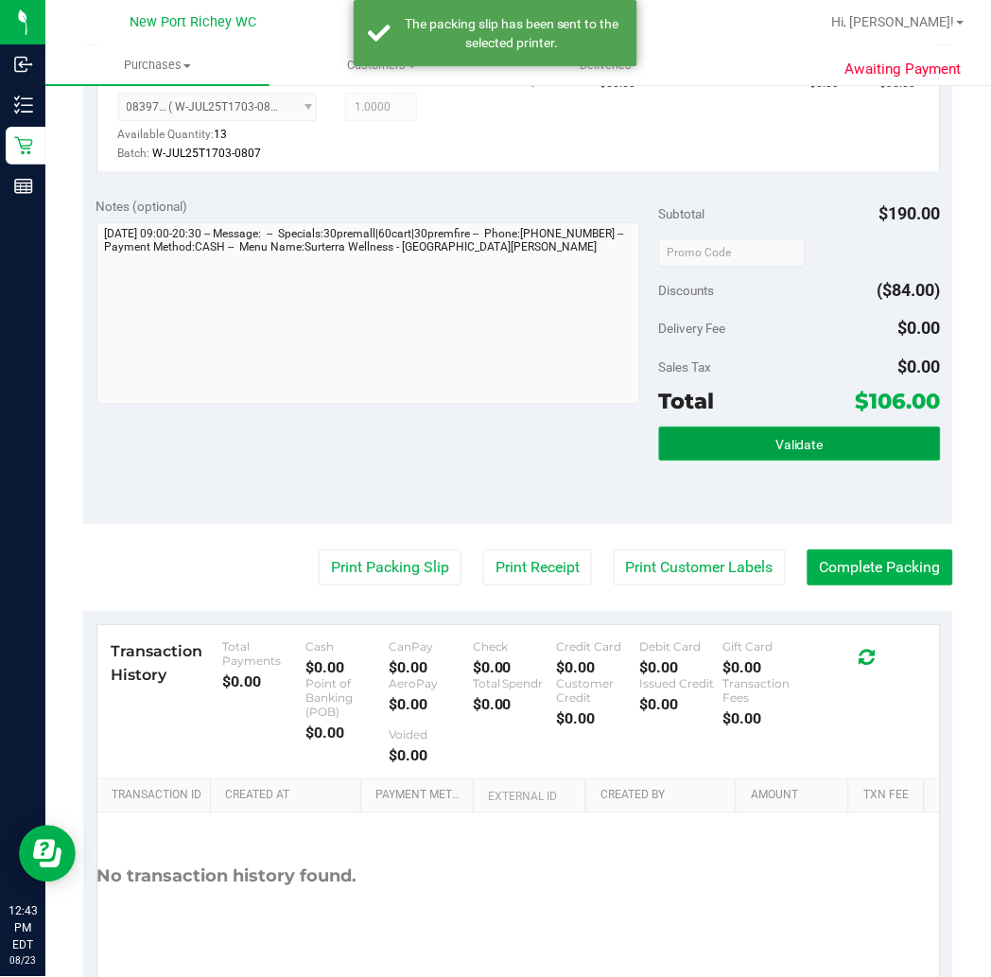
click at [734, 432] on button "Validate" at bounding box center [800, 444] width 282 height 34
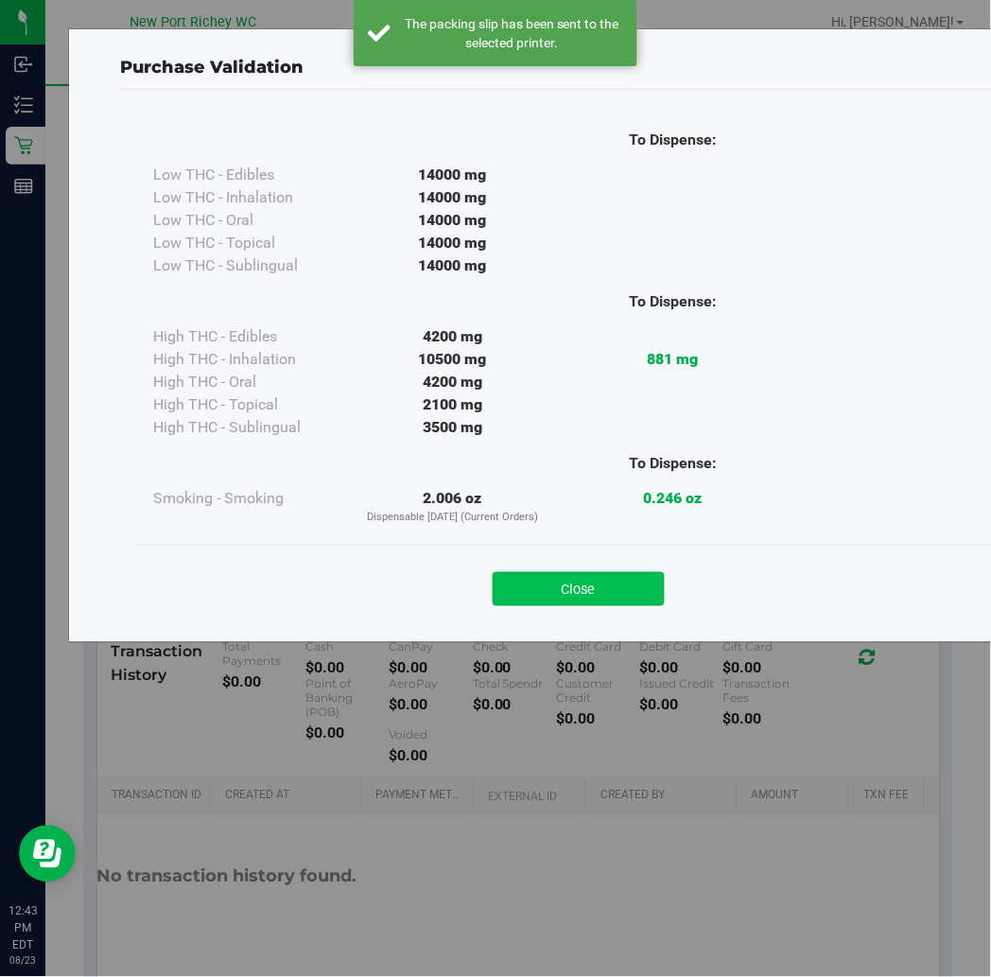
click at [593, 599] on button "Close" at bounding box center [579, 589] width 172 height 34
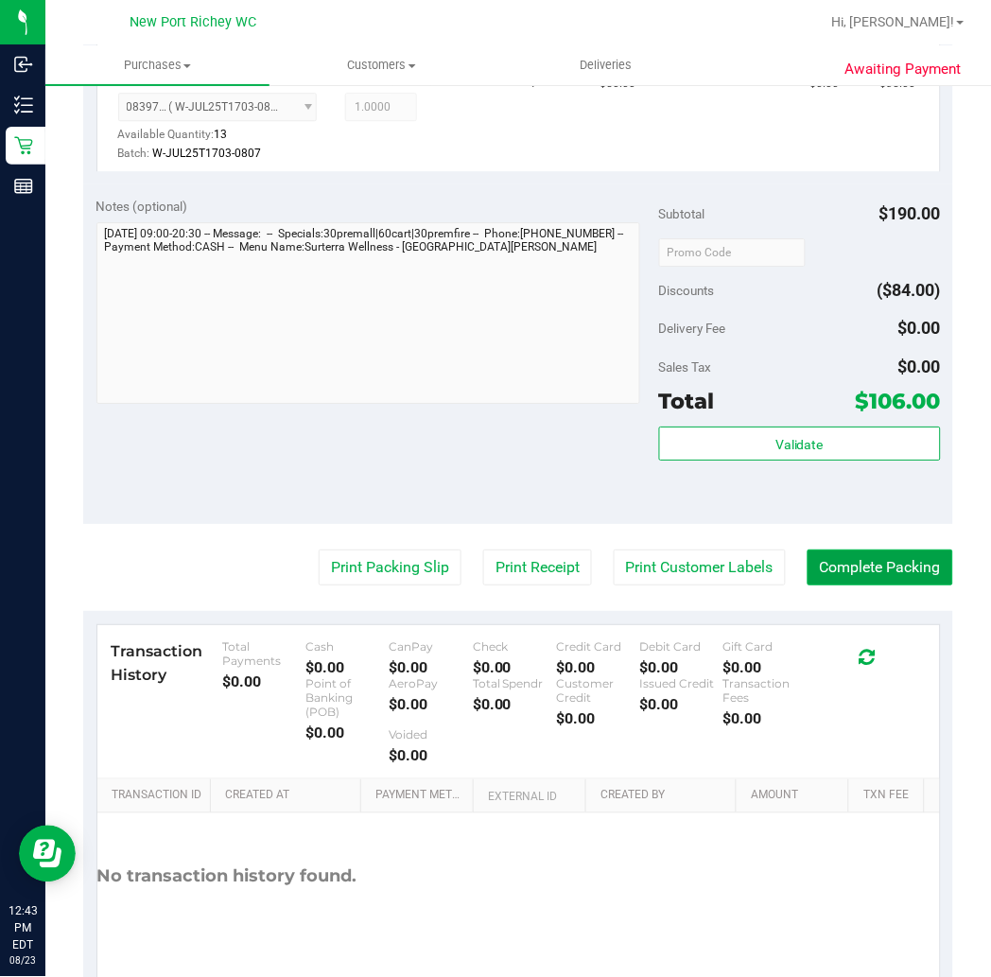
click at [870, 569] on button "Complete Packing" at bounding box center [881, 568] width 146 height 36
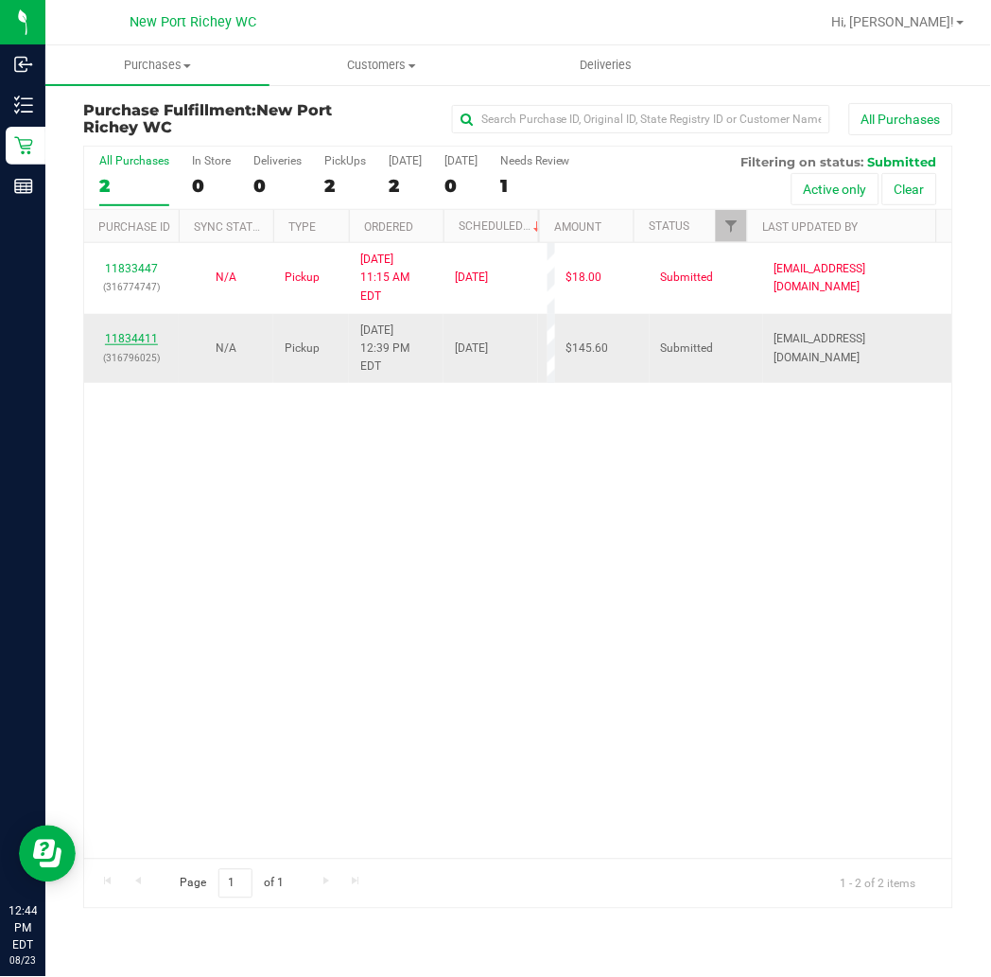
click at [135, 332] on link "11834411" at bounding box center [131, 338] width 53 height 13
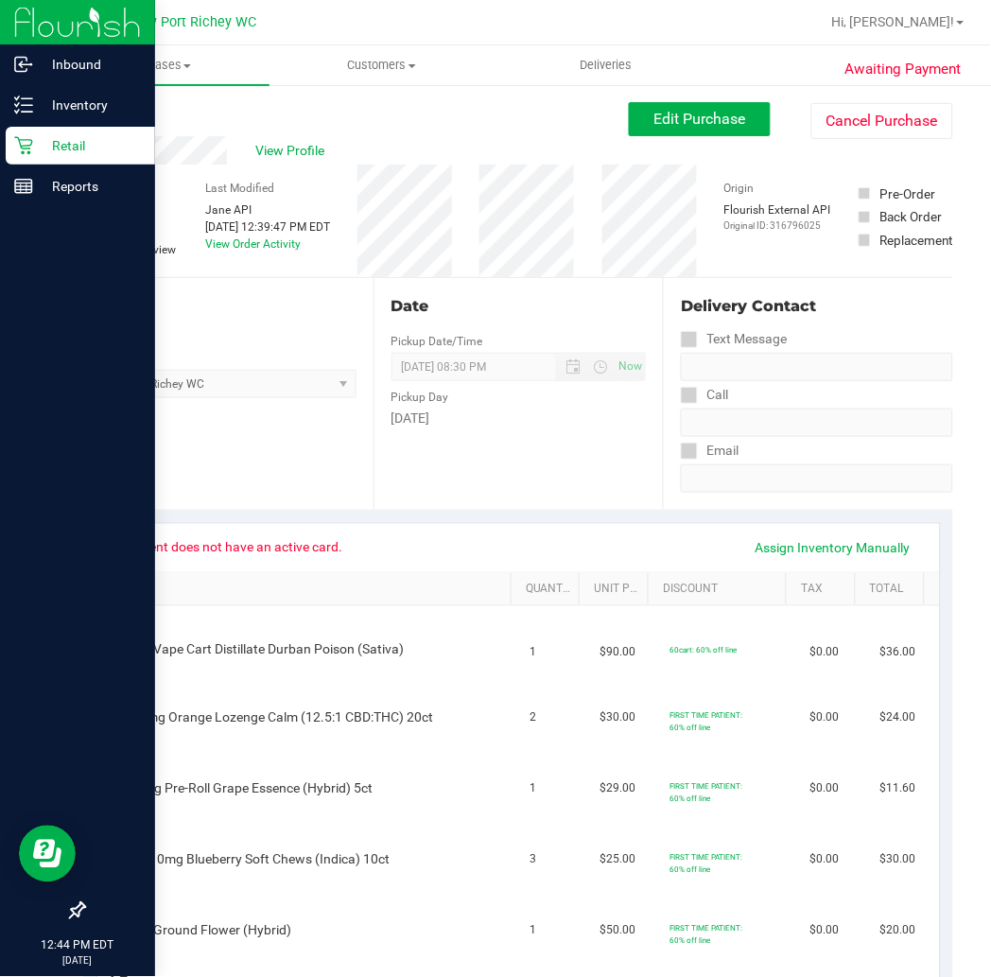
click at [23, 145] on icon at bounding box center [23, 145] width 19 height 19
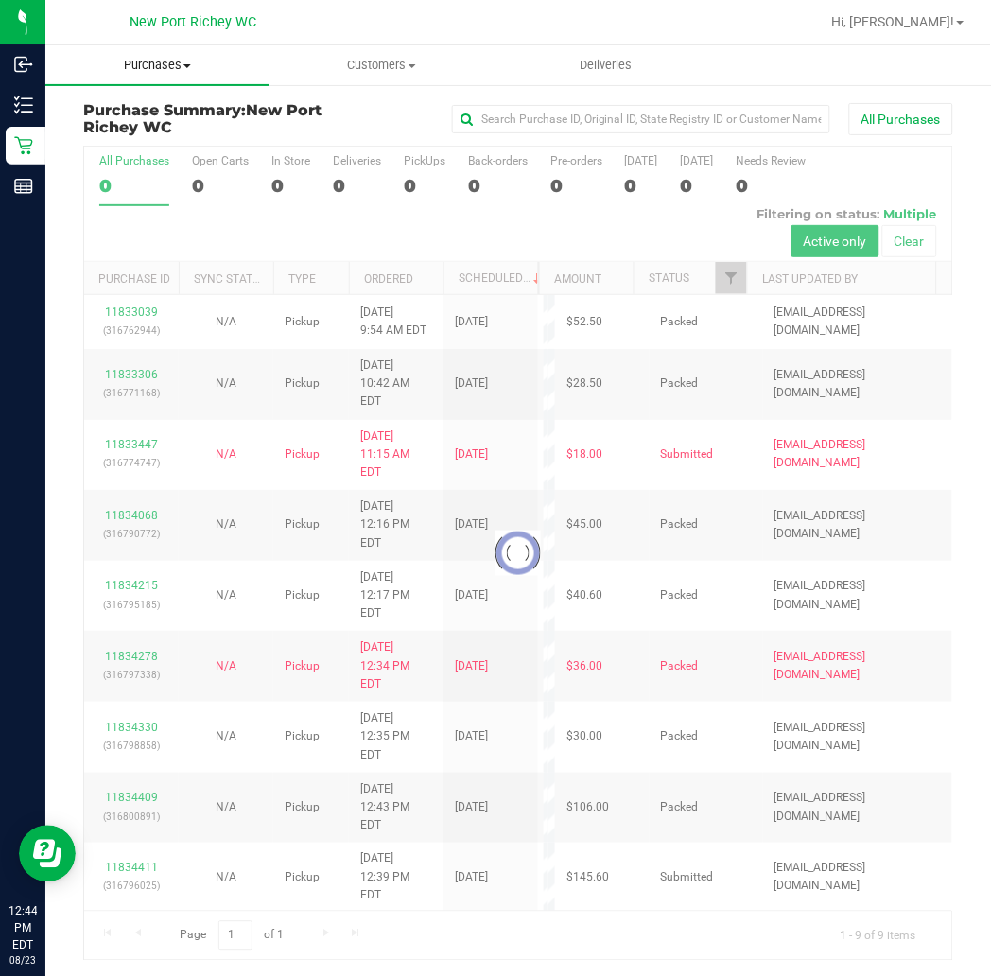
click at [159, 67] on span "Purchases" at bounding box center [157, 65] width 224 height 17
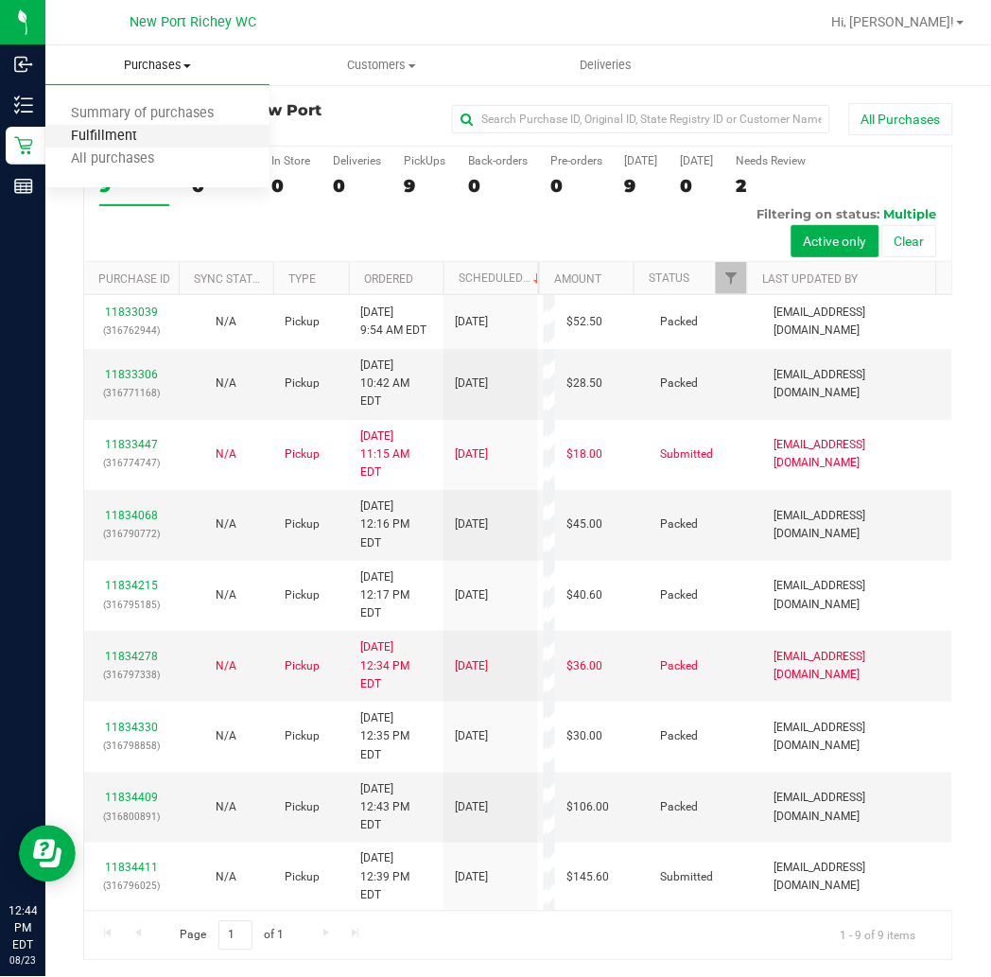
click at [156, 134] on span "Fulfillment" at bounding box center [103, 137] width 117 height 16
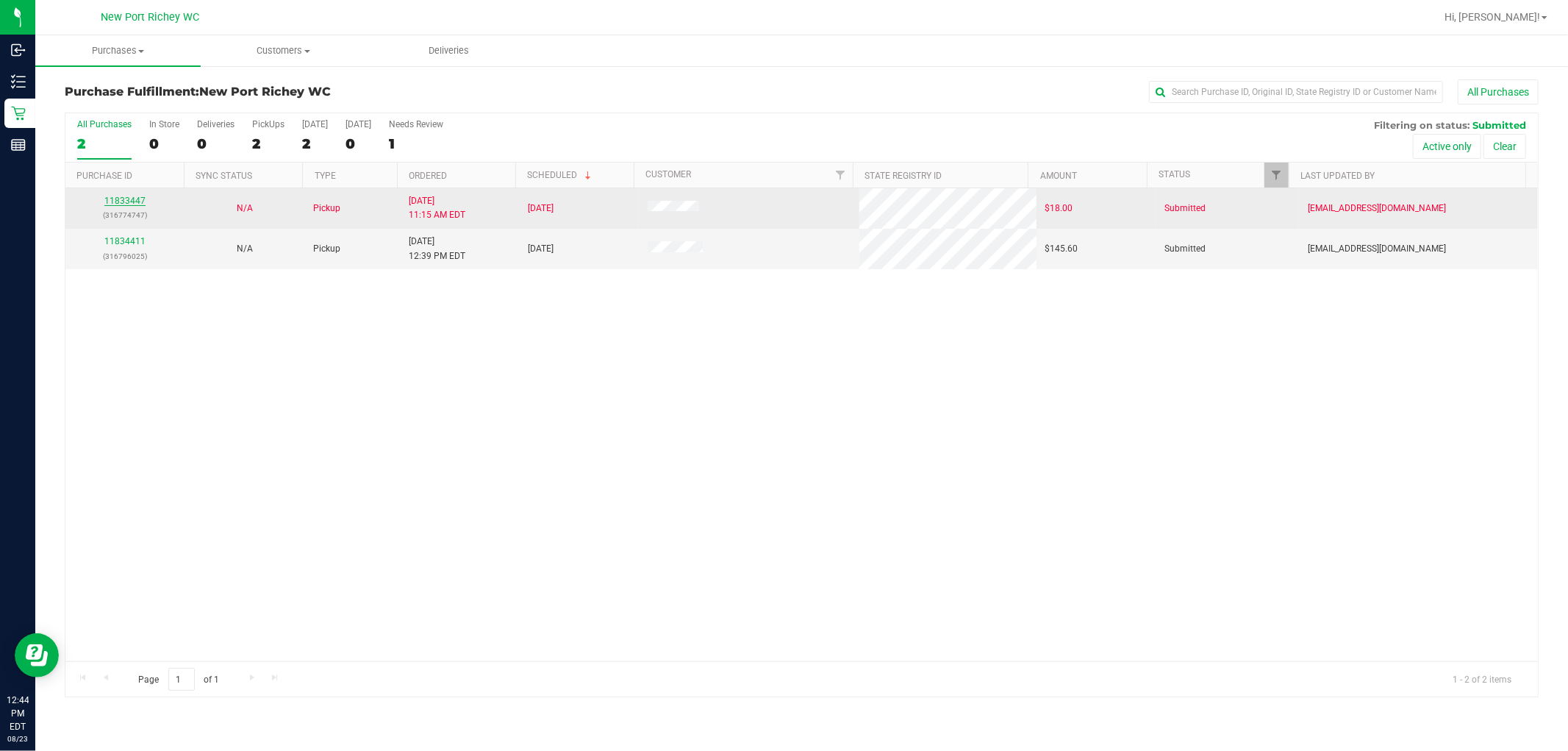
click at [130, 202] on link "11833447" at bounding box center [124, 201] width 41 height 10
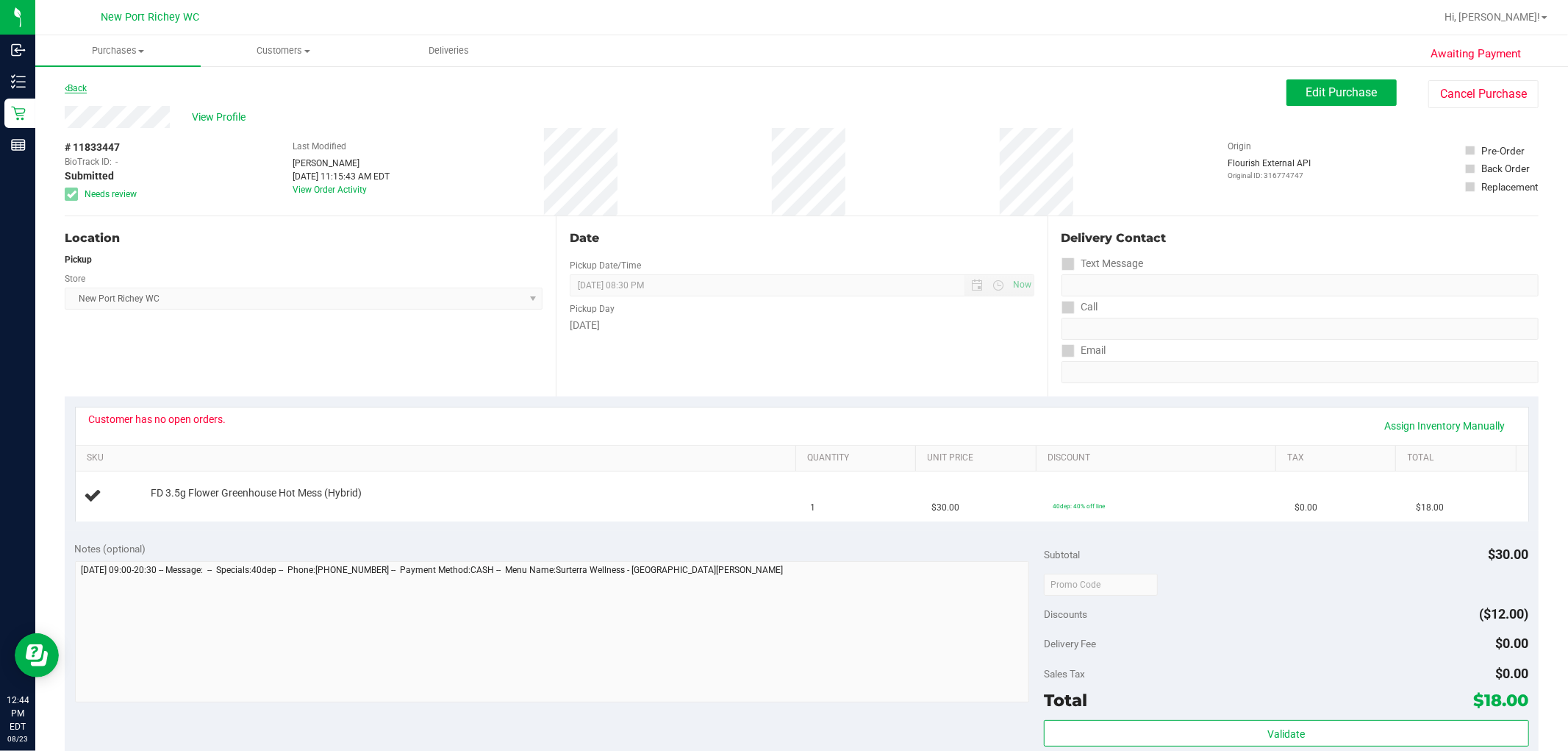
click at [76, 86] on link "Back" at bounding box center [75, 88] width 22 height 10
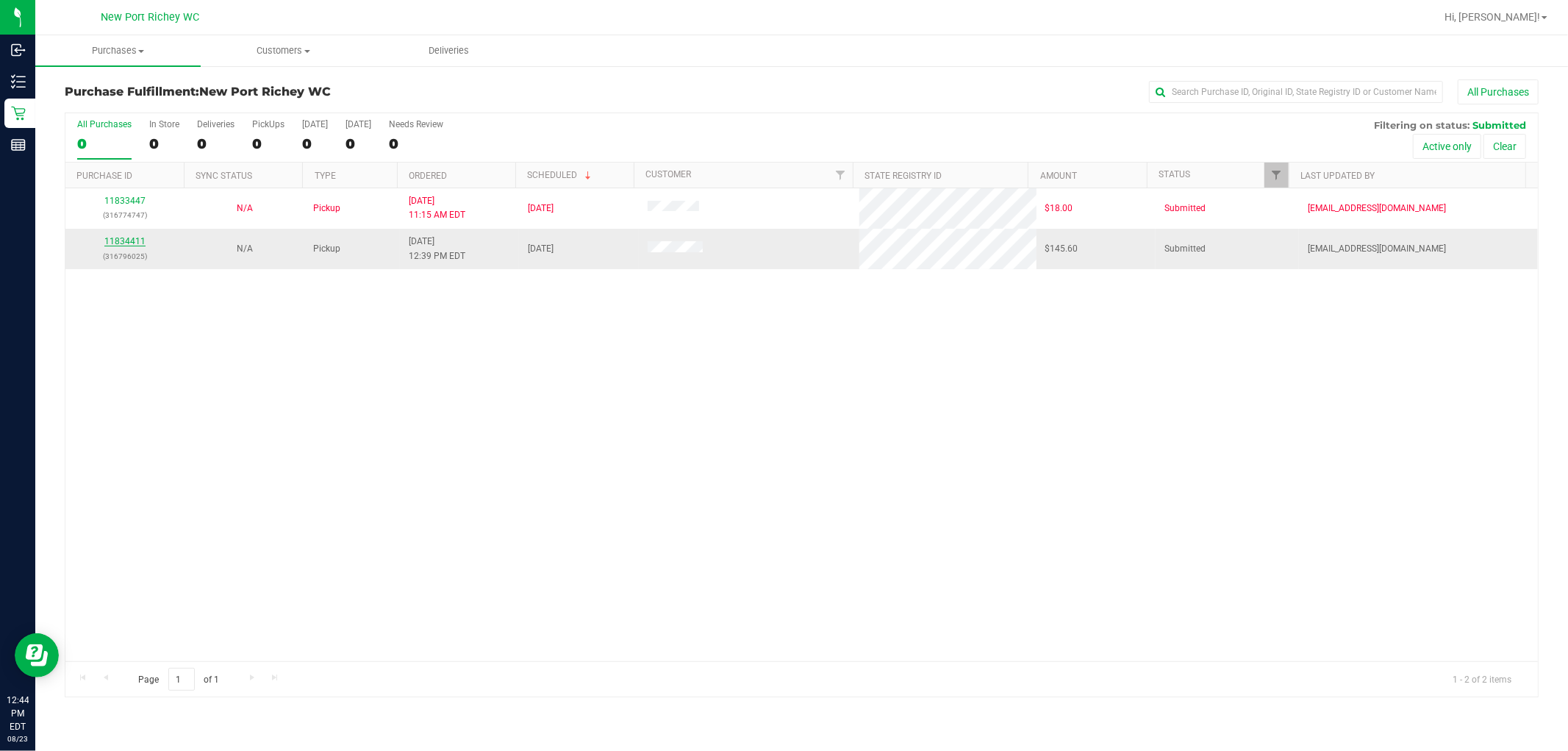
click at [132, 245] on link "11834411" at bounding box center [124, 241] width 41 height 10
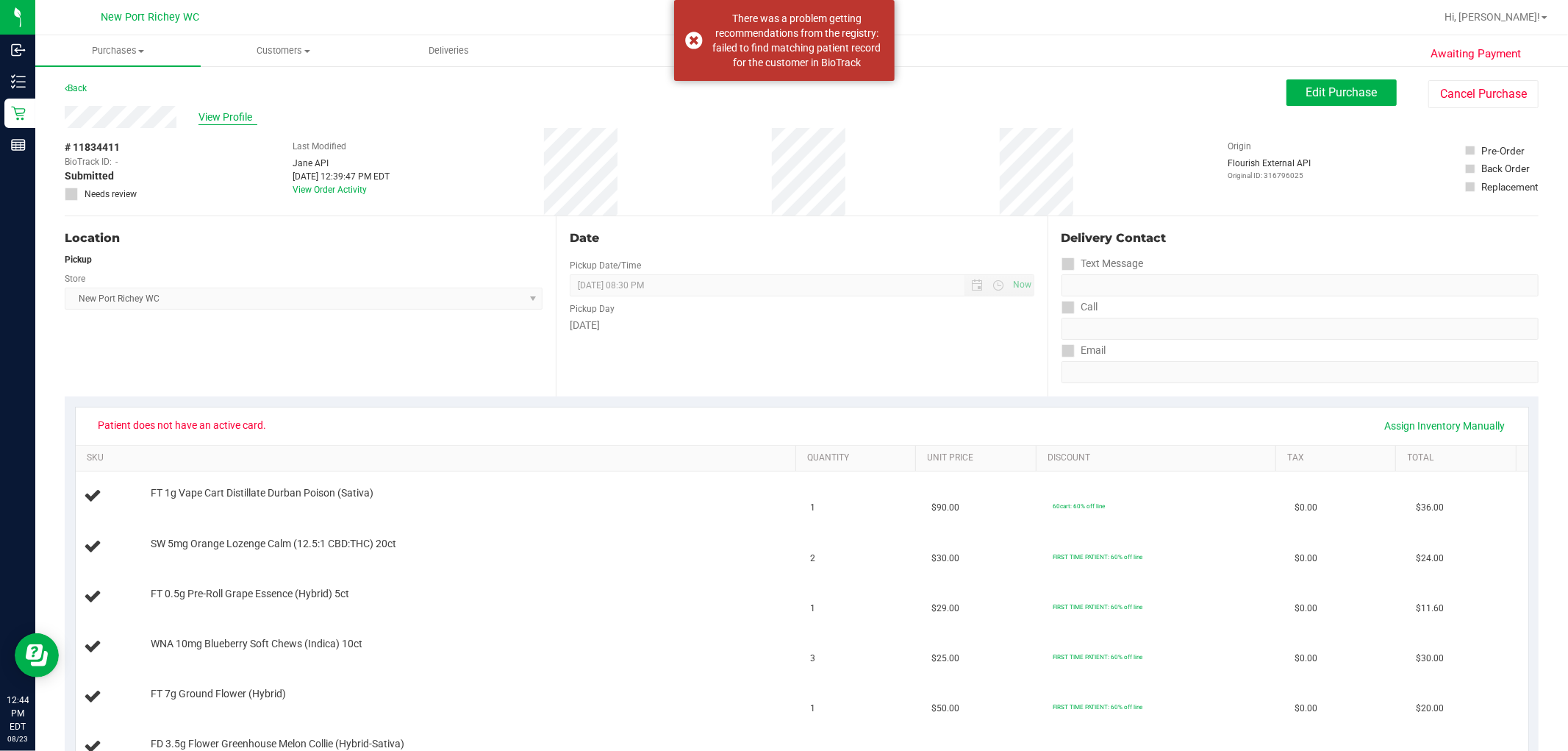
click at [211, 110] on span "View Profile" at bounding box center [228, 117] width 59 height 16
click at [789, 86] on span "Edit Purchase" at bounding box center [1342, 93] width 71 height 14
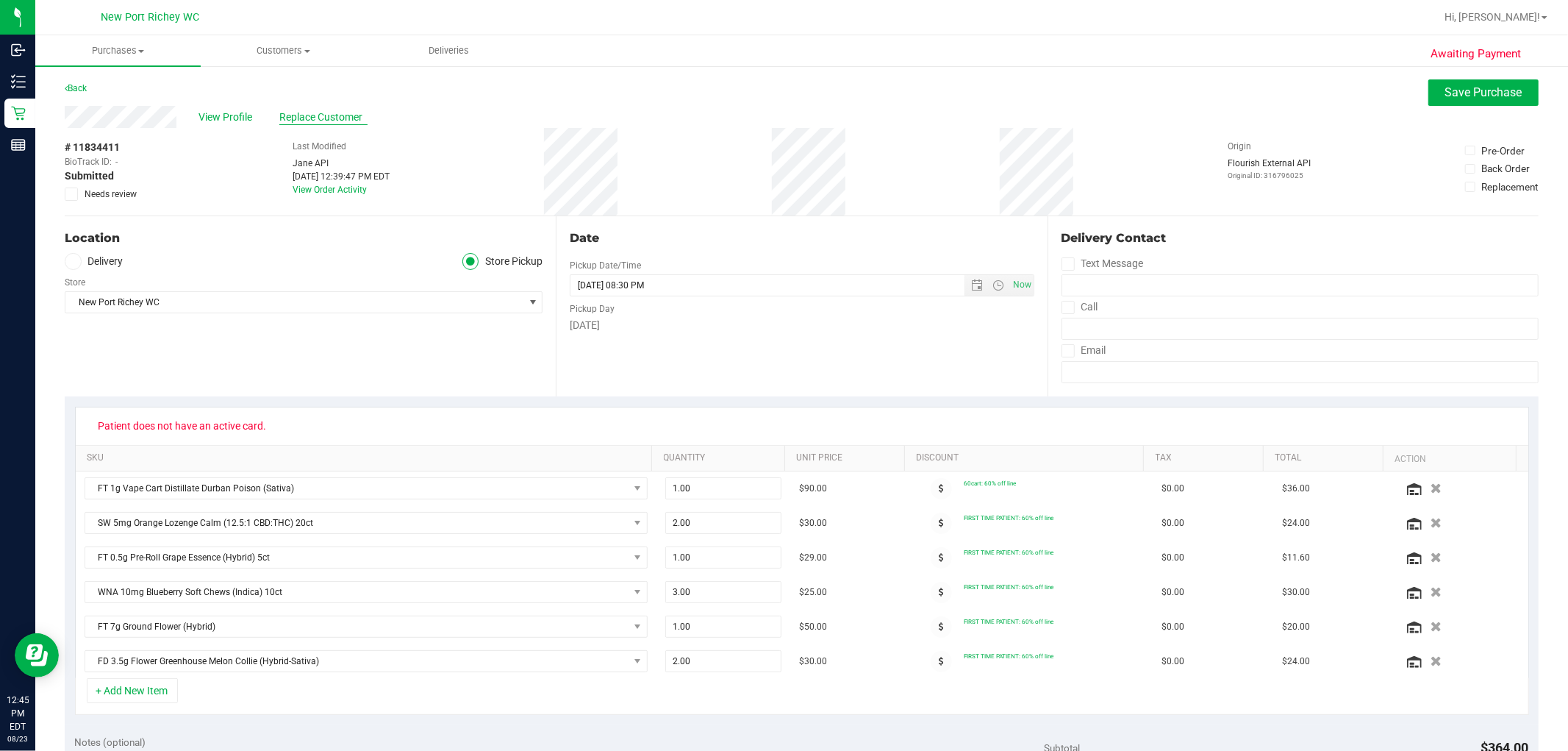
click at [326, 120] on span "Replace Customer" at bounding box center [323, 117] width 89 height 16
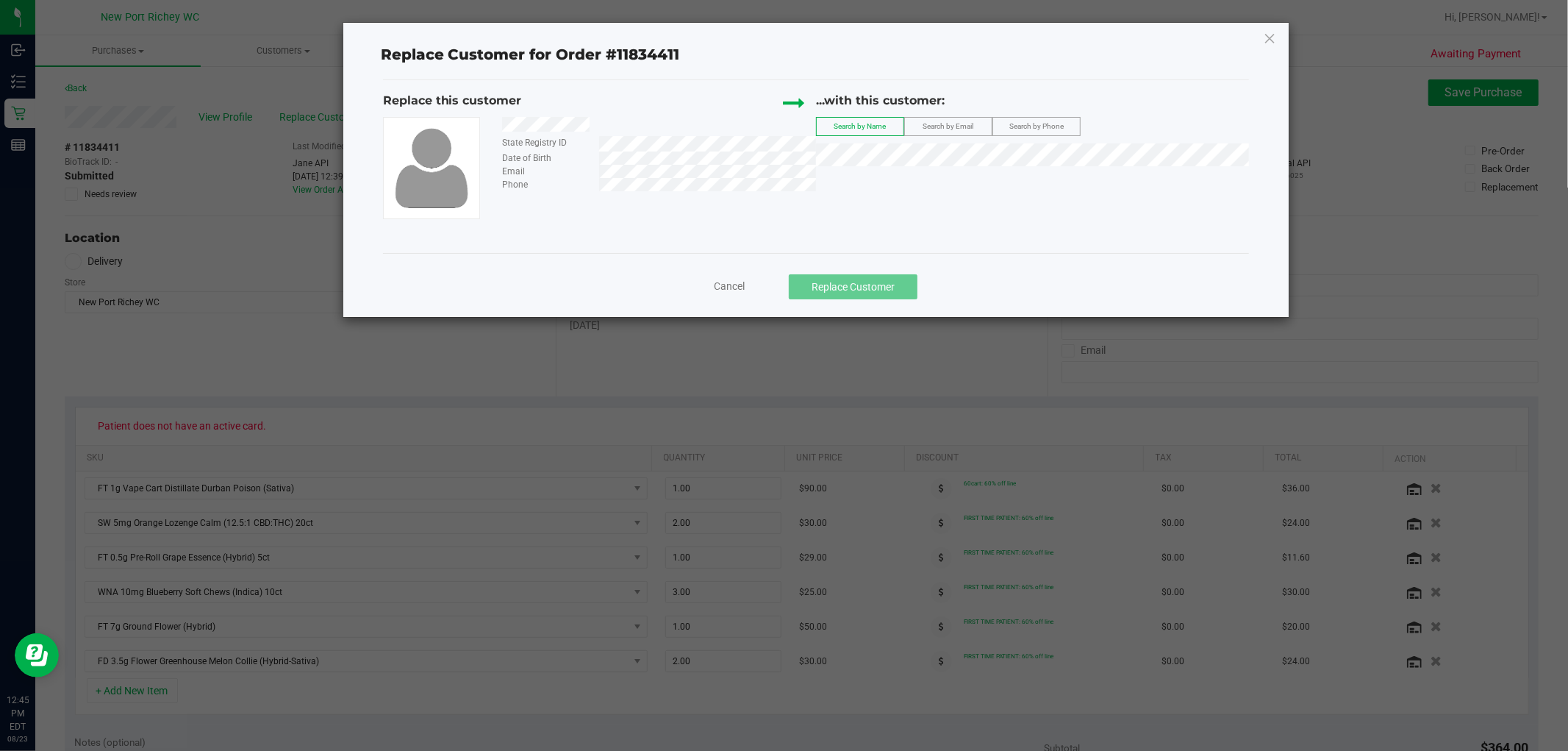
click at [789, 123] on label "Search by Email" at bounding box center [949, 126] width 87 height 18
click at [789, 117] on label "Search by Phone" at bounding box center [1037, 126] width 87 height 18
click at [789, 125] on label "Search by Email" at bounding box center [949, 126] width 87 height 18
click at [789, 121] on label "Search by Phone" at bounding box center [1037, 126] width 87 height 18
click at [789, 129] on span "Search by Email" at bounding box center [947, 126] width 51 height 8
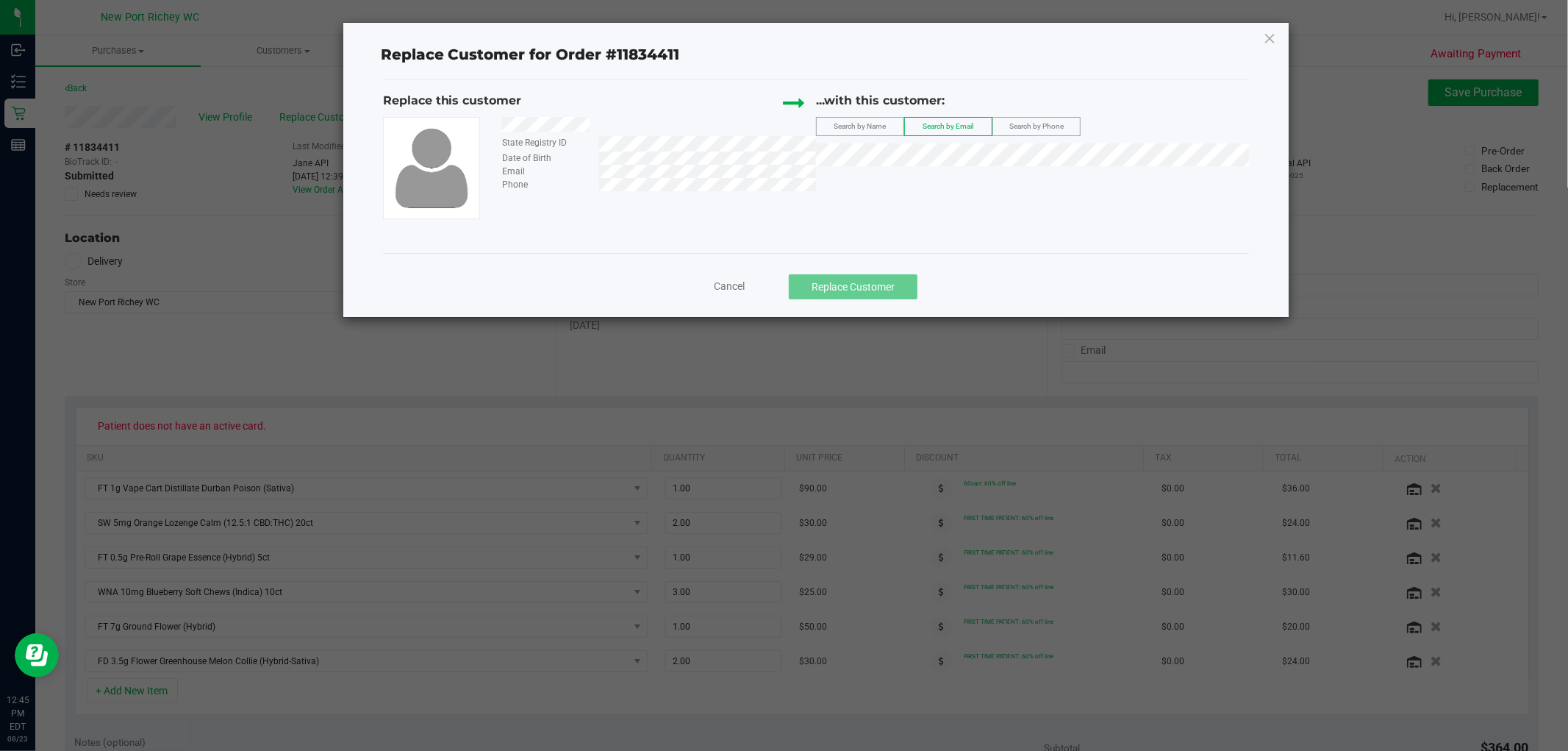
click at [789, 129] on span "Search by Name" at bounding box center [859, 126] width 52 height 8
click at [789, 39] on icon at bounding box center [1269, 38] width 13 height 23
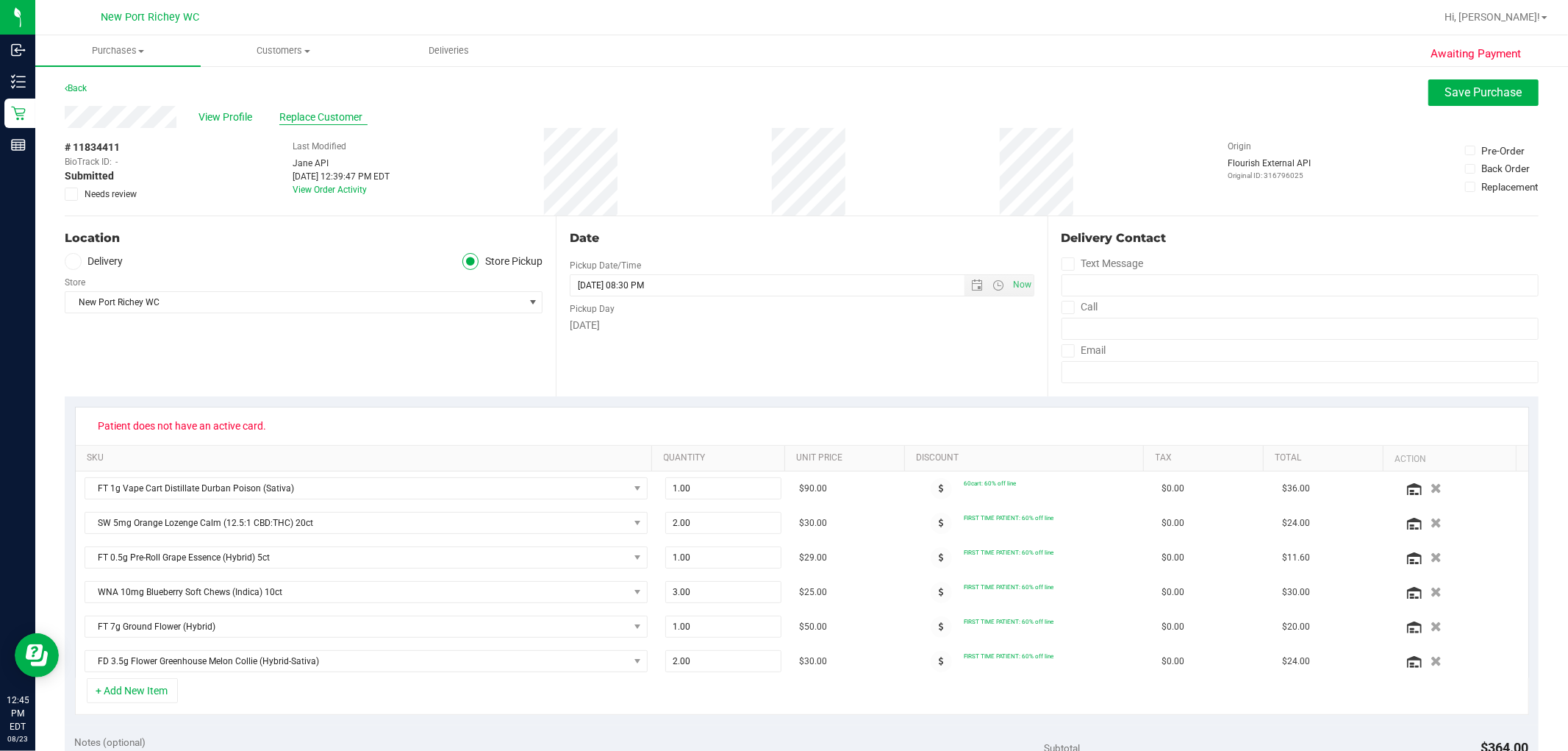
click at [306, 120] on span "Replace Customer" at bounding box center [323, 117] width 89 height 16
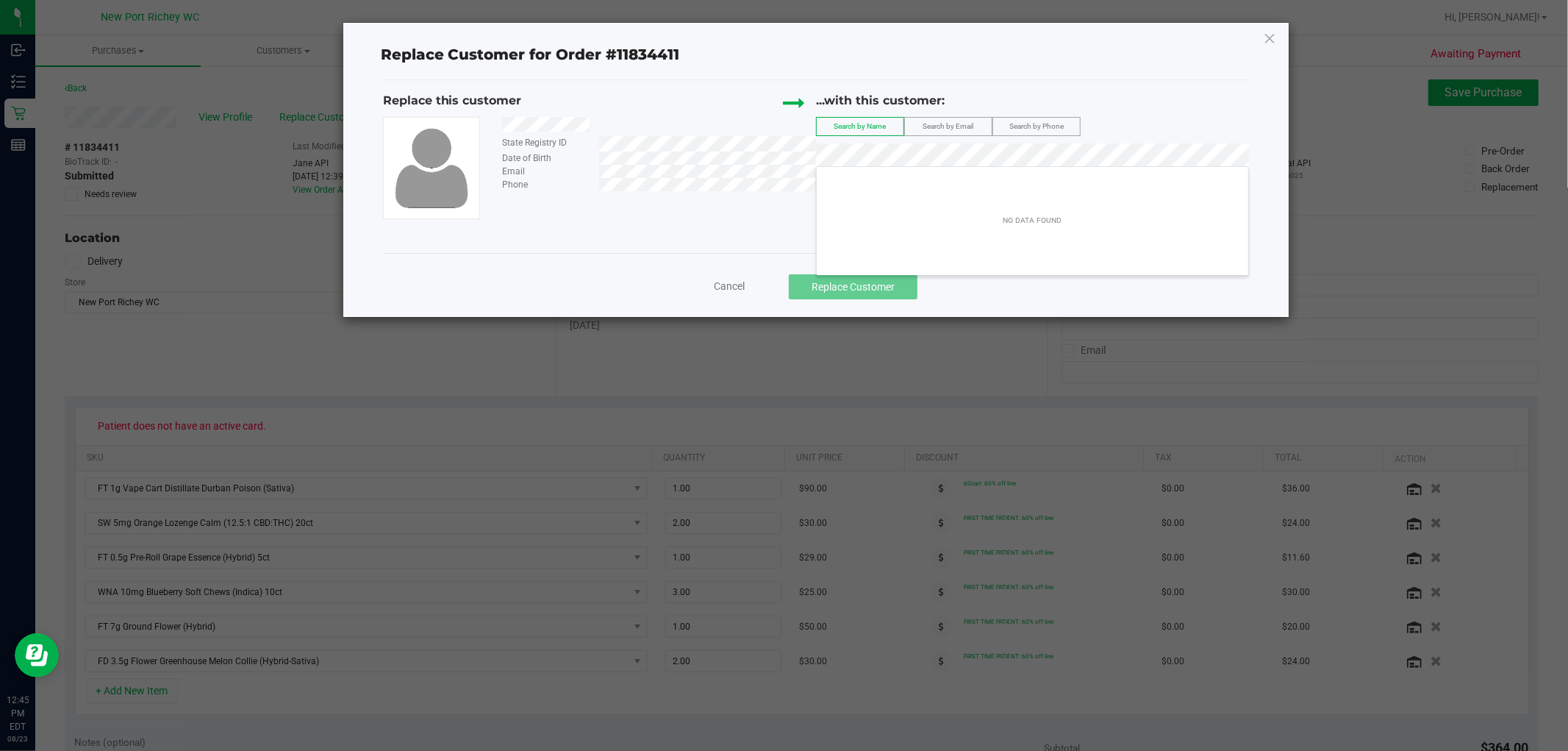
click at [789, 191] on div "State Registry ID Date of Birth Email Phone" at bounding box center [599, 167] width 433 height 102
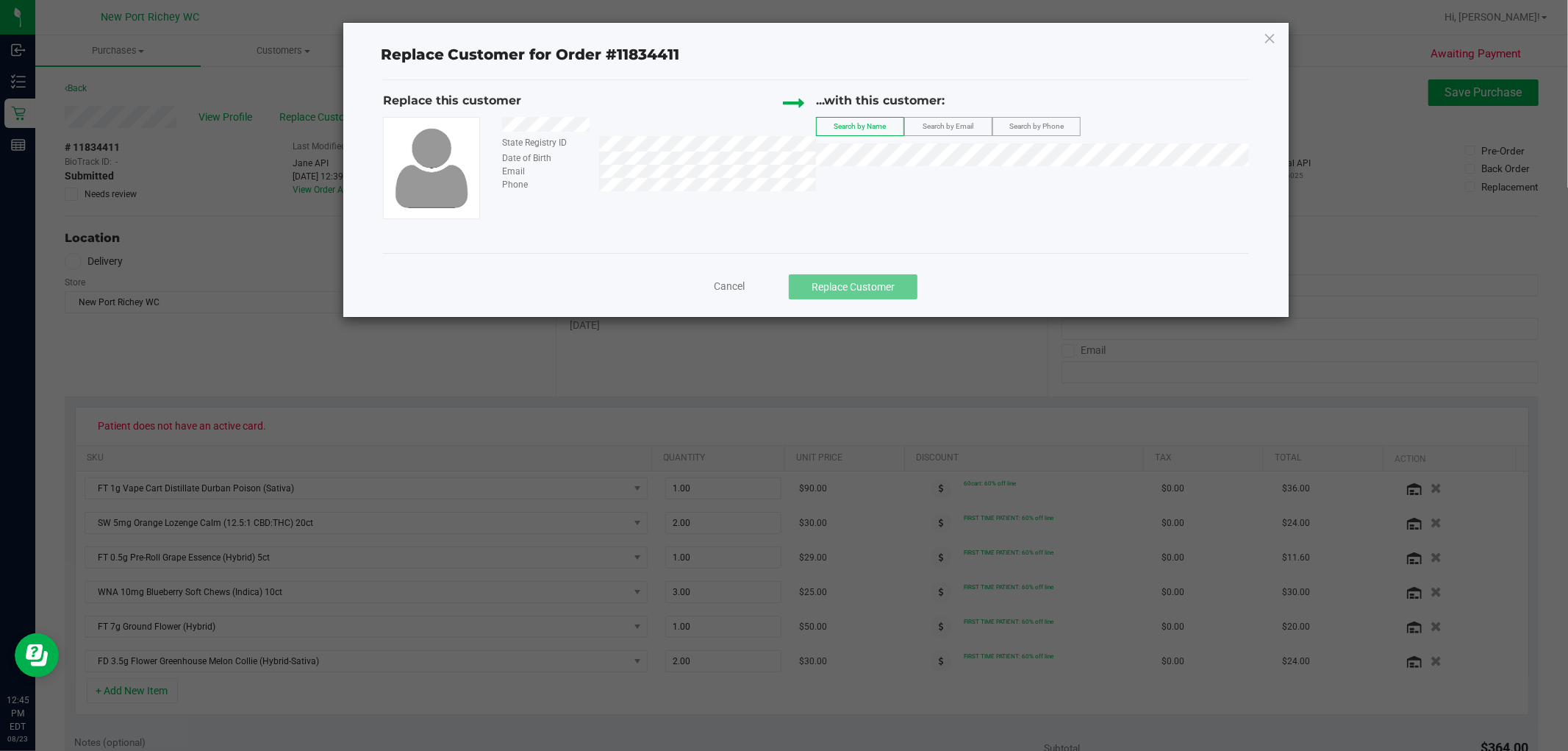
click at [789, 120] on label "Search by Email" at bounding box center [949, 126] width 87 height 18
click at [586, 170] on div "Email" at bounding box center [653, 171] width 325 height 13
click at [789, 180] on span "[PERSON_NAME] ([PERSON_NAME]) [PERSON_NAME]" at bounding box center [949, 181] width 248 height 12
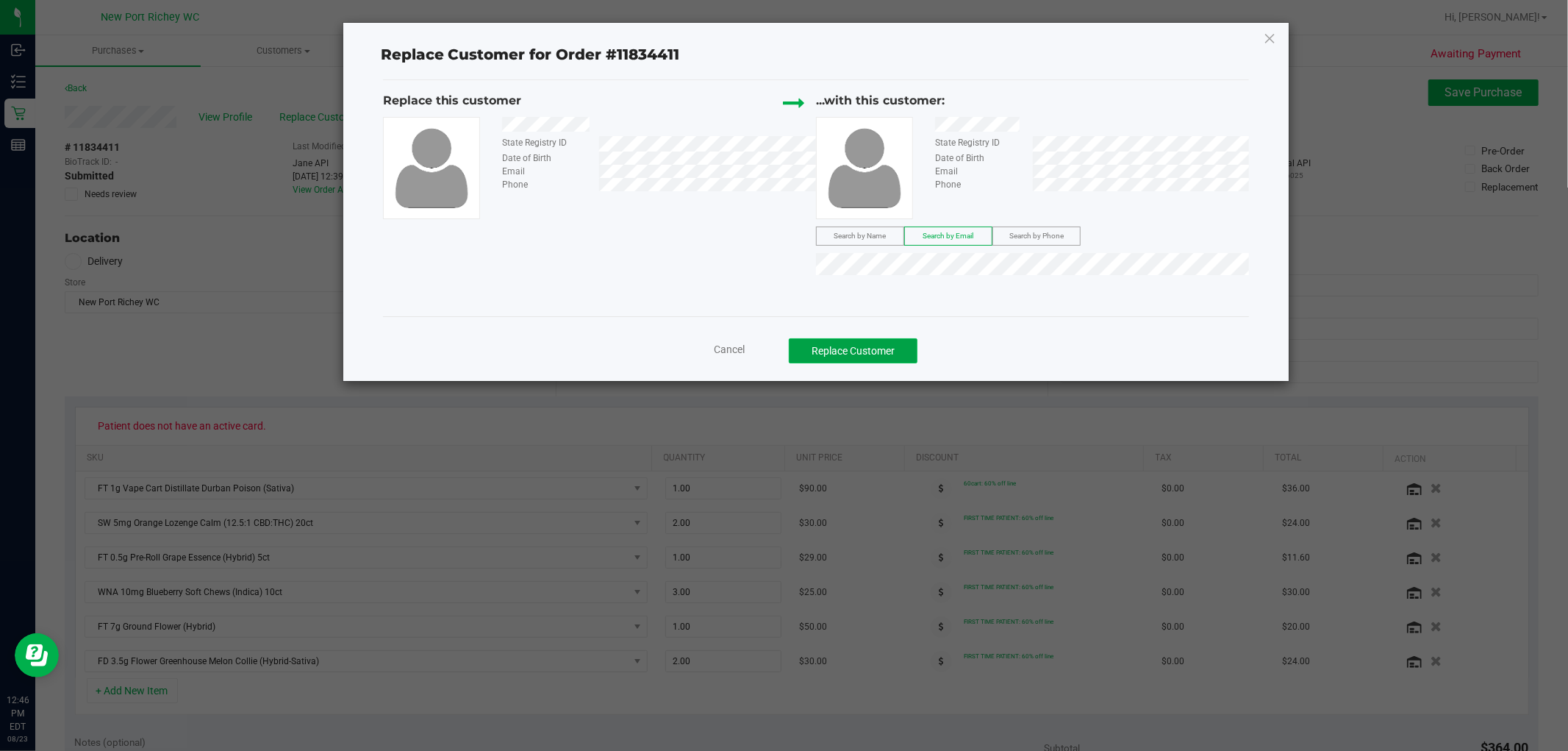
click at [789, 359] on button "Replace Customer" at bounding box center [853, 351] width 129 height 25
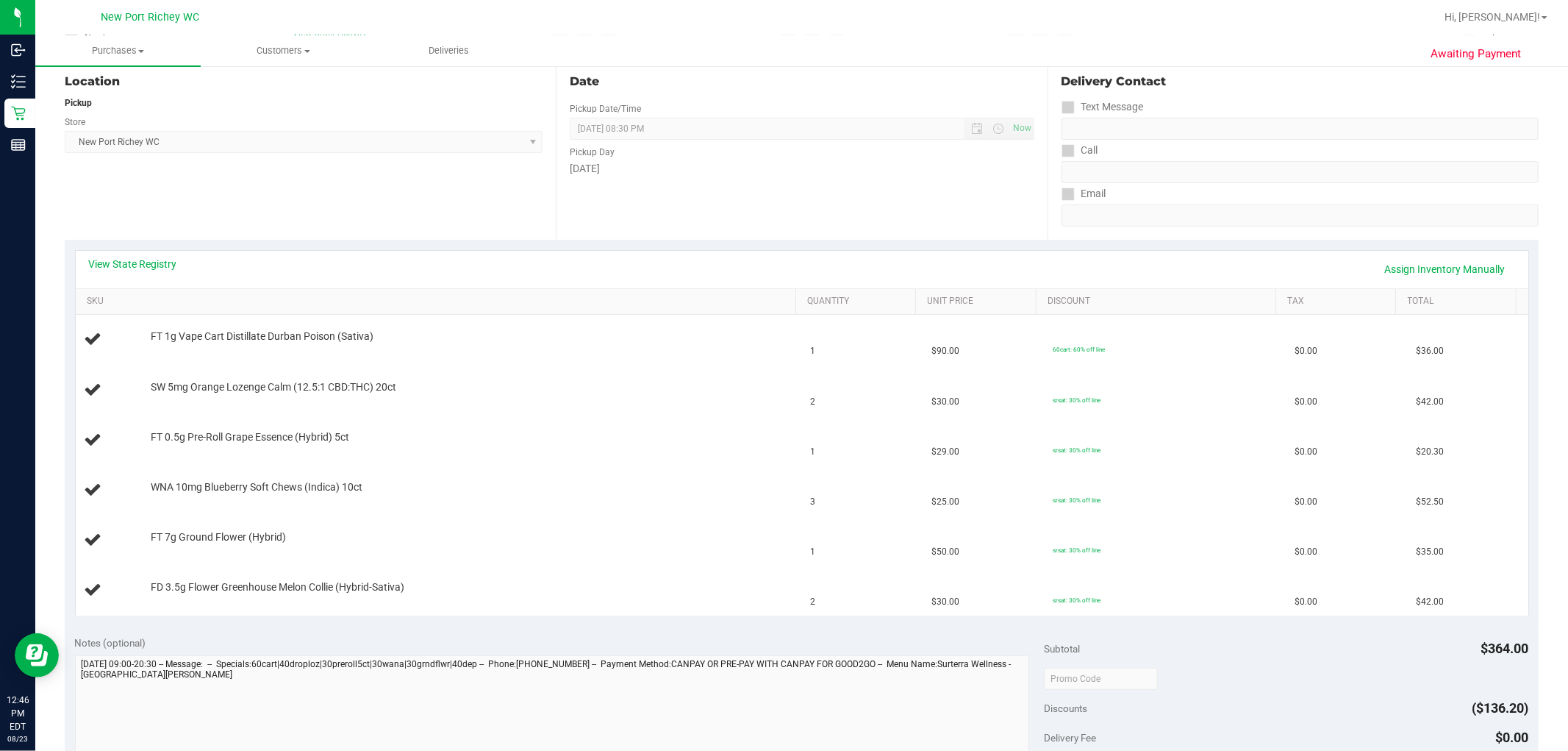
scroll to position [163, 0]
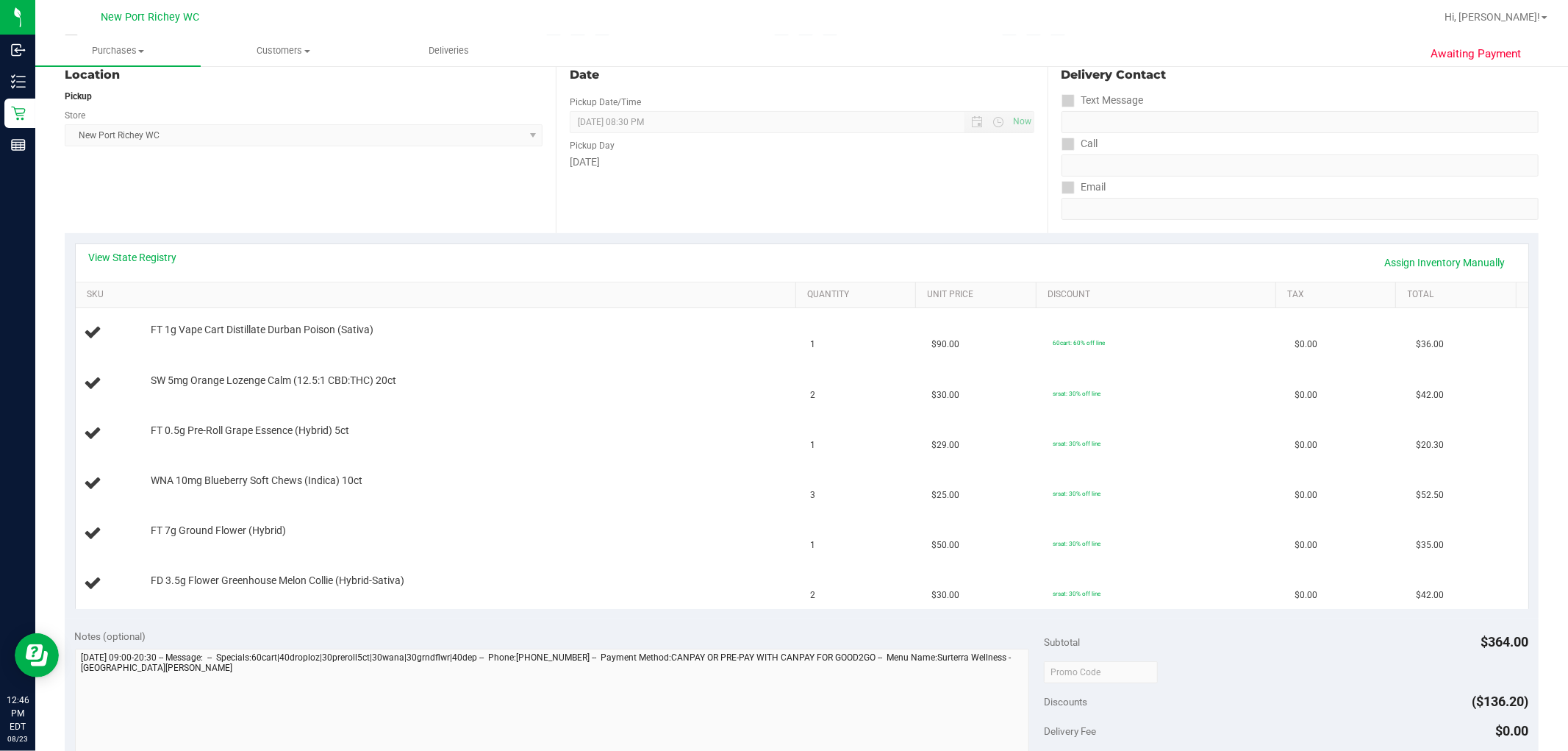
click at [120, 265] on div "View State Registry Assign Inventory Manually" at bounding box center [801, 263] width 1426 height 25
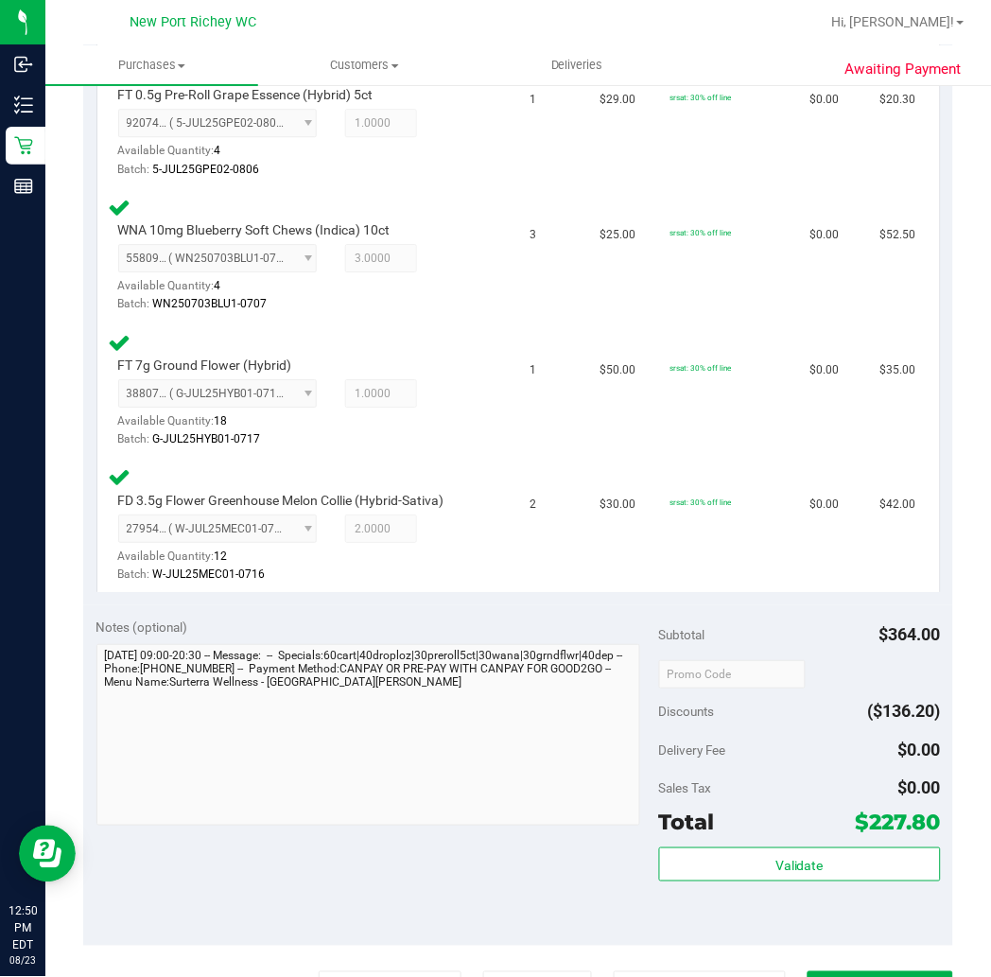
scroll to position [946, 0]
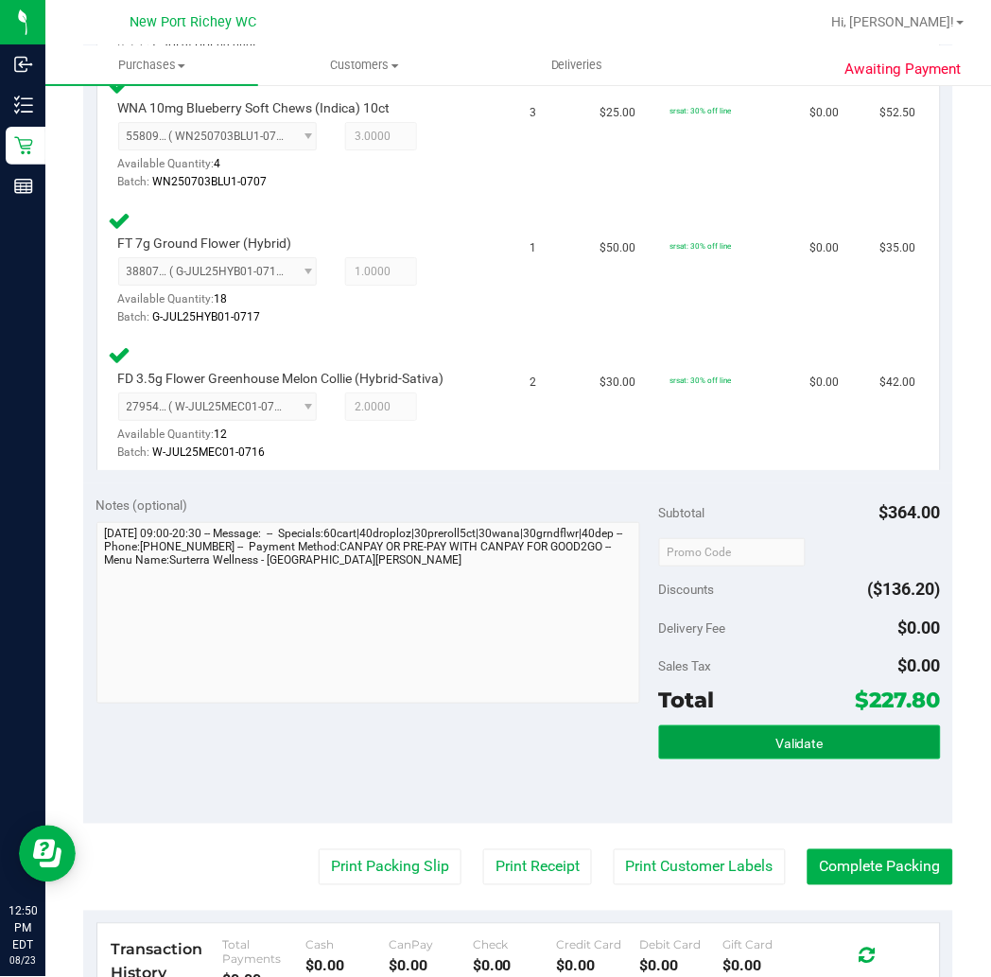
click at [745, 736] on button "Validate" at bounding box center [800, 743] width 282 height 34
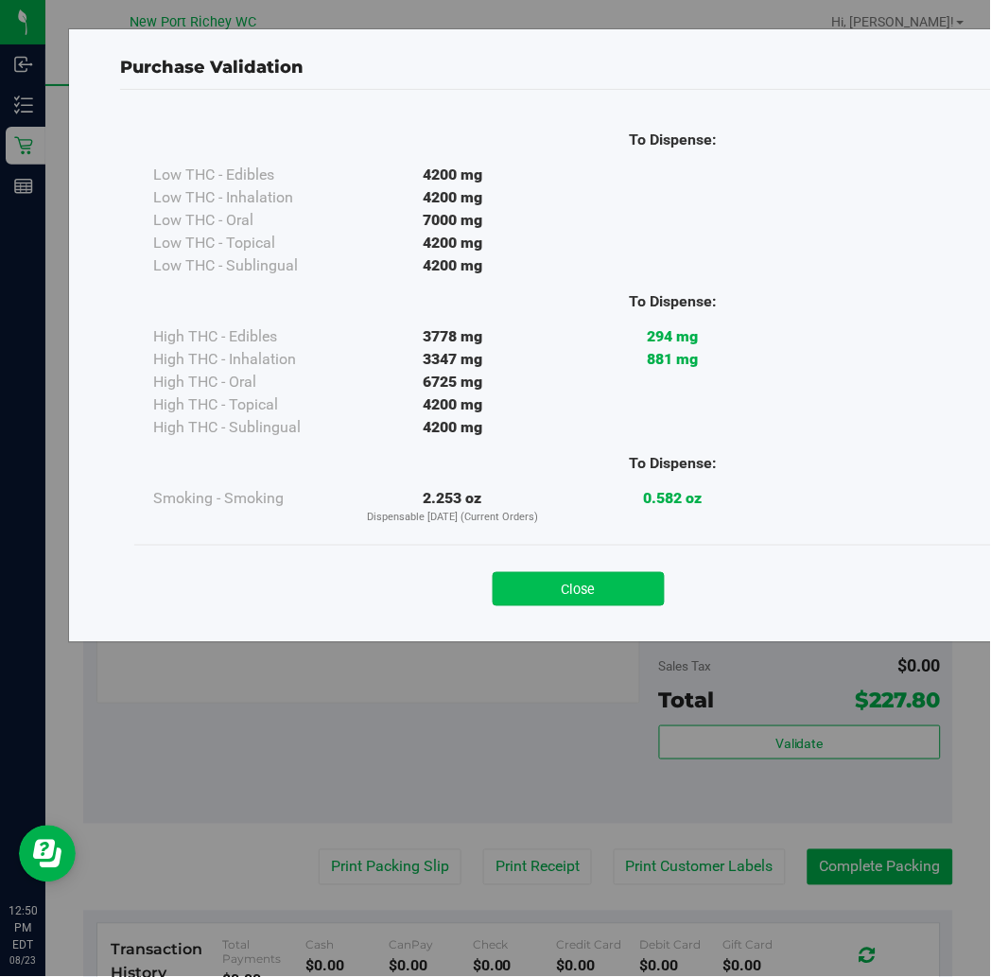
click at [606, 579] on button "Close" at bounding box center [579, 589] width 172 height 34
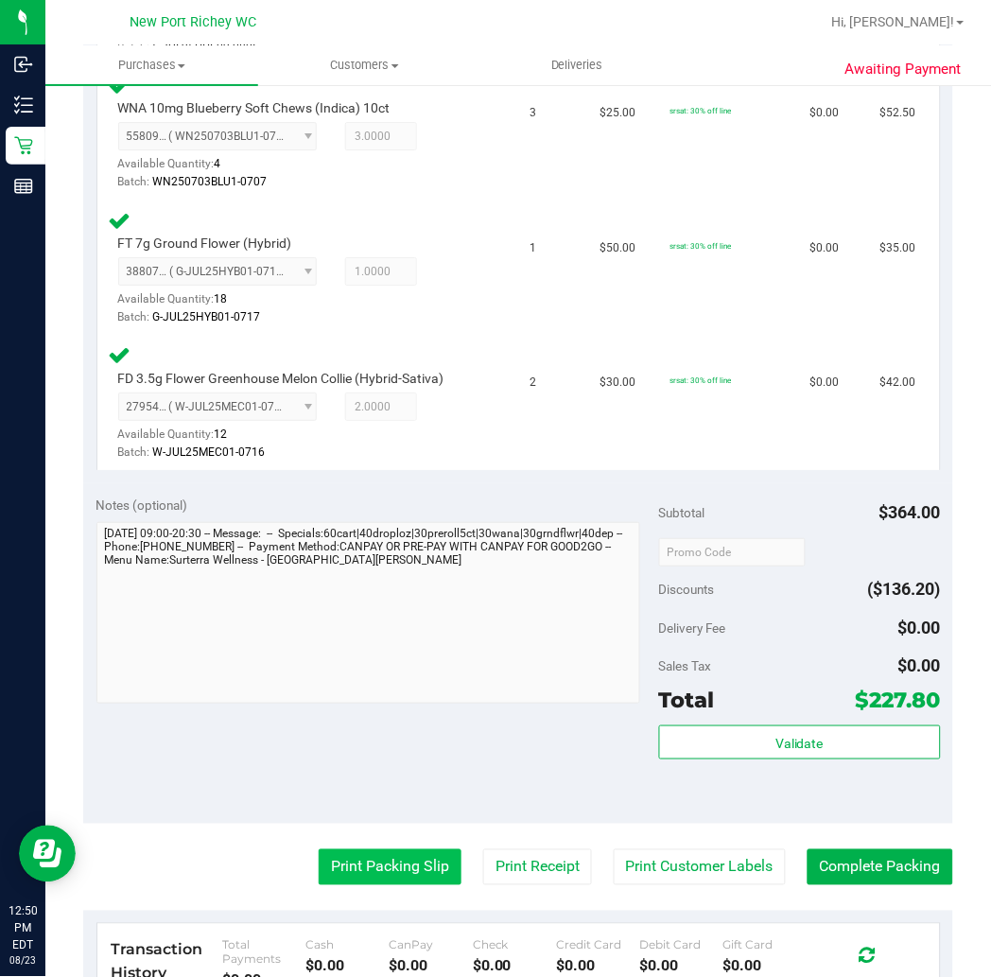
click at [385, 865] on button "Print Packing Slip" at bounding box center [390, 868] width 143 height 36
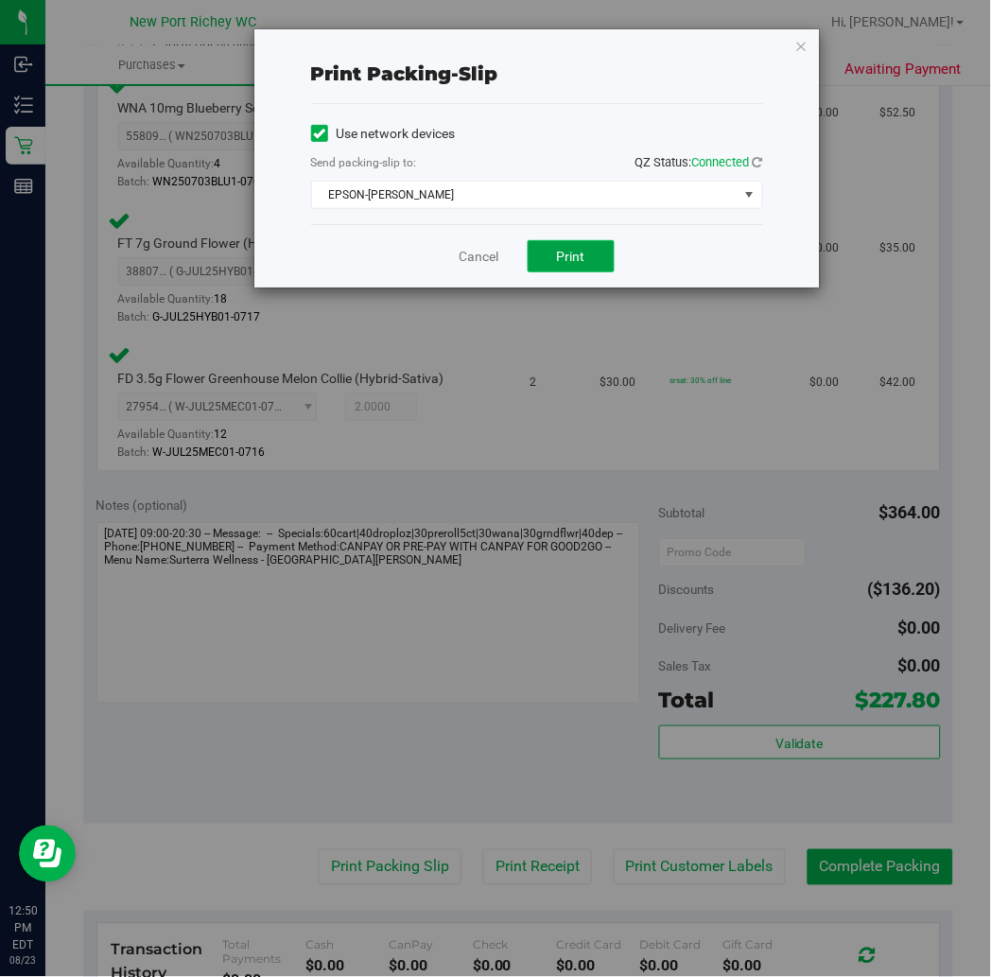
click at [575, 249] on span "Print" at bounding box center [571, 256] width 28 height 15
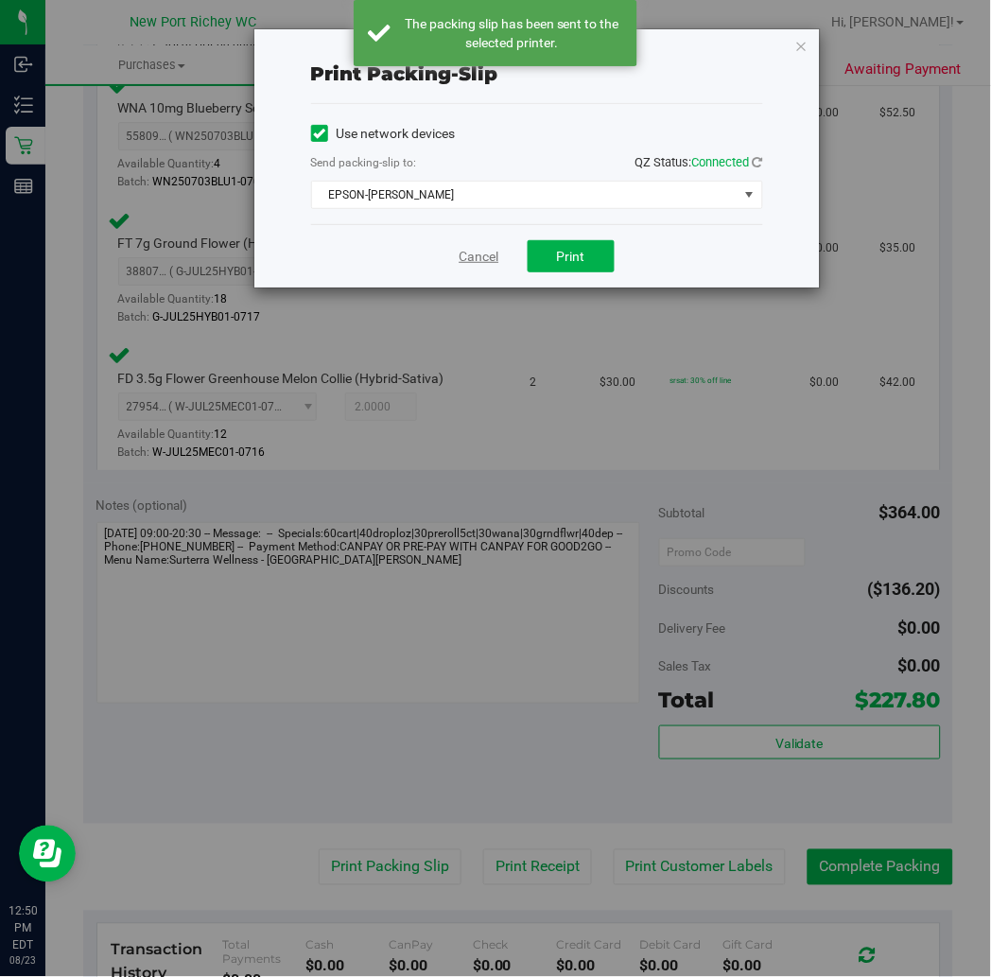
click at [477, 257] on link "Cancel" at bounding box center [480, 257] width 40 height 20
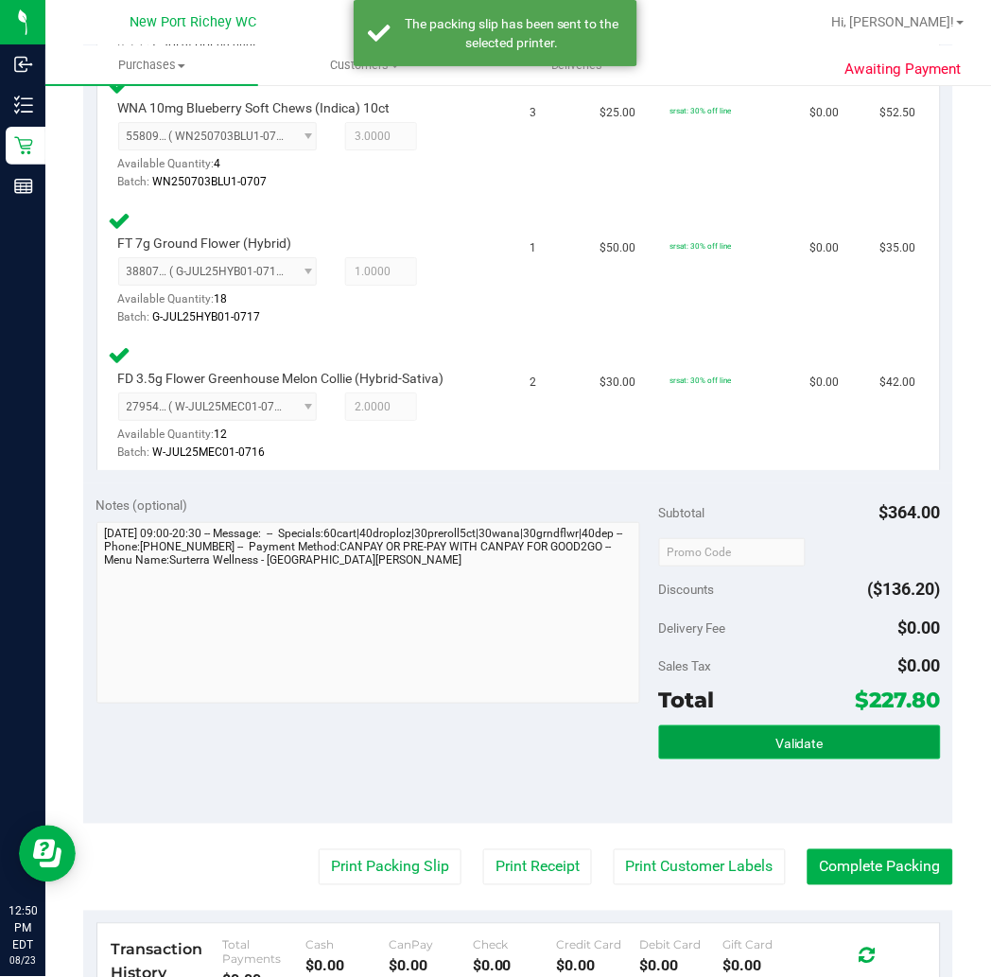
click at [796, 736] on span "Validate" at bounding box center [800, 743] width 48 height 15
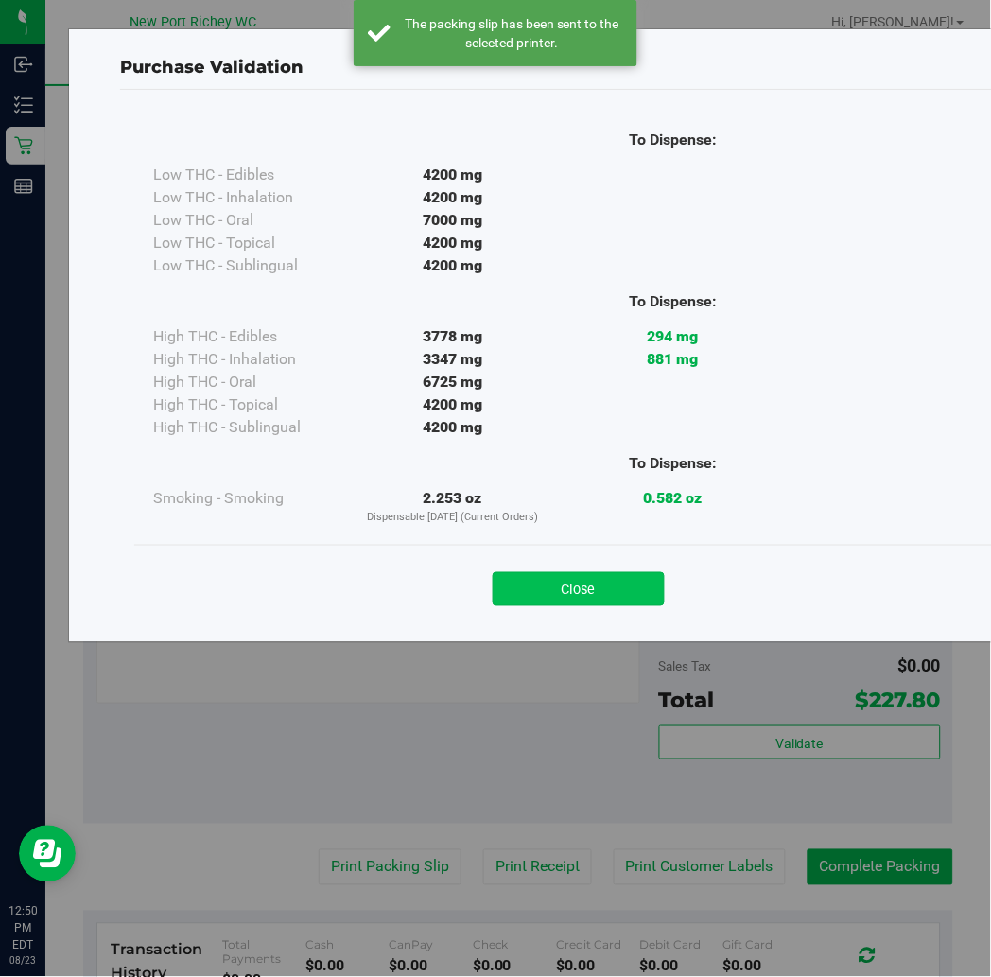
click at [610, 600] on button "Close" at bounding box center [579, 589] width 172 height 34
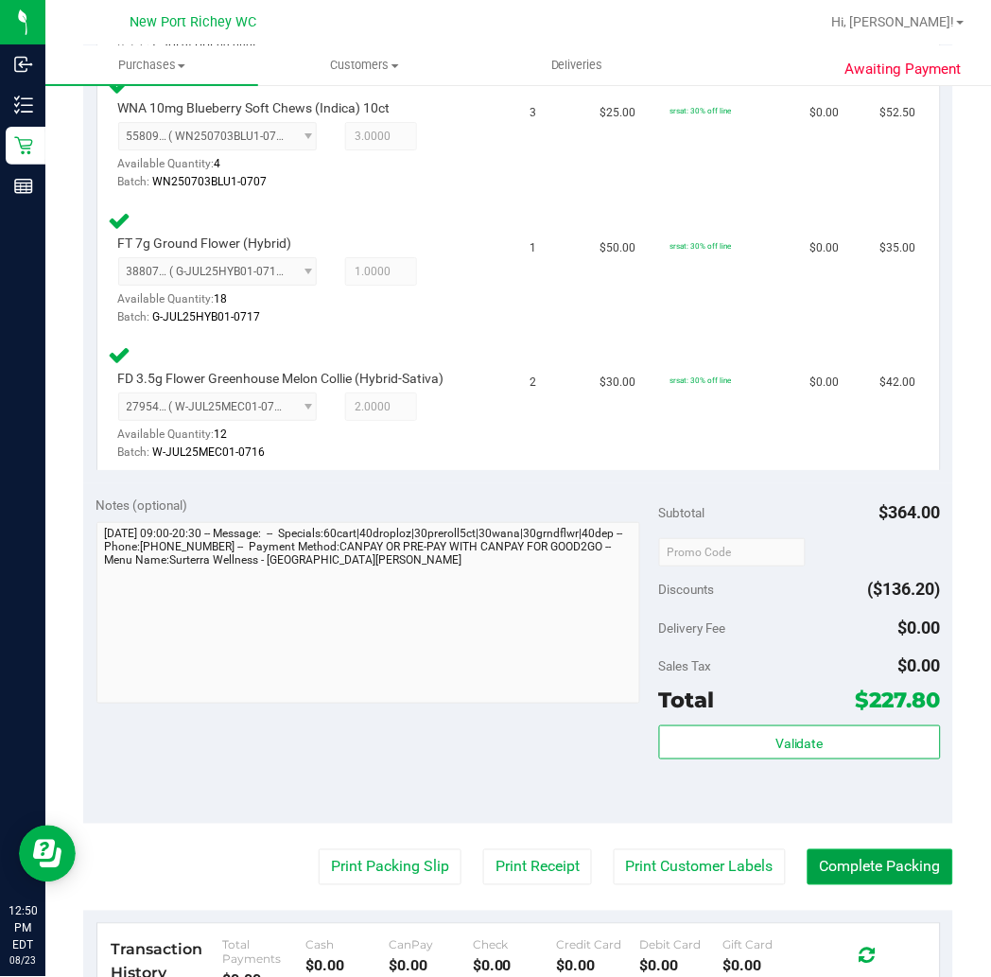
click at [875, 854] on button "Complete Packing" at bounding box center [881, 868] width 146 height 36
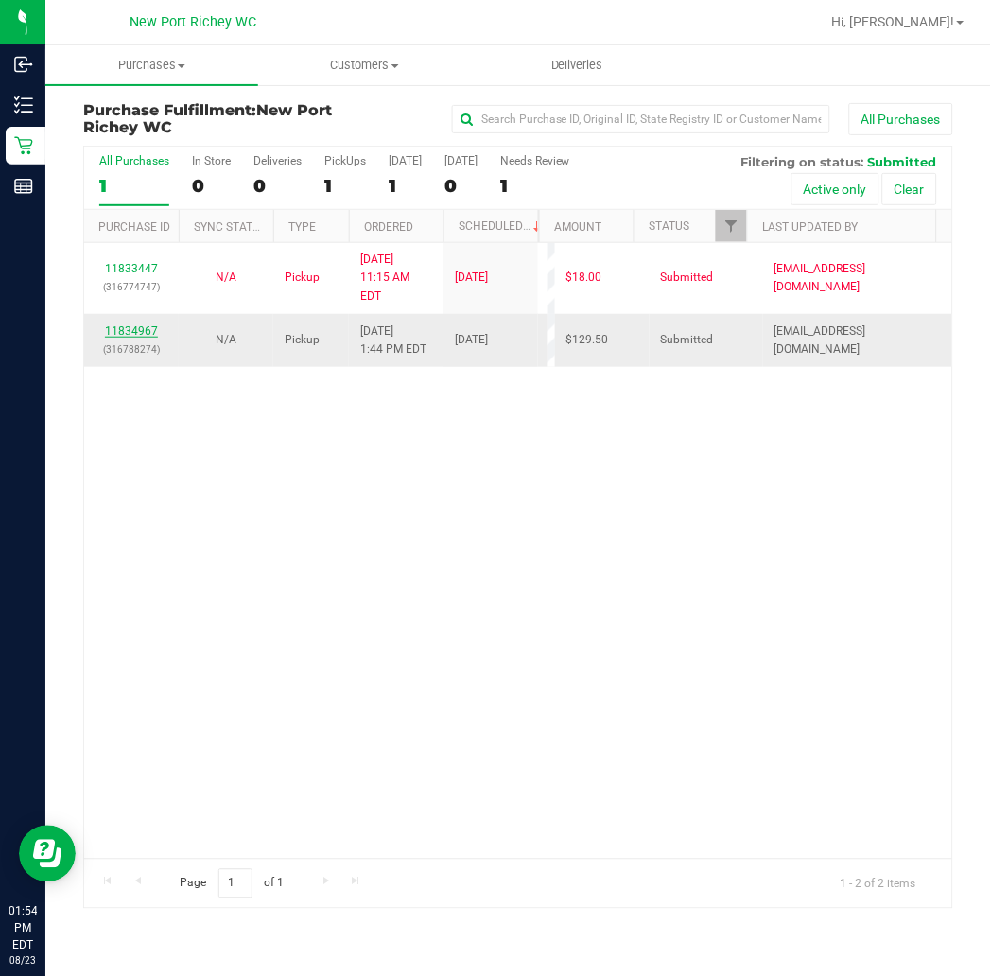
click at [133, 324] on link "11834967" at bounding box center [131, 330] width 53 height 13
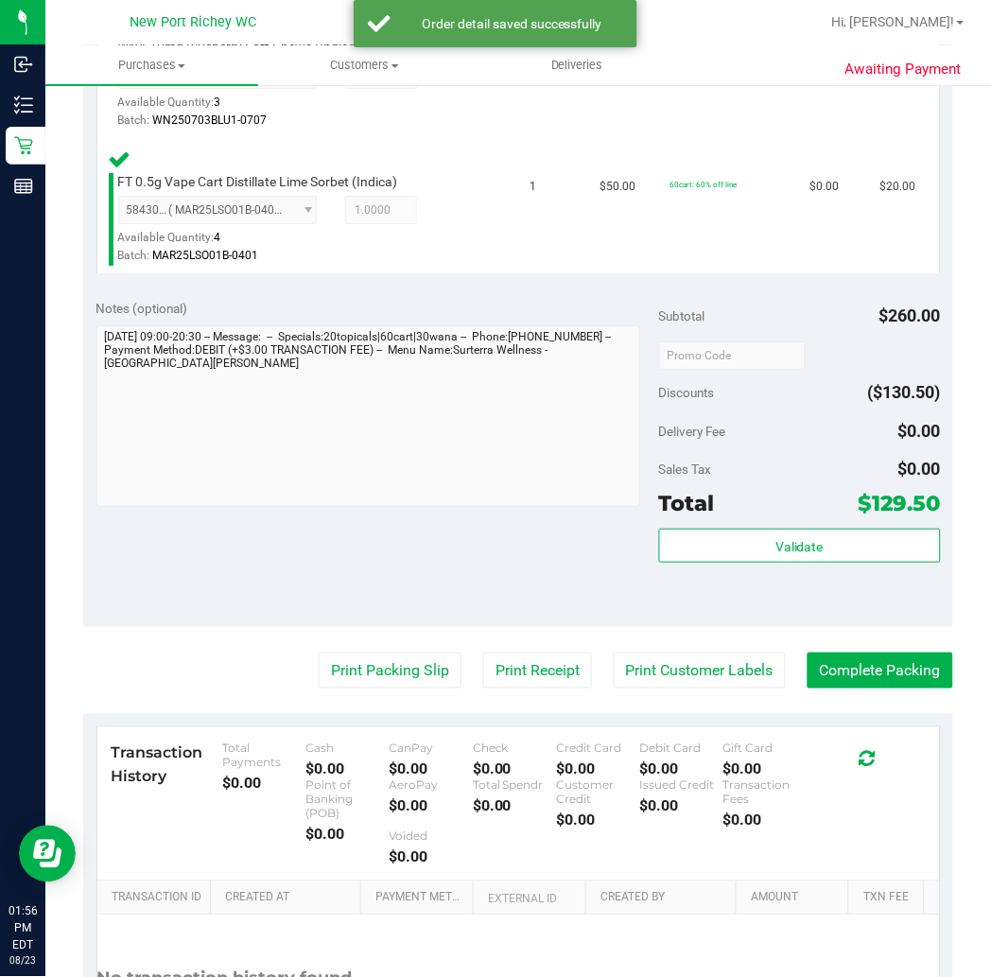
scroll to position [1155, 0]
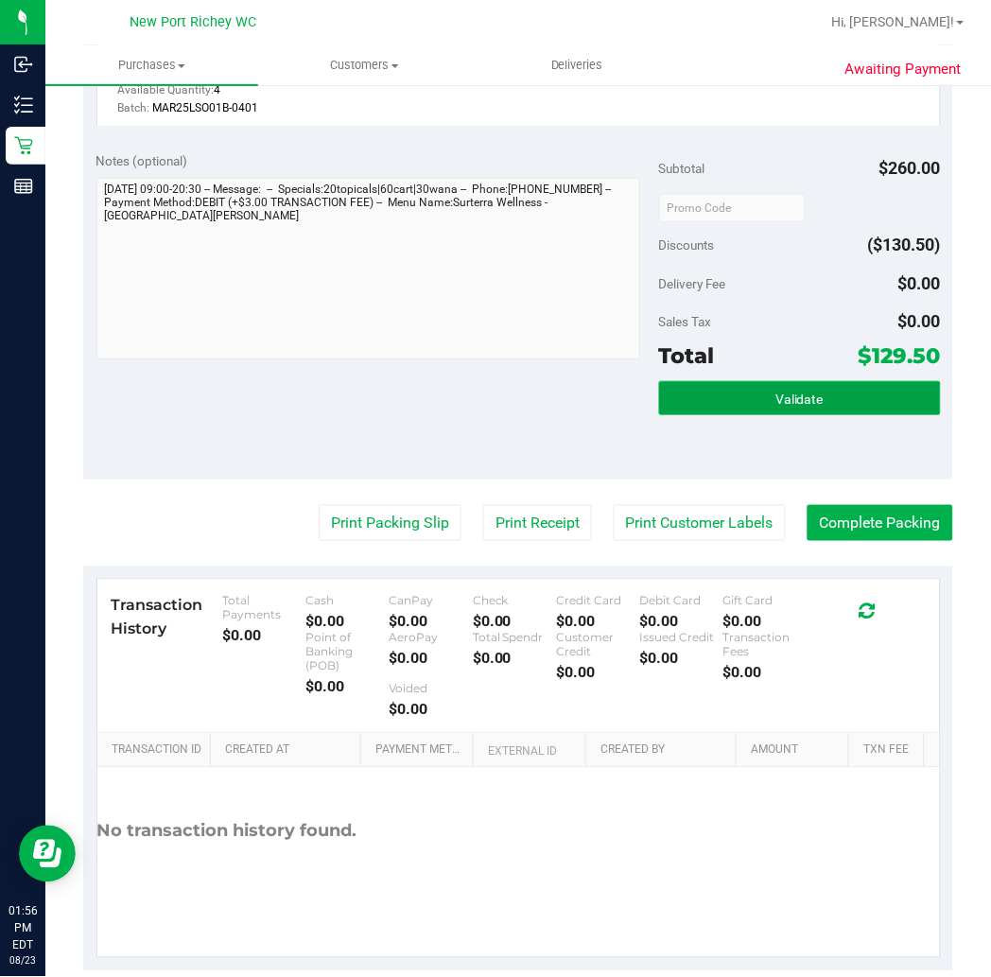
click at [781, 407] on span "Validate" at bounding box center [800, 399] width 48 height 15
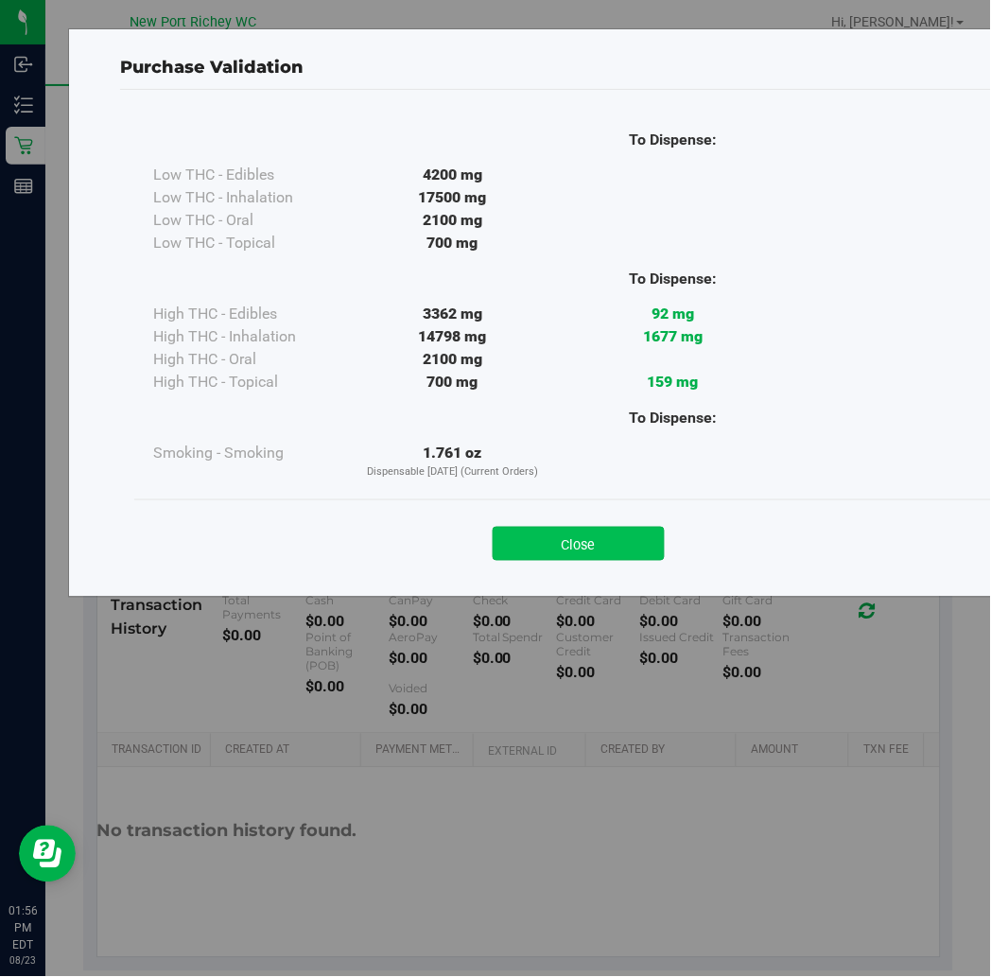
click at [598, 543] on button "Close" at bounding box center [579, 544] width 172 height 34
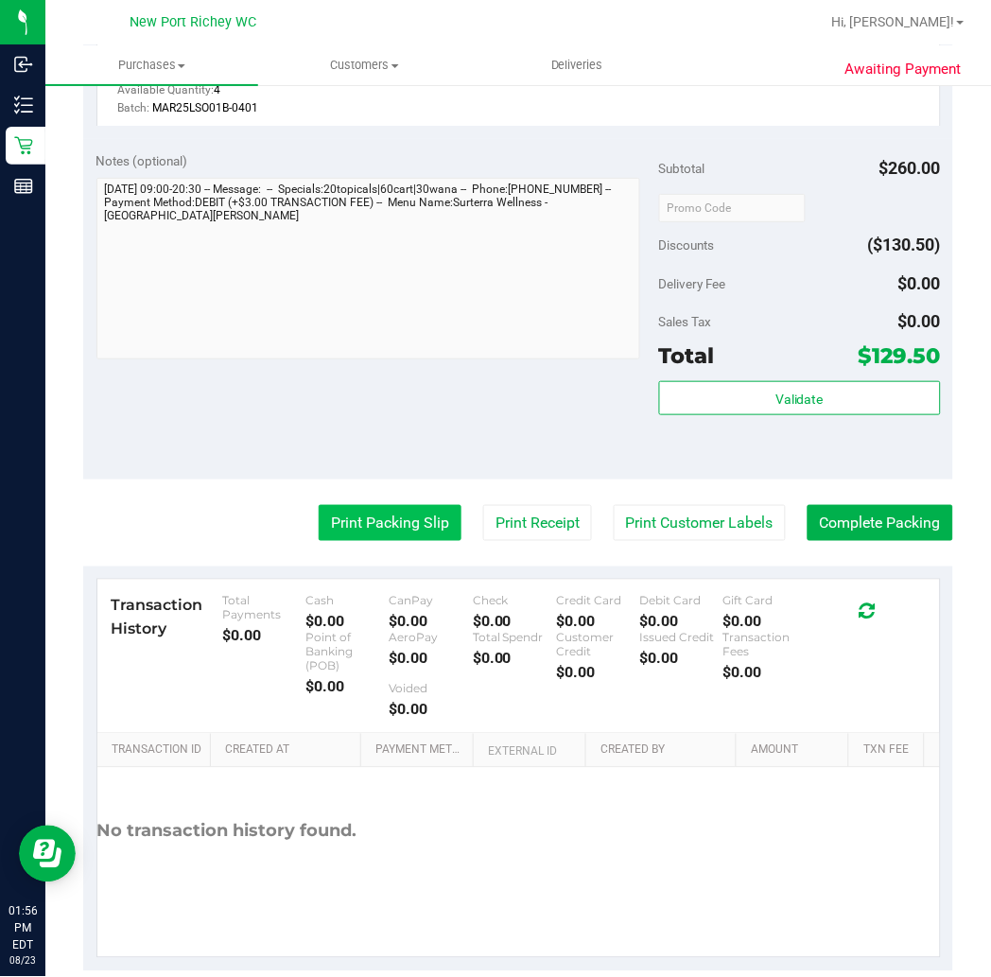
click at [421, 540] on button "Print Packing Slip" at bounding box center [390, 523] width 143 height 36
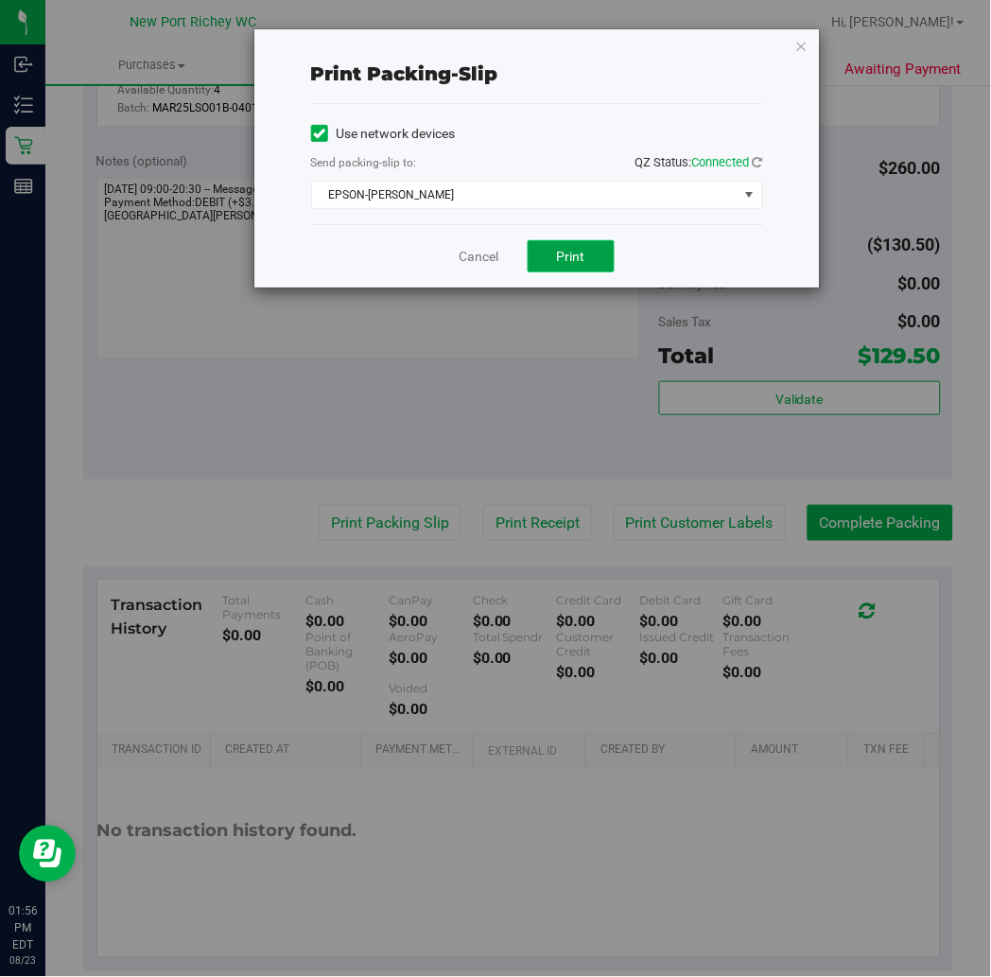
click at [571, 256] on span "Print" at bounding box center [571, 256] width 28 height 15
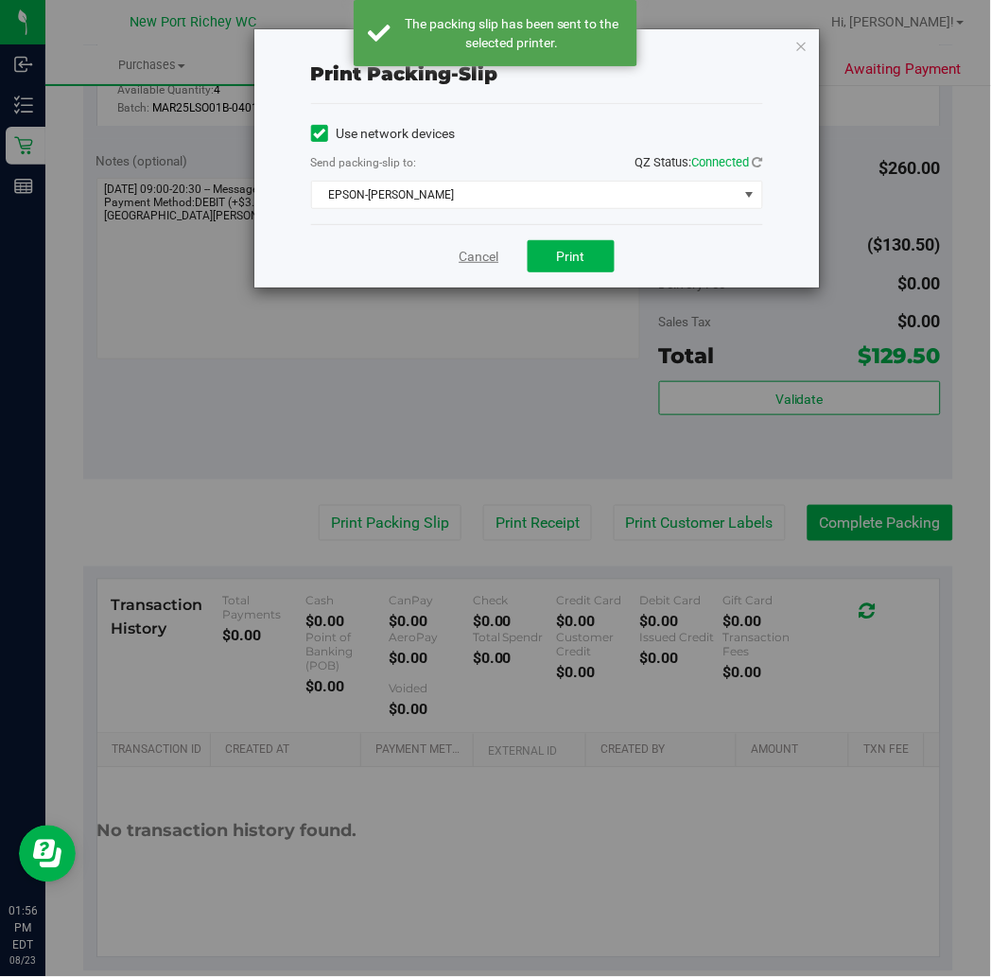
click at [489, 259] on link "Cancel" at bounding box center [480, 257] width 40 height 20
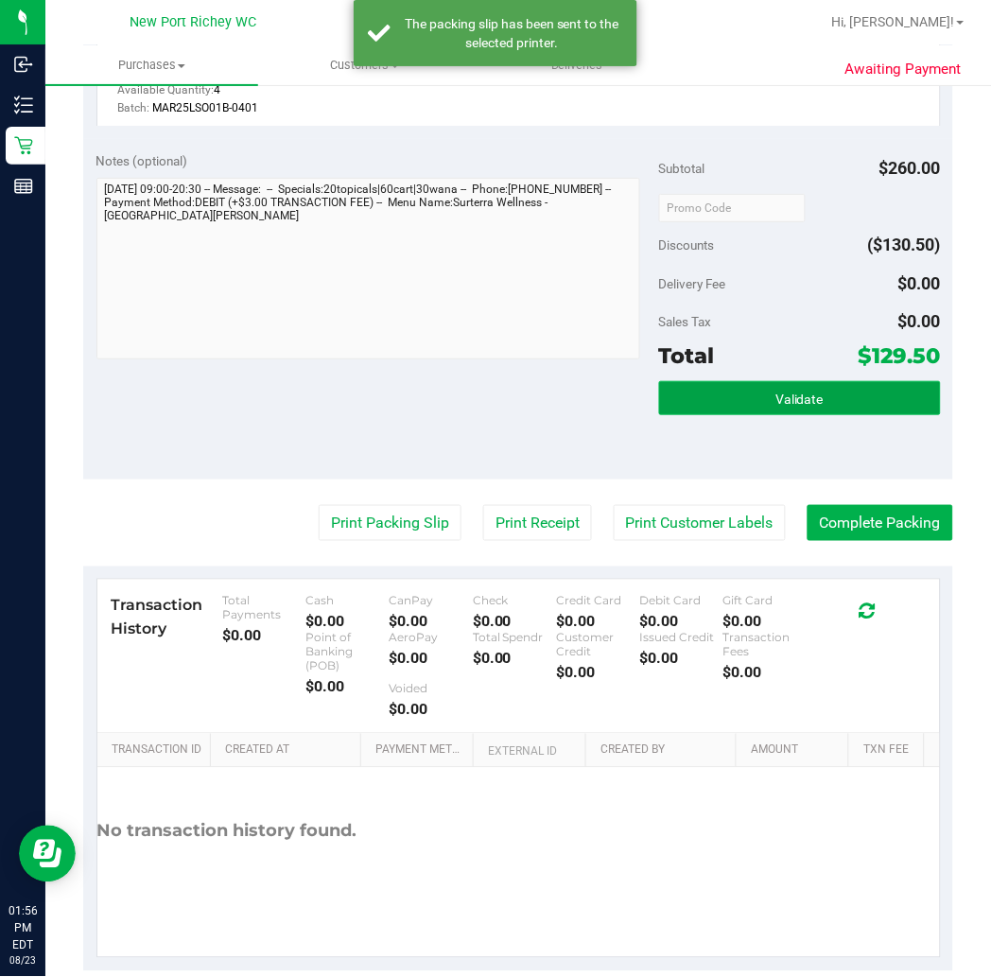
click at [732, 412] on button "Validate" at bounding box center [800, 398] width 282 height 34
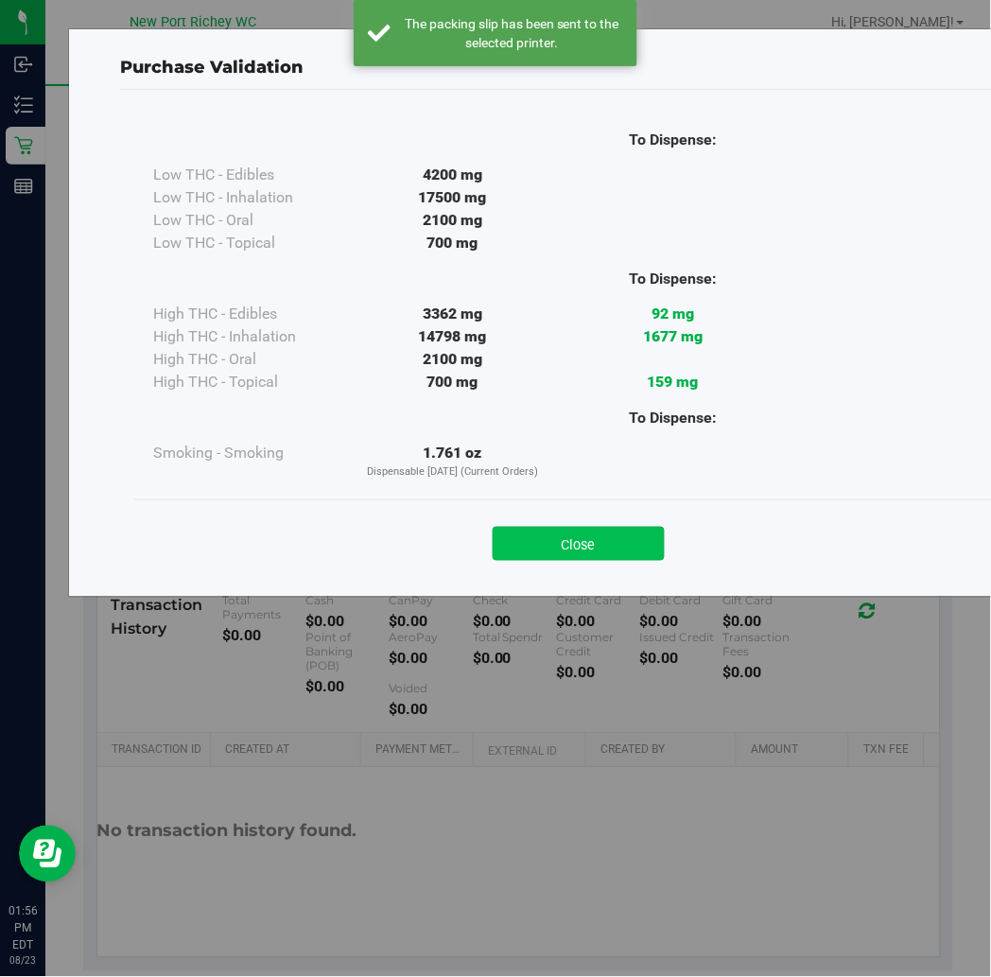
click at [612, 539] on button "Close" at bounding box center [579, 544] width 172 height 34
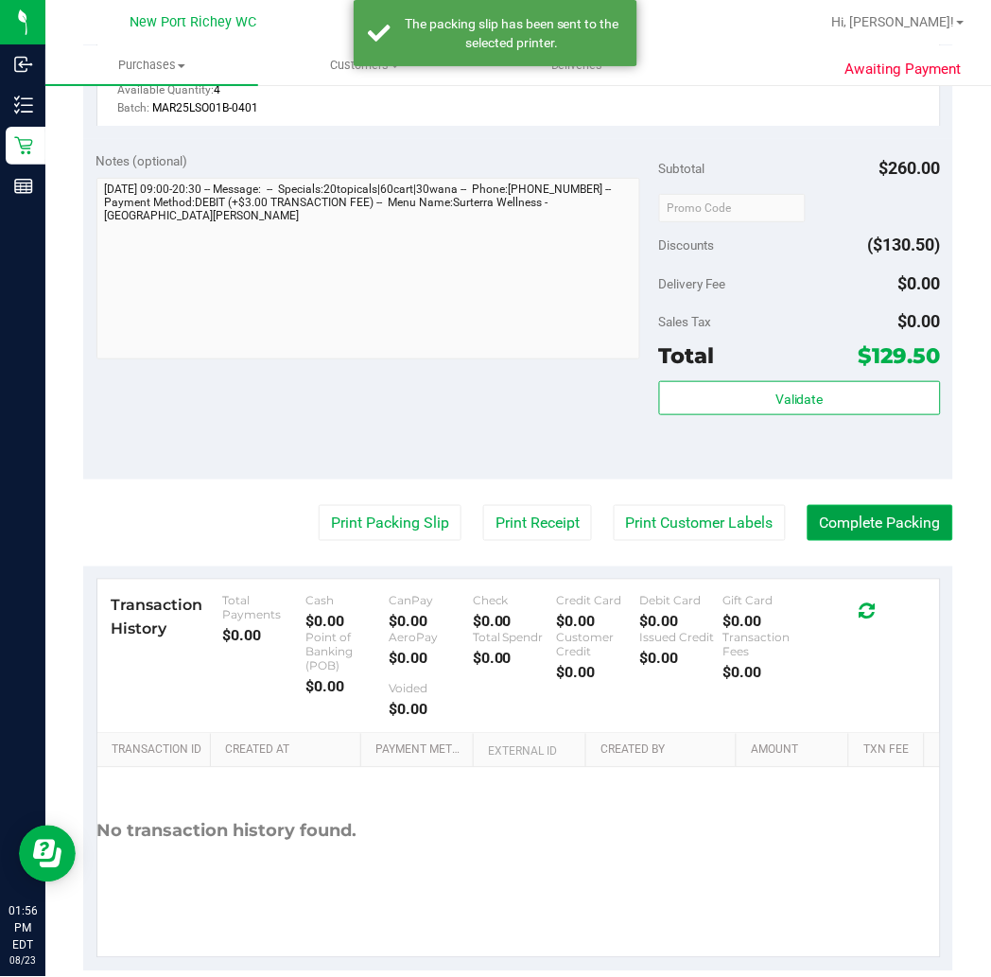
click at [878, 541] on button "Complete Packing" at bounding box center [881, 523] width 146 height 36
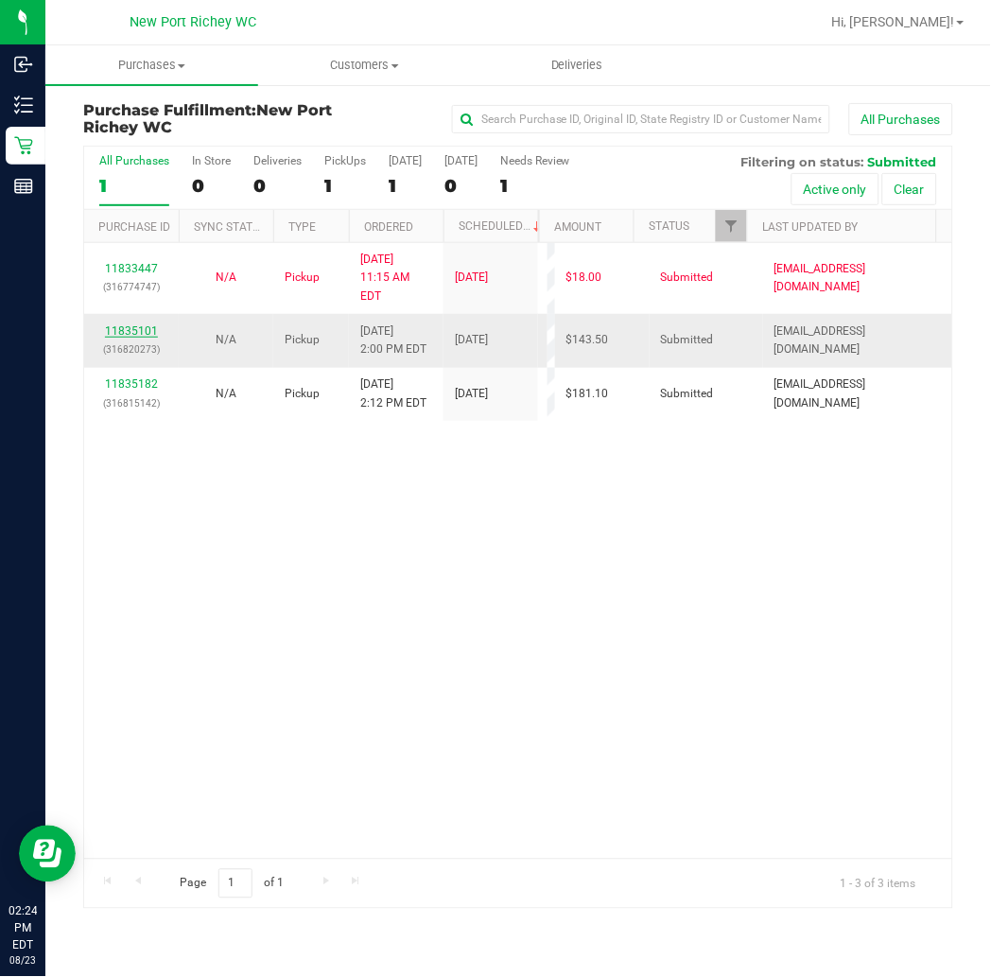
click at [139, 324] on link "11835101" at bounding box center [131, 330] width 53 height 13
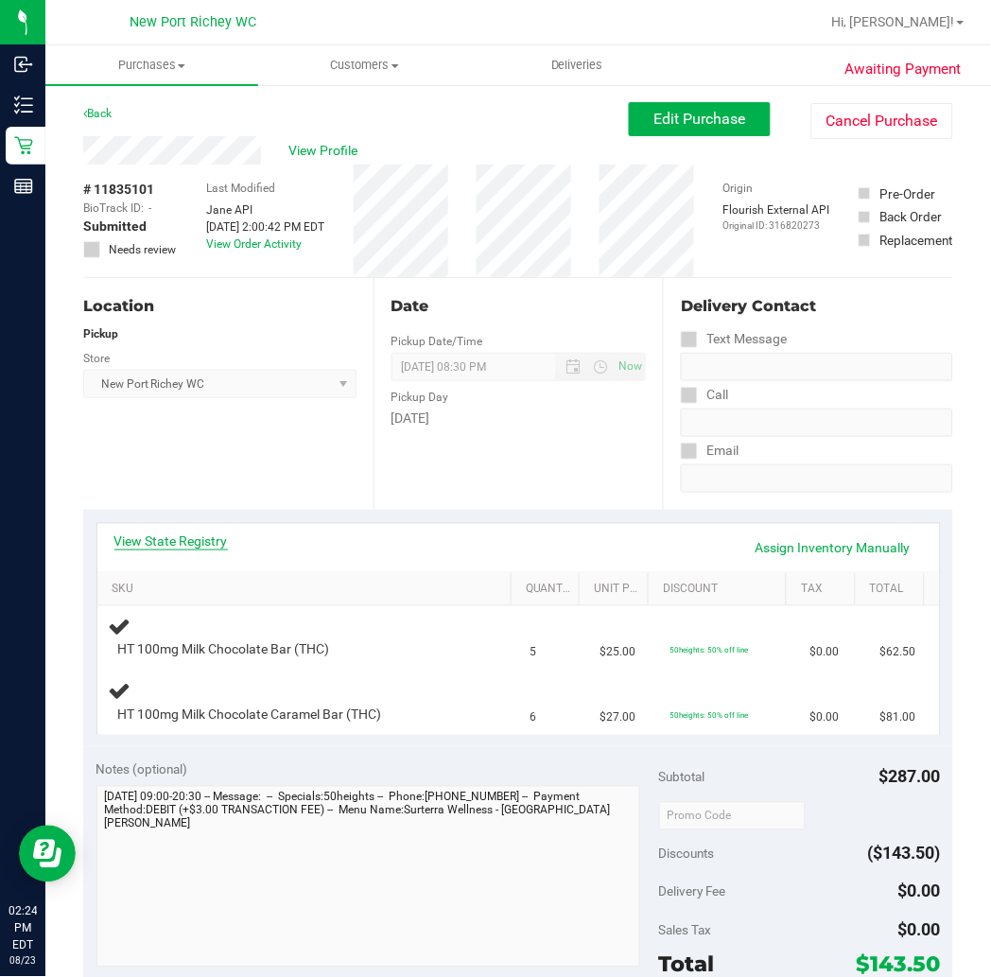
click at [211, 537] on link "View State Registry" at bounding box center [171, 541] width 114 height 19
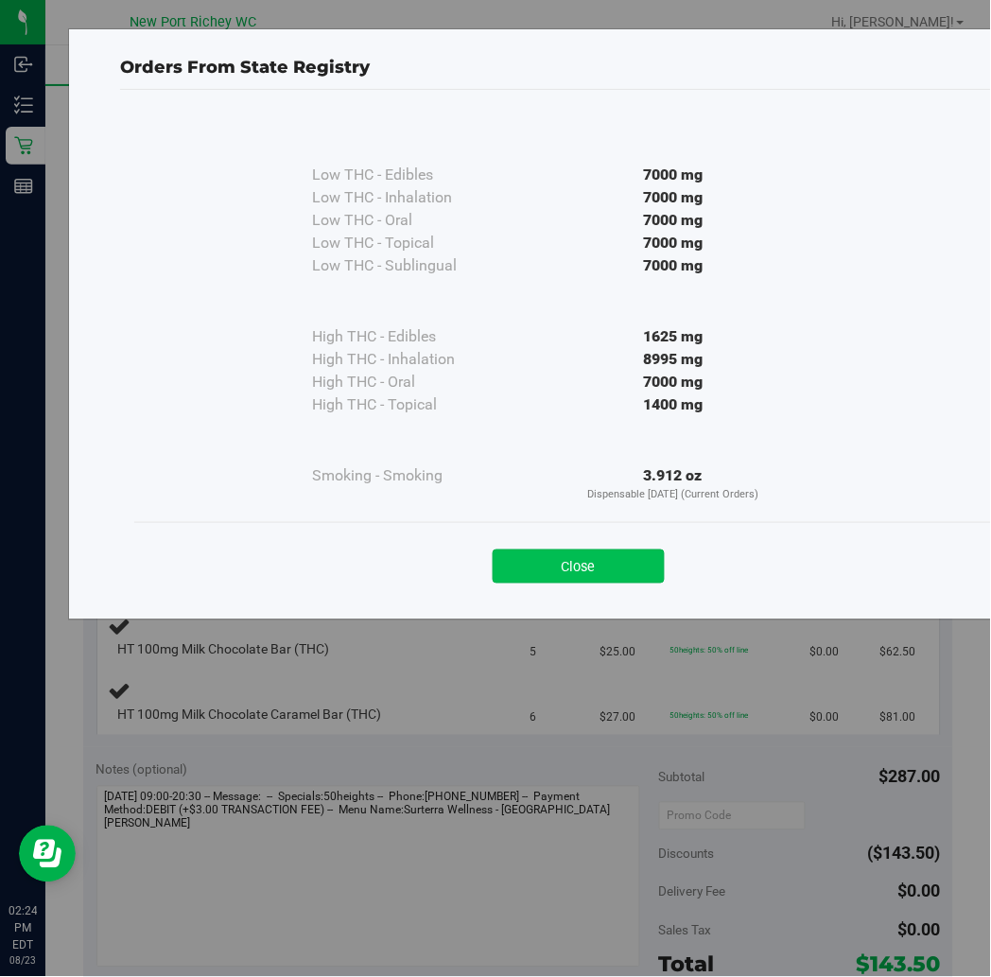
click at [564, 564] on button "Close" at bounding box center [579, 567] width 172 height 34
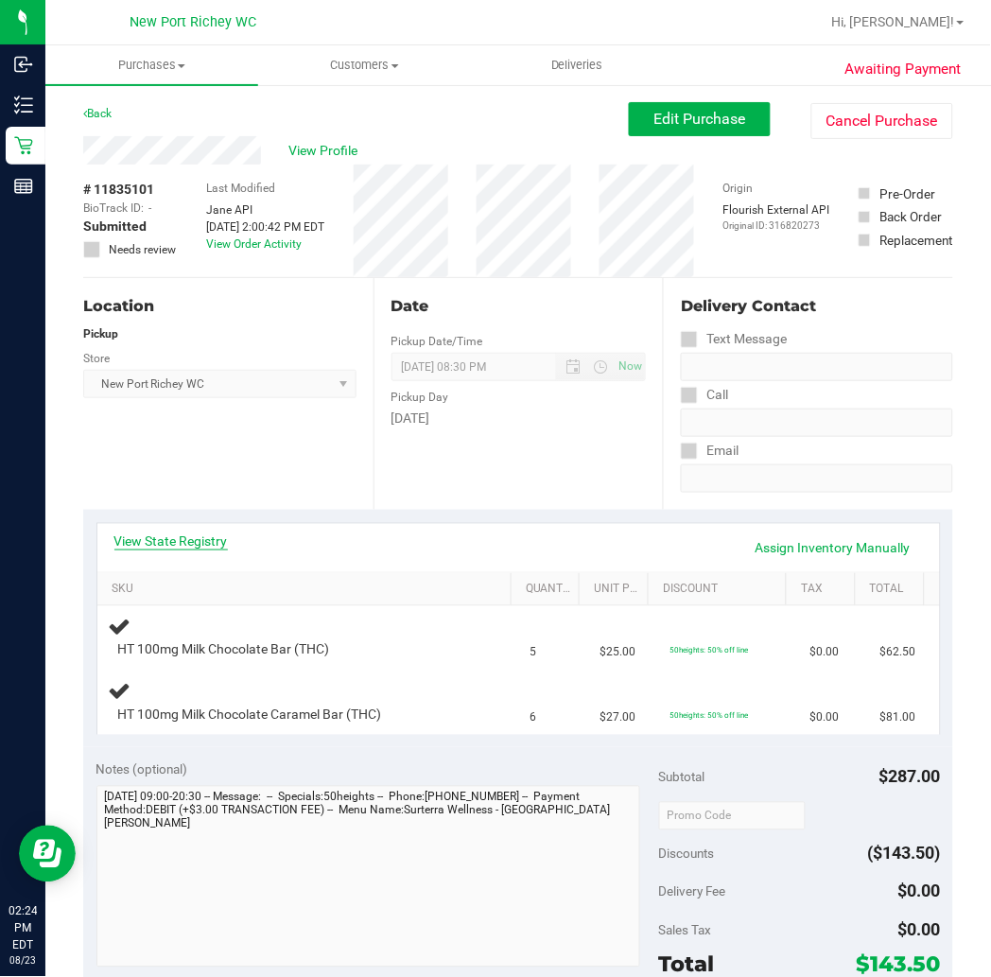
click at [182, 533] on link "View State Registry" at bounding box center [171, 541] width 114 height 19
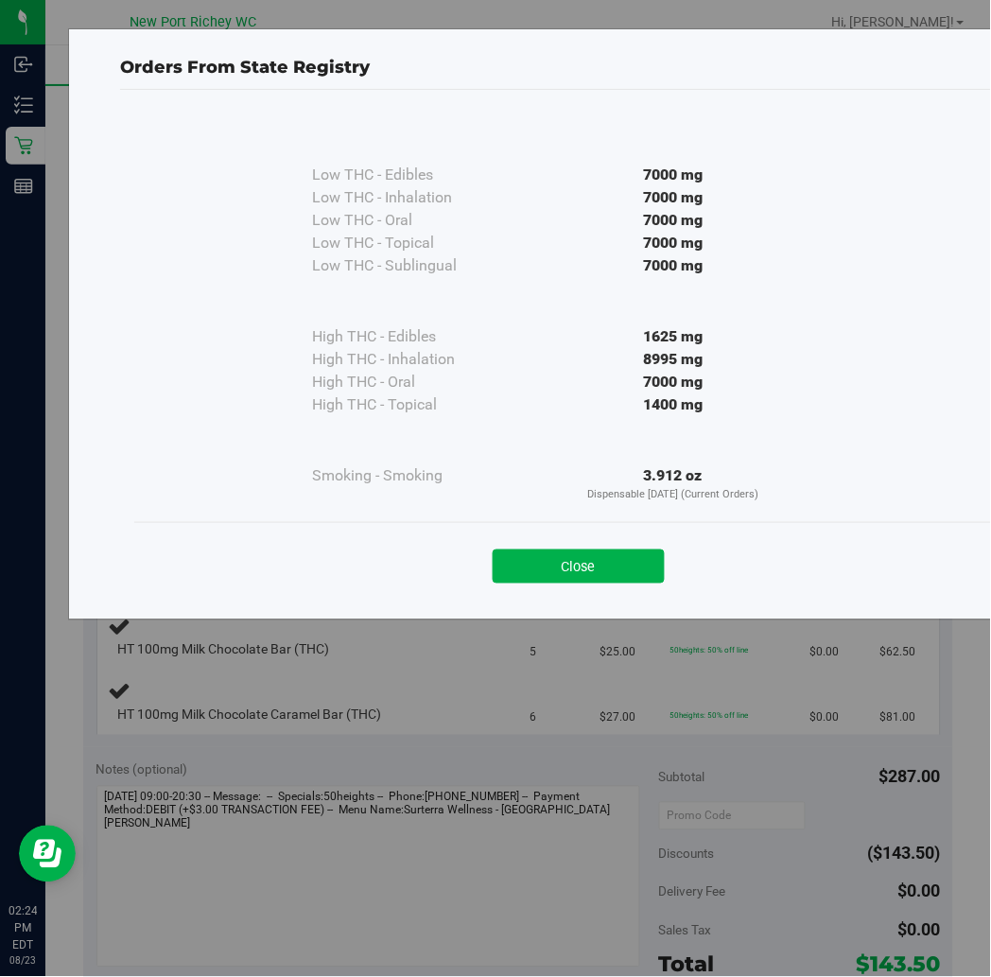
click at [598, 546] on div "Close" at bounding box center [579, 560] width 861 height 47
click at [583, 574] on button "Close" at bounding box center [579, 567] width 172 height 34
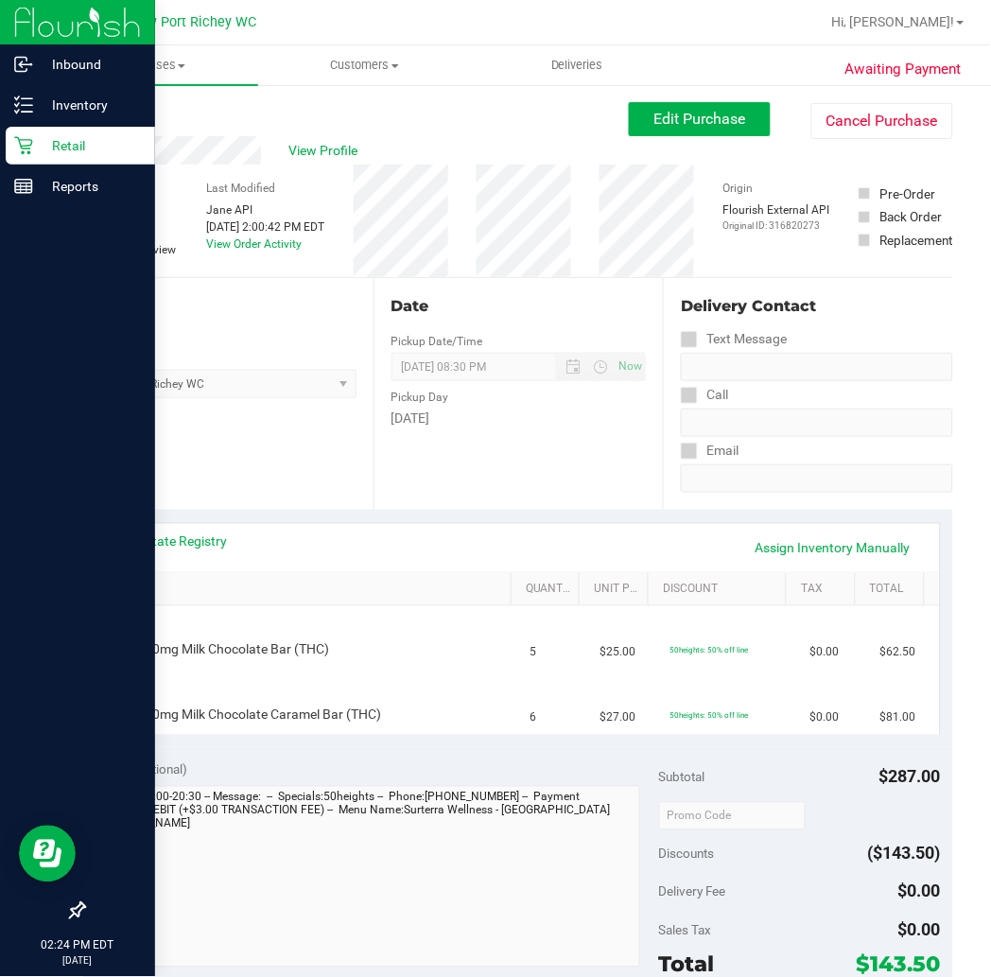
click at [17, 145] on icon at bounding box center [23, 145] width 19 height 19
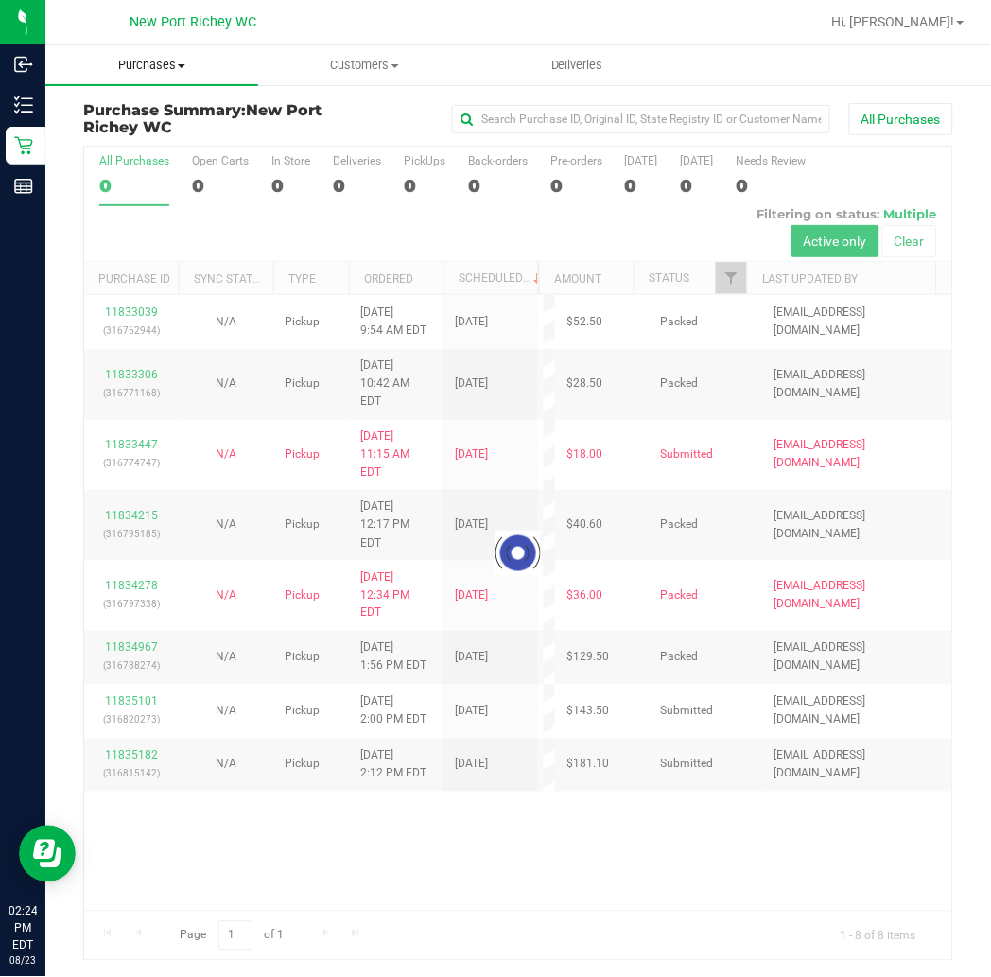
click at [175, 63] on span "Purchases" at bounding box center [151, 65] width 213 height 17
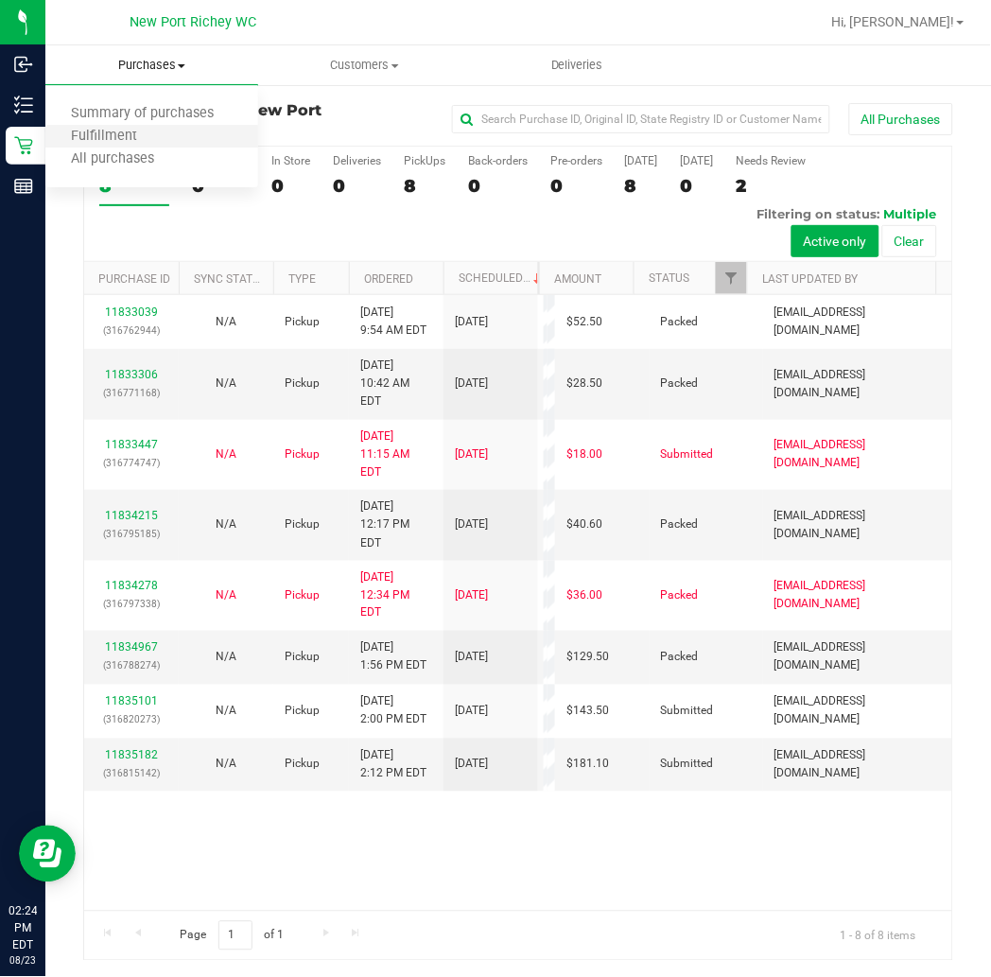
click at [170, 130] on li "Fulfillment" at bounding box center [151, 137] width 213 height 23
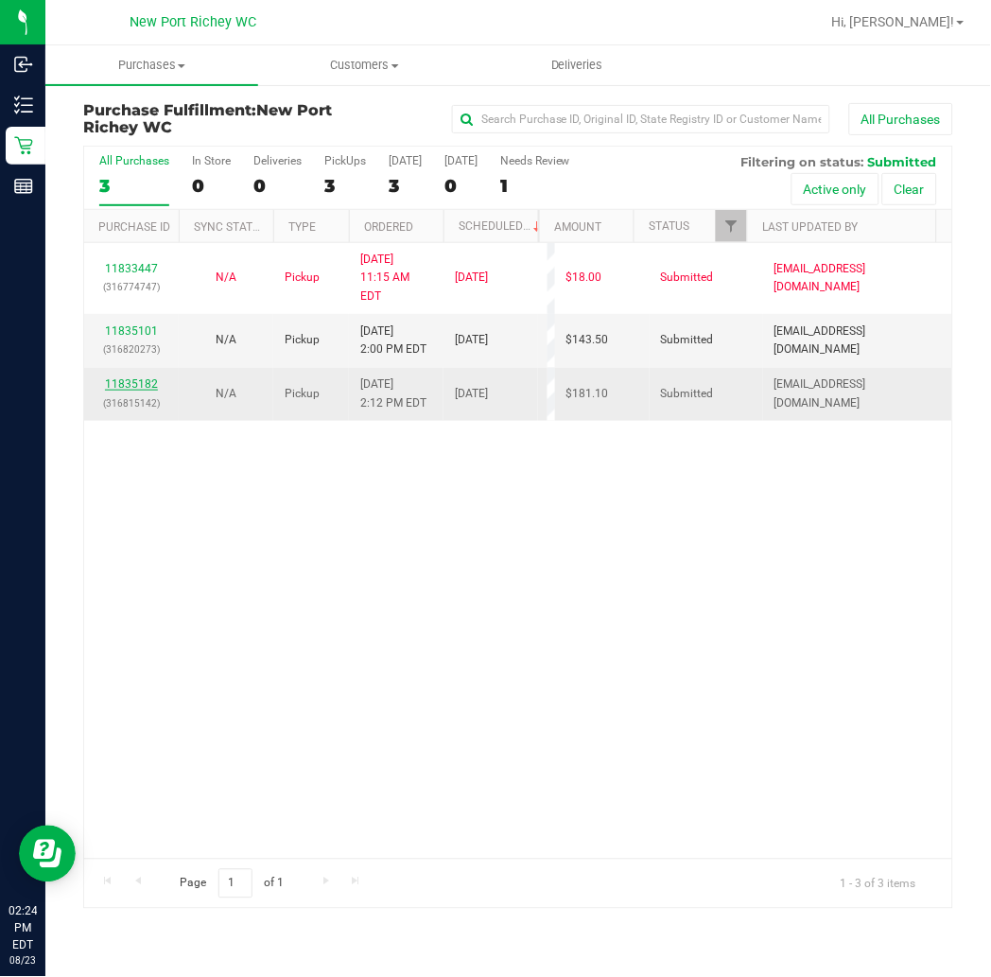
click at [136, 377] on link "11835182" at bounding box center [131, 383] width 53 height 13
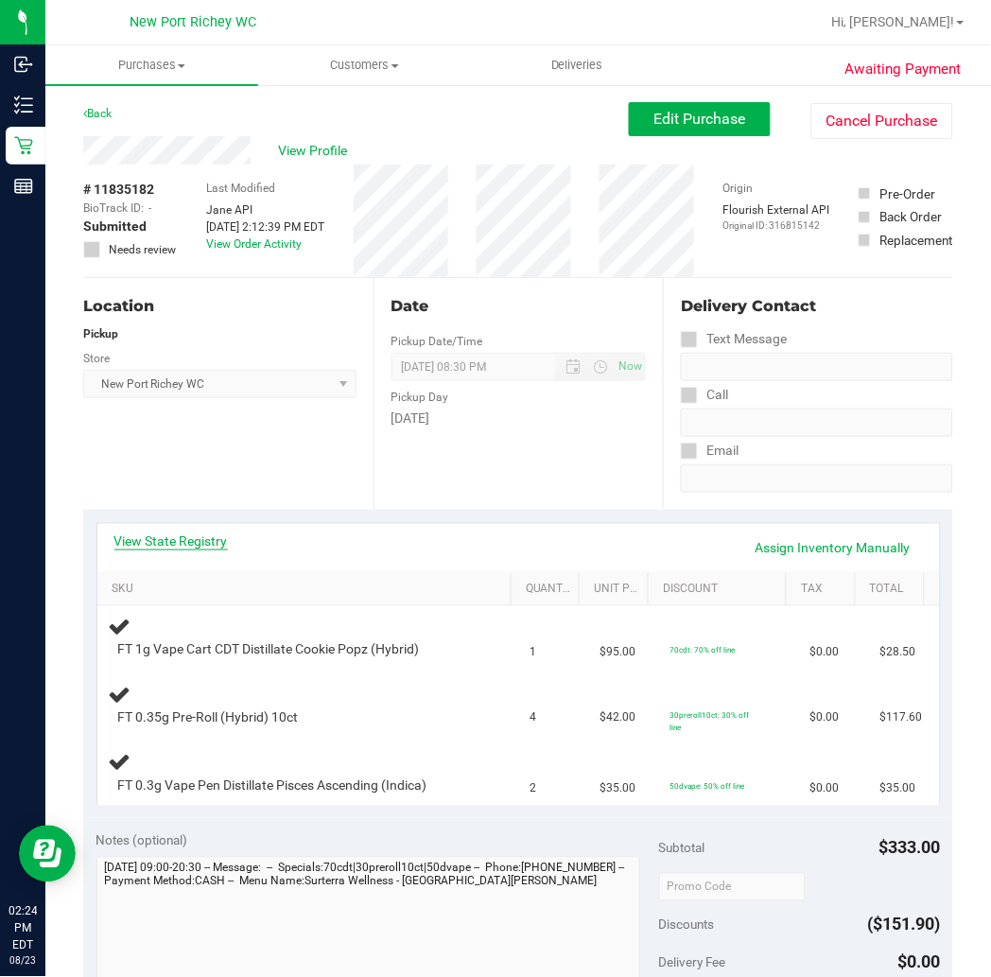
click at [192, 543] on link "View State Registry" at bounding box center [171, 541] width 114 height 19
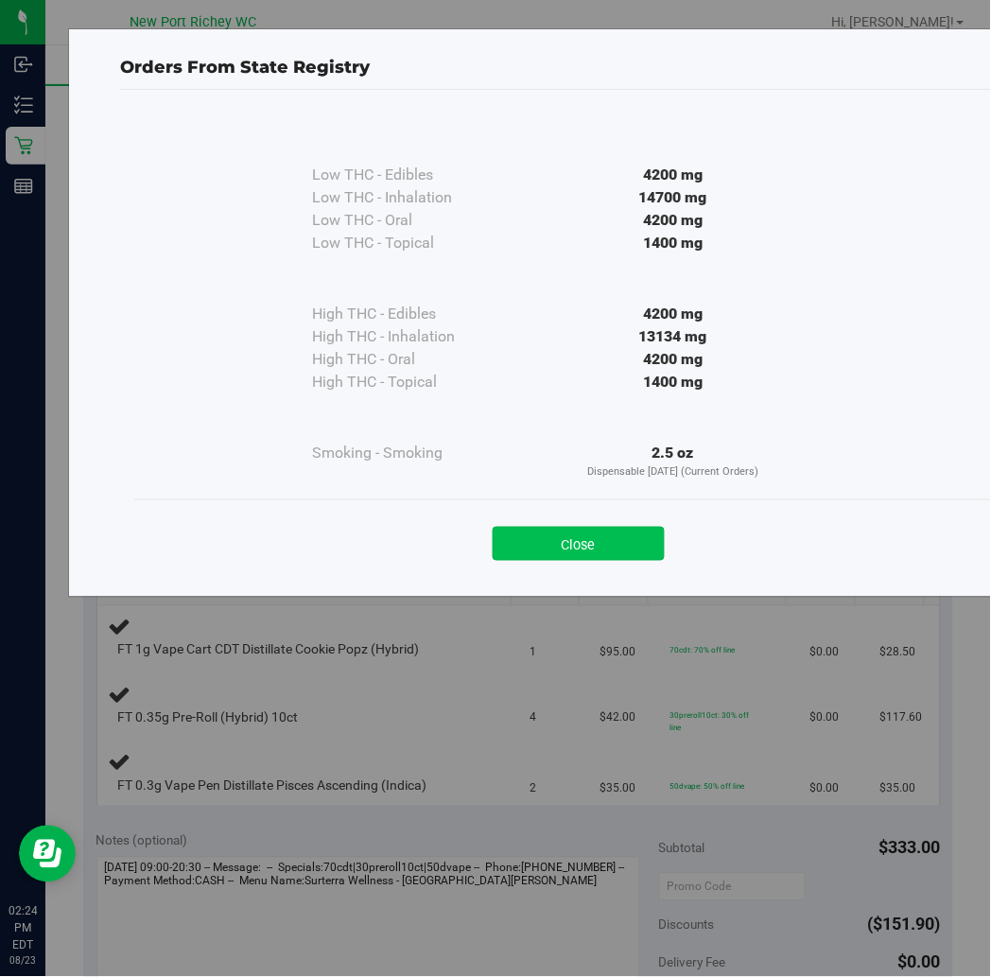
click at [570, 550] on button "Close" at bounding box center [579, 544] width 172 height 34
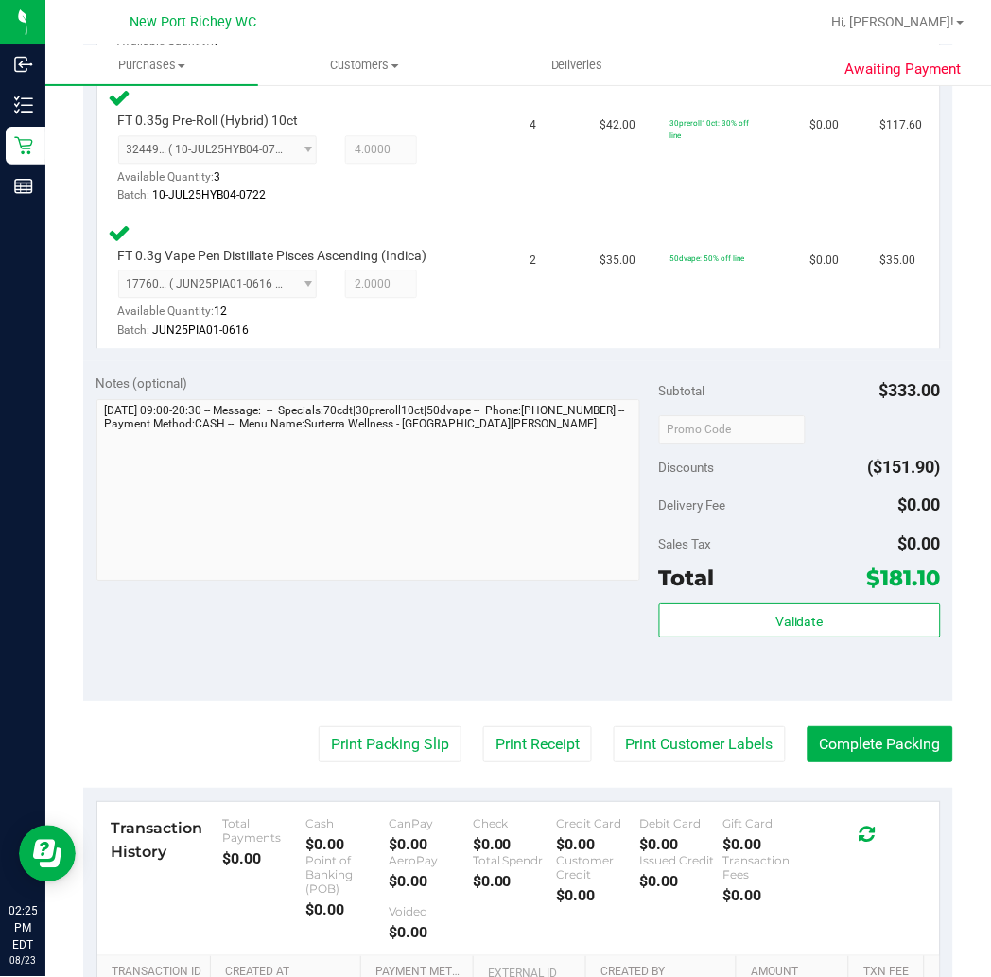
scroll to position [712, 0]
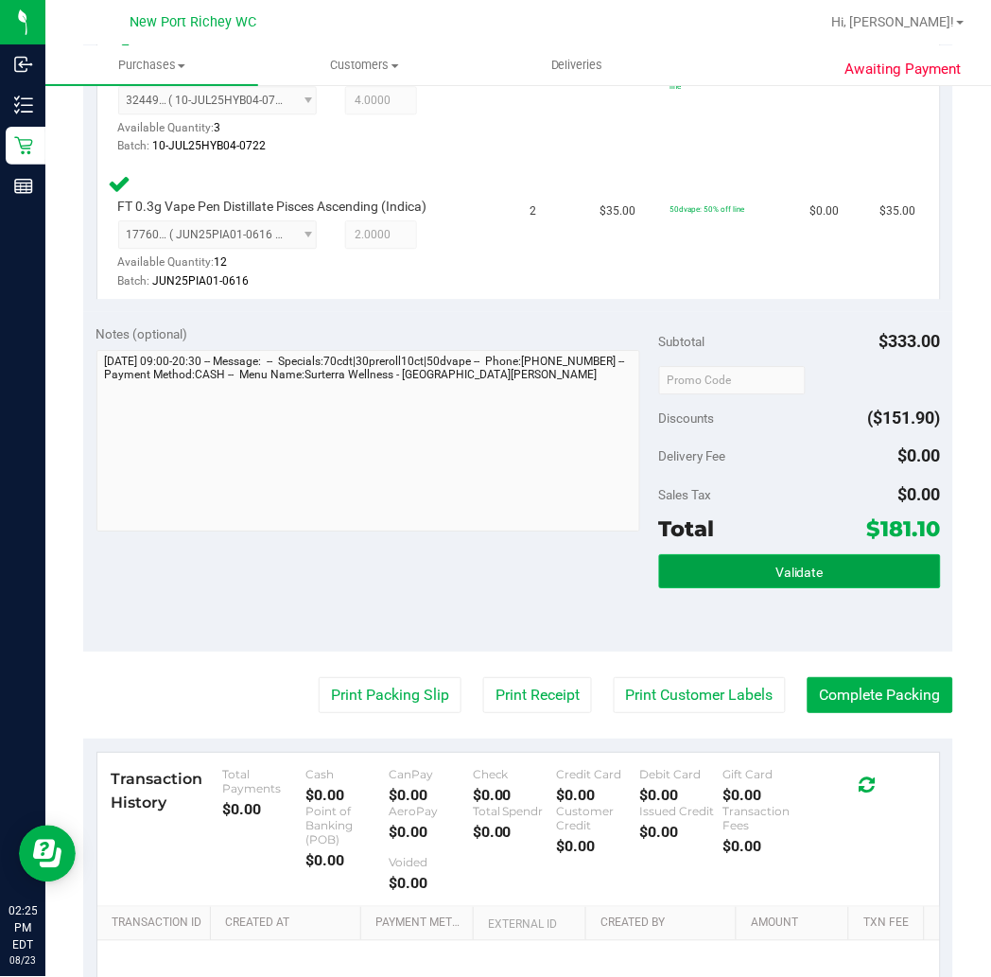
click at [745, 566] on button "Validate" at bounding box center [800, 571] width 282 height 34
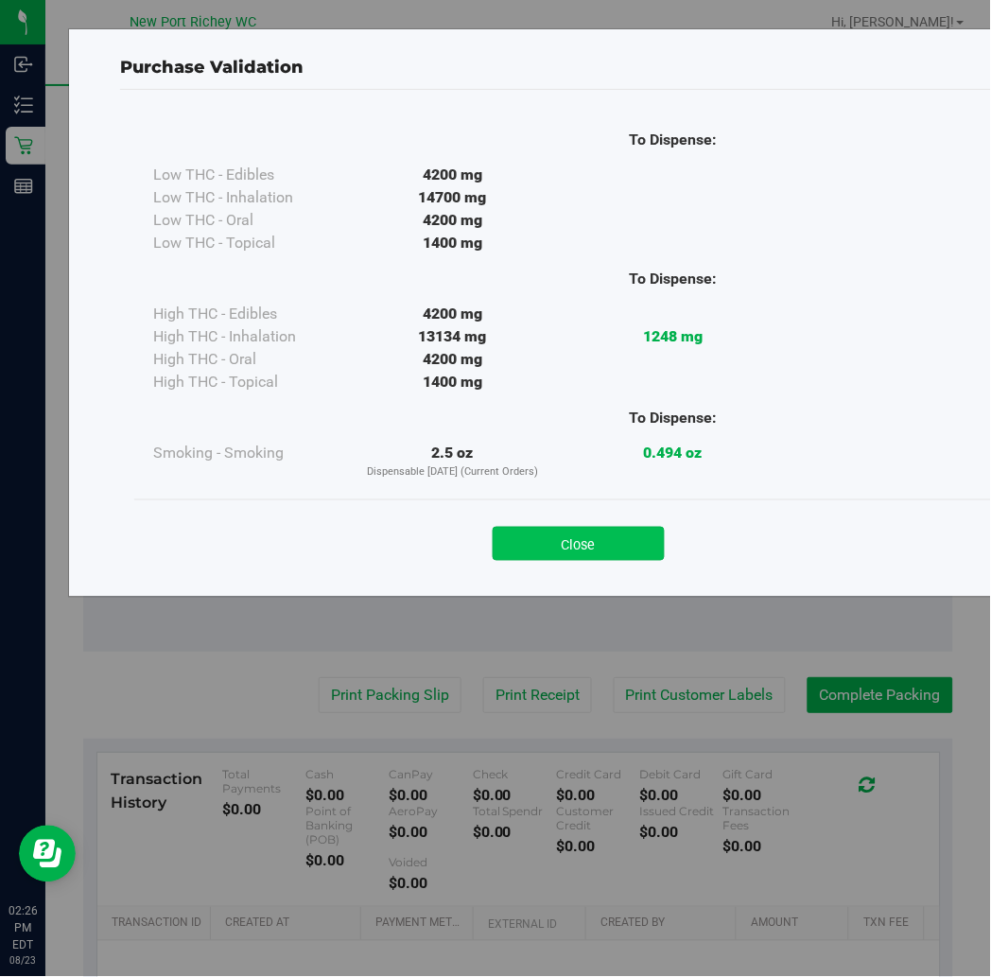
click at [599, 552] on button "Close" at bounding box center [579, 544] width 172 height 34
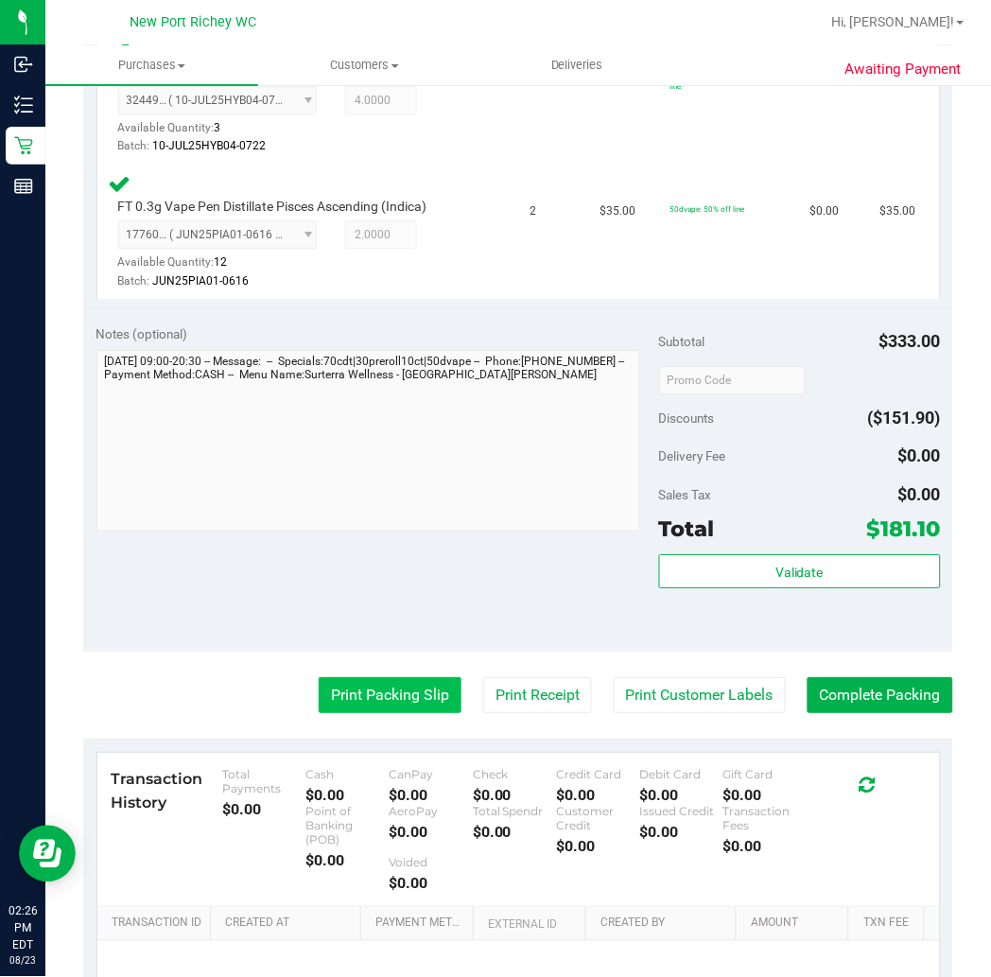
click at [394, 694] on button "Print Packing Slip" at bounding box center [390, 695] width 143 height 36
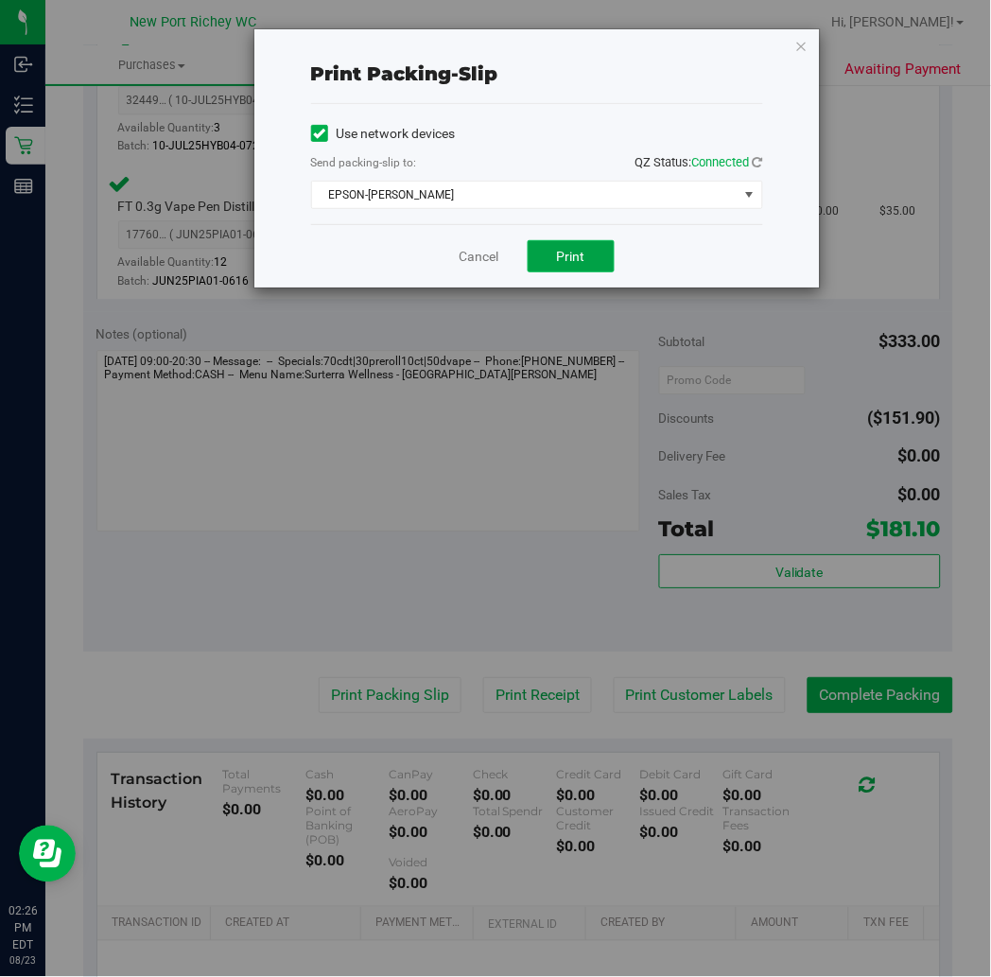
click at [584, 258] on span "Print" at bounding box center [571, 256] width 28 height 15
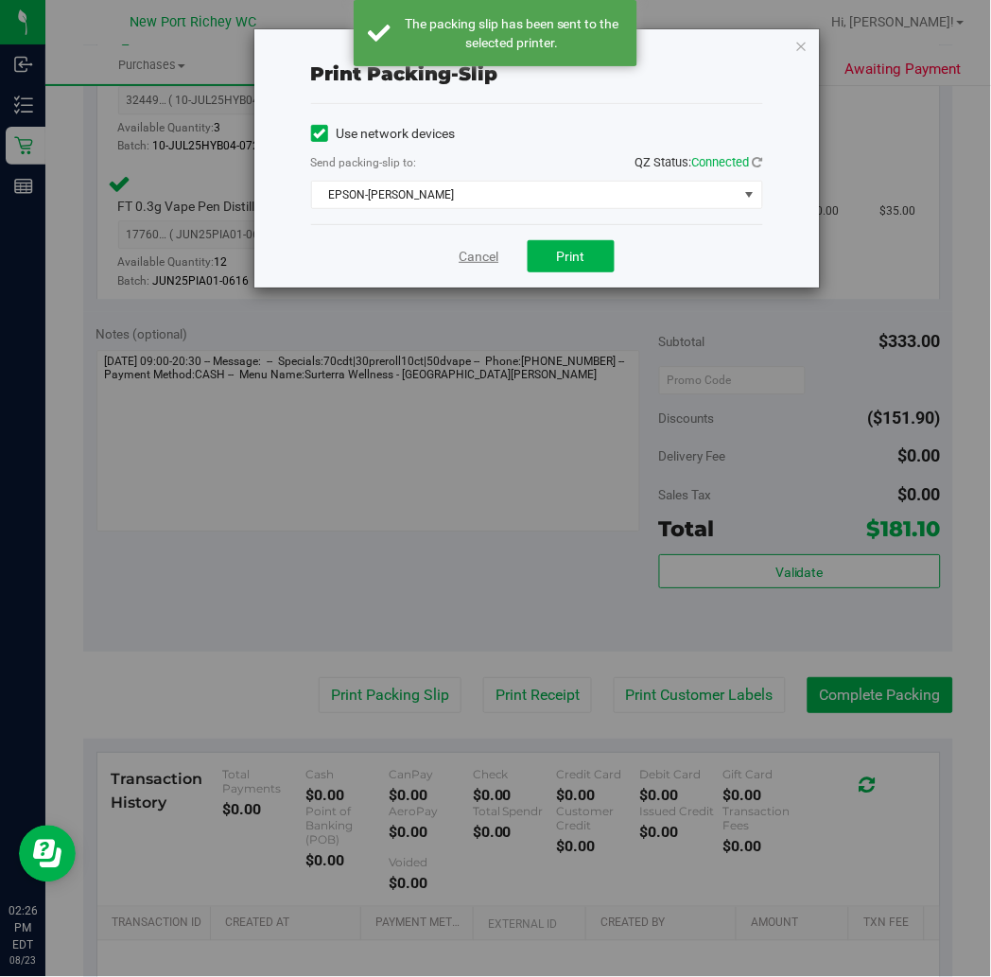
click at [485, 257] on link "Cancel" at bounding box center [480, 257] width 40 height 20
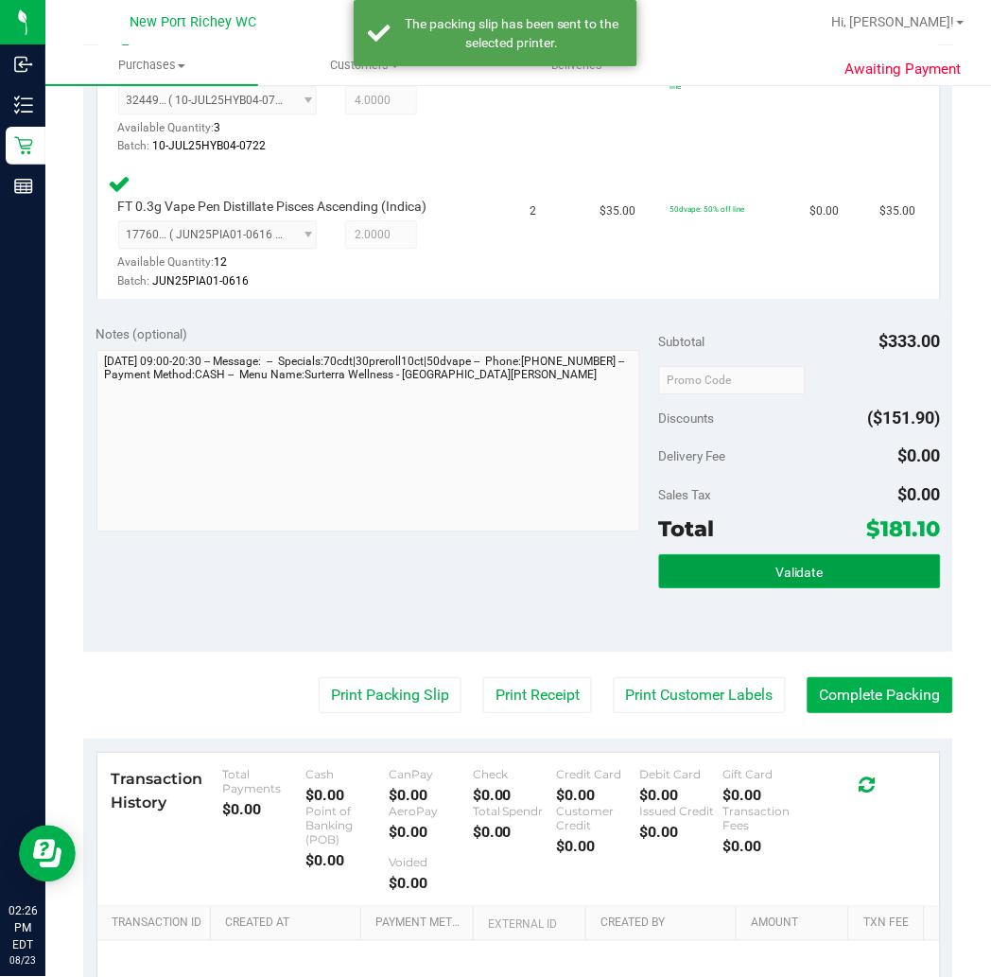
click at [785, 574] on span "Validate" at bounding box center [800, 572] width 48 height 15
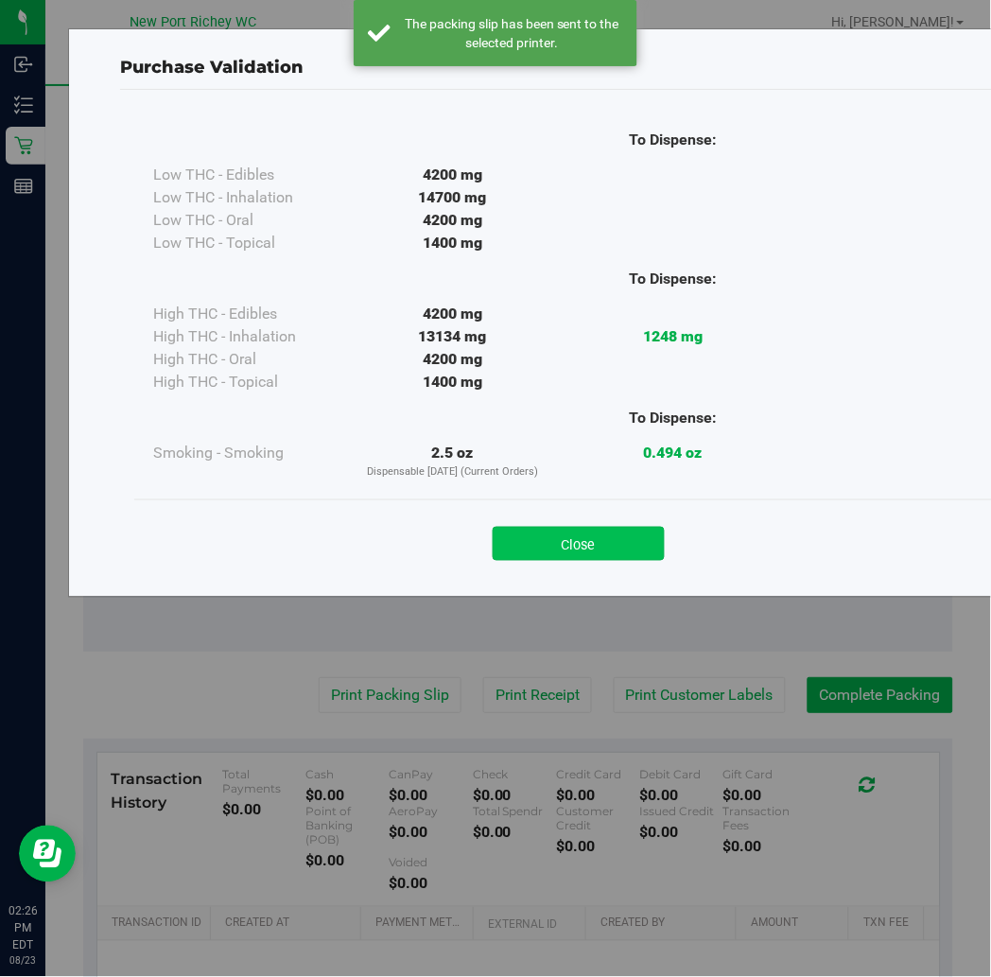
click at [578, 536] on button "Close" at bounding box center [579, 544] width 172 height 34
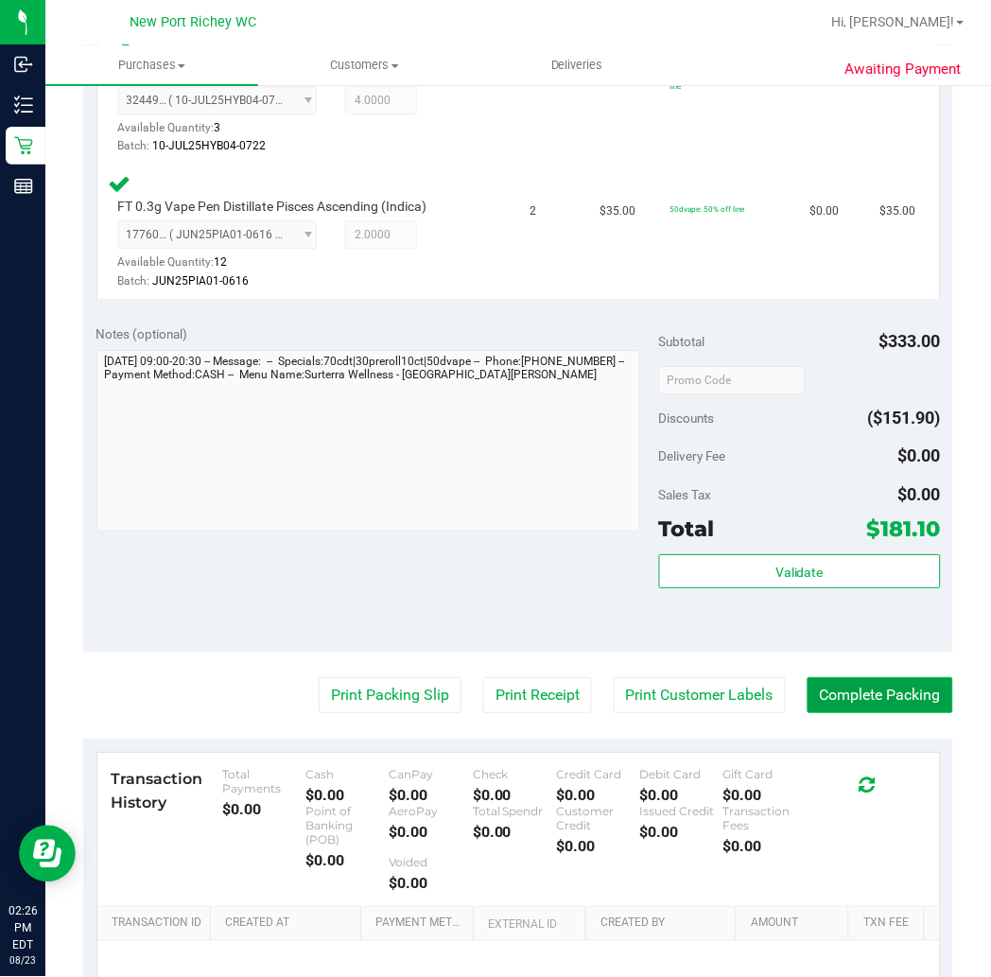
click at [838, 693] on button "Complete Packing" at bounding box center [881, 695] width 146 height 36
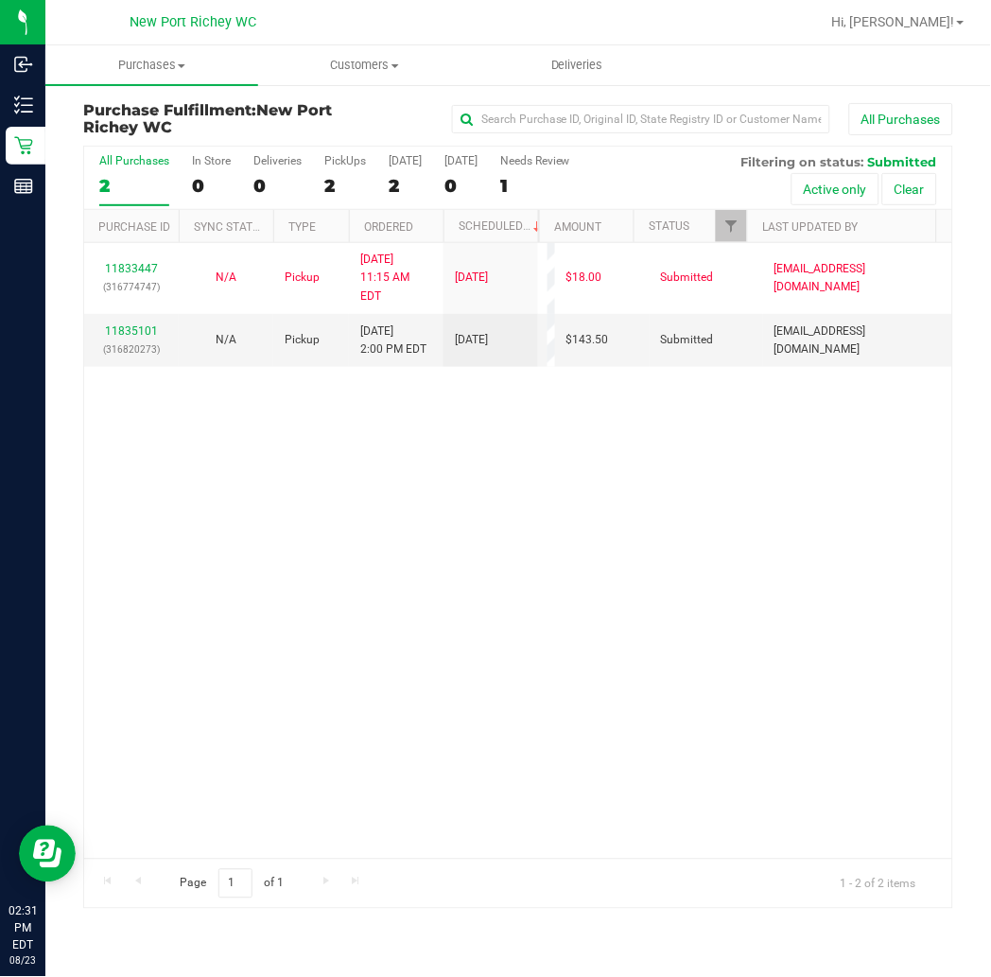
click at [539, 560] on div "11833447 (316774747) N/A Pickup [DATE] 11:15 AM EDT 8/23/2025 $18.00 Submitted …" at bounding box center [518, 551] width 868 height 616
click at [139, 324] on link "11835101" at bounding box center [131, 330] width 53 height 13
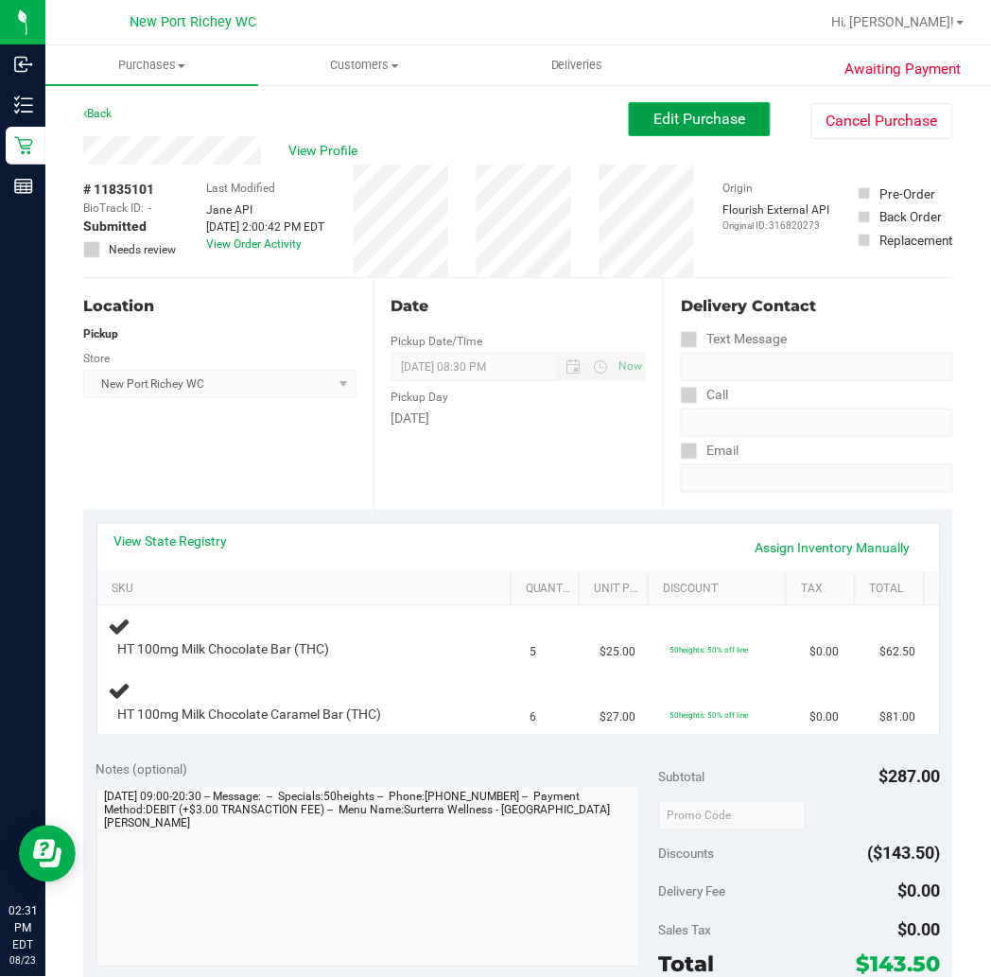
click at [685, 121] on span "Edit Purchase" at bounding box center [701, 119] width 92 height 18
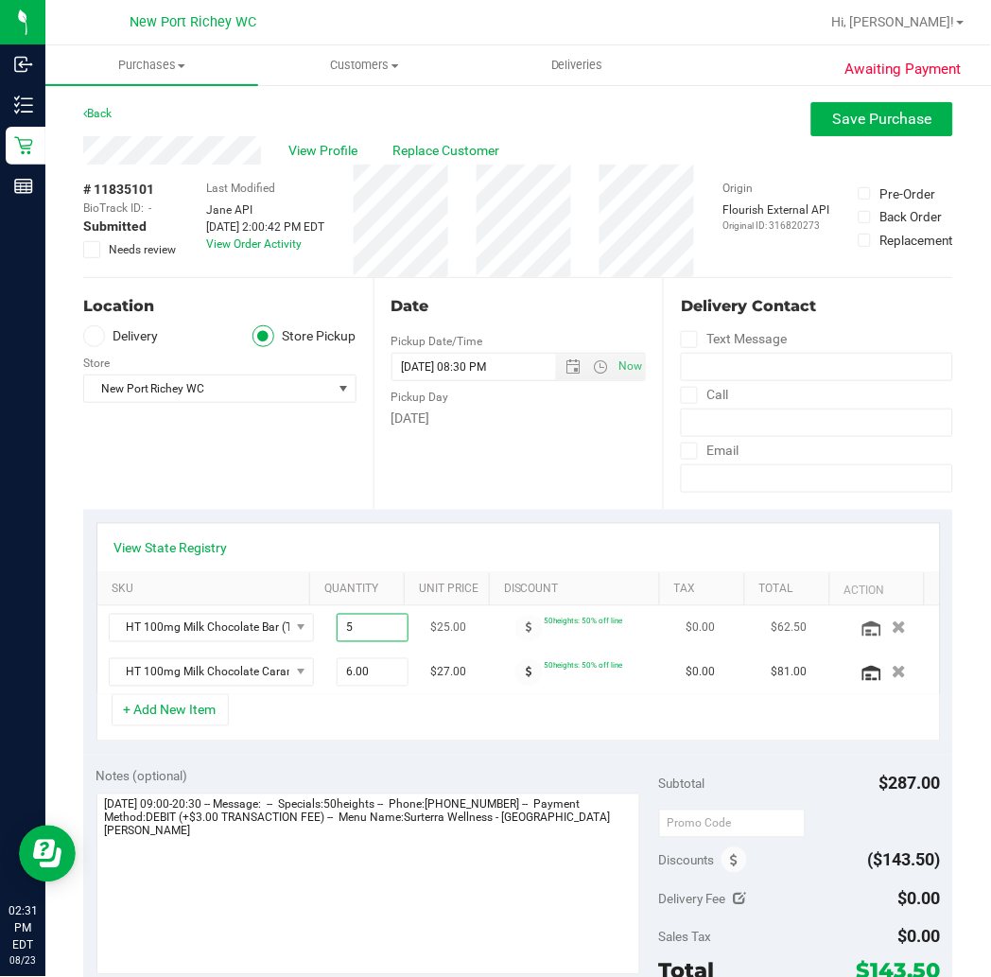
click at [337, 632] on span "5.00 5" at bounding box center [373, 628] width 72 height 28
type input "4"
type input "4.00"
click at [353, 716] on div "+ Add New Item" at bounding box center [518, 717] width 845 height 47
click at [87, 250] on icon at bounding box center [92, 250] width 12 height 0
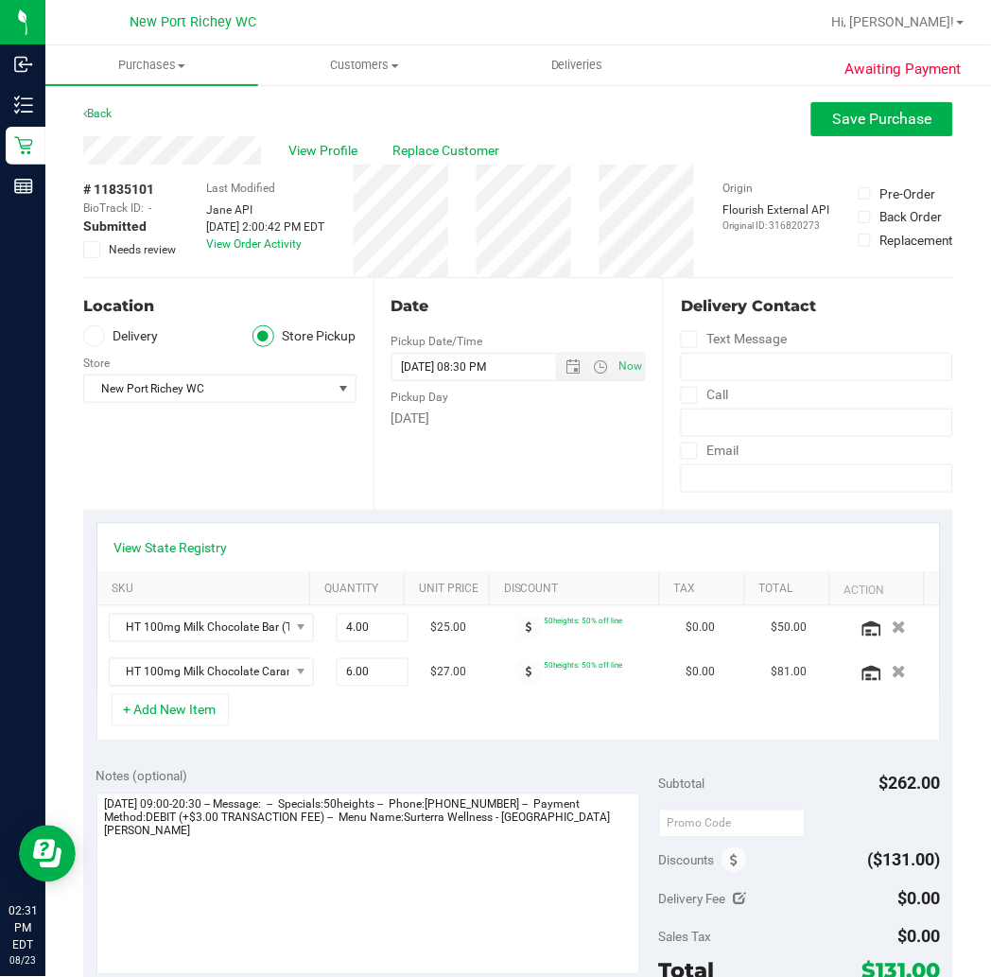
click at [0, 0] on input "Needs review" at bounding box center [0, 0] width 0 height 0
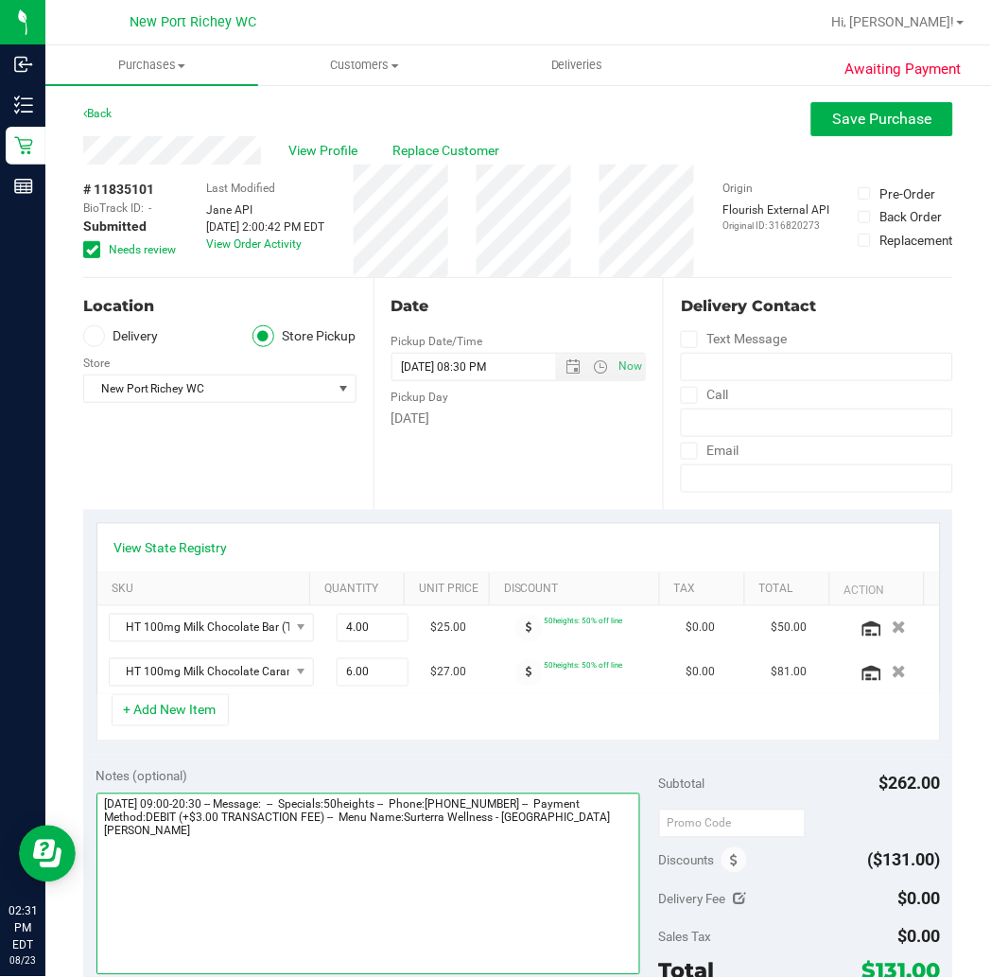
click at [599, 818] on textarea at bounding box center [368, 885] width 544 height 182
type textarea "[DATE] 09:00-20:30 -- Message: -- Specials:50heights -- Phone:[PHONE_NUMBER] --…"
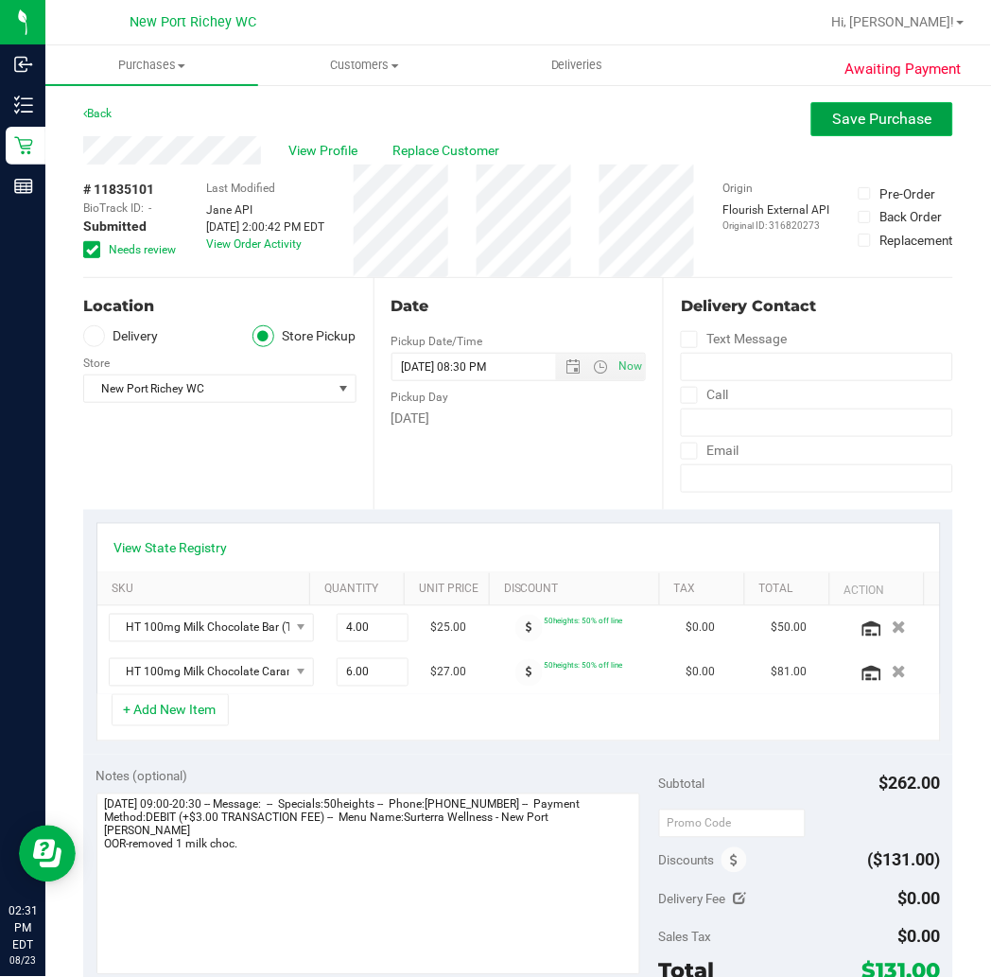
click at [880, 123] on span "Save Purchase" at bounding box center [882, 119] width 99 height 18
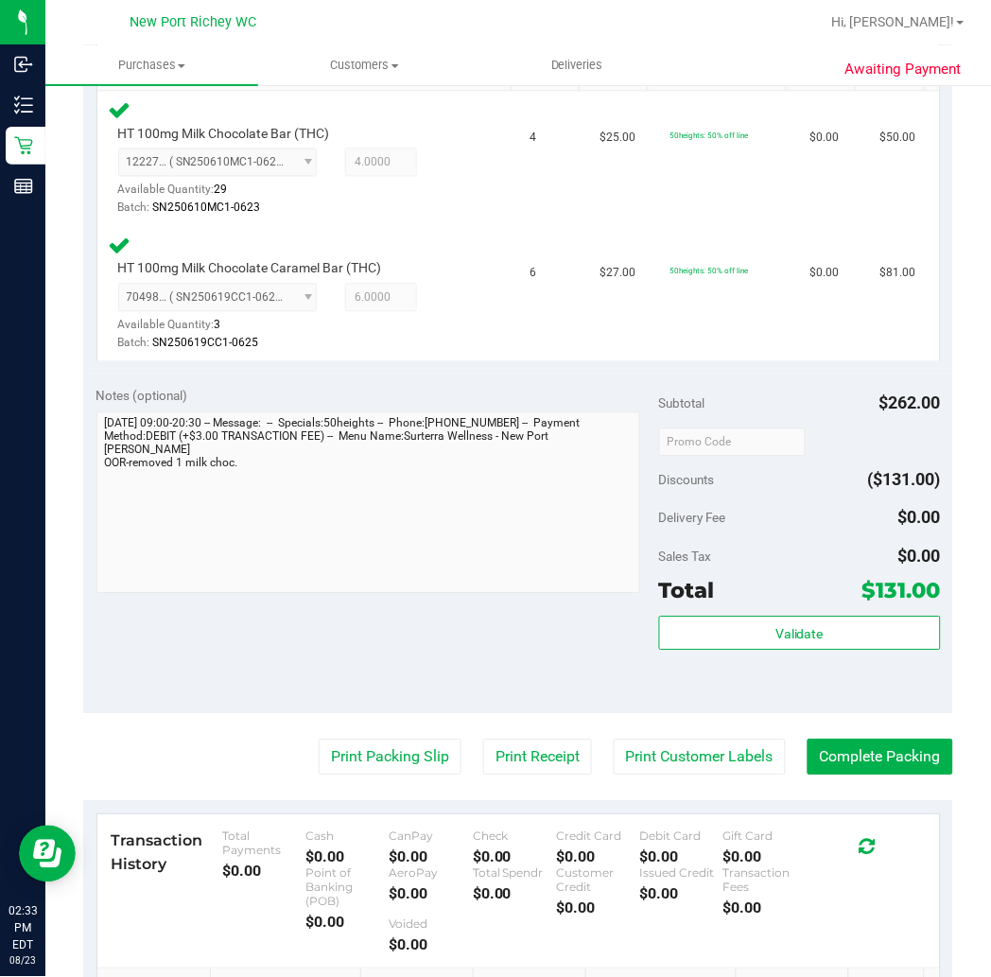
scroll to position [525, 0]
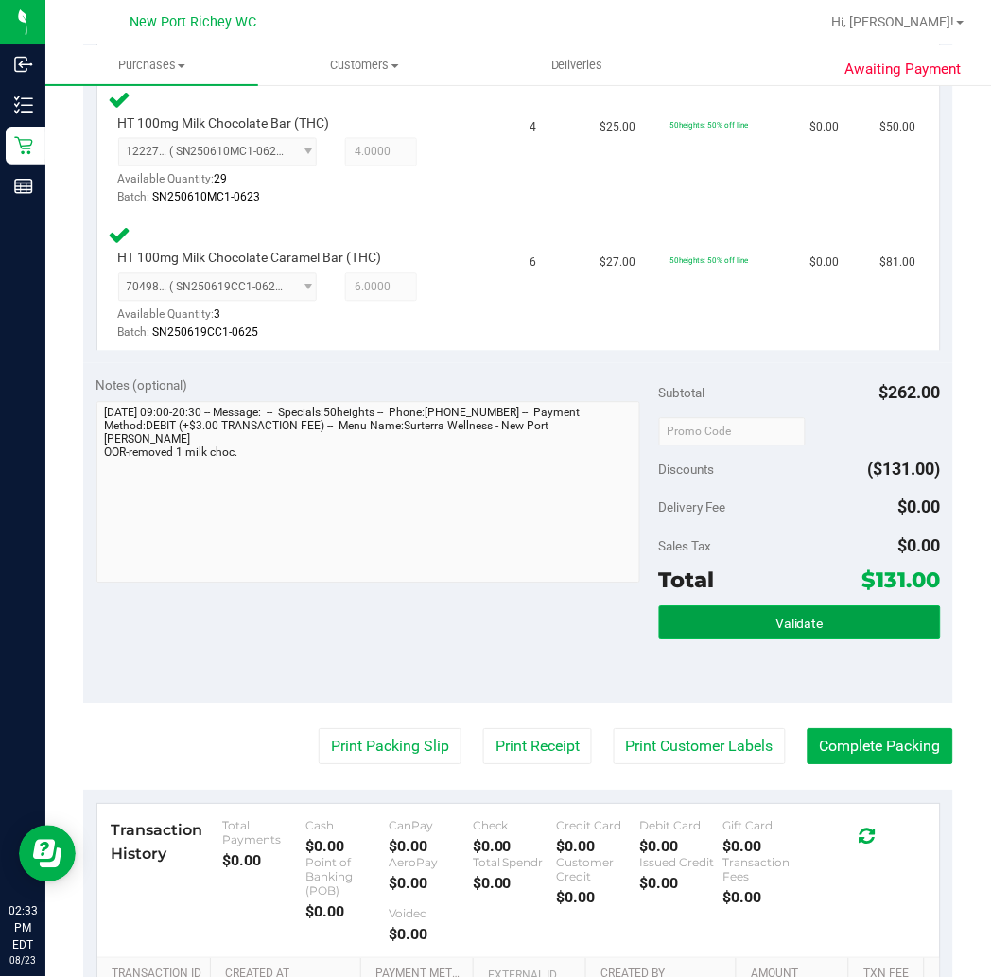
click at [776, 628] on span "Validate" at bounding box center [800, 624] width 48 height 15
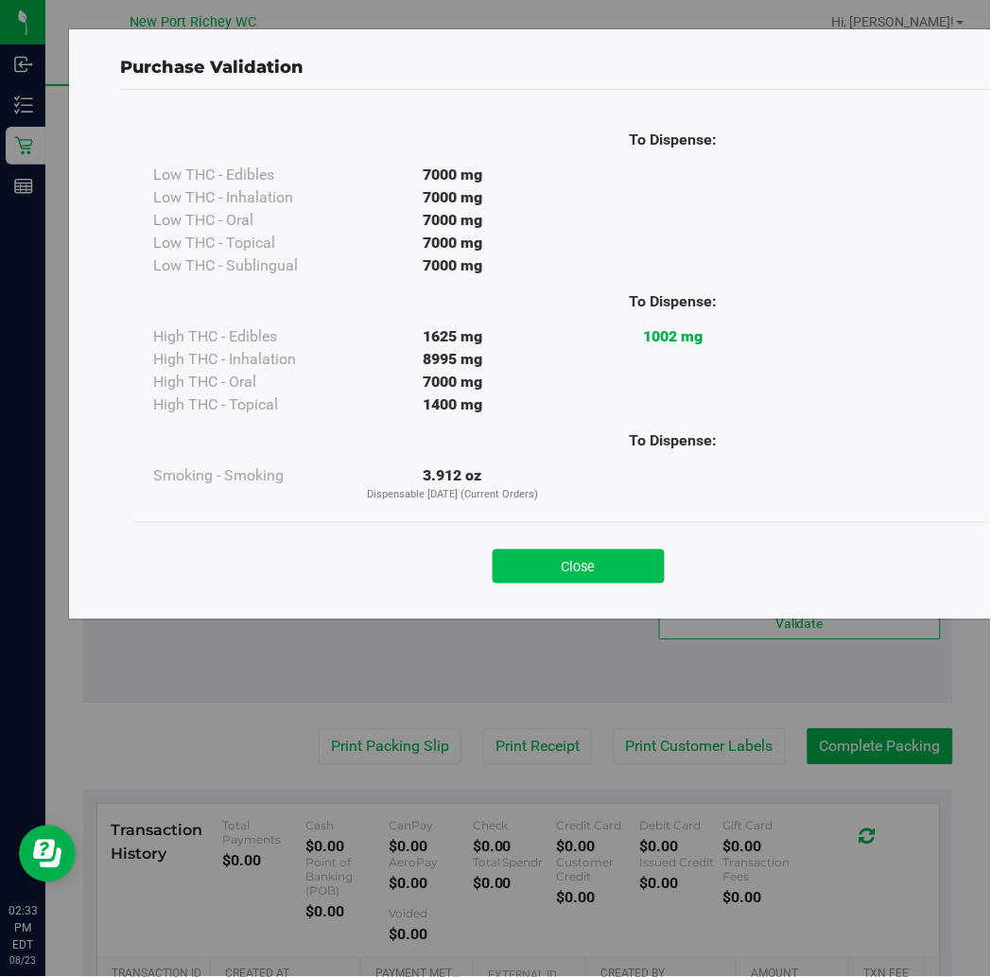
click at [608, 574] on button "Close" at bounding box center [579, 567] width 172 height 34
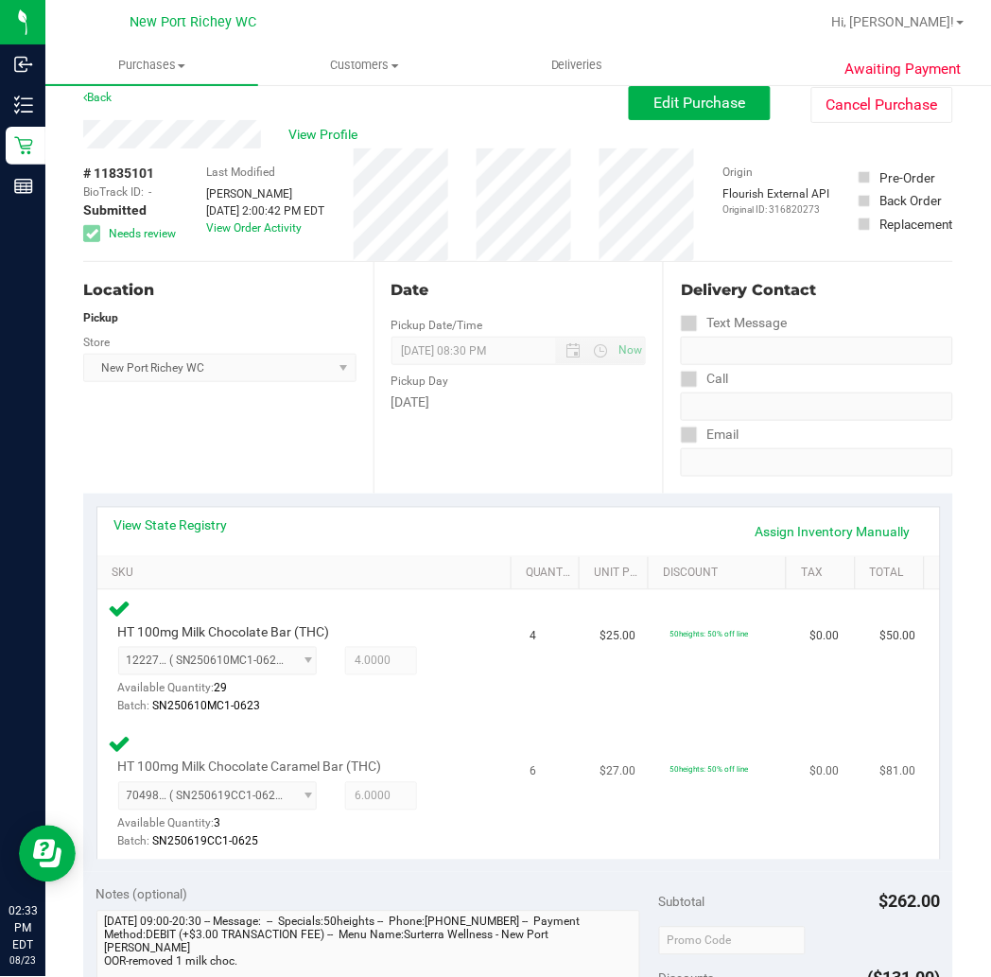
scroll to position [0, 0]
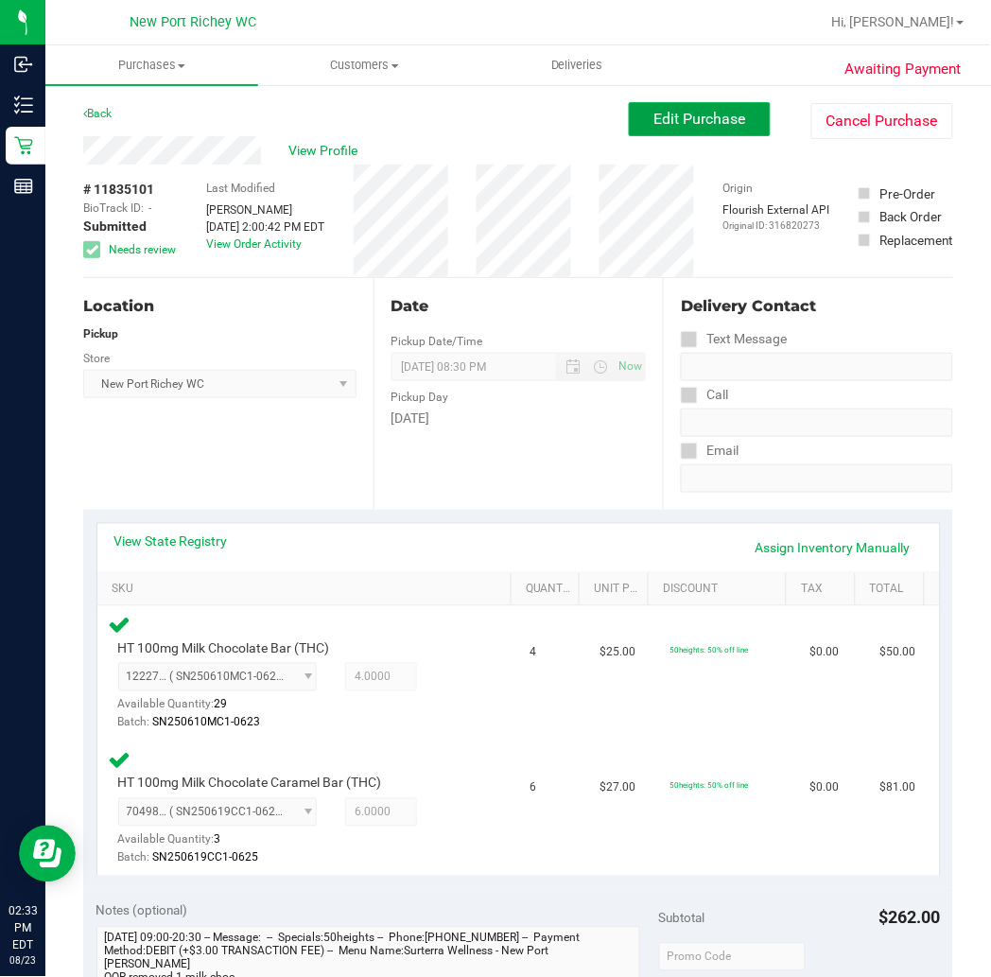
click at [662, 114] on span "Edit Purchase" at bounding box center [701, 119] width 92 height 18
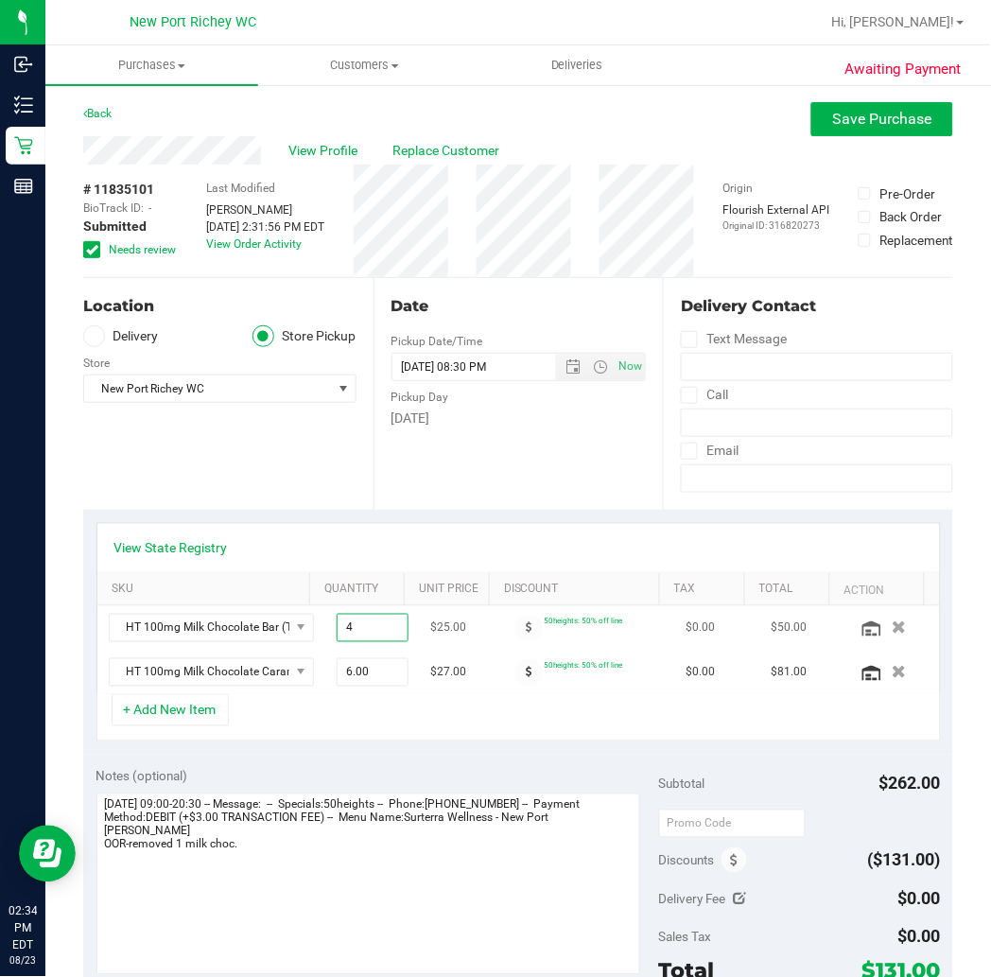
click at [337, 628] on span "4.00 4" at bounding box center [373, 628] width 72 height 28
type input "5"
type input "5.00"
click at [88, 250] on icon at bounding box center [92, 250] width 12 height 0
click at [0, 0] on input "Needs review" at bounding box center [0, 0] width 0 height 0
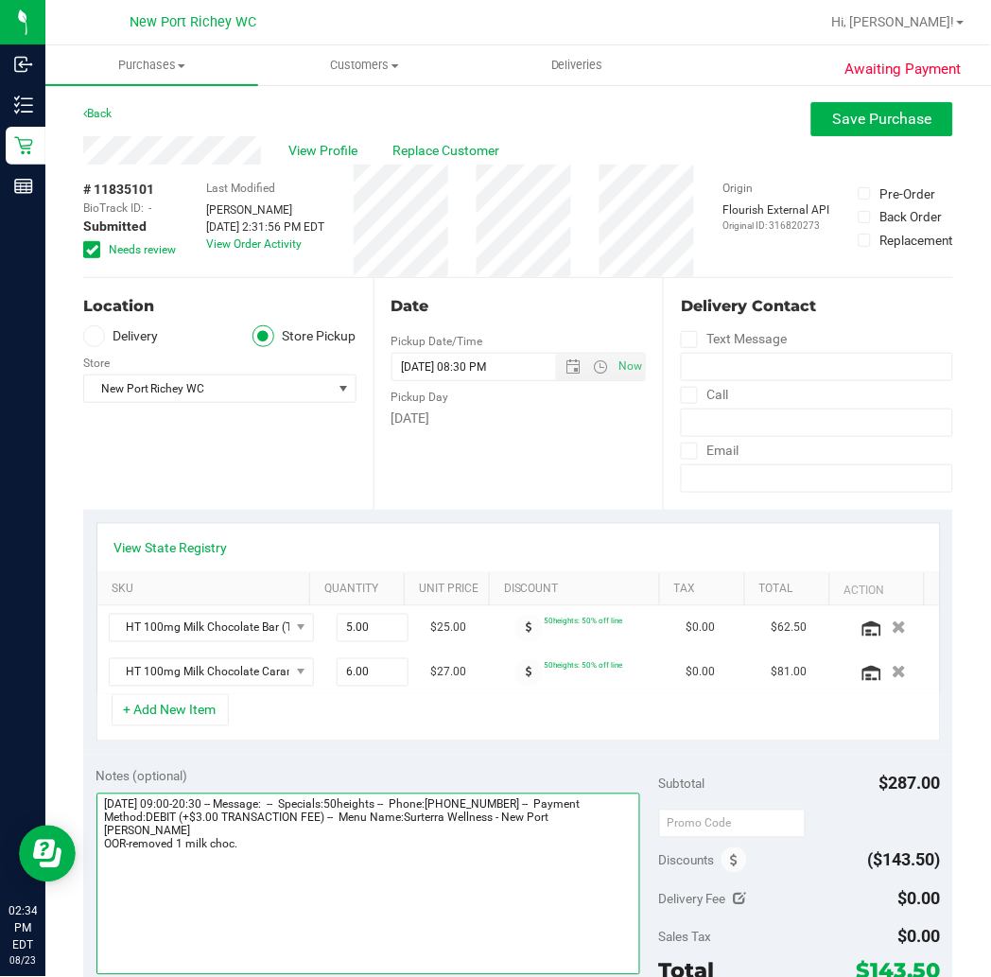
click at [102, 843] on textarea at bounding box center [368, 885] width 544 height 182
type textarea "[DATE] 09:00-20:30 -- Message: -- Specials:50heights -- Phone:[PHONE_NUMBER] --…"
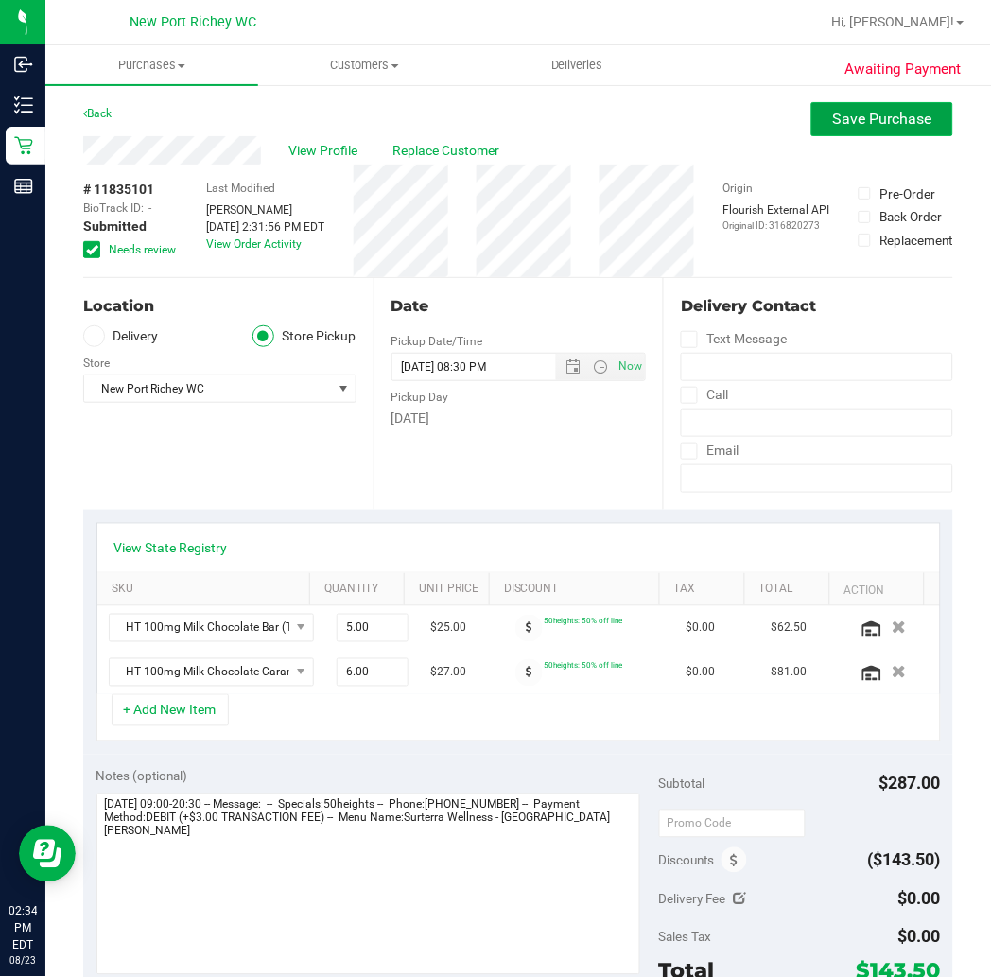
click at [875, 110] on span "Save Purchase" at bounding box center [882, 119] width 99 height 18
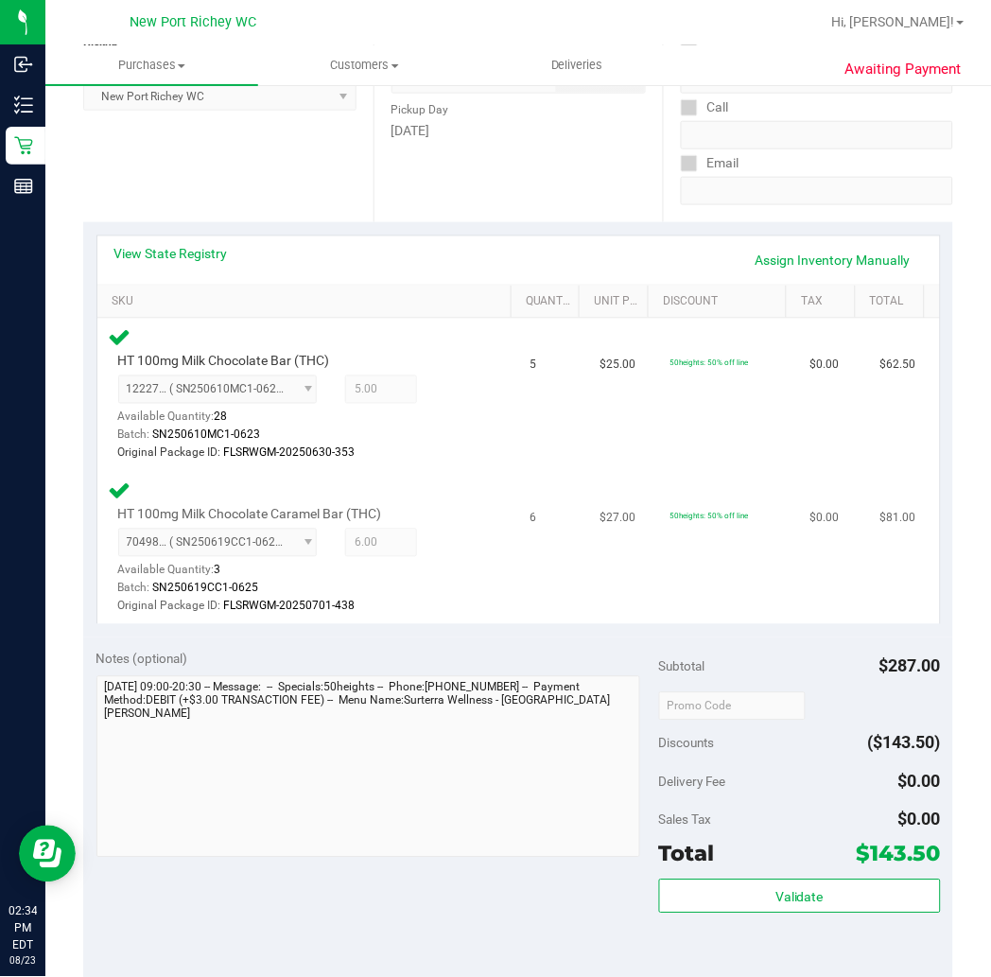
scroll to position [315, 0]
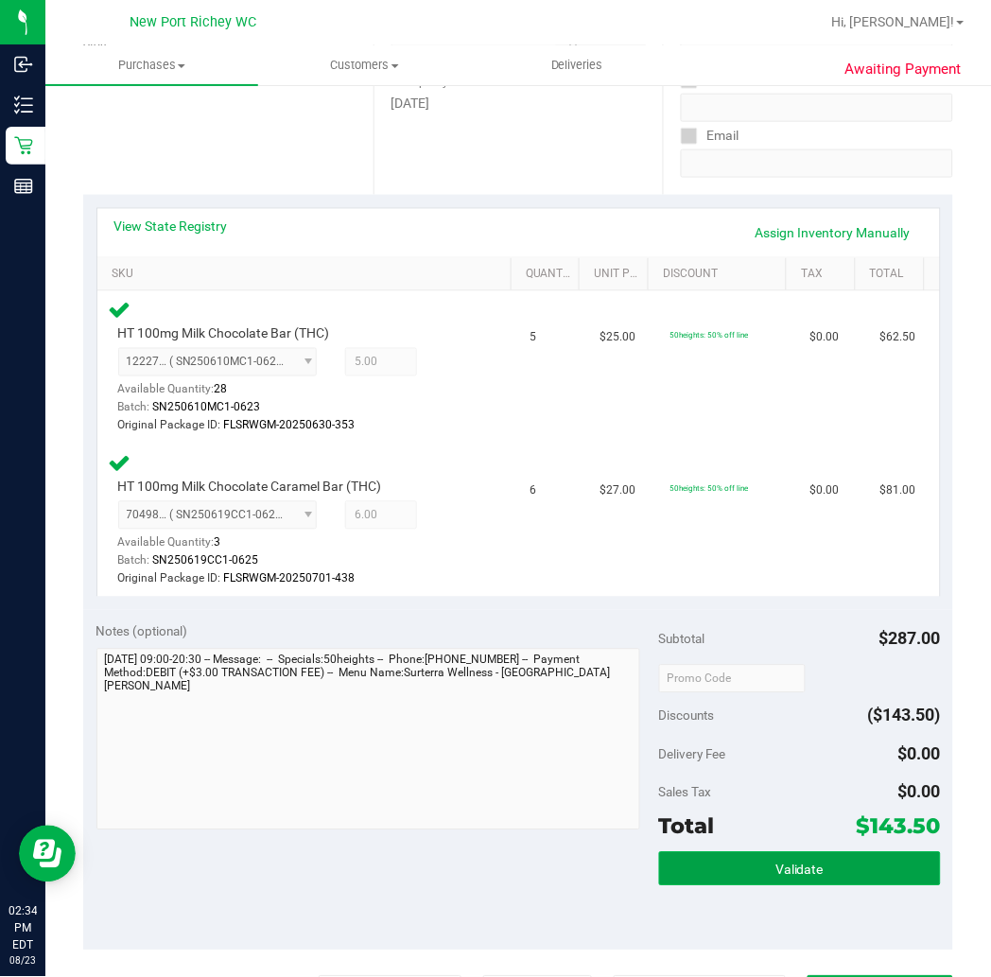
click at [809, 865] on span "Validate" at bounding box center [800, 870] width 48 height 15
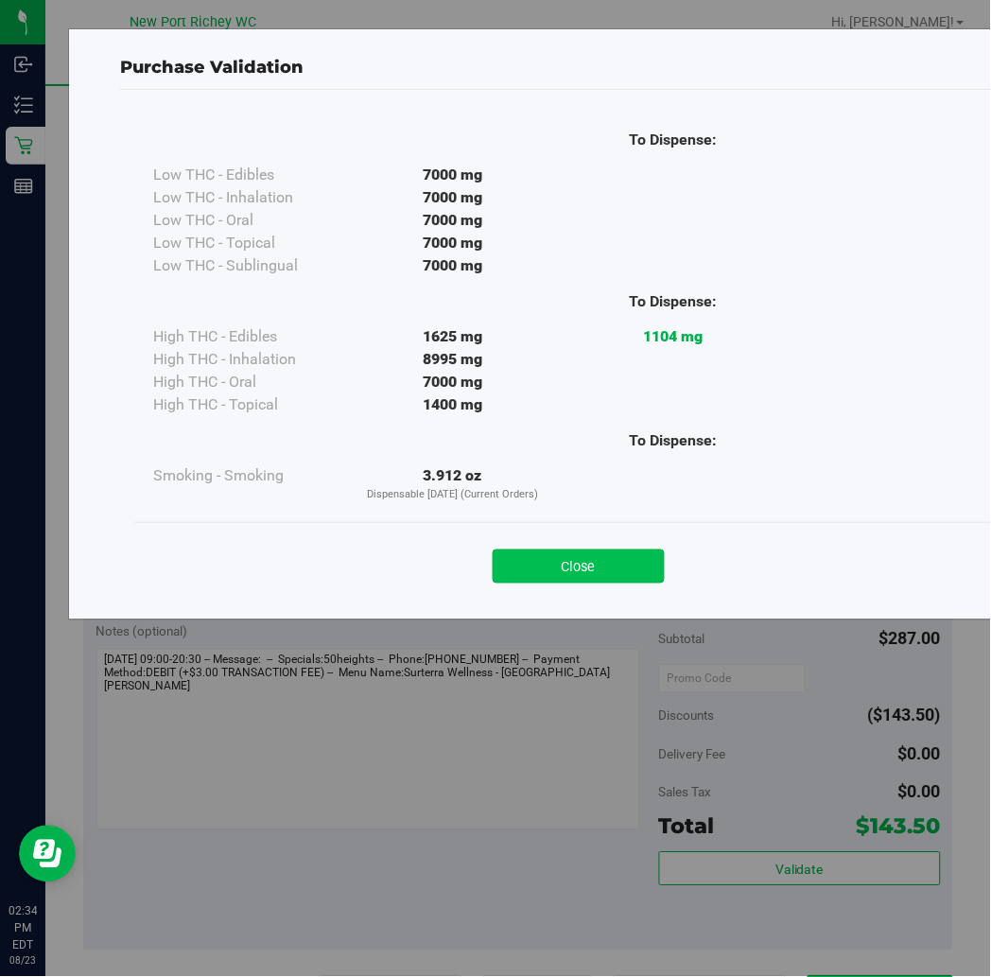
click at [560, 569] on button "Close" at bounding box center [579, 567] width 172 height 34
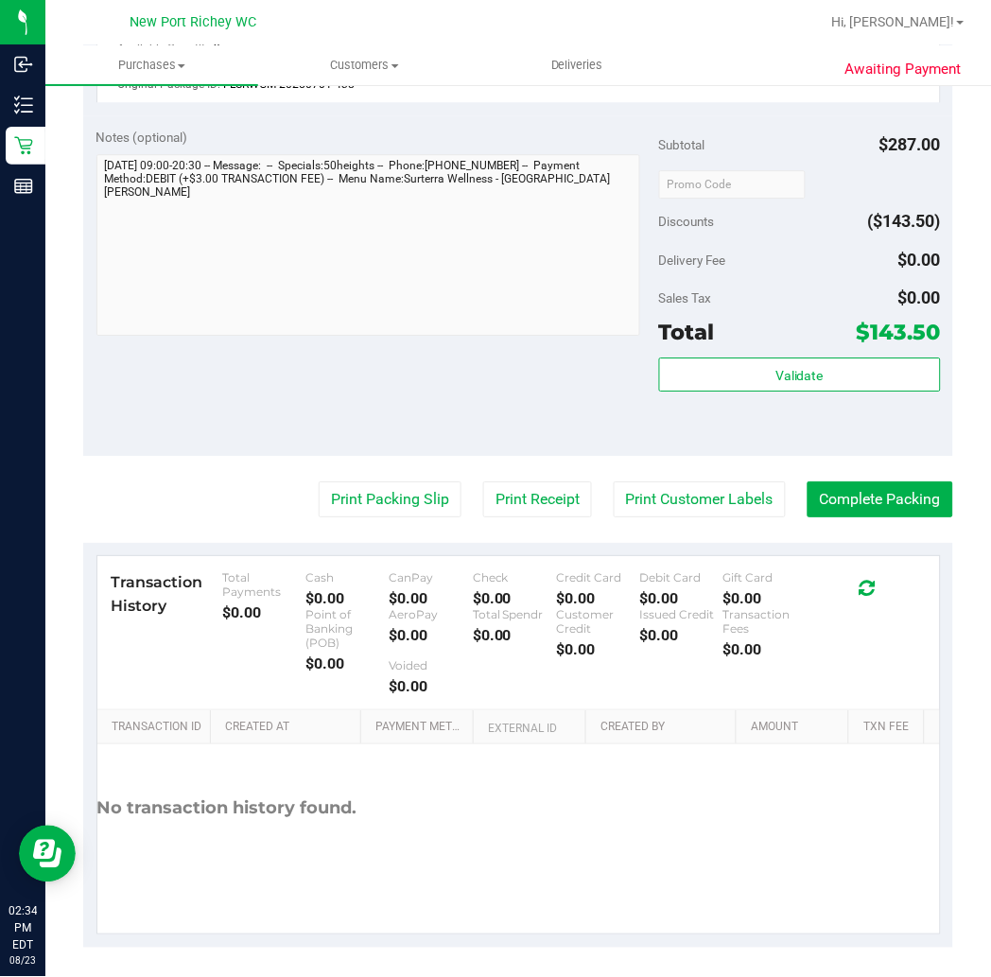
scroll to position [816, 0]
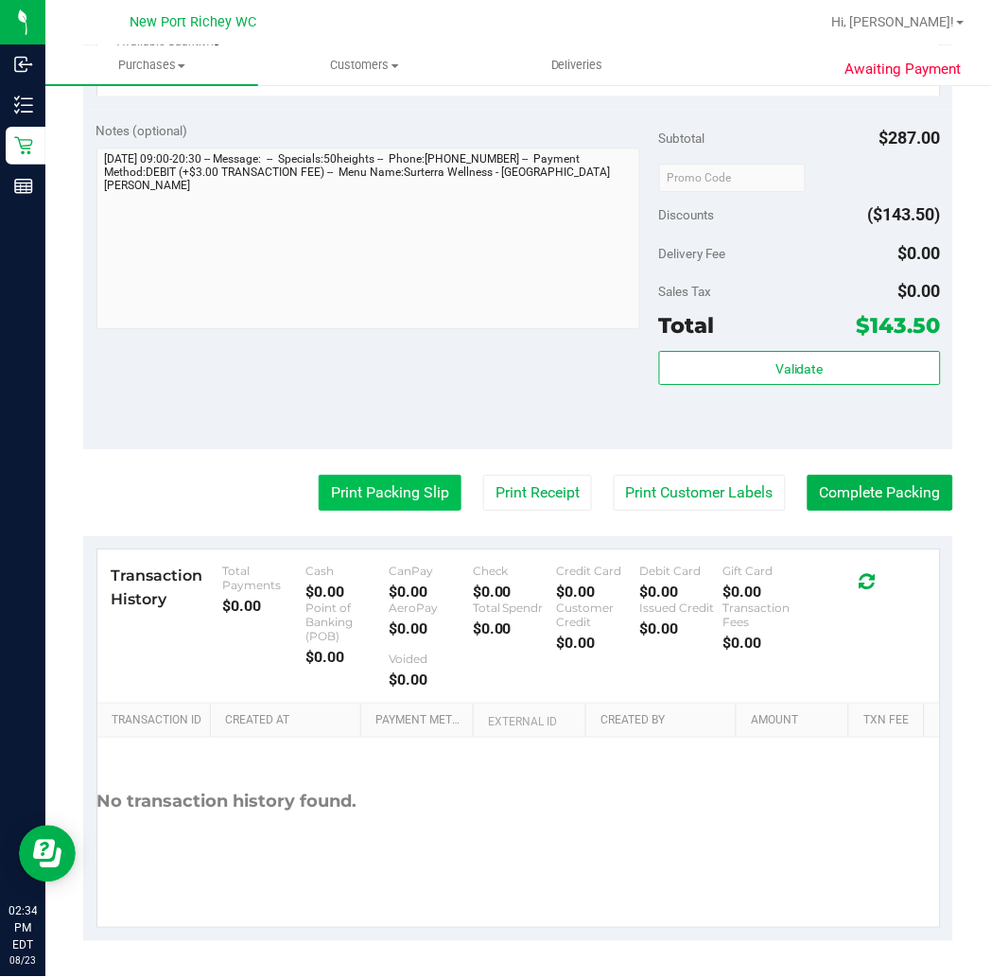
click at [421, 492] on button "Print Packing Slip" at bounding box center [390, 493] width 143 height 36
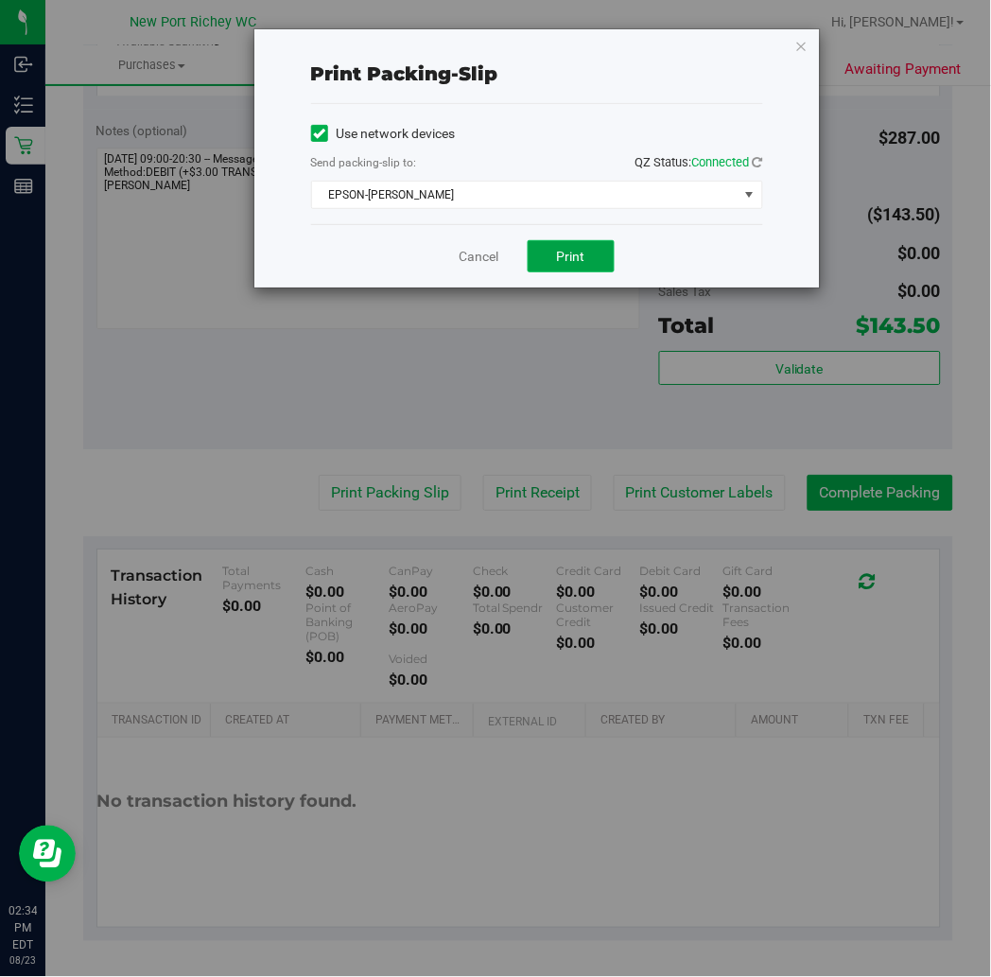
click at [569, 258] on span "Print" at bounding box center [571, 256] width 28 height 15
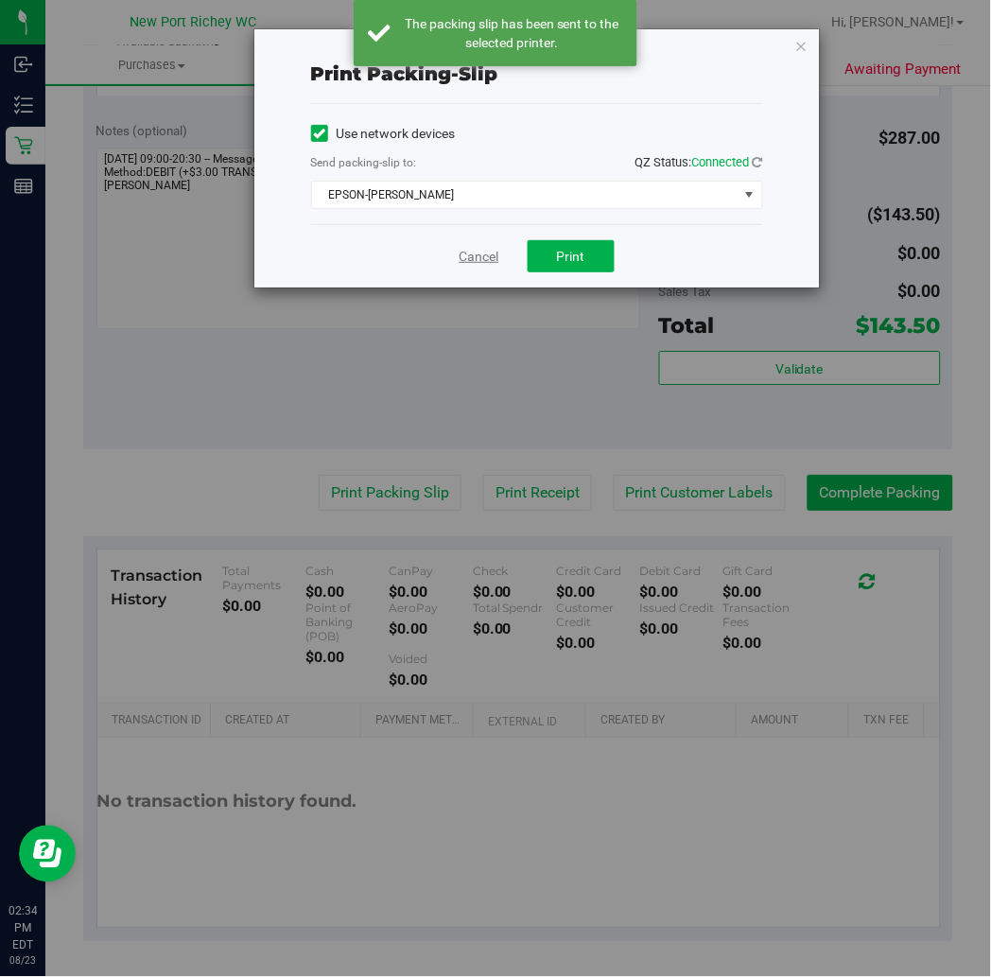
click at [485, 258] on link "Cancel" at bounding box center [480, 257] width 40 height 20
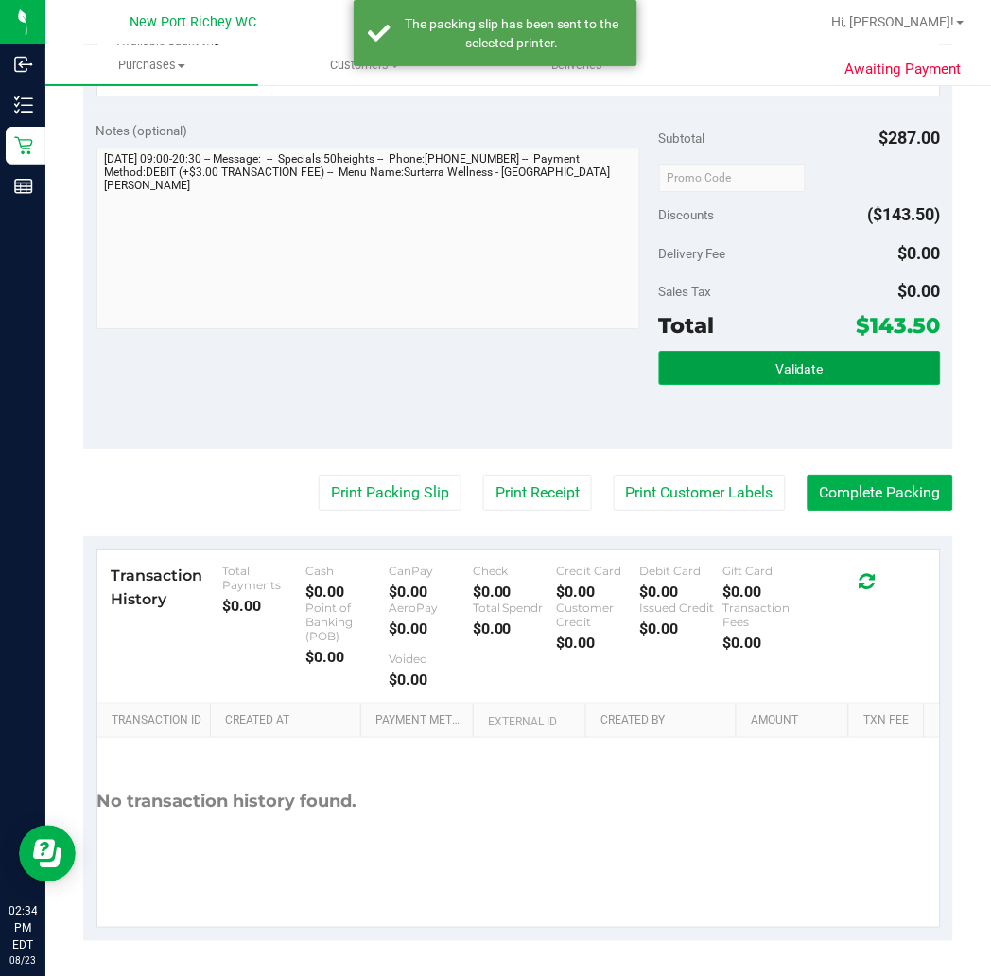
click at [797, 367] on span "Validate" at bounding box center [800, 368] width 48 height 15
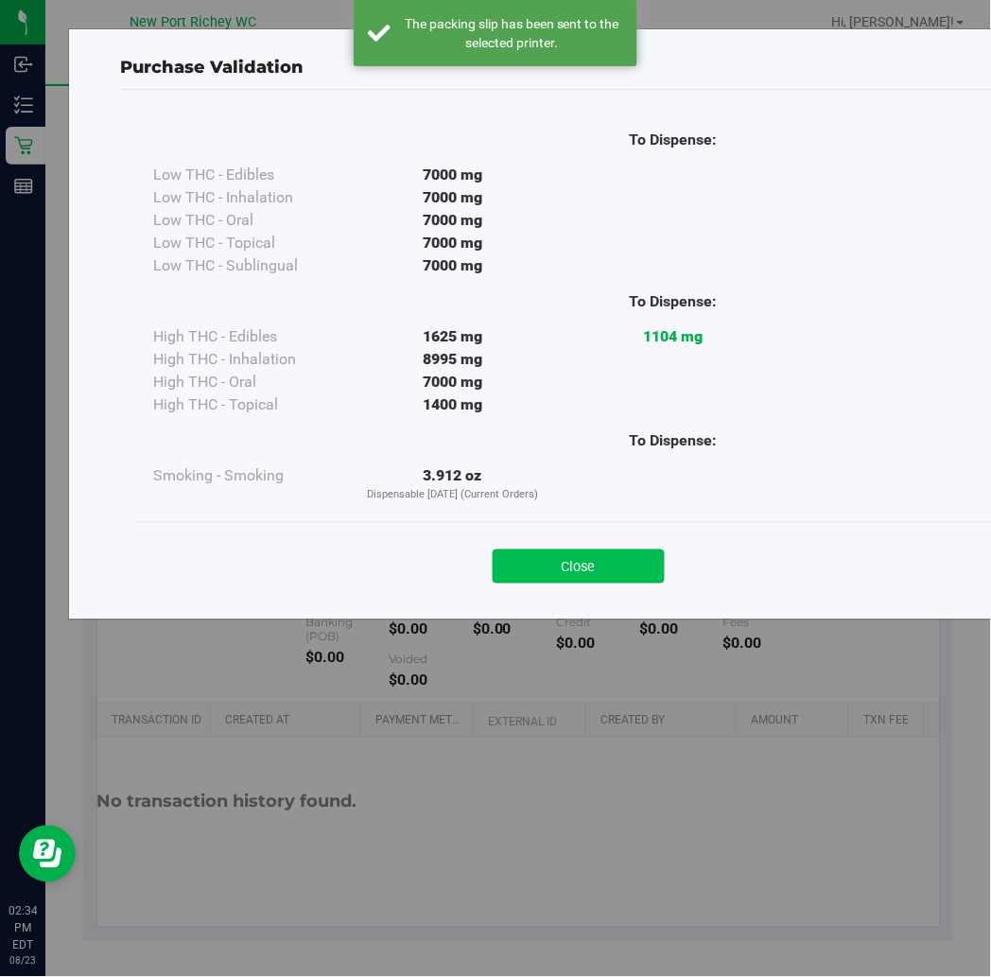
click at [607, 571] on button "Close" at bounding box center [579, 567] width 172 height 34
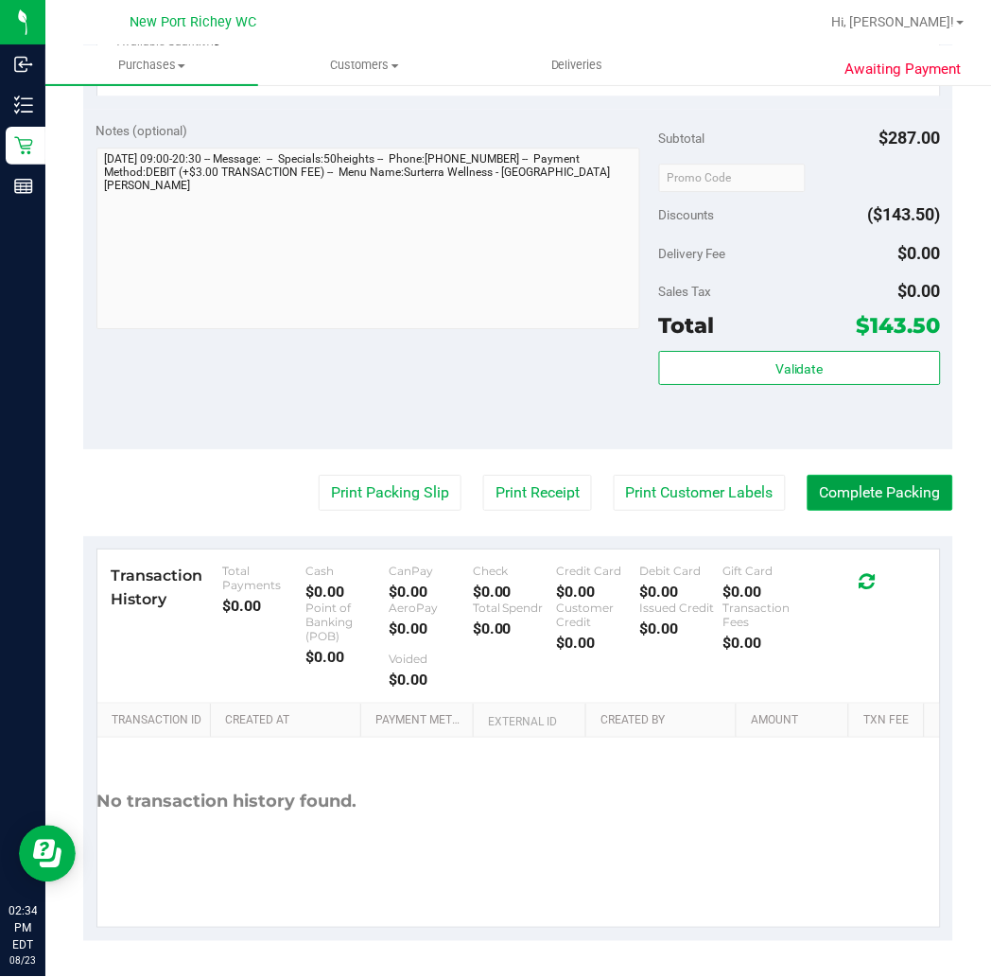
click at [912, 490] on button "Complete Packing" at bounding box center [881, 493] width 146 height 36
